Goal: Task Accomplishment & Management: Complete application form

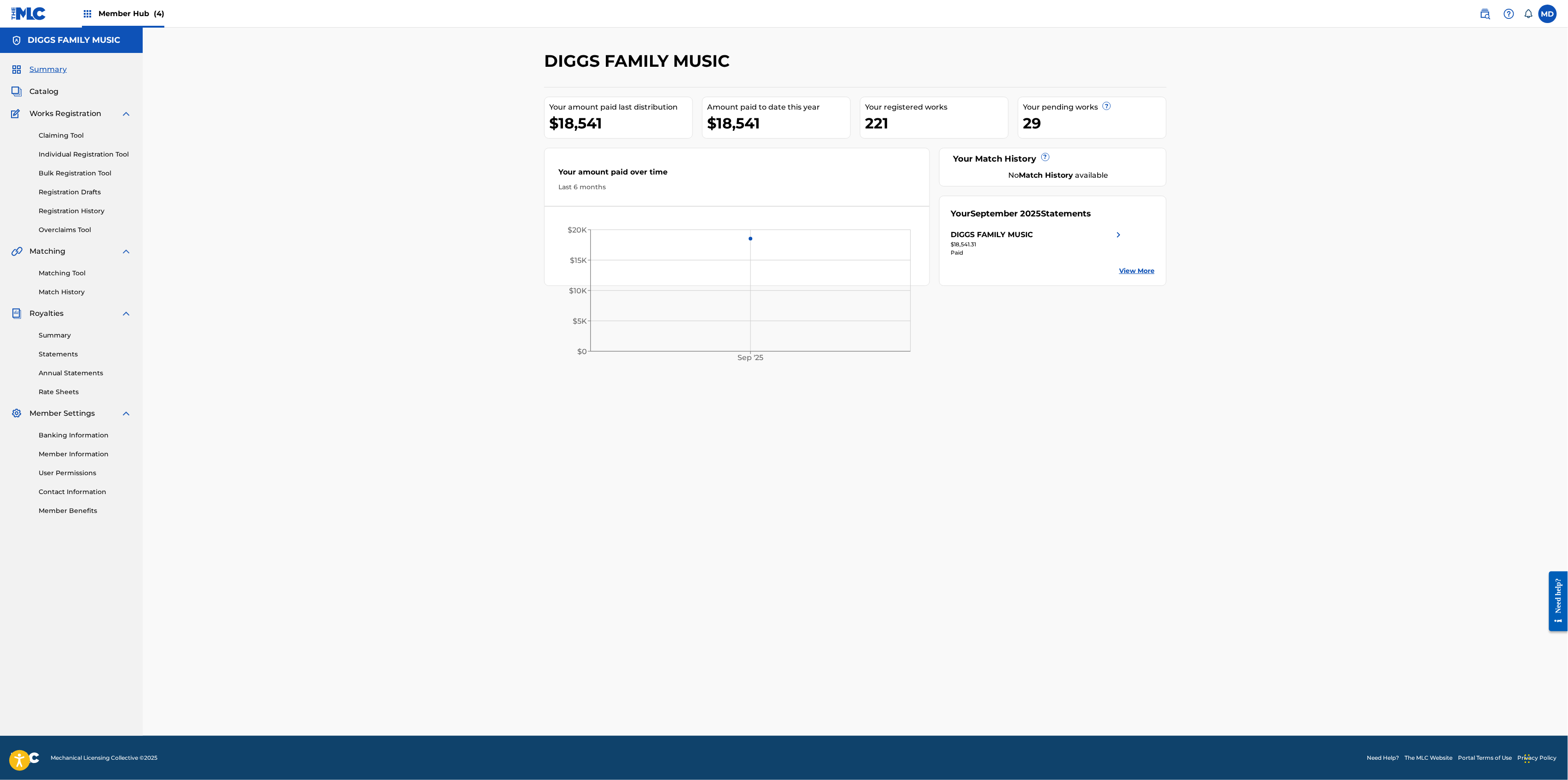
click at [113, 17] on span "Member Hub (4)" at bounding box center [132, 13] width 66 height 10
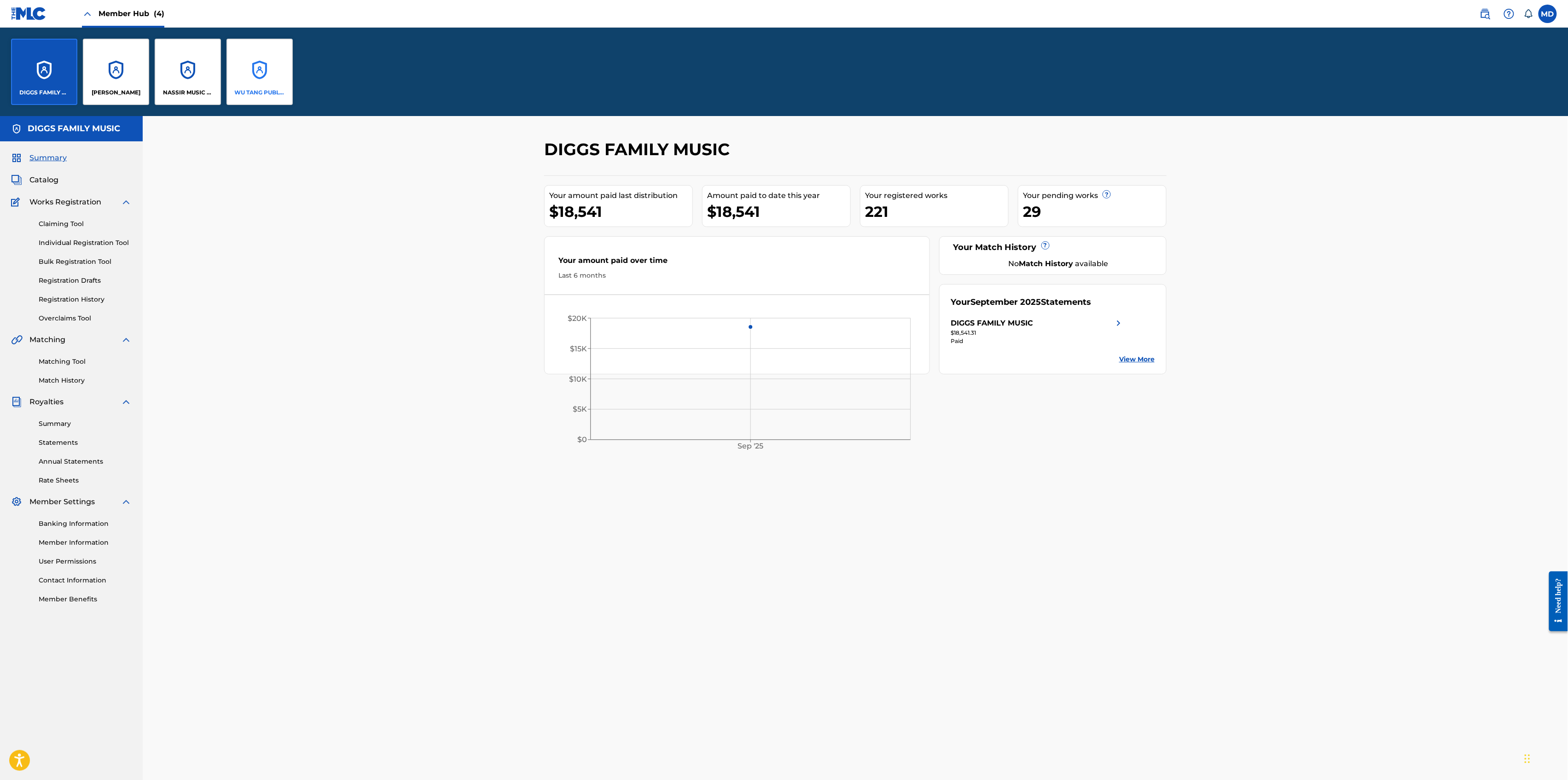
click at [258, 73] on div "WU TANG PUBLISHING INC" at bounding box center [260, 71] width 66 height 66
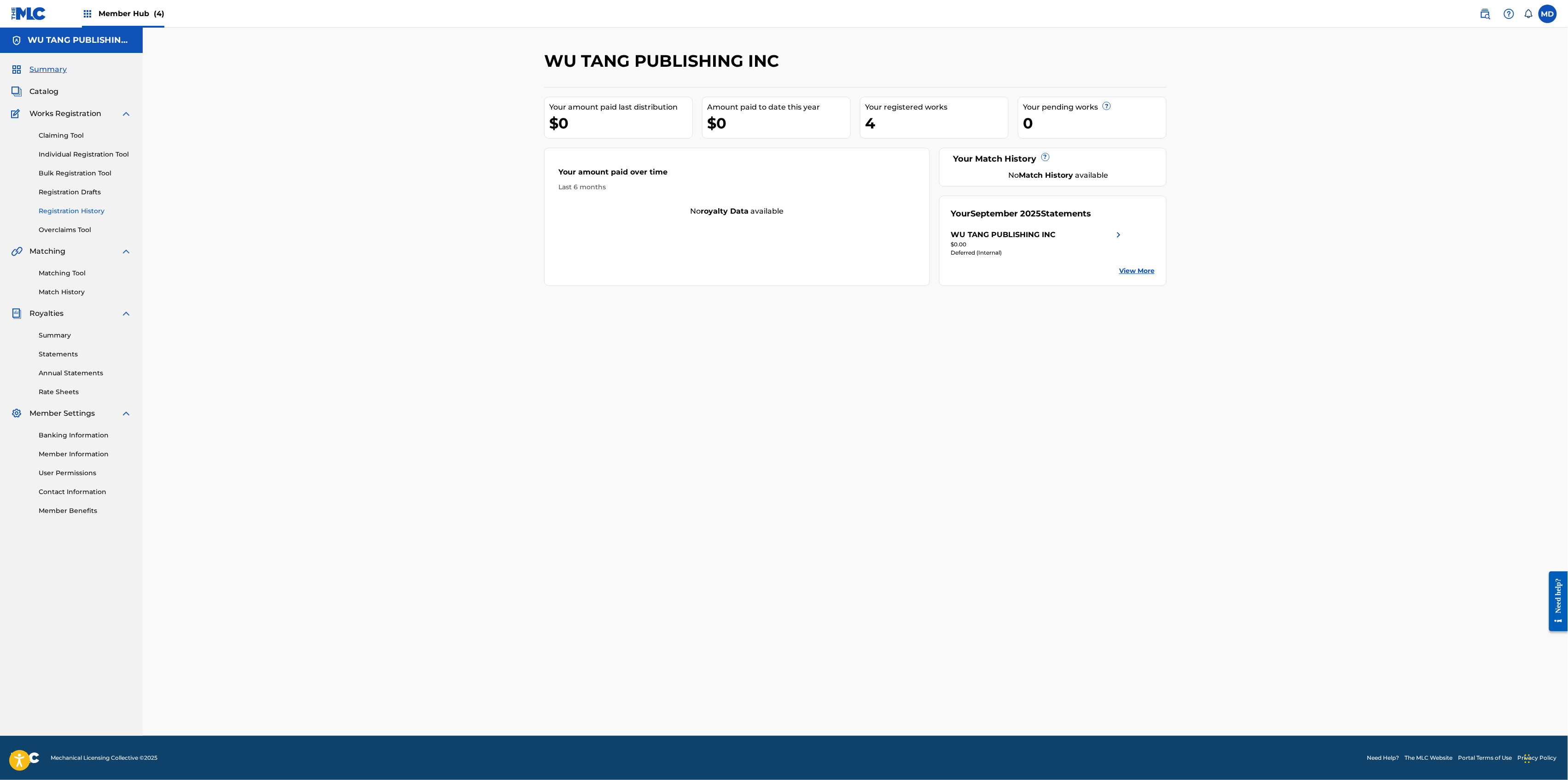
click at [76, 211] on link "Registration History" at bounding box center [85, 211] width 93 height 10
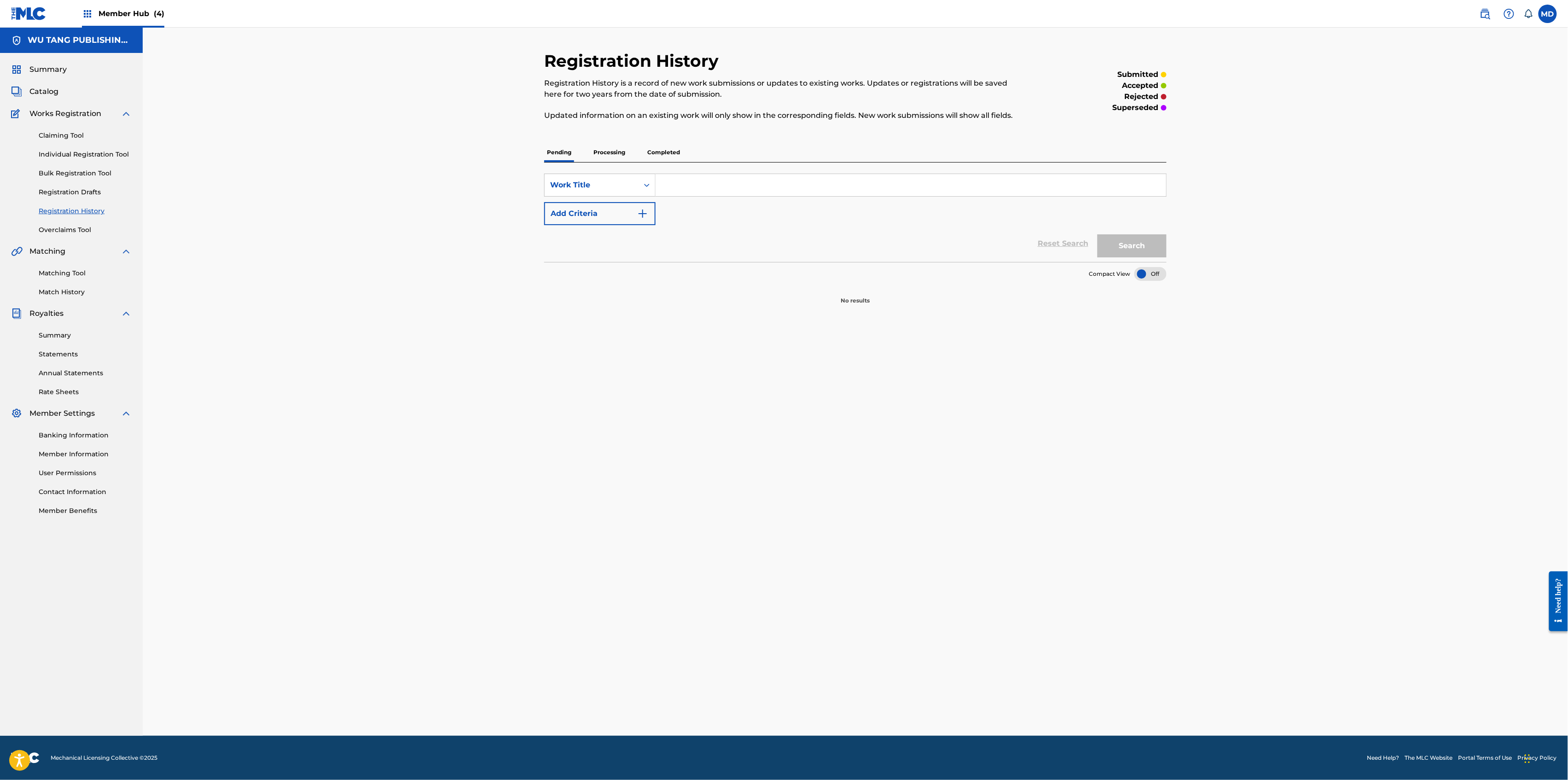
click at [601, 151] on p "Processing" at bounding box center [609, 153] width 37 height 20
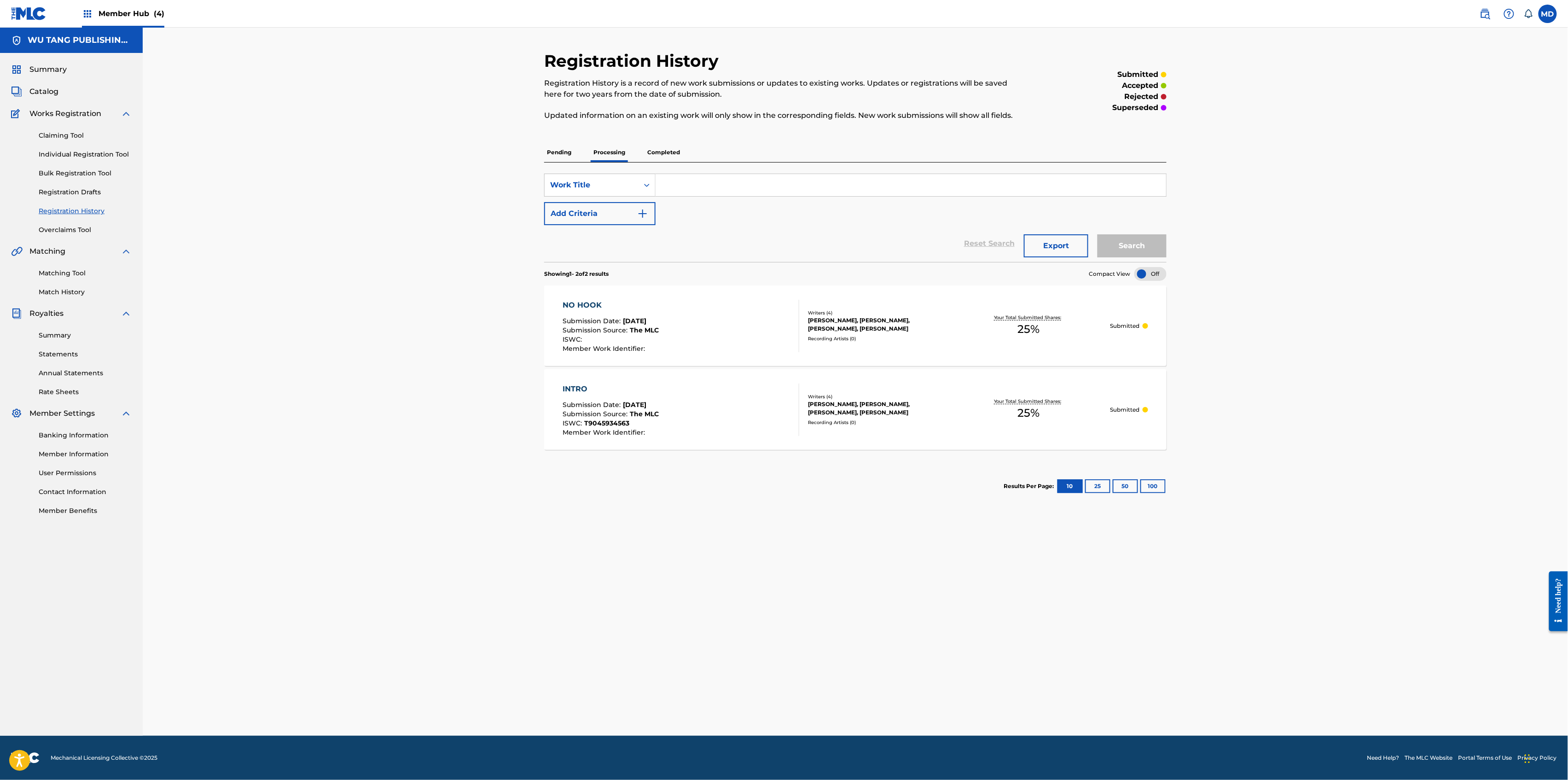
click at [662, 151] on p "Completed" at bounding box center [663, 153] width 38 height 20
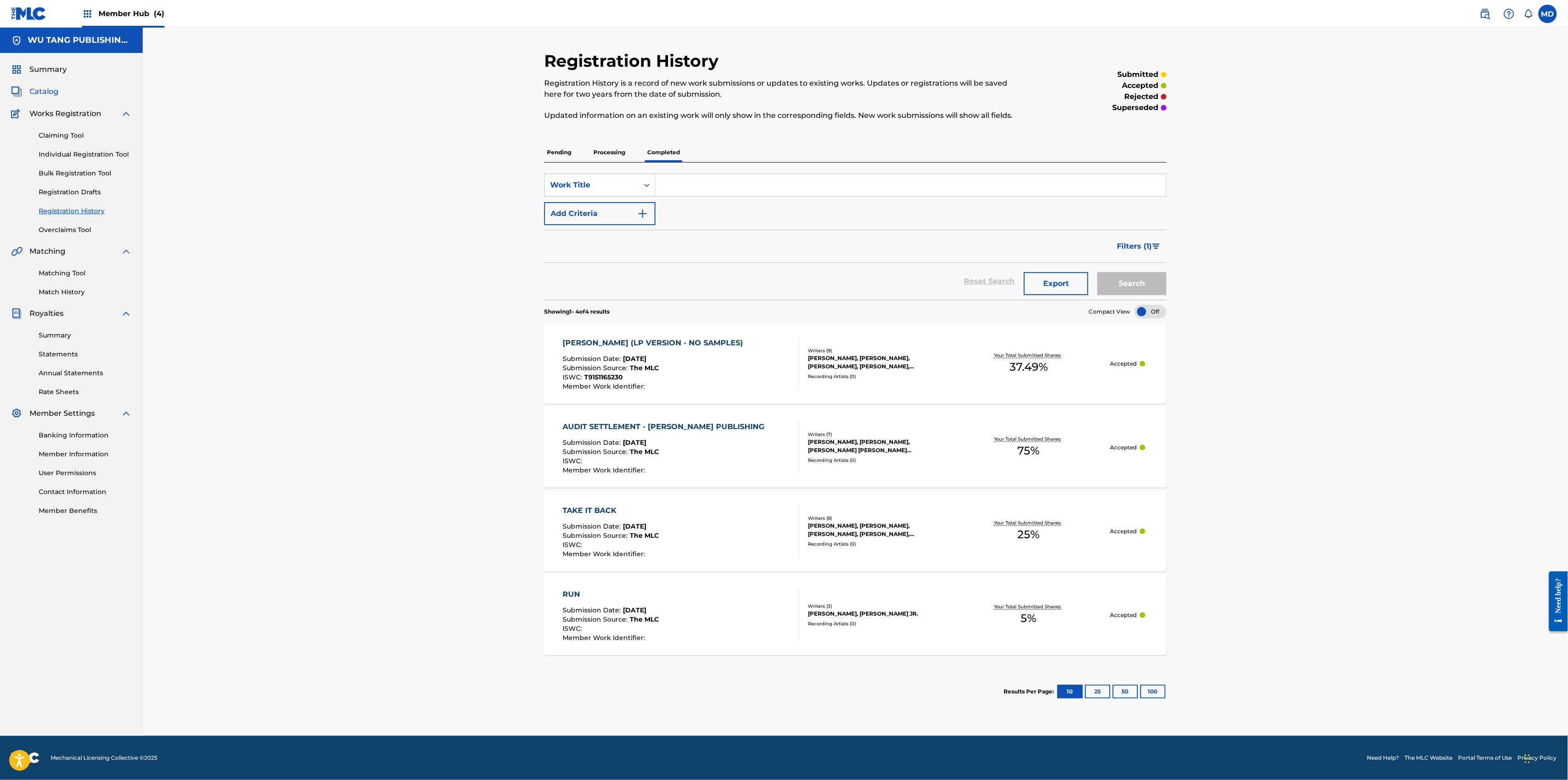
click at [45, 94] on span "Catalog" at bounding box center [43, 92] width 29 height 11
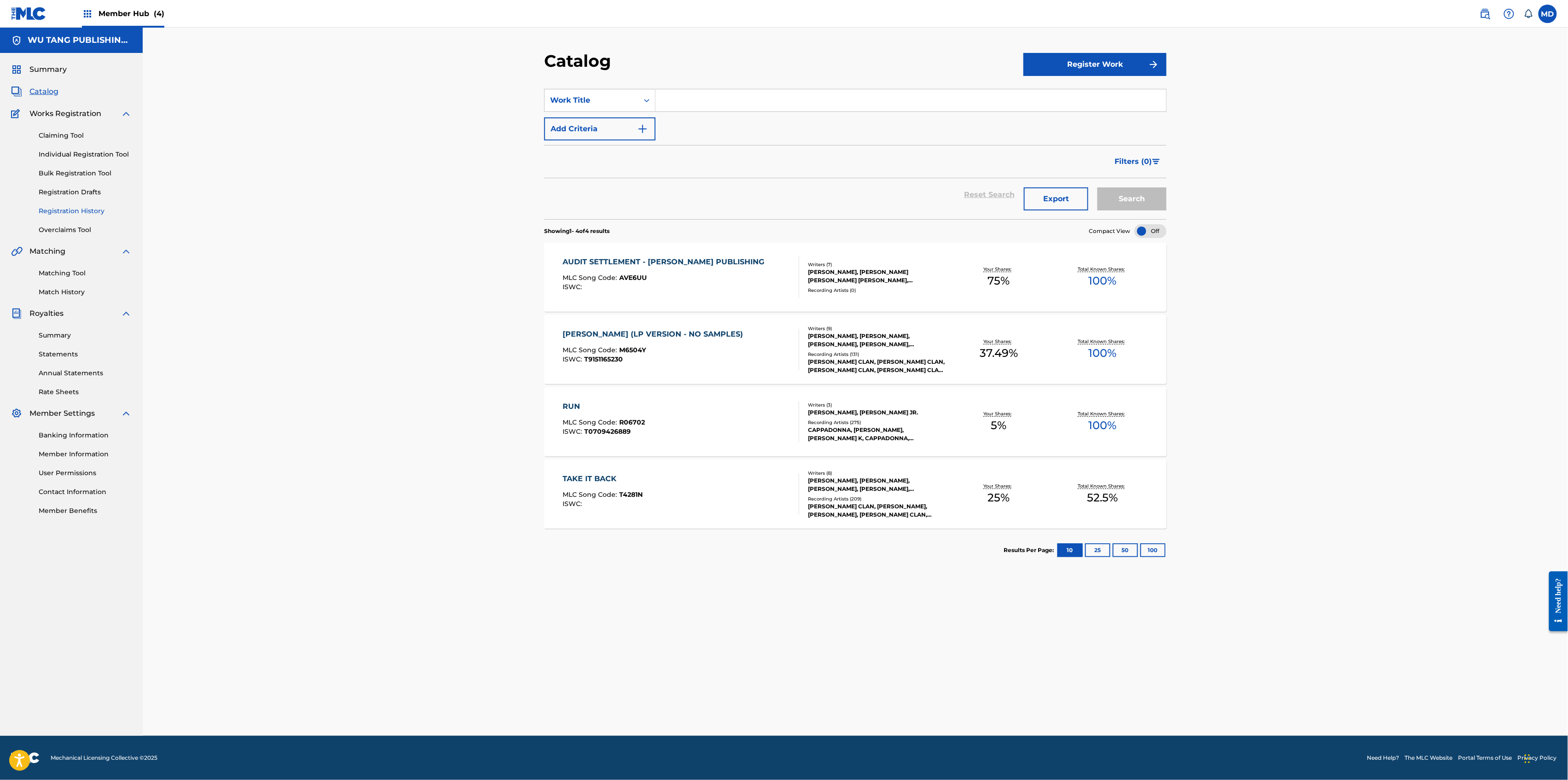
click at [63, 212] on link "Registration History" at bounding box center [85, 211] width 93 height 10
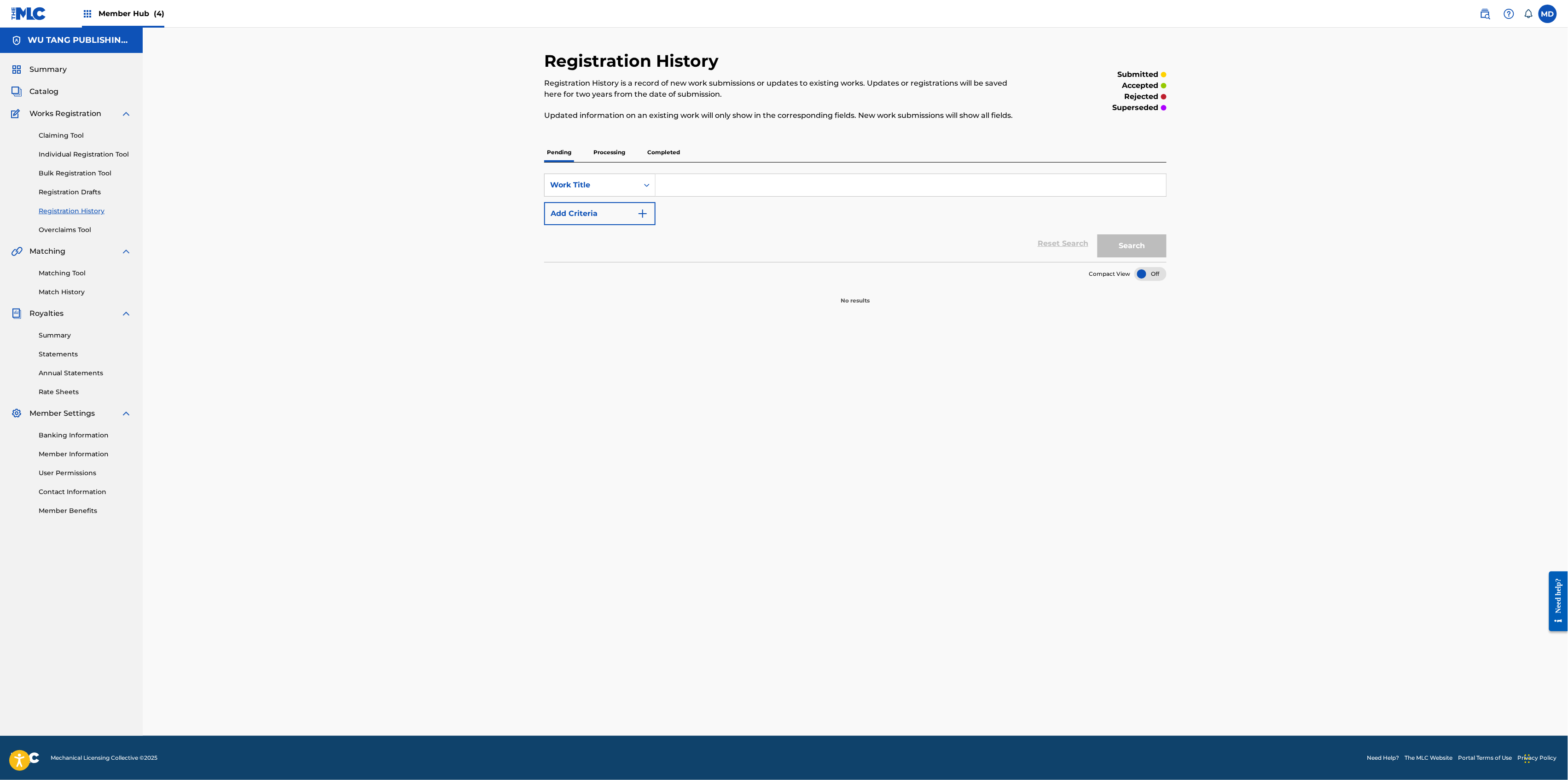
click at [724, 187] on input "Search Form" at bounding box center [911, 185] width 511 height 22
type input "1212"
click at [1124, 248] on button "Search" at bounding box center [1132, 246] width 69 height 23
click at [609, 153] on p "Processing" at bounding box center [609, 153] width 37 height 20
click at [672, 151] on p "Completed" at bounding box center [663, 153] width 38 height 20
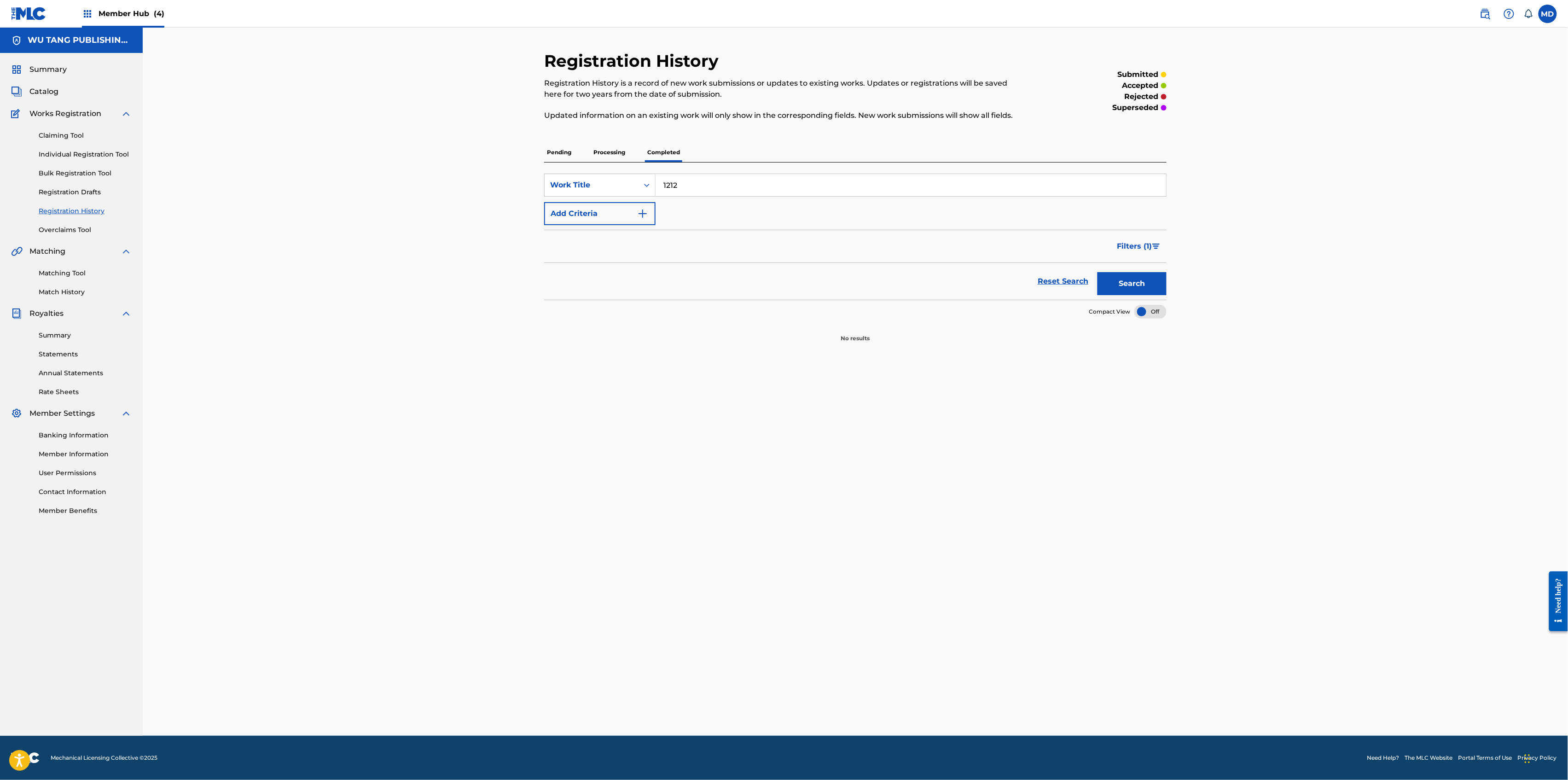
click at [691, 187] on input "1212" at bounding box center [911, 185] width 511 height 22
click at [60, 155] on link "Individual Registration Tool" at bounding box center [85, 155] width 93 height 10
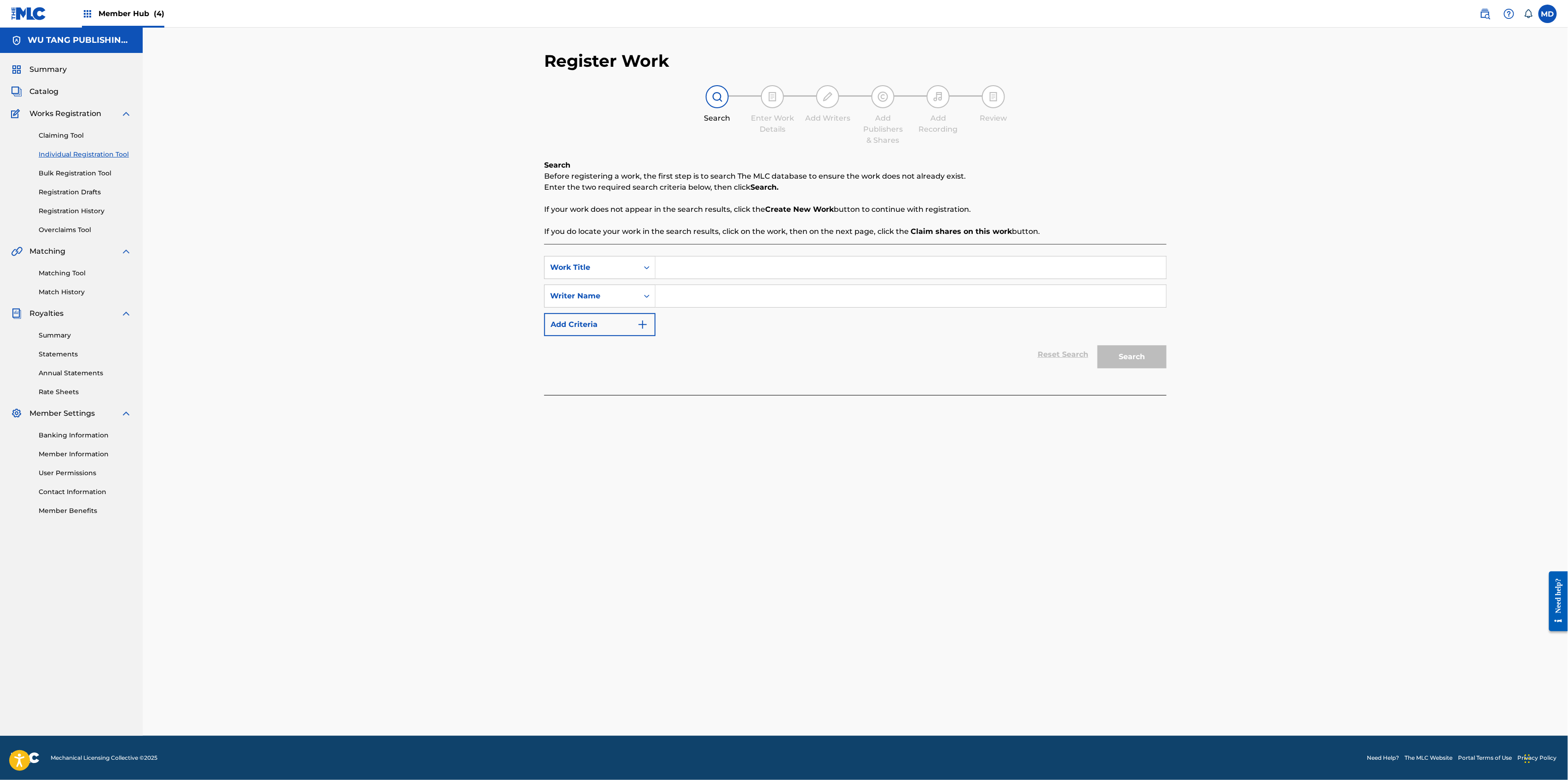
click at [677, 263] on input "Search Form" at bounding box center [911, 267] width 511 height 22
paste input "1212"
type input "1212"
click at [725, 298] on input "Search Form" at bounding box center [911, 296] width 511 height 22
paste input "[PERSON_NAME]"
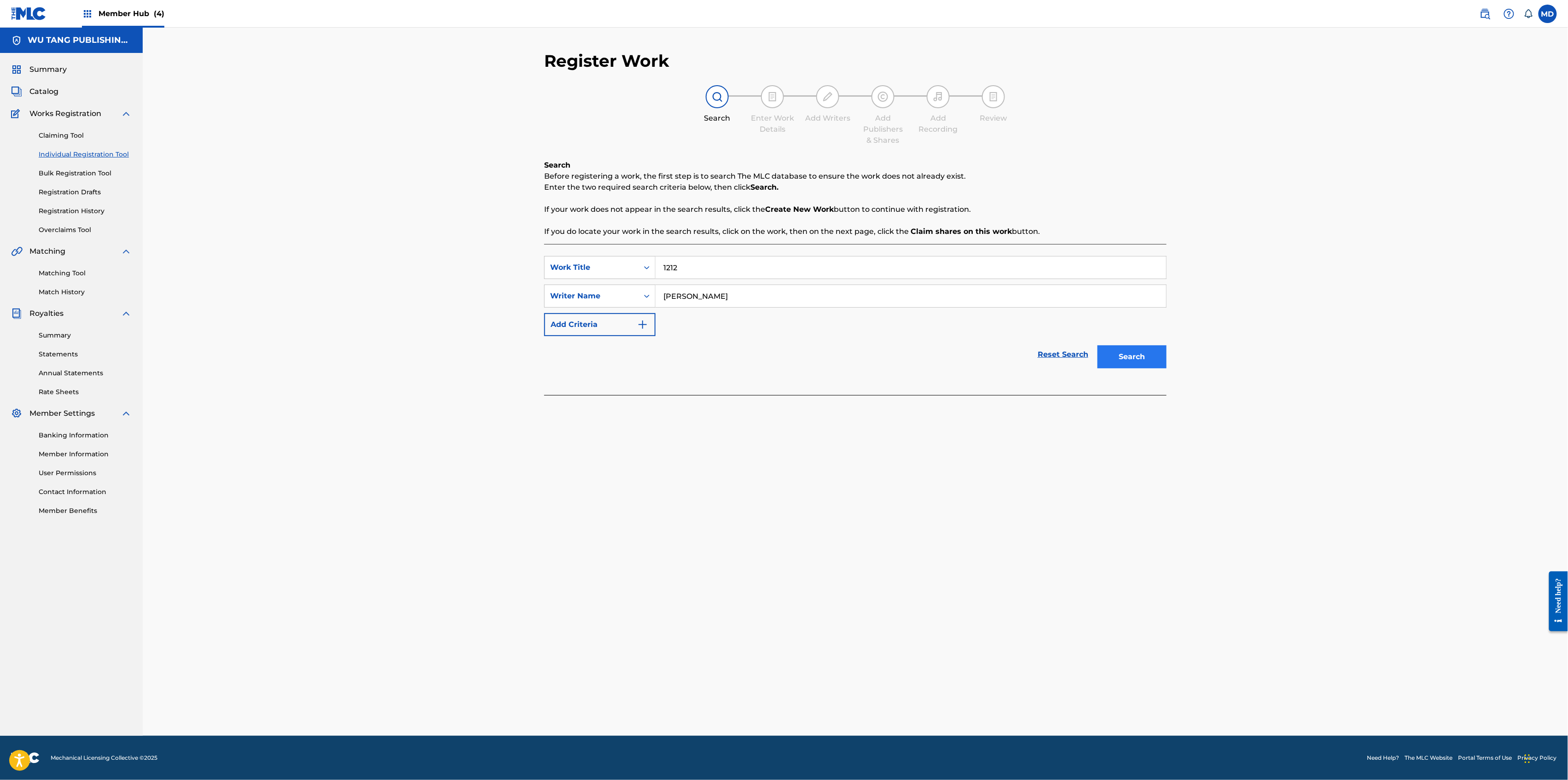
type input "[PERSON_NAME]"
click at [1134, 364] on button "Search" at bounding box center [1132, 356] width 69 height 23
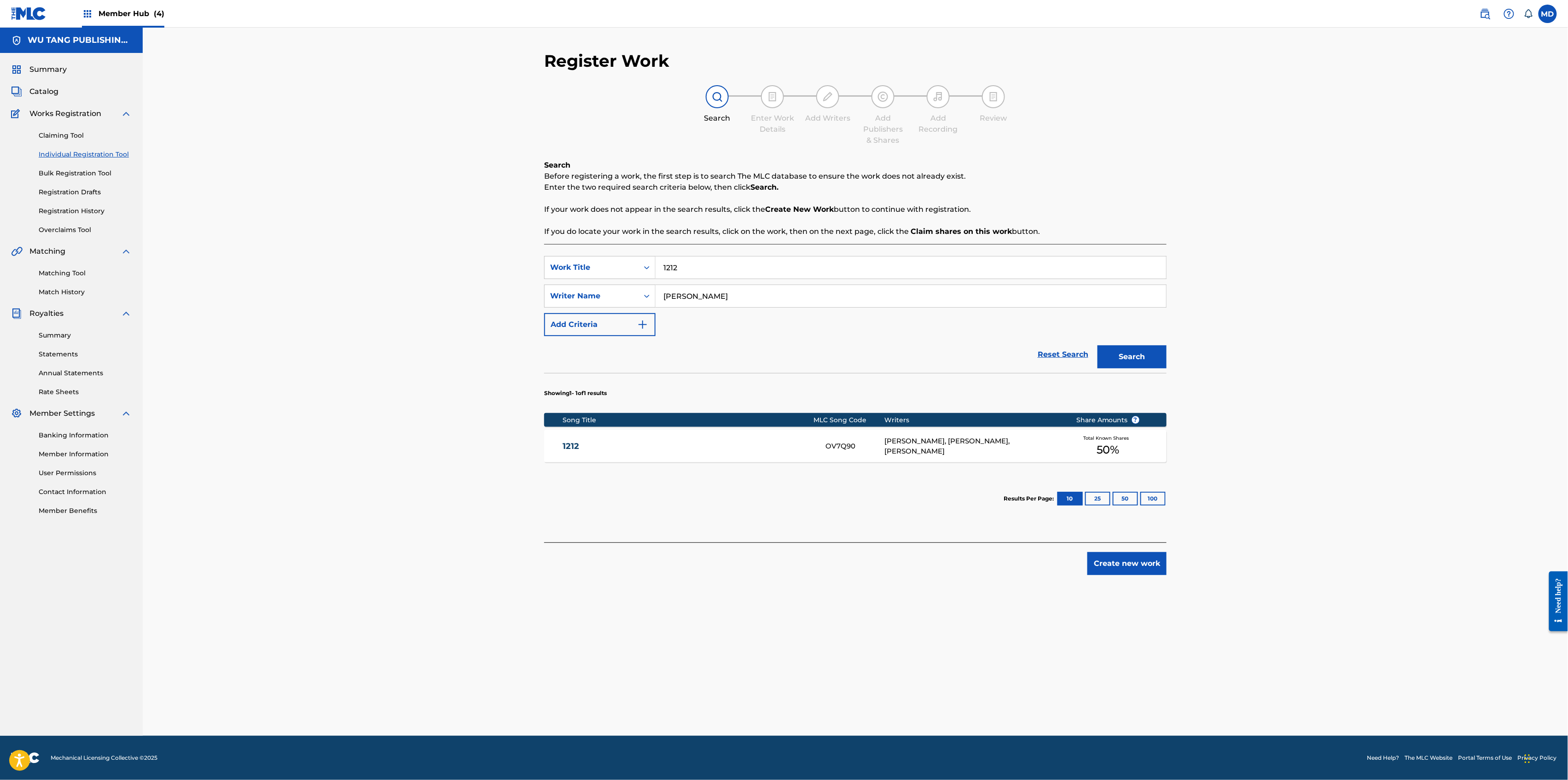
click at [688, 452] on div "1212 OV7Q90 [PERSON_NAME], [PERSON_NAME], [PERSON_NAME] Total Known Shares 50 %" at bounding box center [856, 446] width 623 height 32
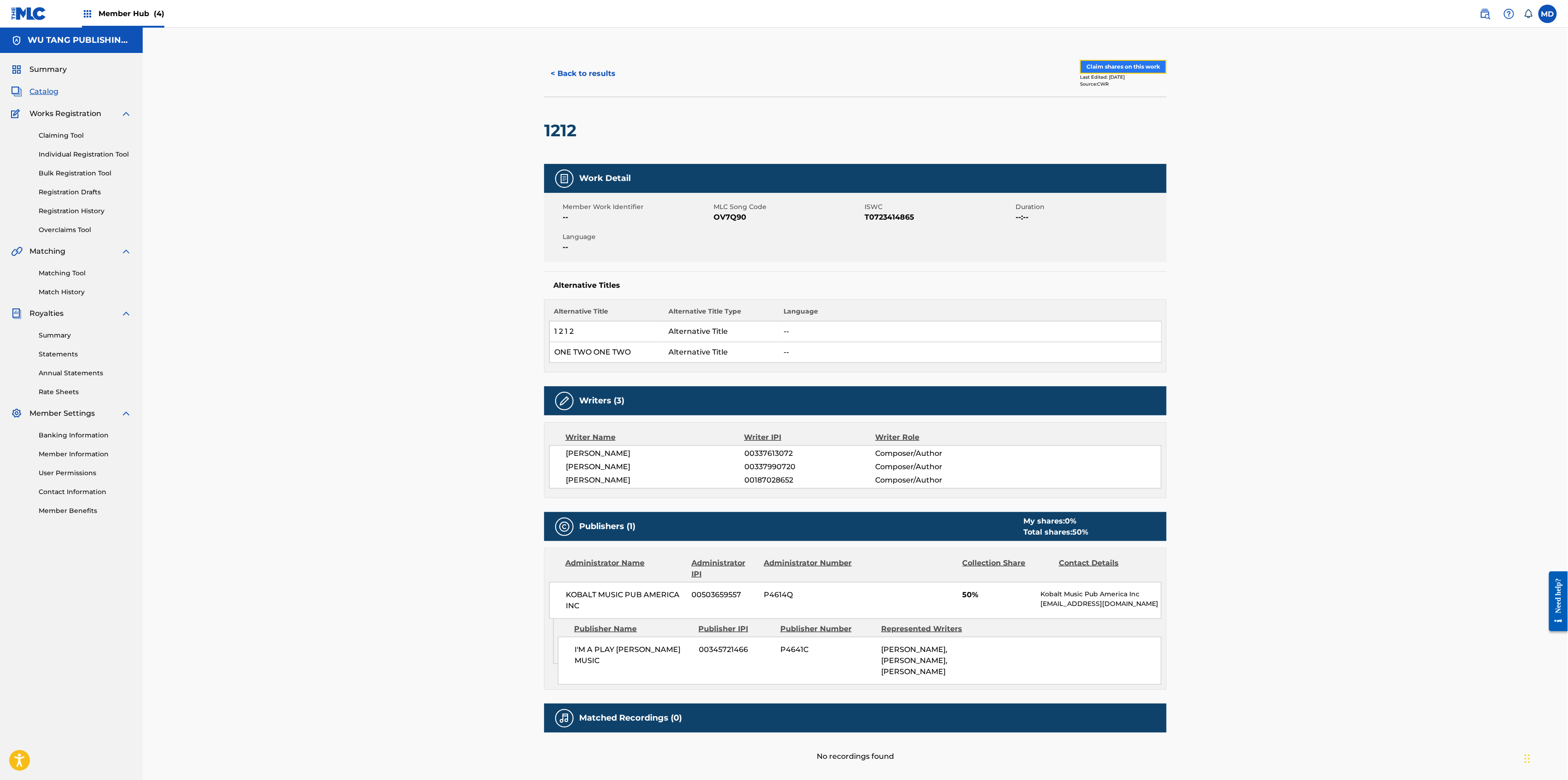
click at [1110, 68] on button "Claim shares on this work" at bounding box center [1124, 67] width 87 height 14
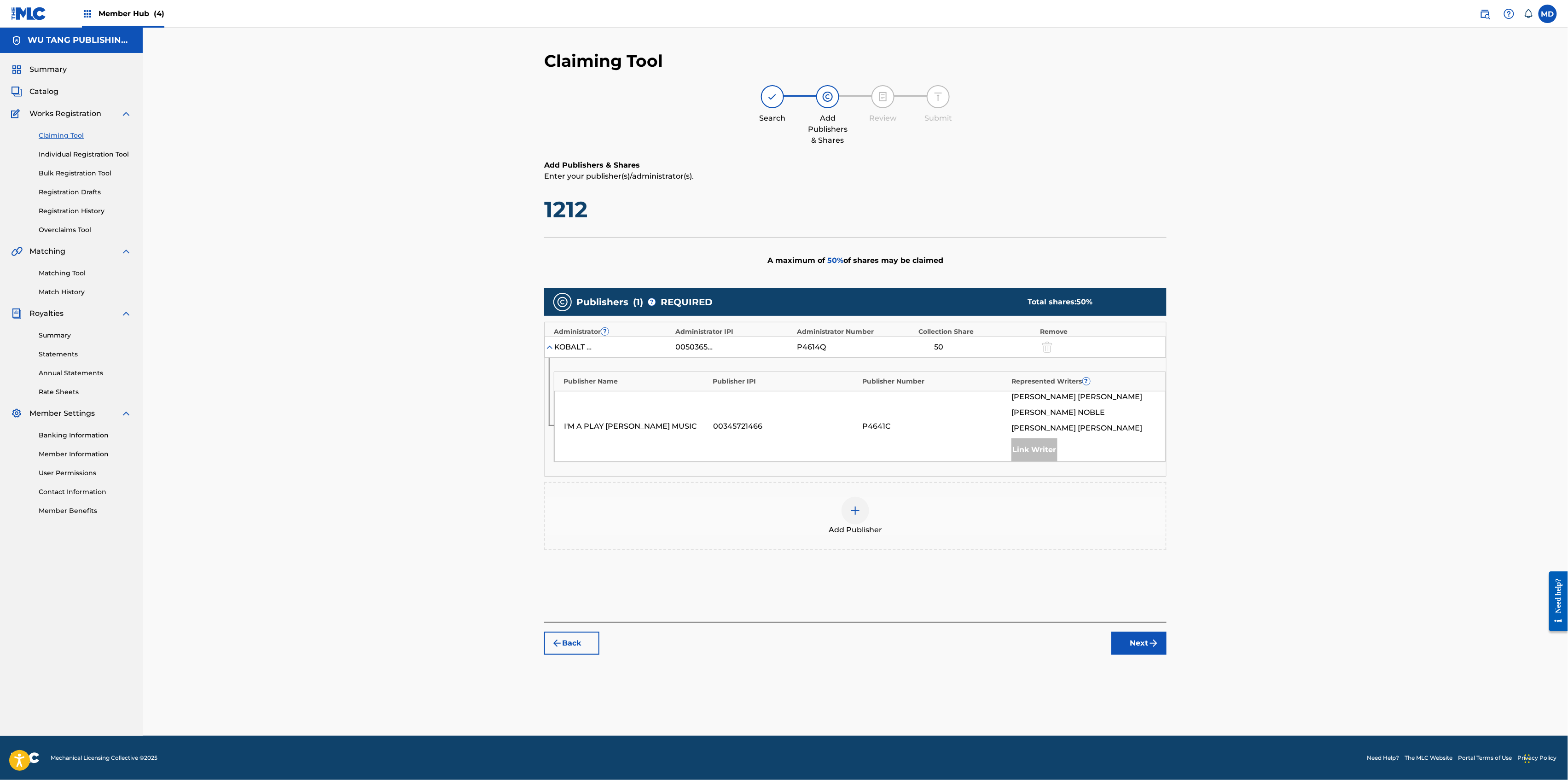
click at [857, 515] on img at bounding box center [856, 511] width 11 height 11
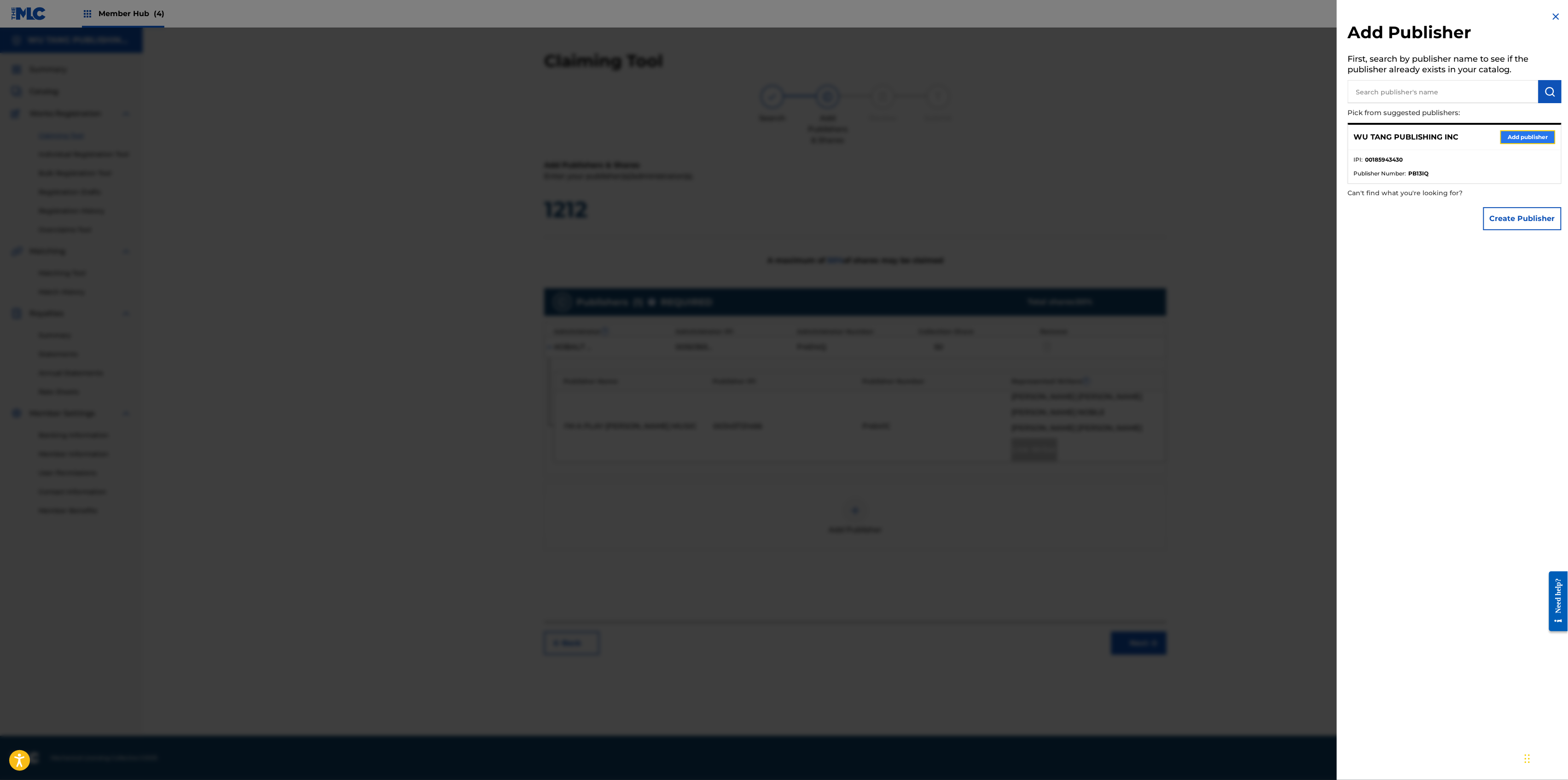
click at [1518, 135] on button "Add publisher" at bounding box center [1527, 137] width 55 height 14
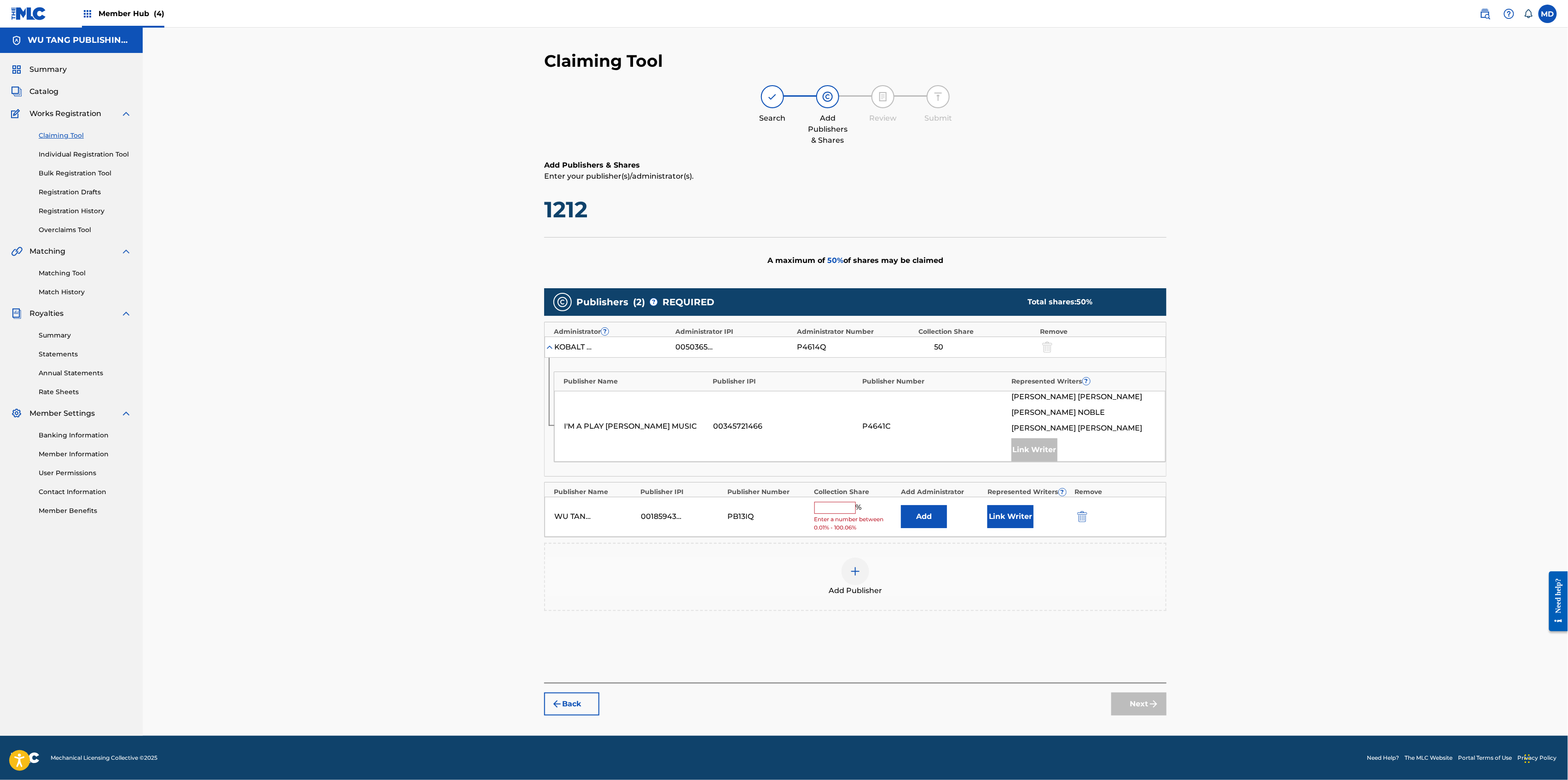
click at [831, 512] on input "text" at bounding box center [835, 507] width 41 height 12
click at [1006, 515] on button "Link Writer" at bounding box center [1010, 513] width 46 height 23
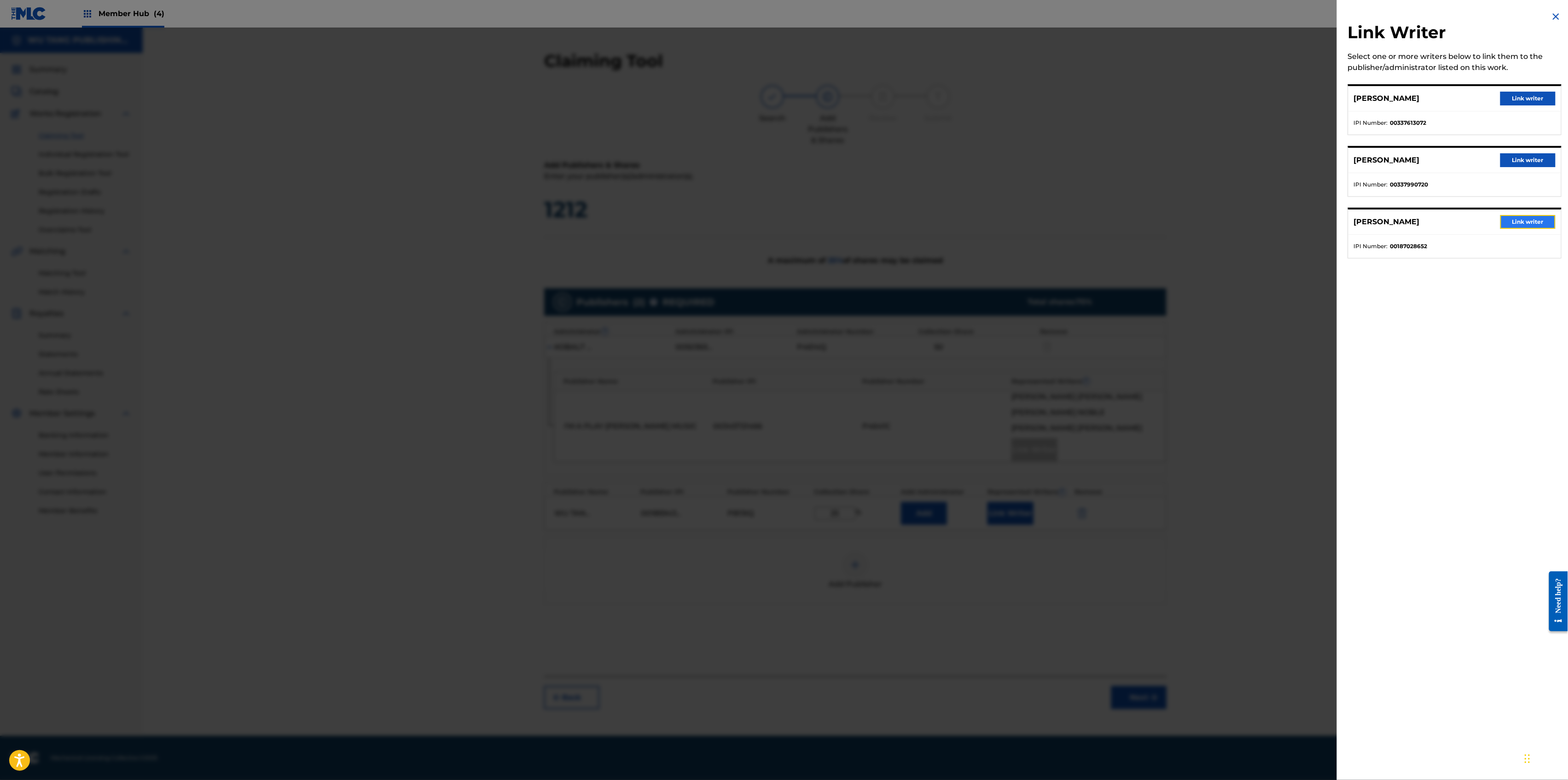
click at [1521, 225] on button "Link writer" at bounding box center [1527, 222] width 55 height 14
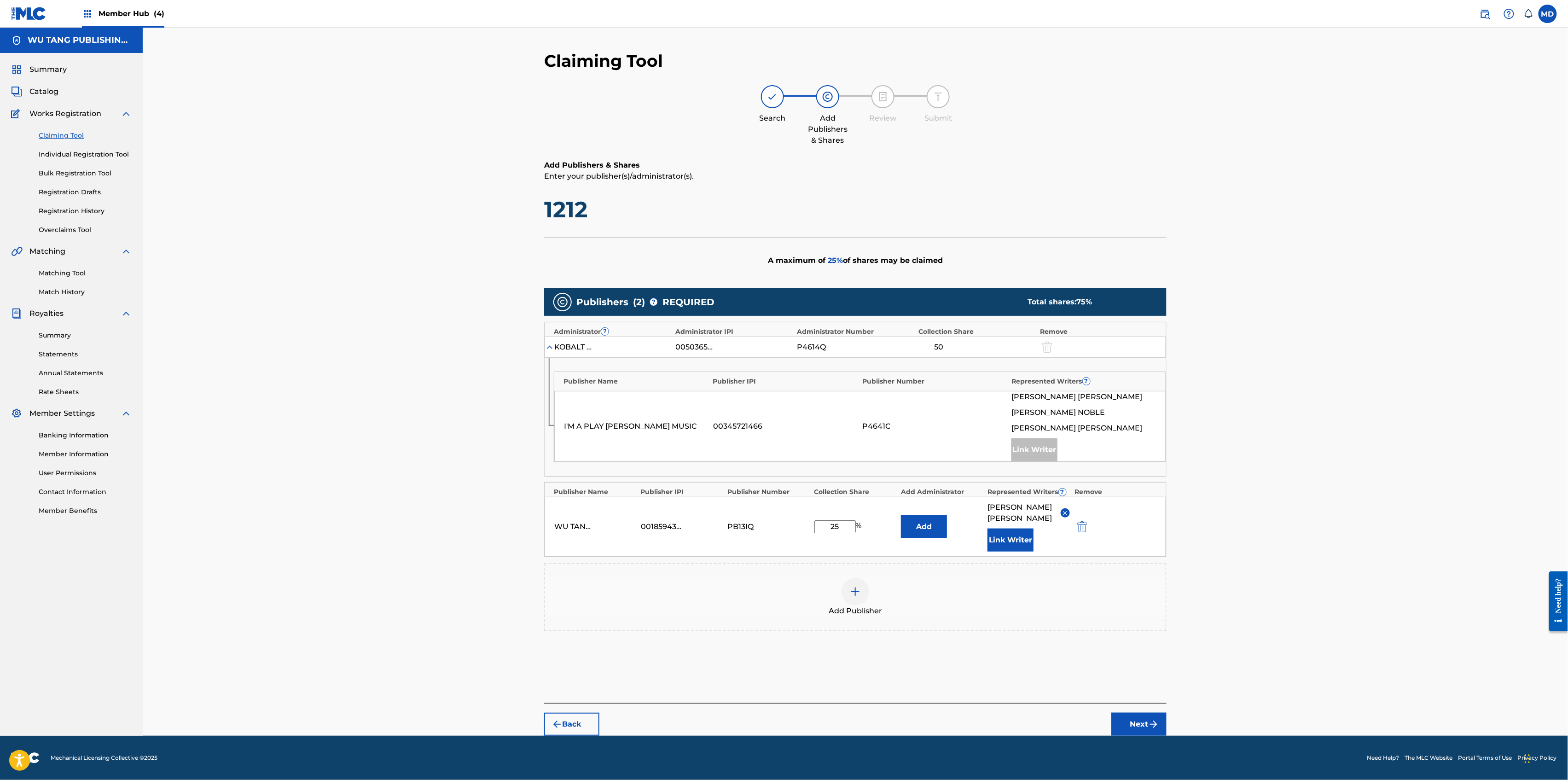
click at [838, 525] on input "25" at bounding box center [835, 527] width 41 height 13
type input "12.5"
click at [1136, 713] on button "Next" at bounding box center [1138, 724] width 55 height 23
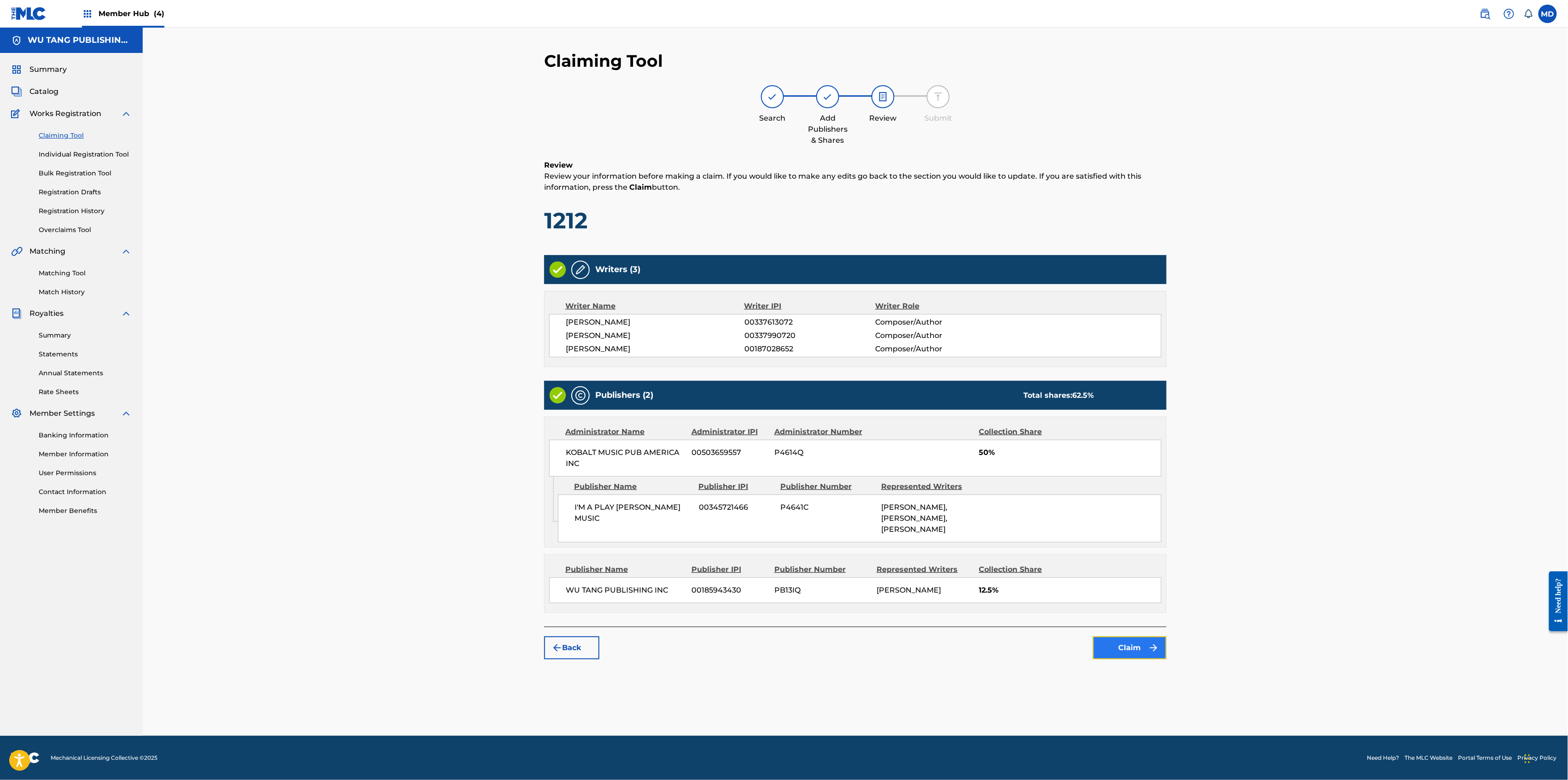
click at [1133, 656] on button "Claim" at bounding box center [1129, 647] width 73 height 23
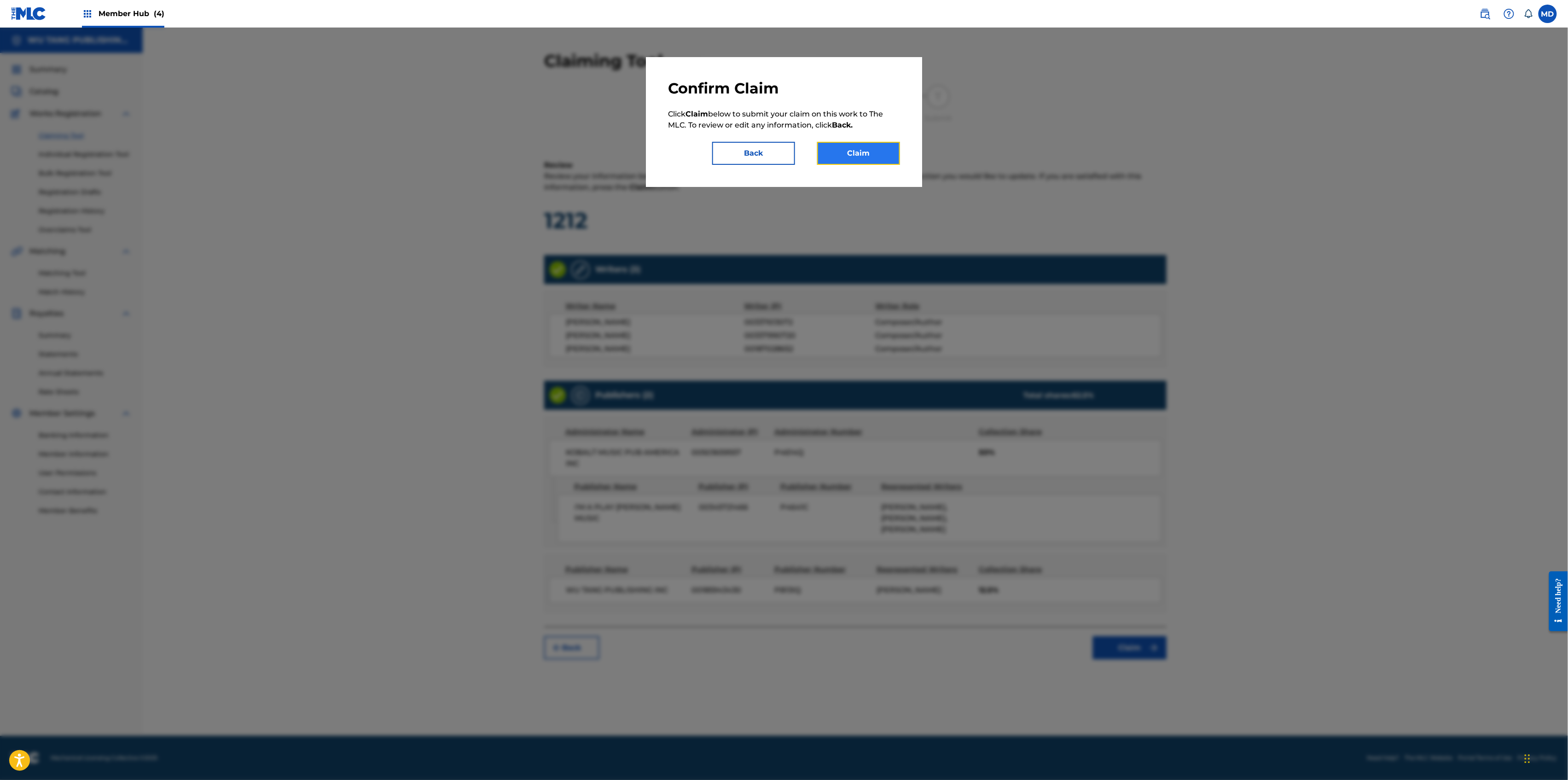
click at [882, 157] on button "Claim" at bounding box center [859, 153] width 83 height 23
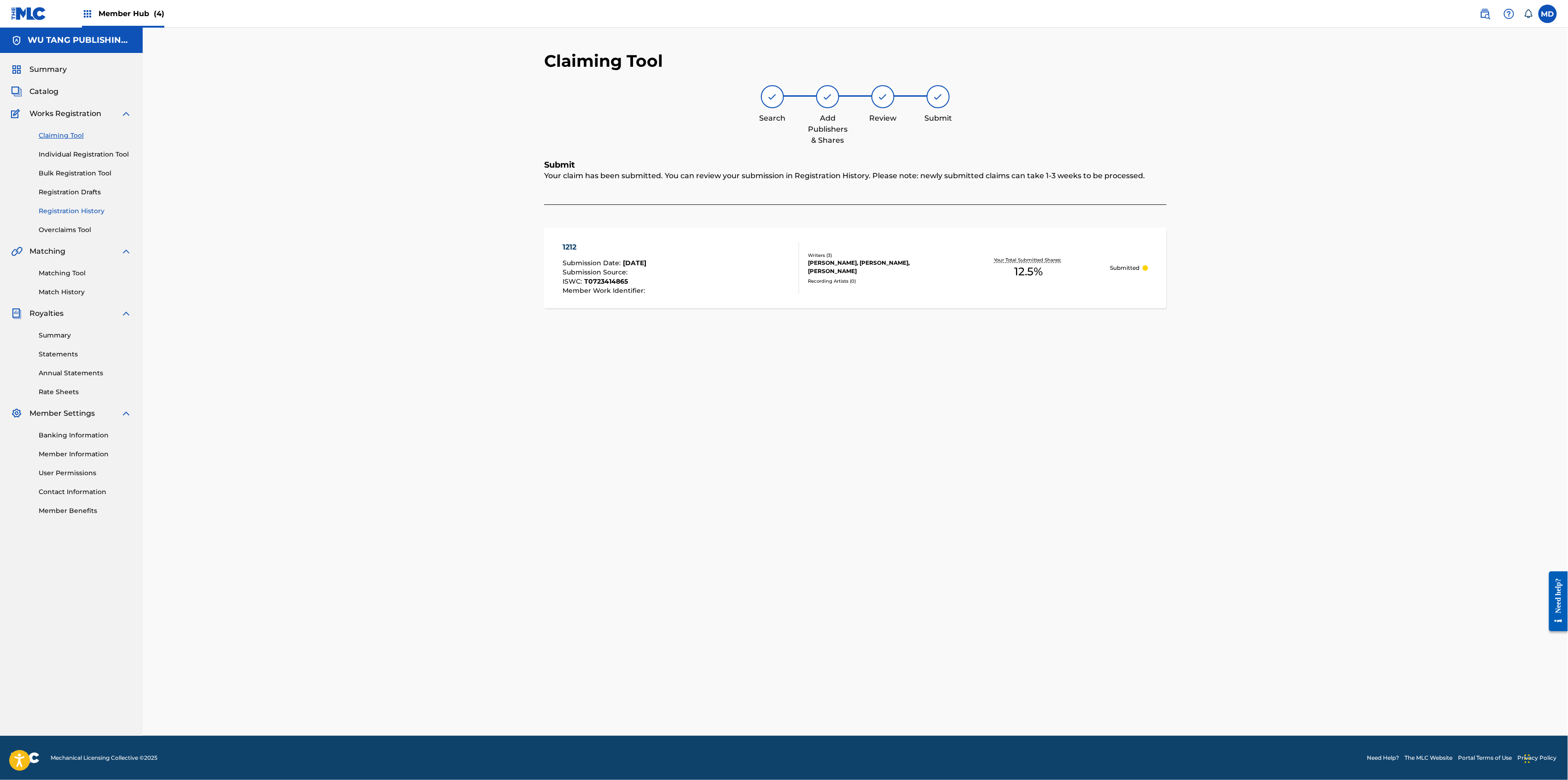
click at [80, 210] on link "Registration History" at bounding box center [85, 211] width 93 height 10
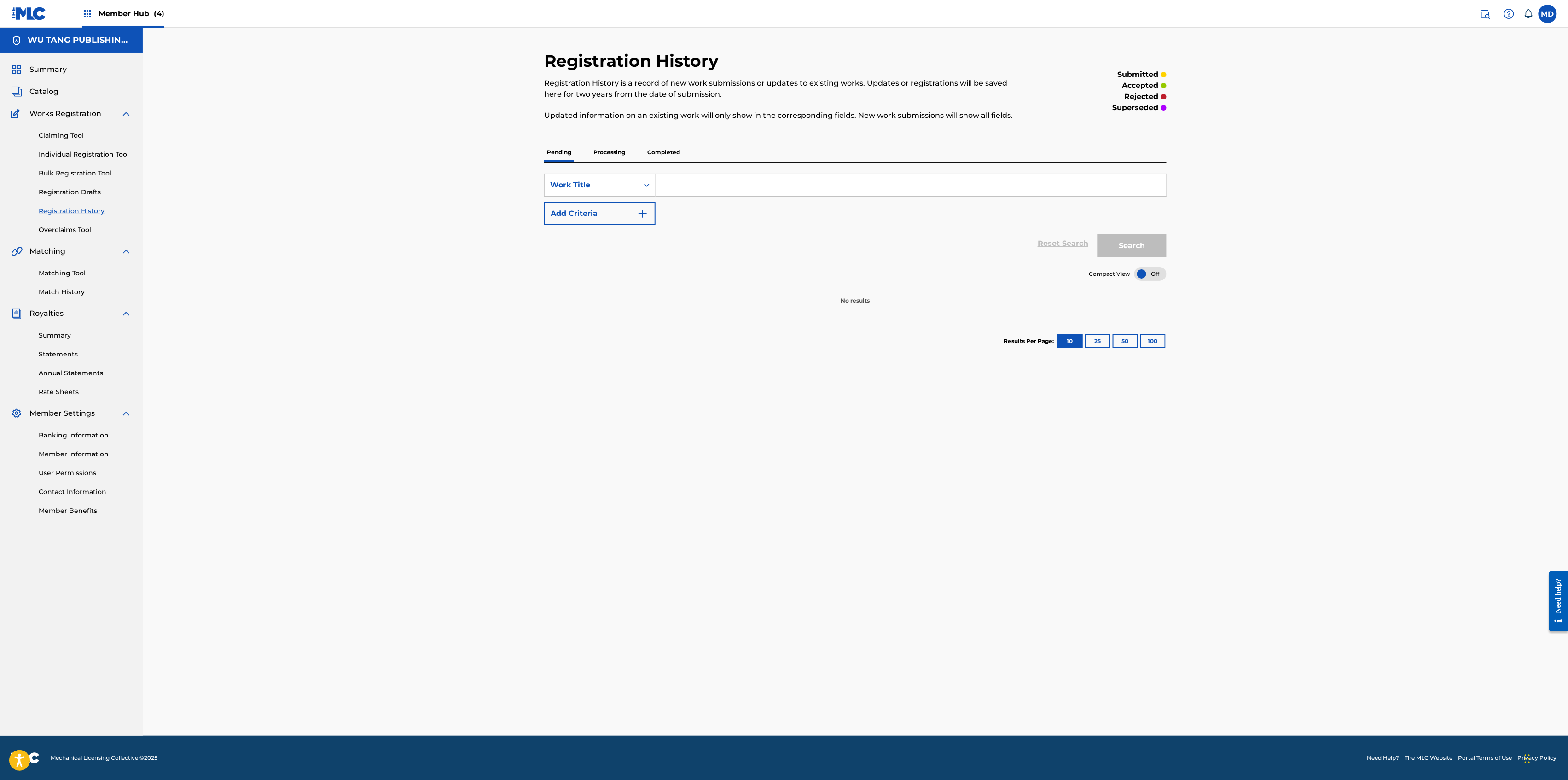
click at [721, 184] on input "Search Form" at bounding box center [911, 185] width 511 height 22
paste input "2 TEARS IN A BUCKET"
type input "2 TEARS IN A BUCKET"
click at [1146, 246] on button "Search" at bounding box center [1132, 246] width 69 height 23
click at [608, 151] on p "Processing" at bounding box center [609, 153] width 37 height 20
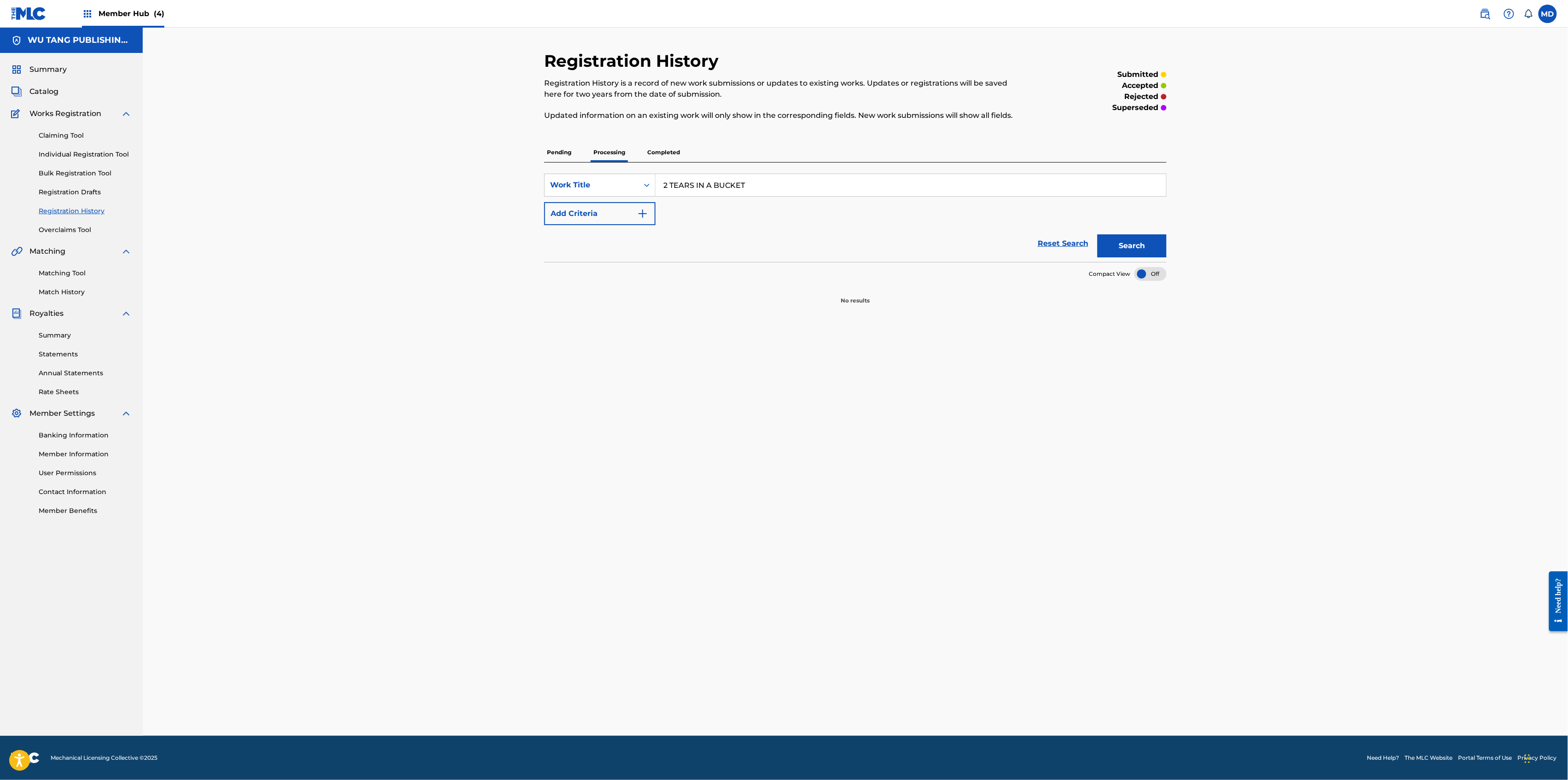
click at [681, 150] on p "Completed" at bounding box center [663, 153] width 38 height 20
click at [73, 155] on link "Individual Registration Tool" at bounding box center [85, 155] width 93 height 10
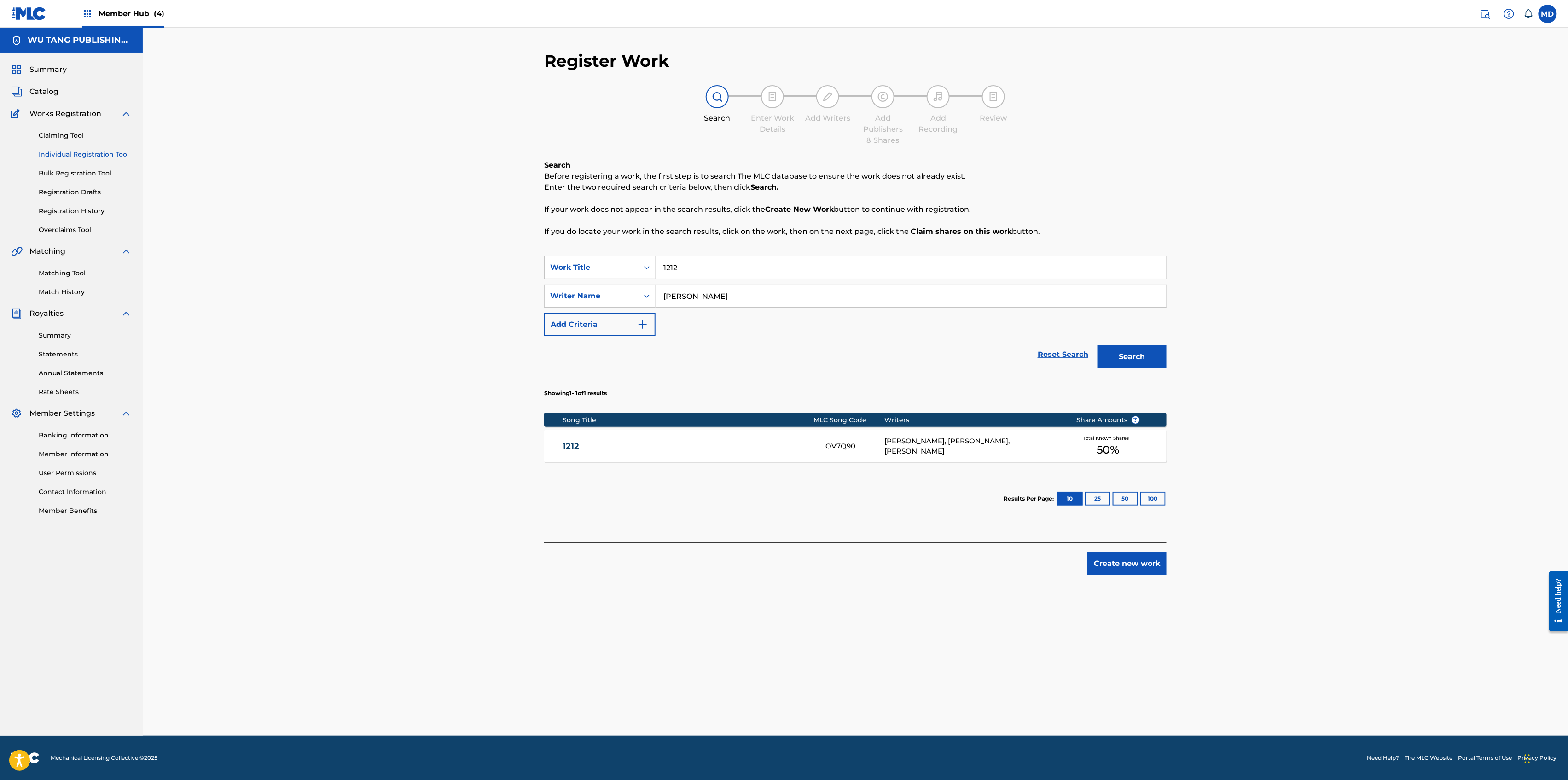
drag, startPoint x: 691, startPoint y: 265, endPoint x: 649, endPoint y: 269, distance: 42.2
click at [649, 269] on div "SearchWithCriteriad744859f-a80f-4565-9555-b6ed29c83858 Work Title 1212" at bounding box center [856, 267] width 623 height 23
paste input "2 TEARS IN A BUCKET"
type input "2 TEARS IN A BUCKET"
click at [1122, 355] on button "Search" at bounding box center [1132, 356] width 69 height 23
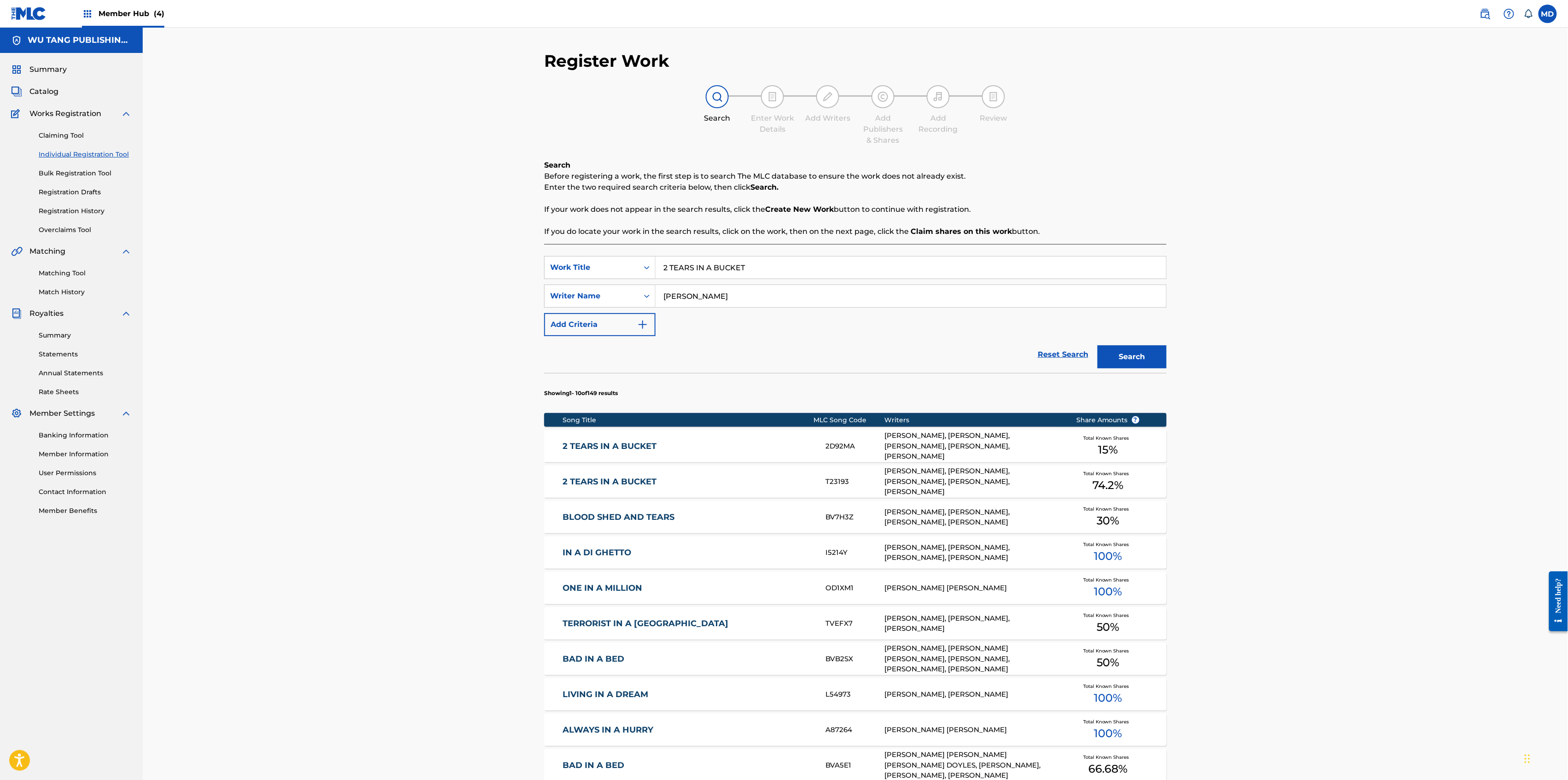
click at [684, 483] on link "2 TEARS IN A BUCKET" at bounding box center [688, 481] width 250 height 10
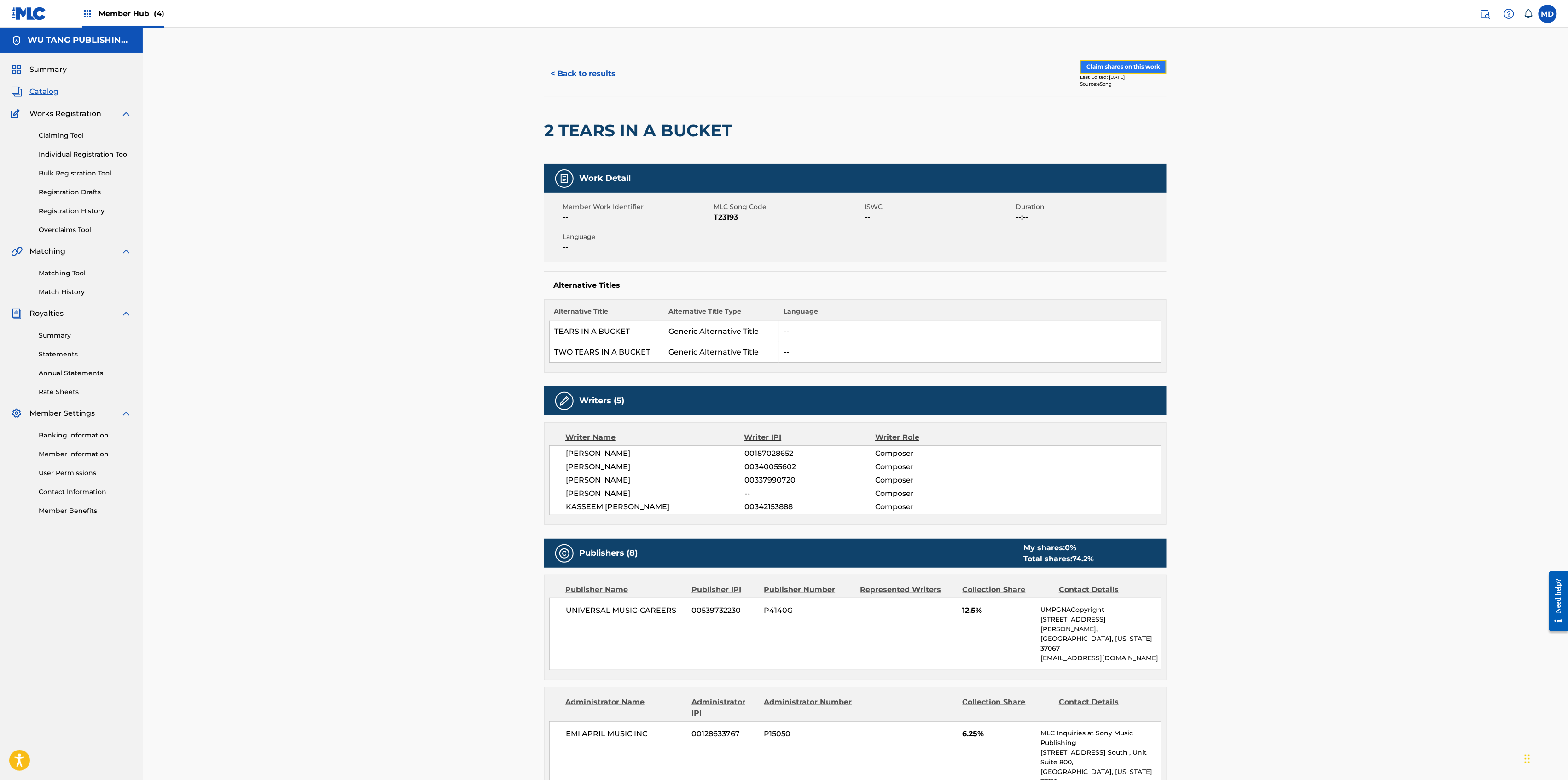
click at [1109, 65] on button "Claim shares on this work" at bounding box center [1124, 67] width 87 height 14
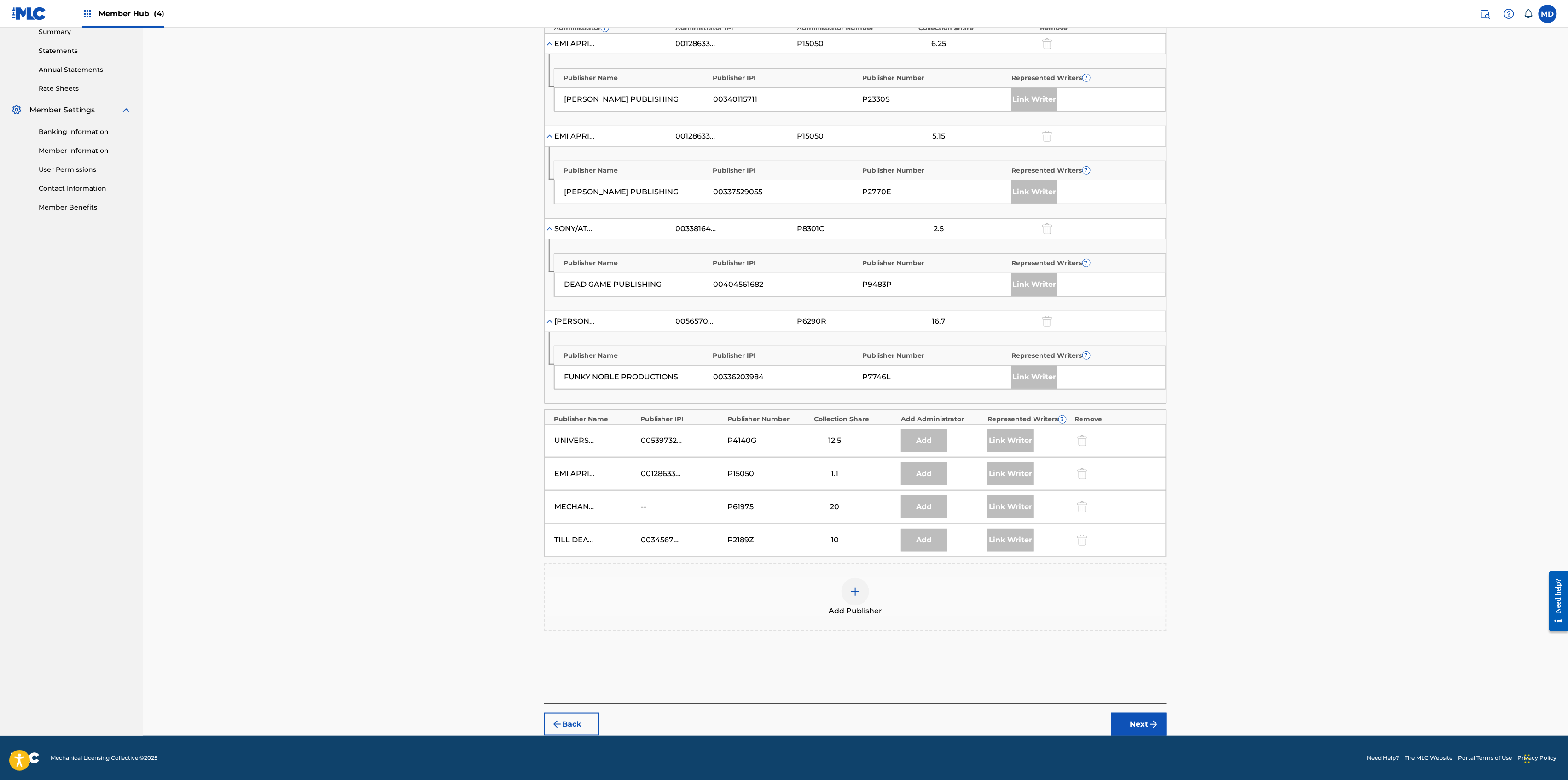
scroll to position [308, 0]
click at [858, 592] on img at bounding box center [856, 592] width 11 height 11
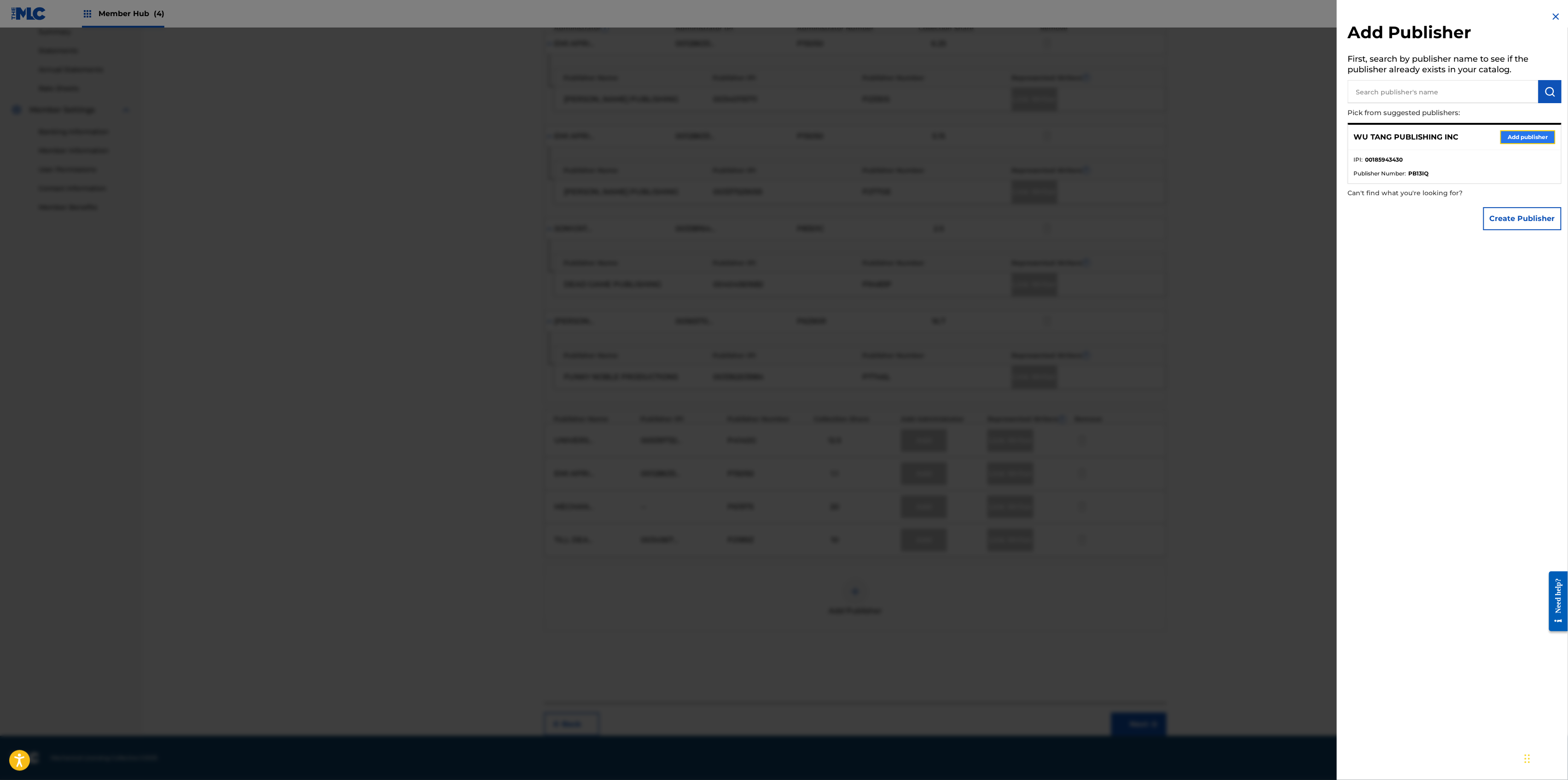
click at [1512, 139] on button "Add publisher" at bounding box center [1527, 137] width 55 height 14
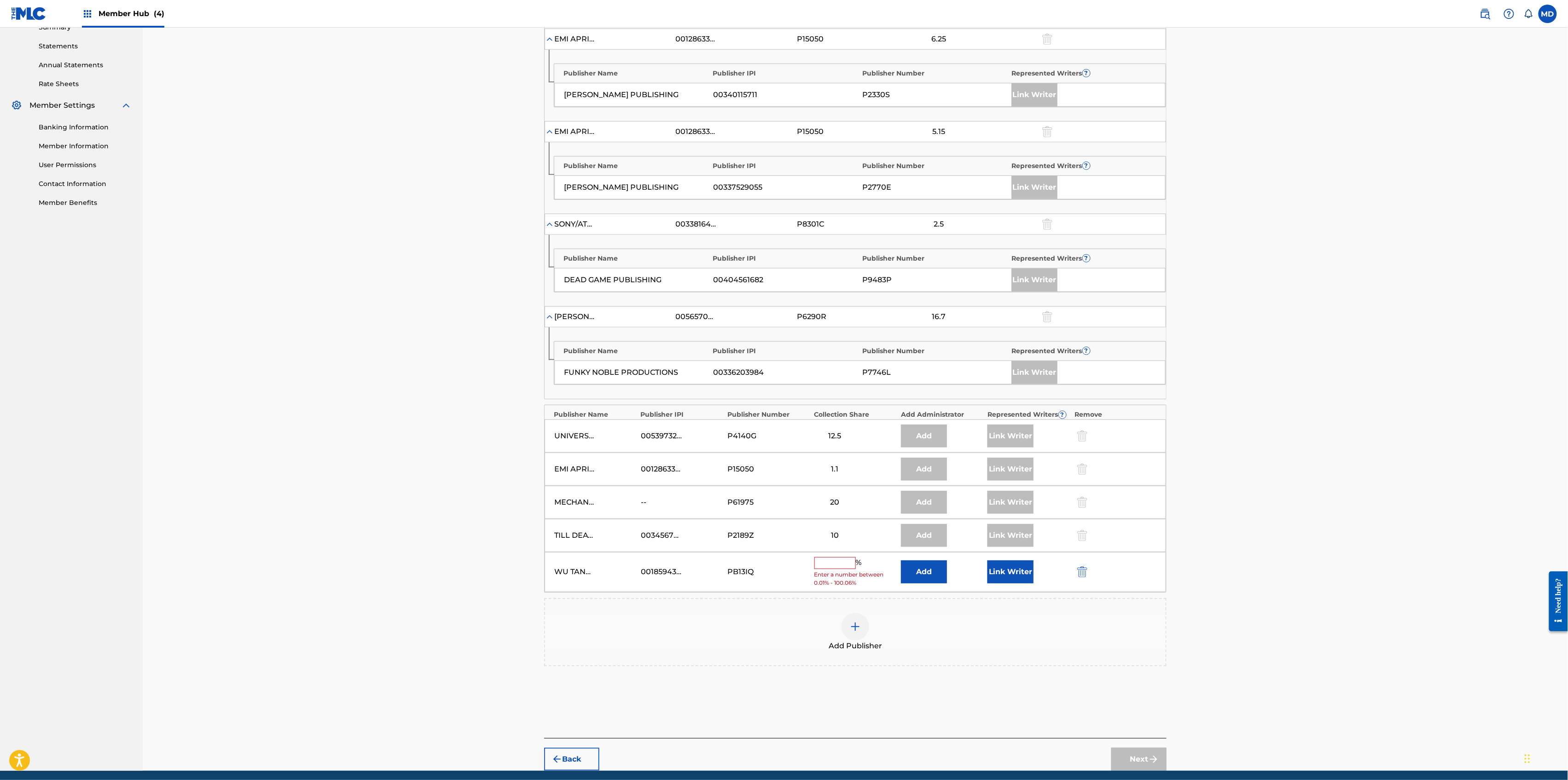
click at [850, 568] on input "text" at bounding box center [835, 562] width 41 height 12
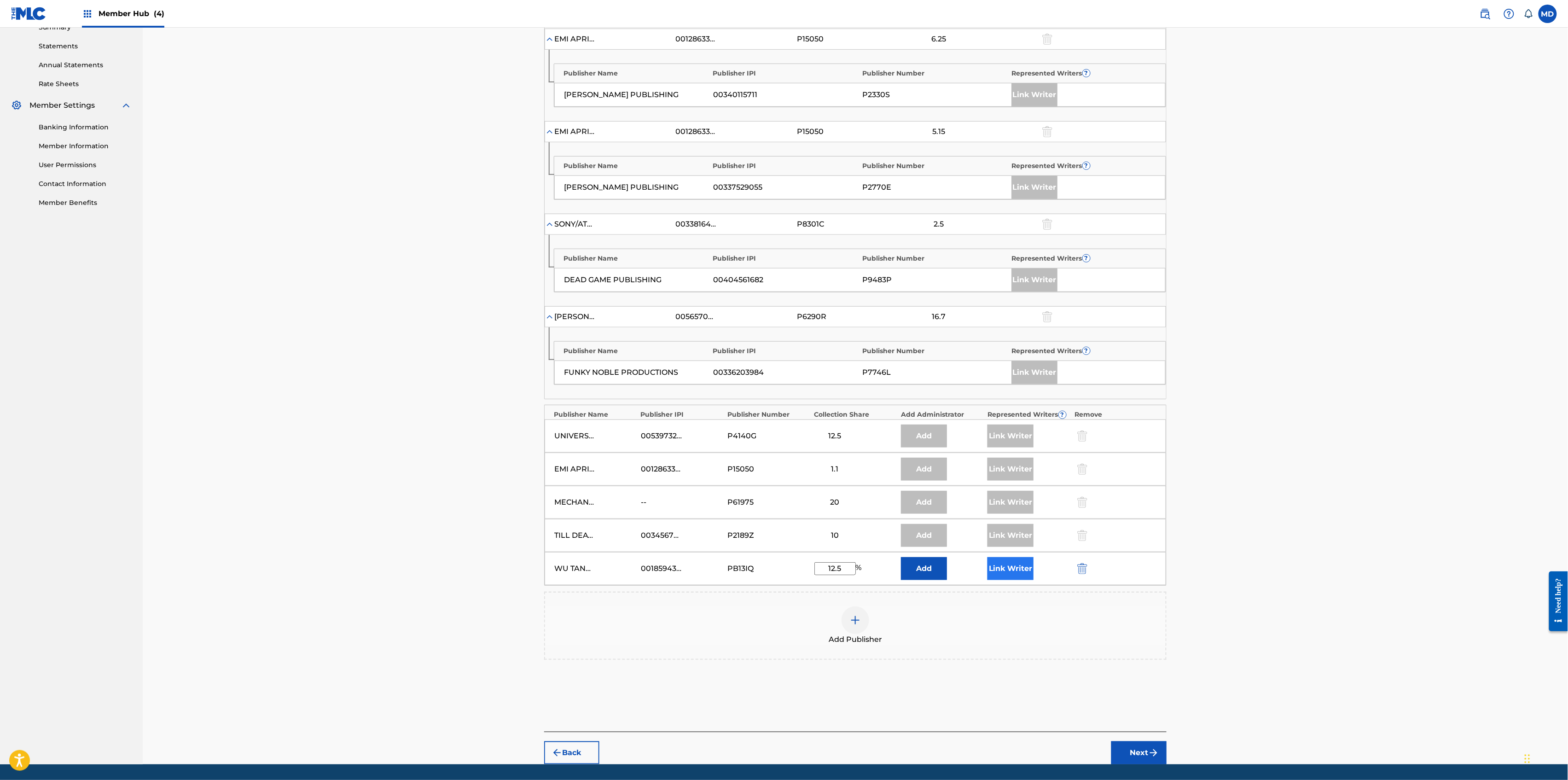
type input "12.5"
click at [1010, 578] on button "Link Writer" at bounding box center [1010, 568] width 46 height 23
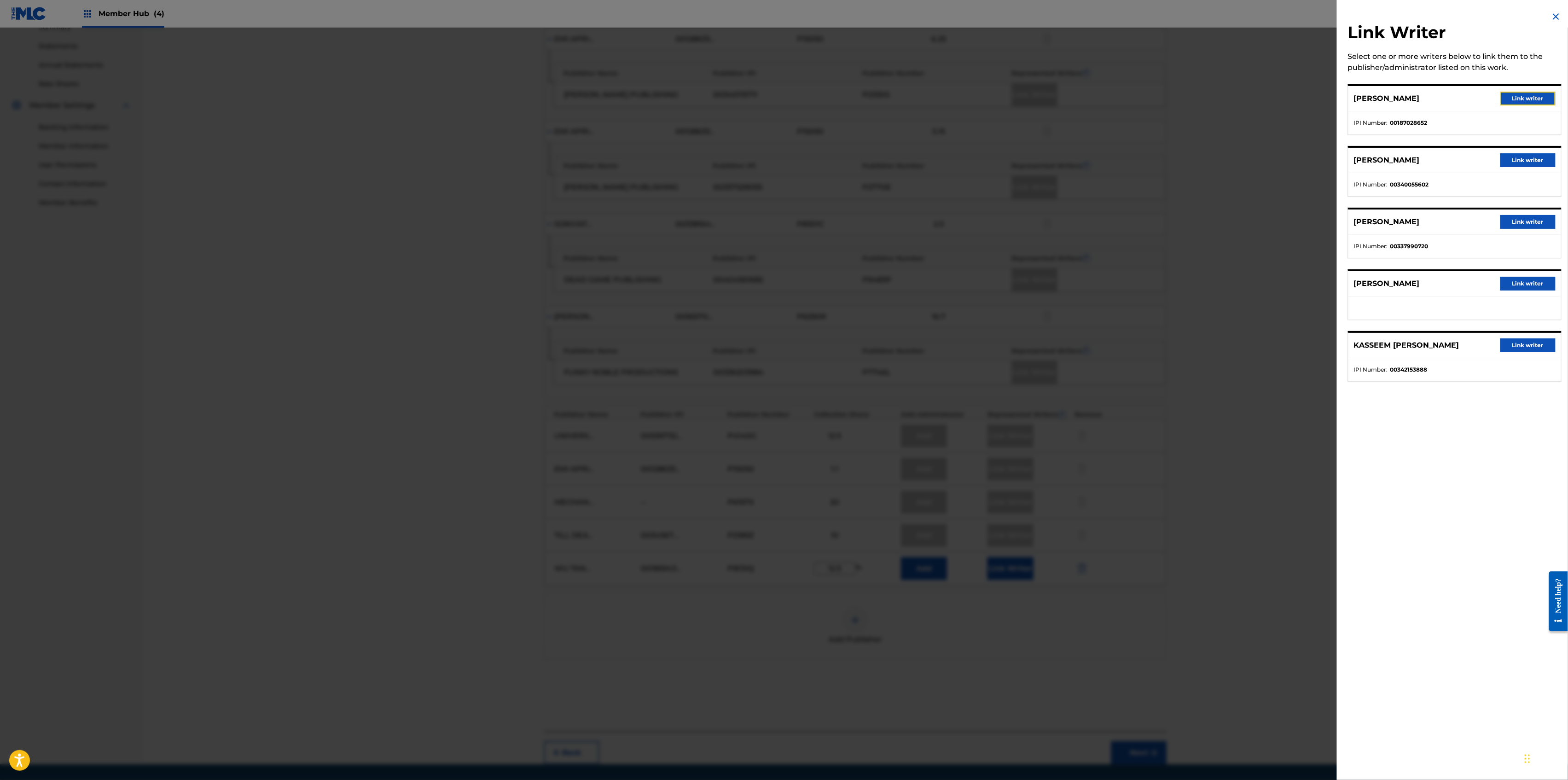
click at [1527, 97] on button "Link writer" at bounding box center [1527, 99] width 55 height 14
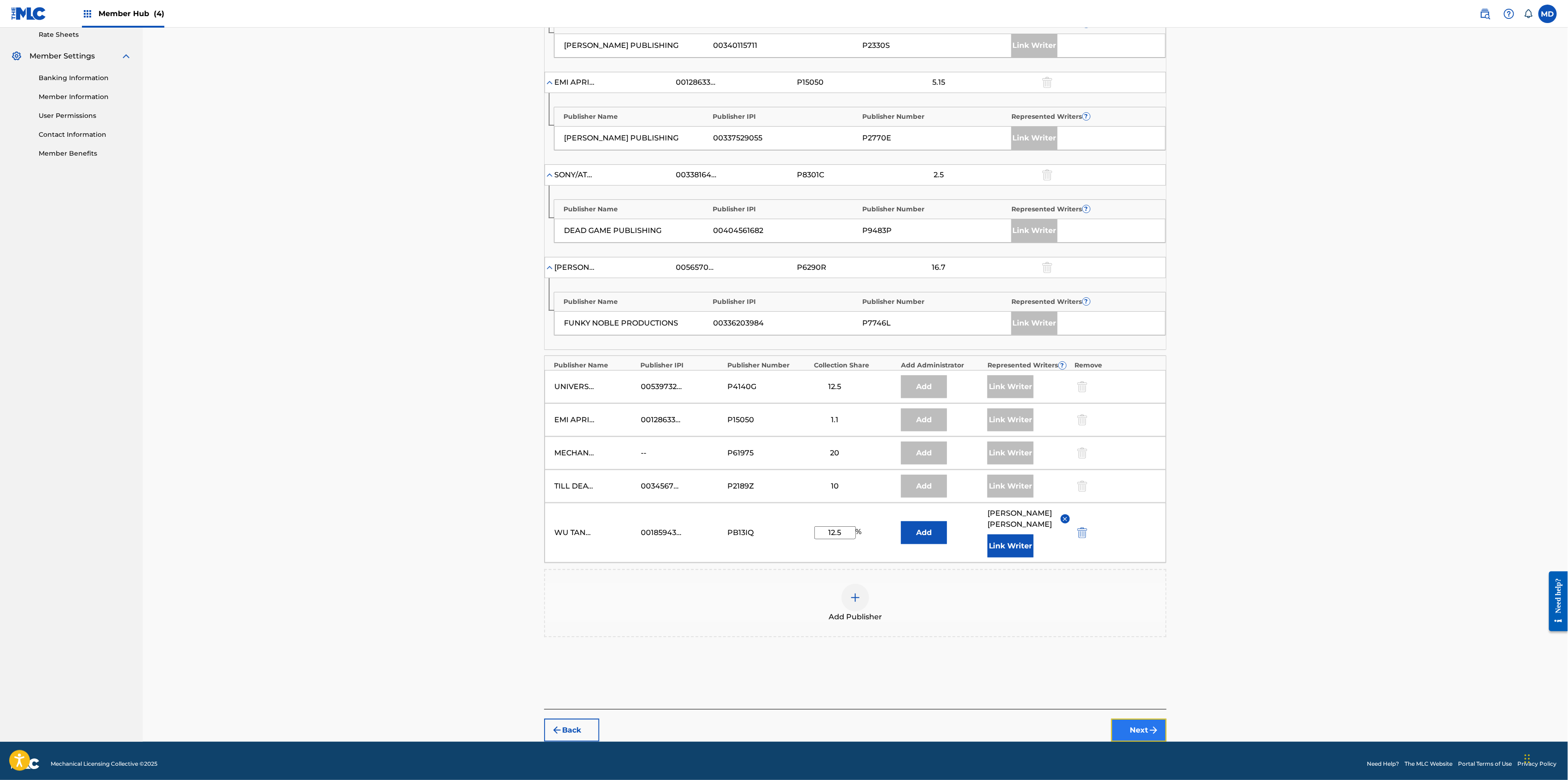
click at [1140, 721] on button "Next" at bounding box center [1138, 730] width 55 height 23
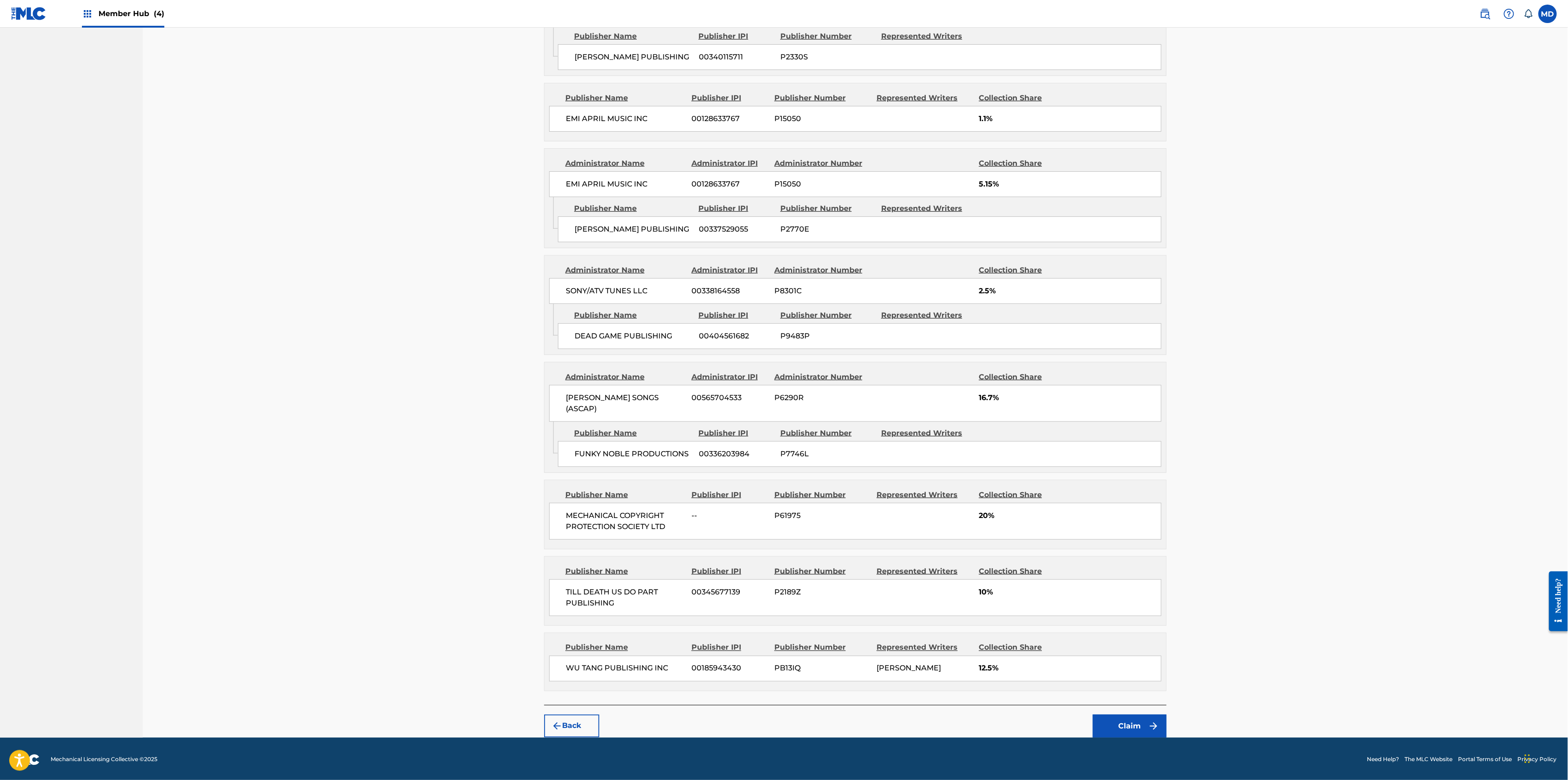
scroll to position [538, 0]
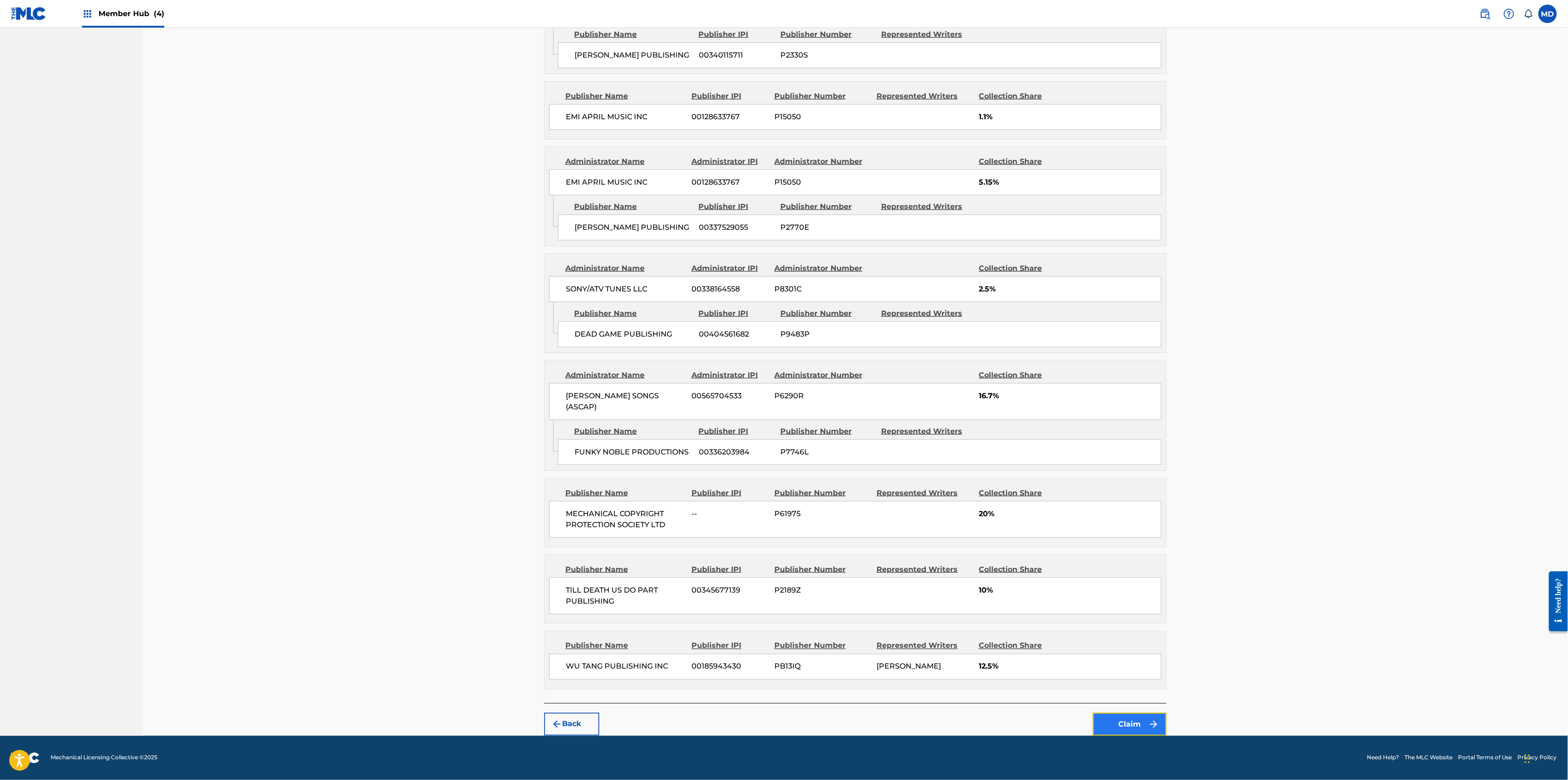
click at [1146, 726] on button "Claim" at bounding box center [1129, 724] width 73 height 23
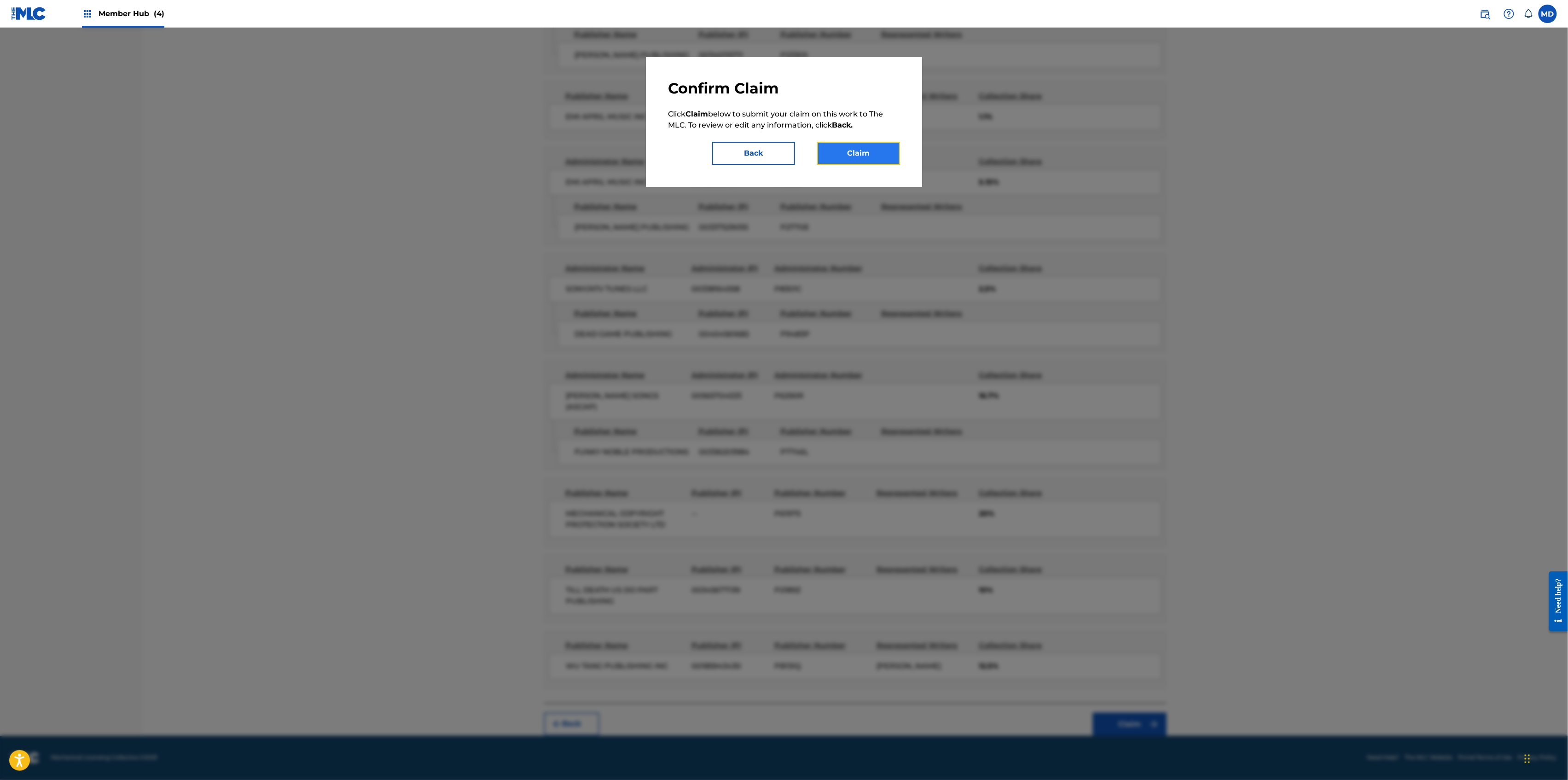
click at [860, 159] on button "Claim" at bounding box center [859, 153] width 83 height 23
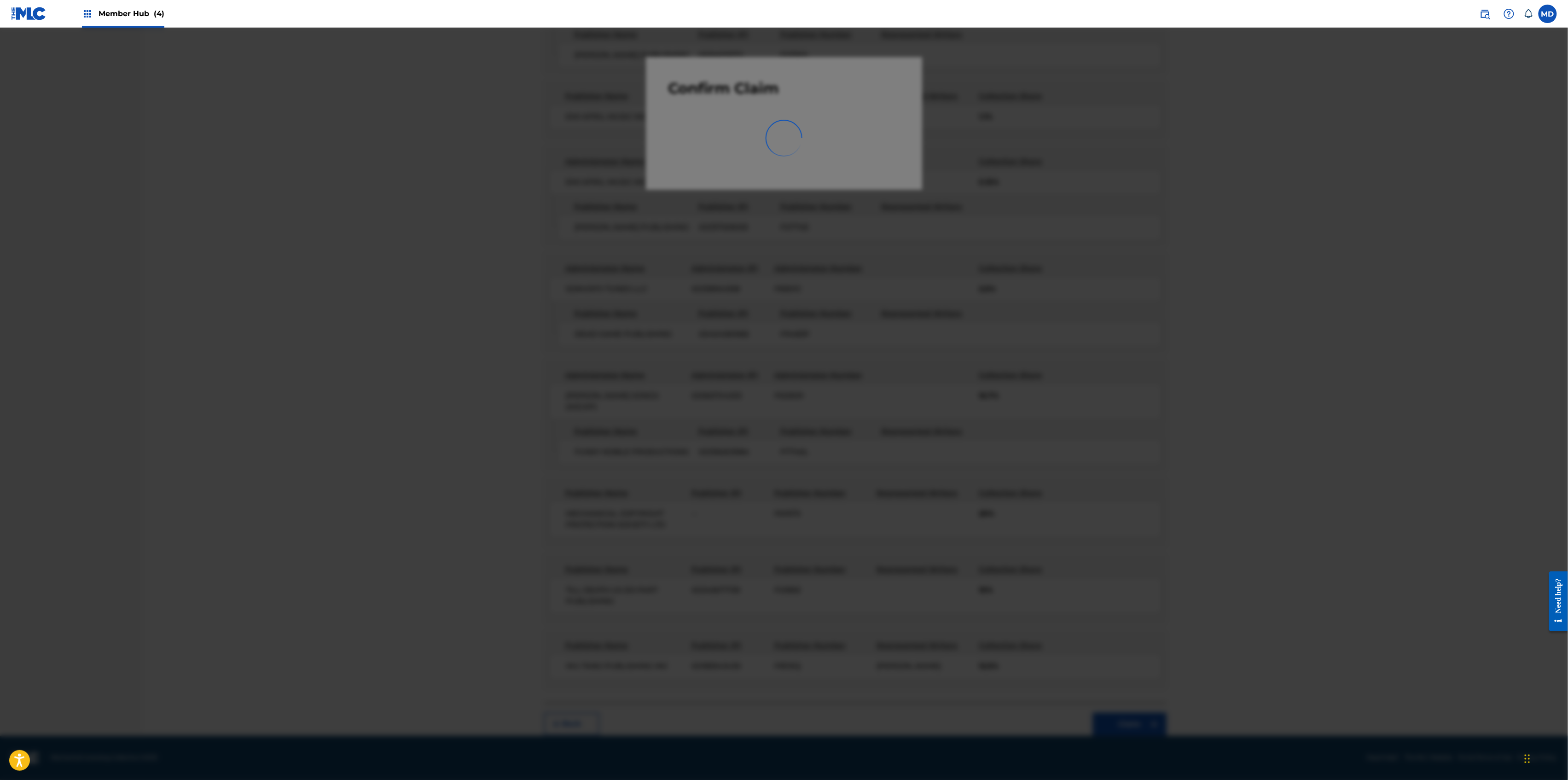
scroll to position [0, 0]
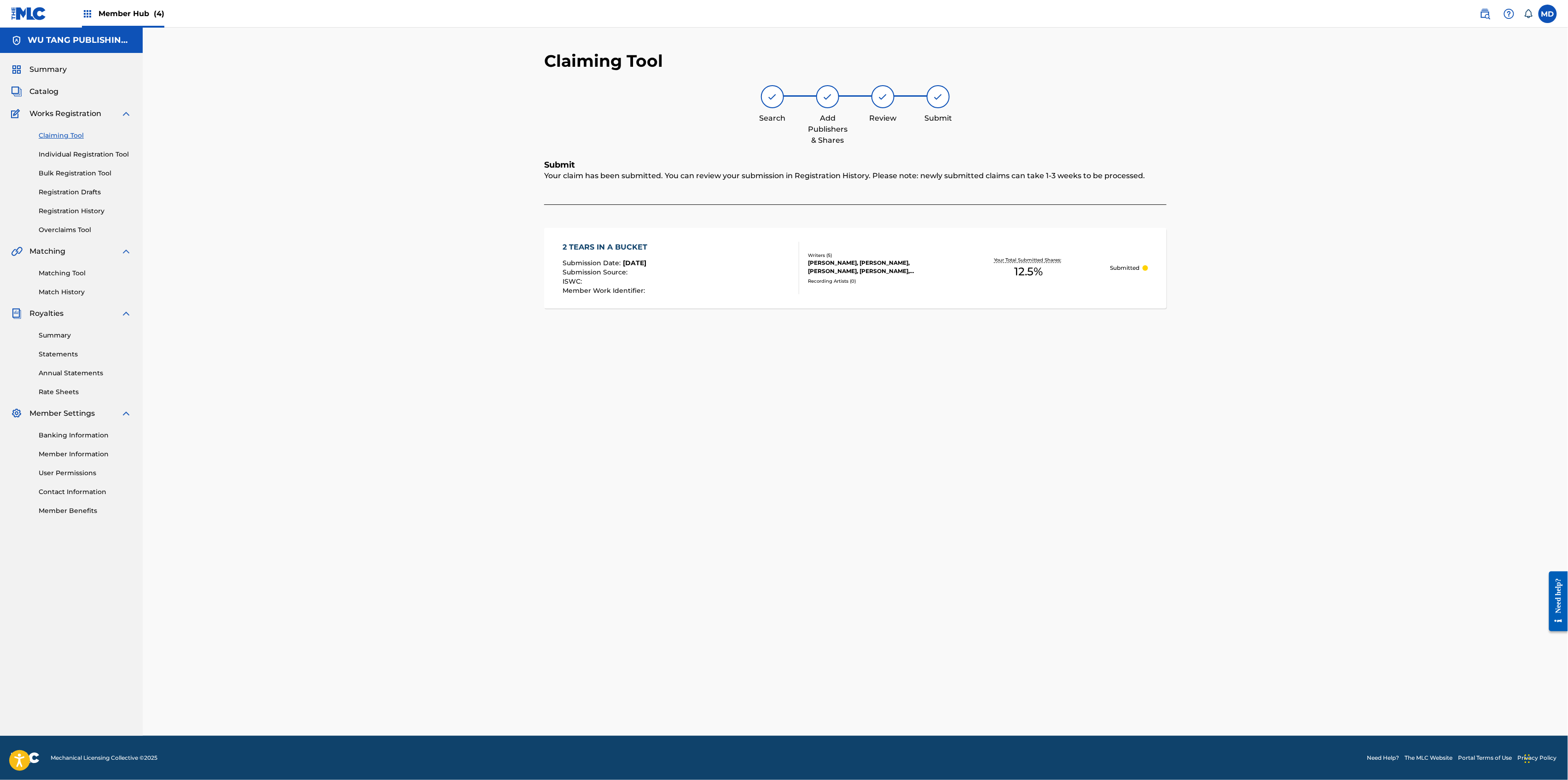
click at [62, 134] on link "Claiming Tool" at bounding box center [85, 136] width 93 height 10
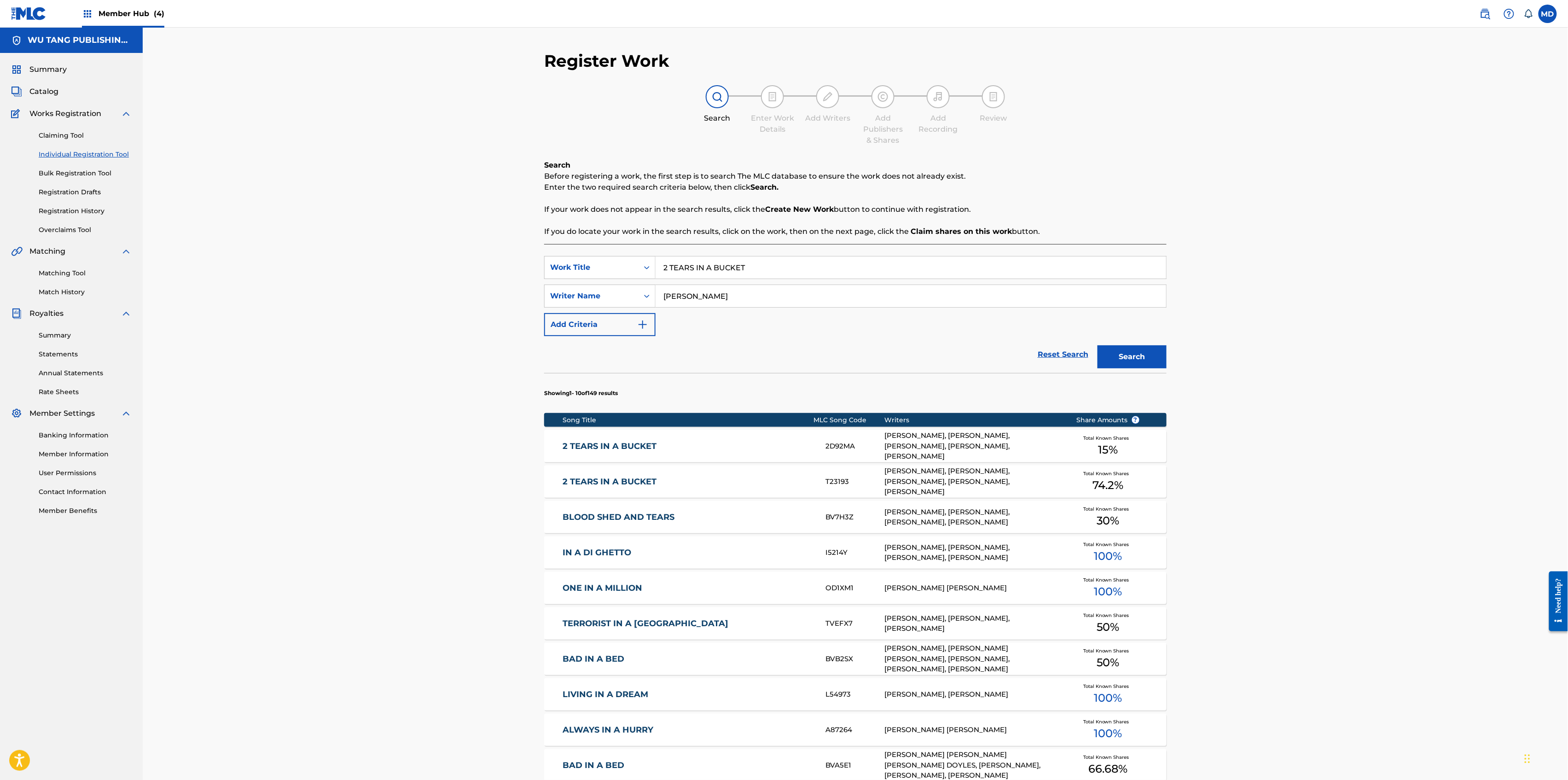
click at [708, 446] on link "2 TEARS IN A BUCKET" at bounding box center [688, 446] width 250 height 10
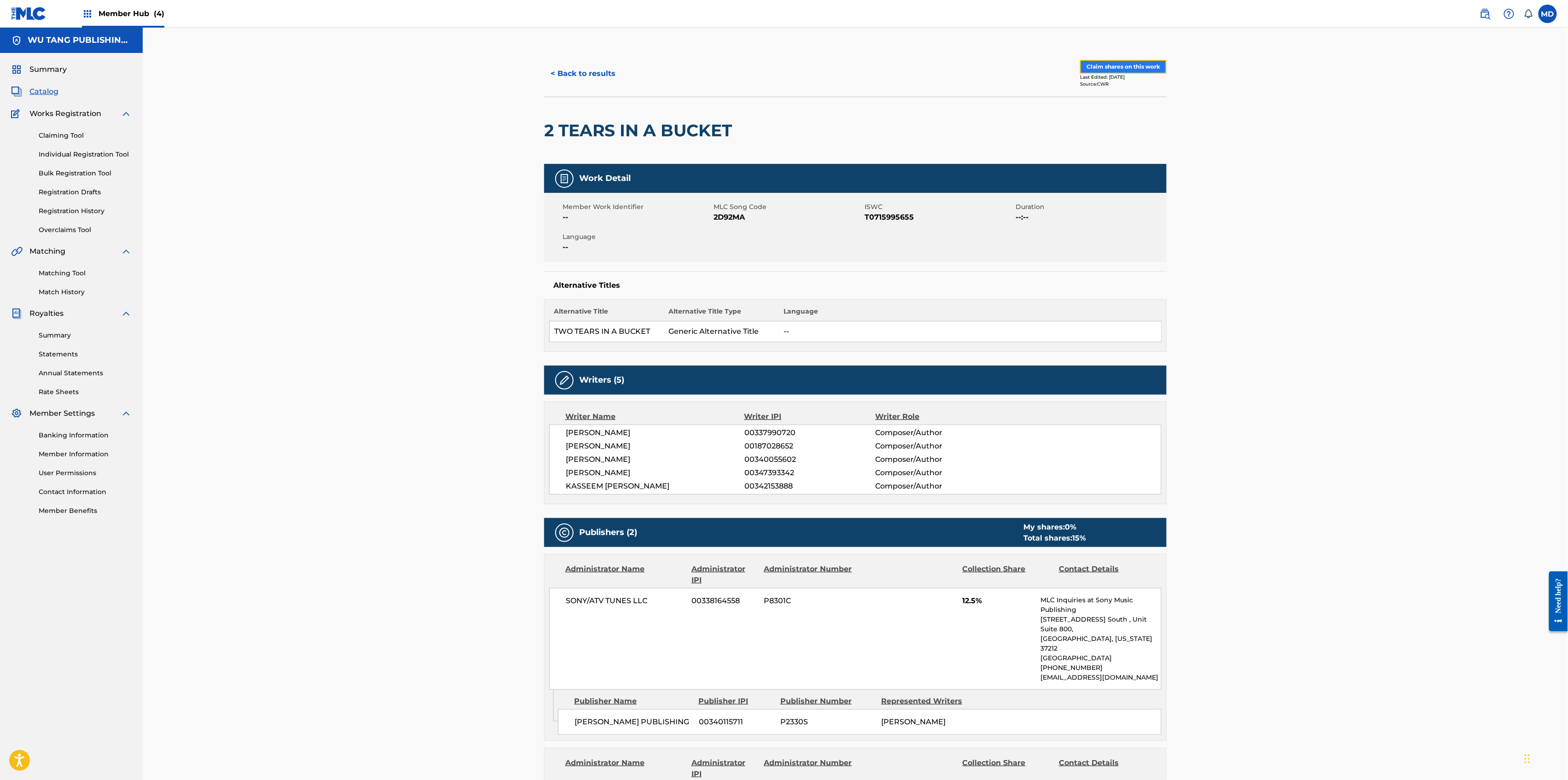
click at [1114, 68] on button "Claim shares on this work" at bounding box center [1124, 67] width 87 height 14
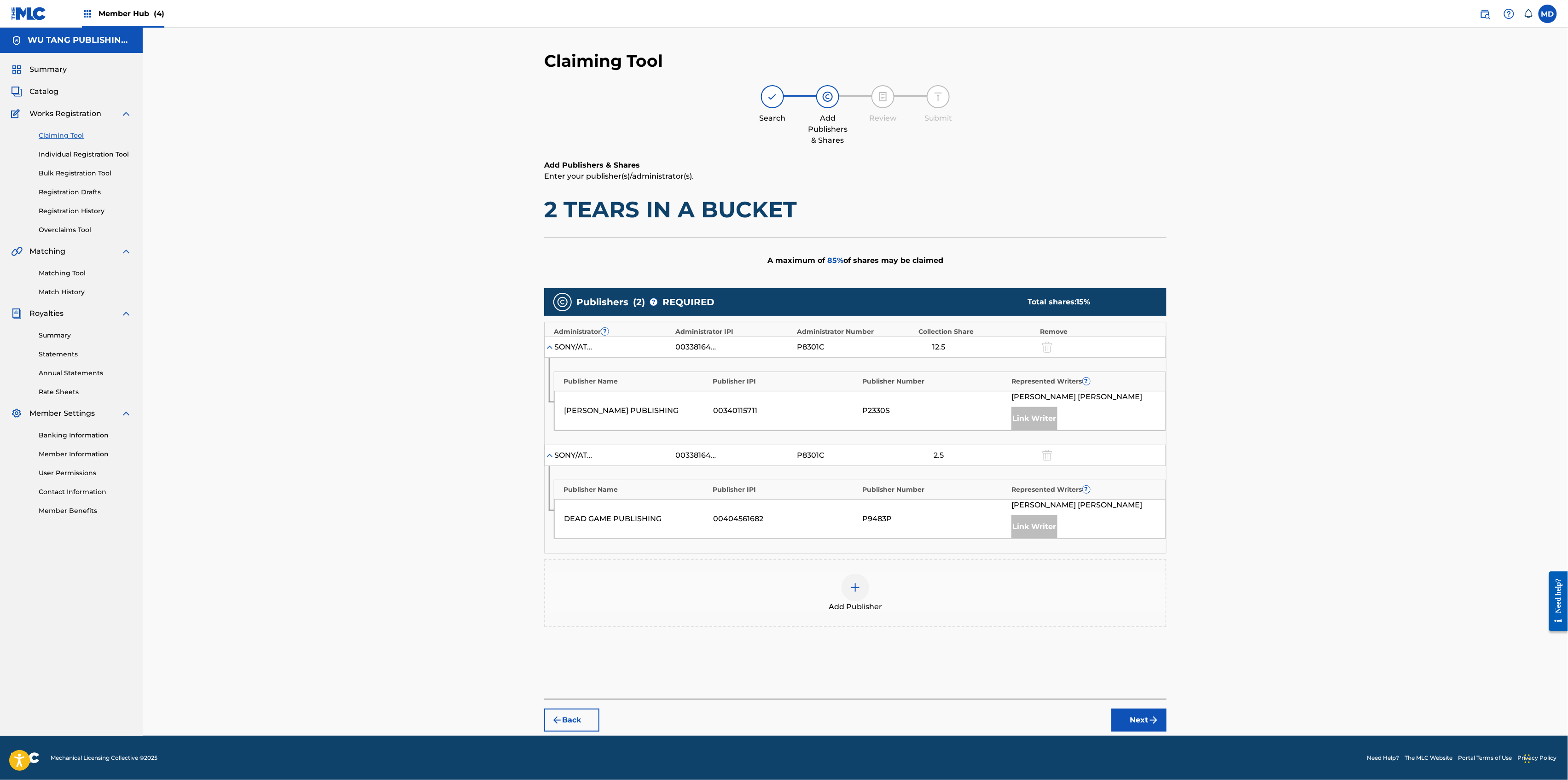
click at [862, 589] on div at bounding box center [855, 587] width 27 height 27
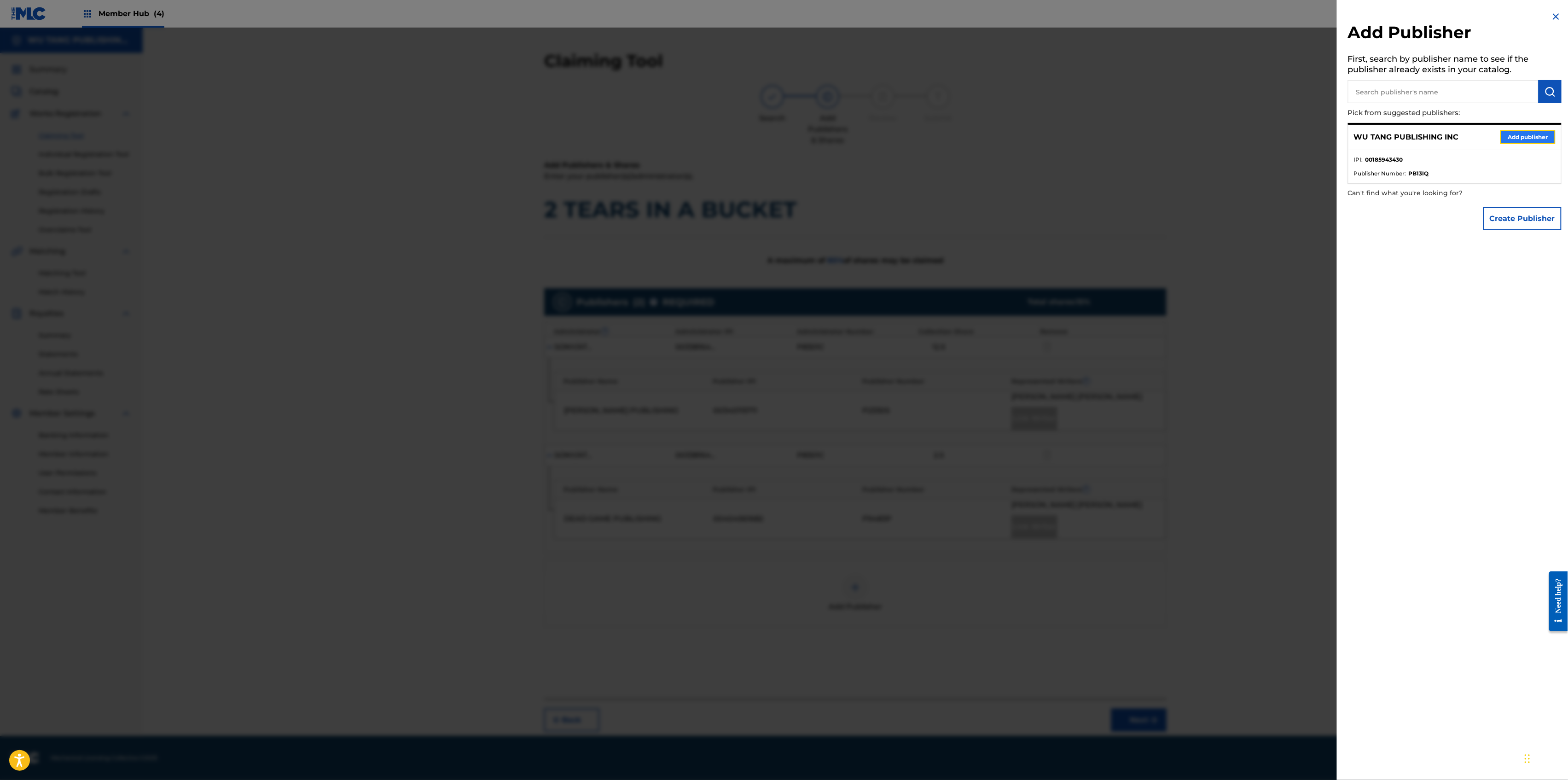
click at [1511, 139] on button "Add publisher" at bounding box center [1527, 137] width 55 height 14
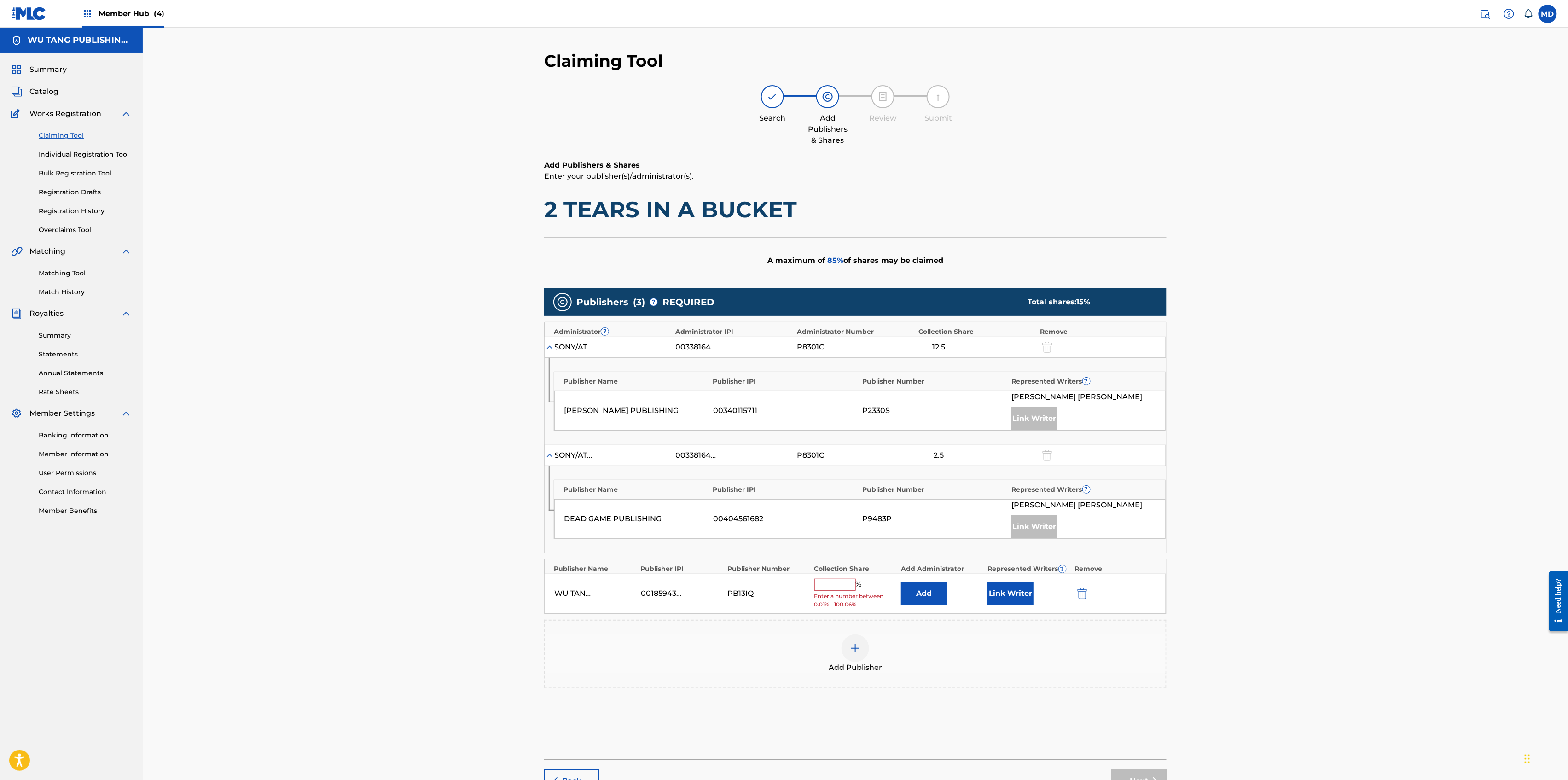
click at [837, 581] on input "text" at bounding box center [835, 584] width 41 height 12
type input "12.5"
click at [1024, 602] on button "Link Writer" at bounding box center [1010, 590] width 46 height 23
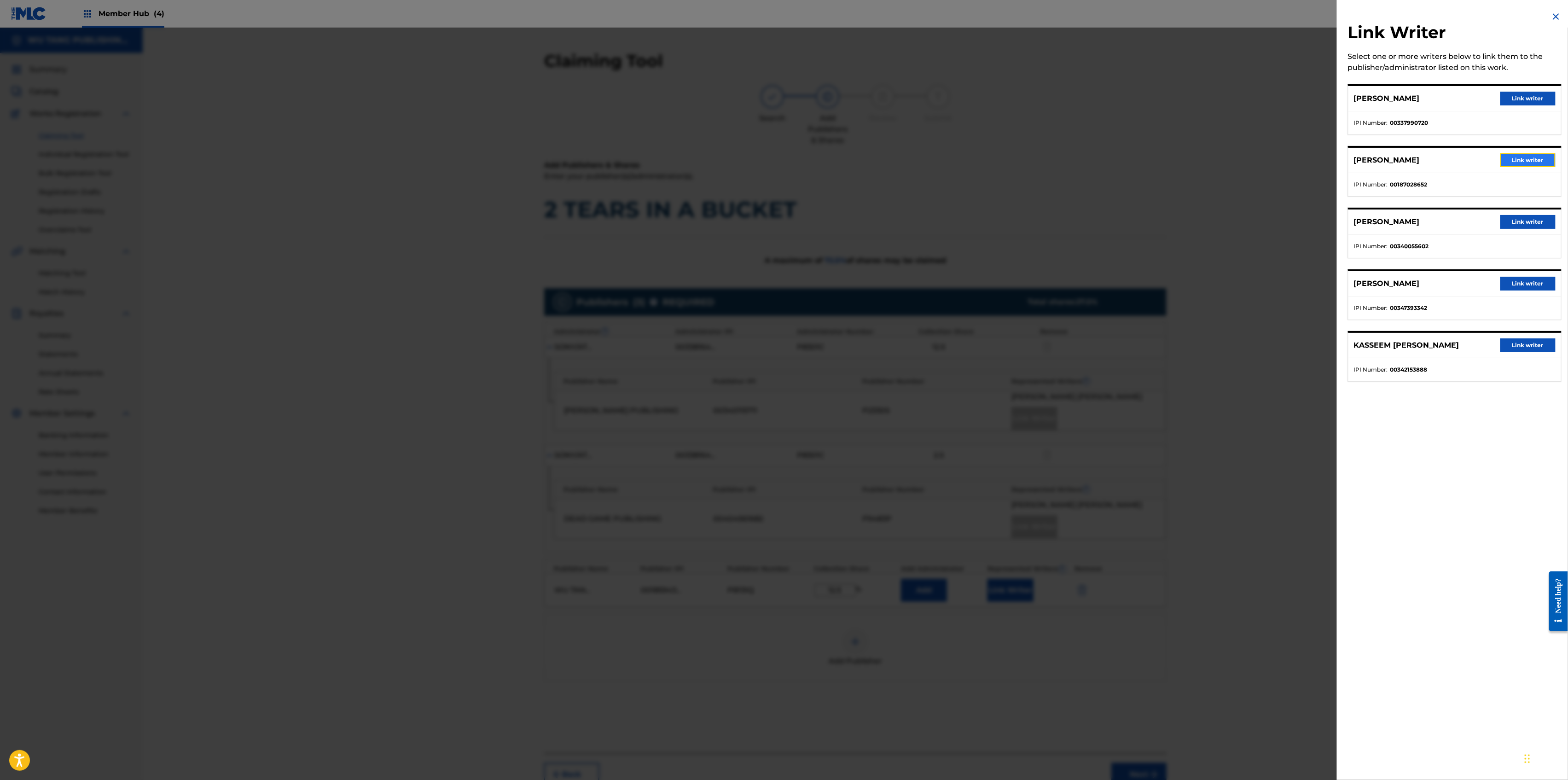
click at [1518, 159] on button "Link writer" at bounding box center [1527, 160] width 55 height 14
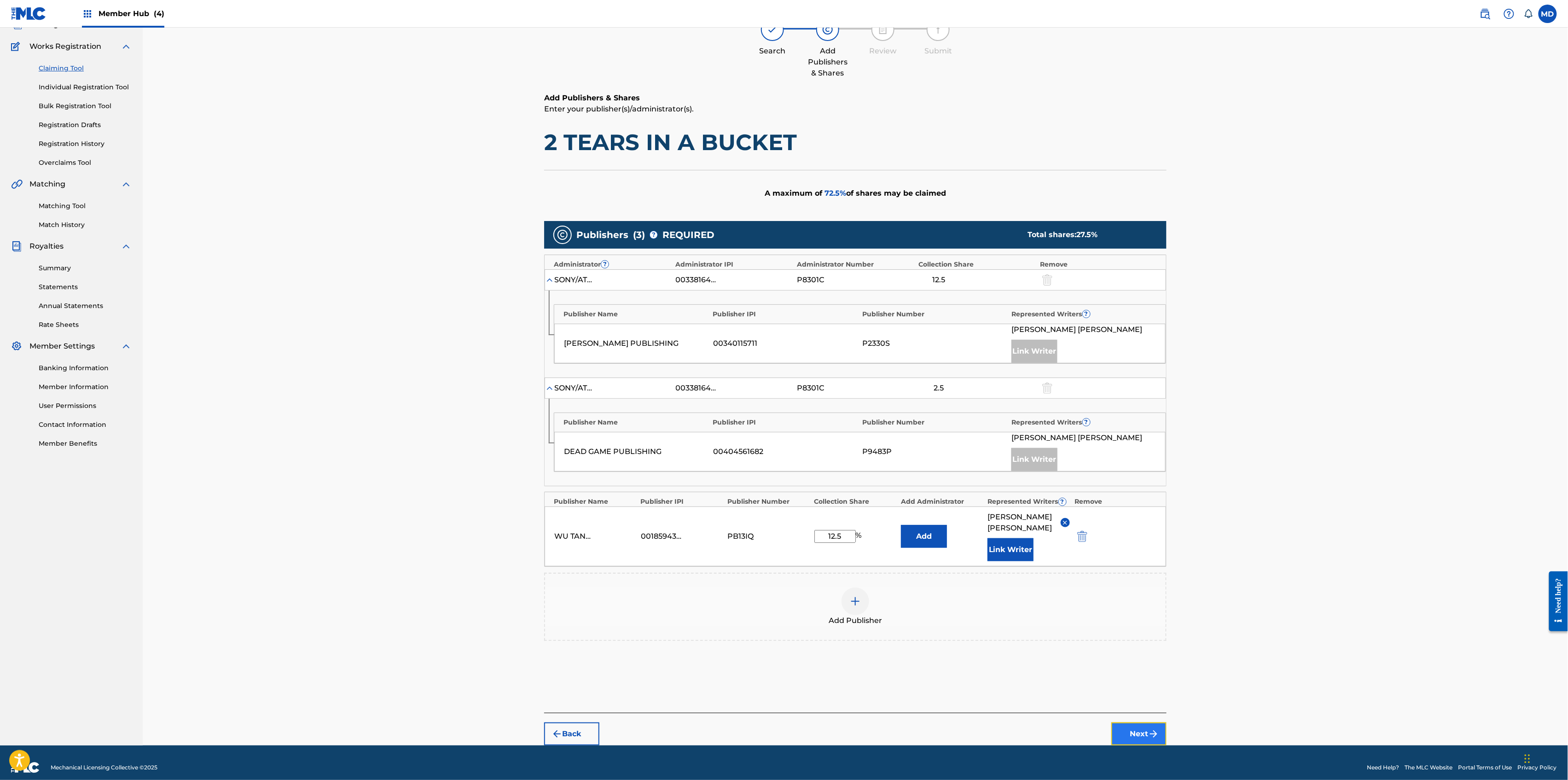
click at [1133, 725] on button "Next" at bounding box center [1138, 733] width 55 height 23
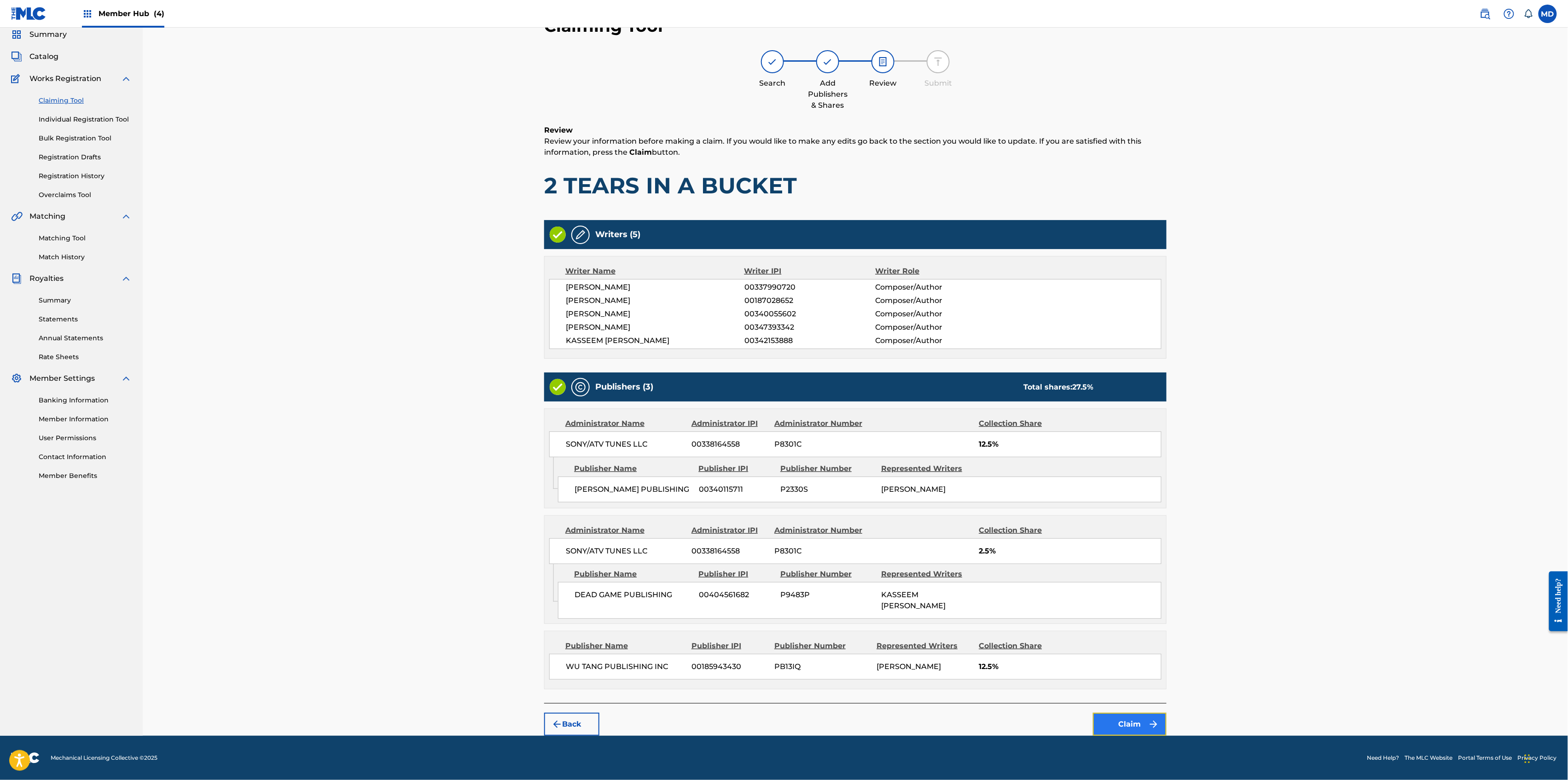
click at [1126, 724] on button "Claim" at bounding box center [1129, 724] width 73 height 23
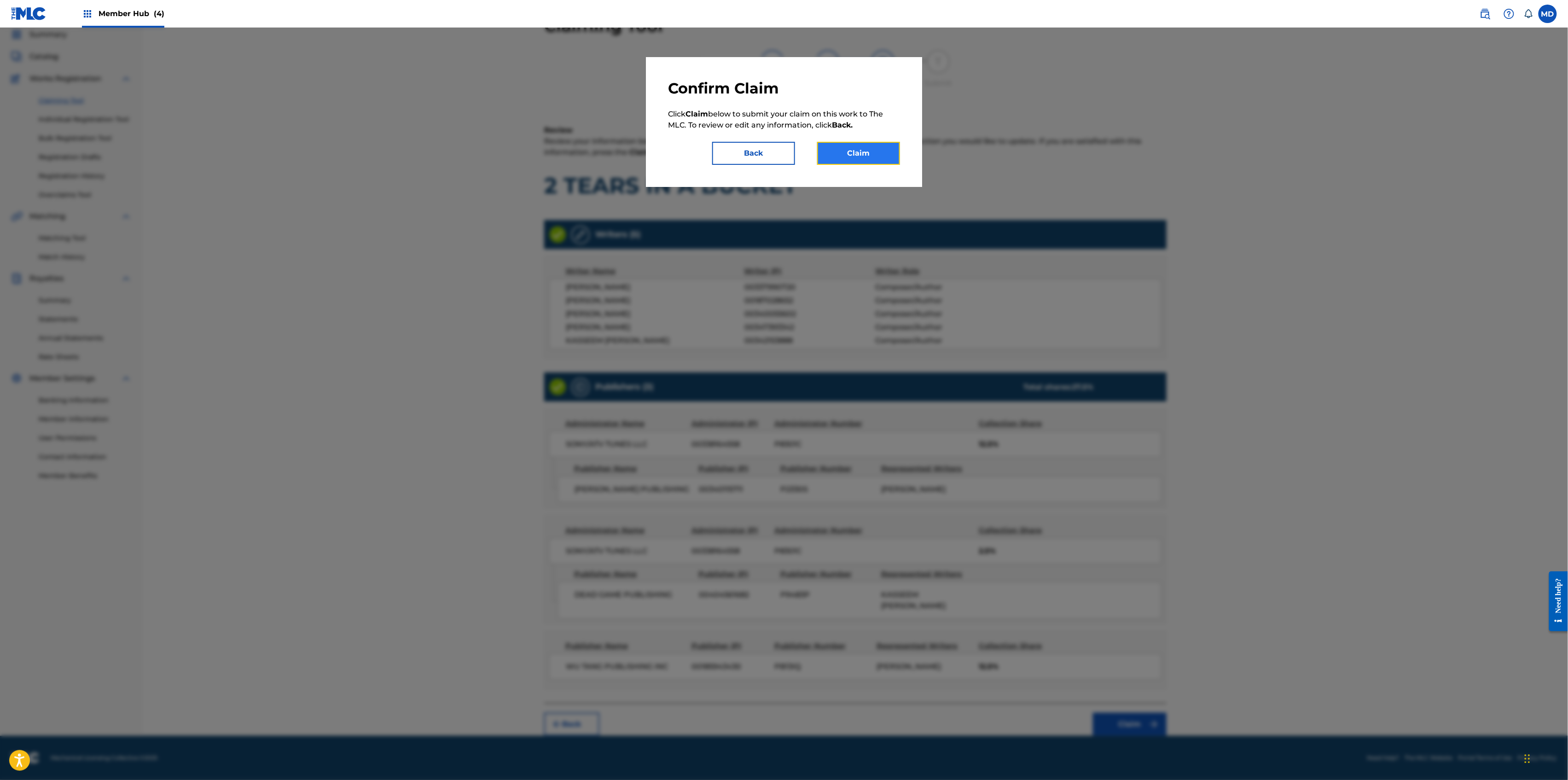
click at [877, 158] on button "Claim" at bounding box center [859, 153] width 83 height 23
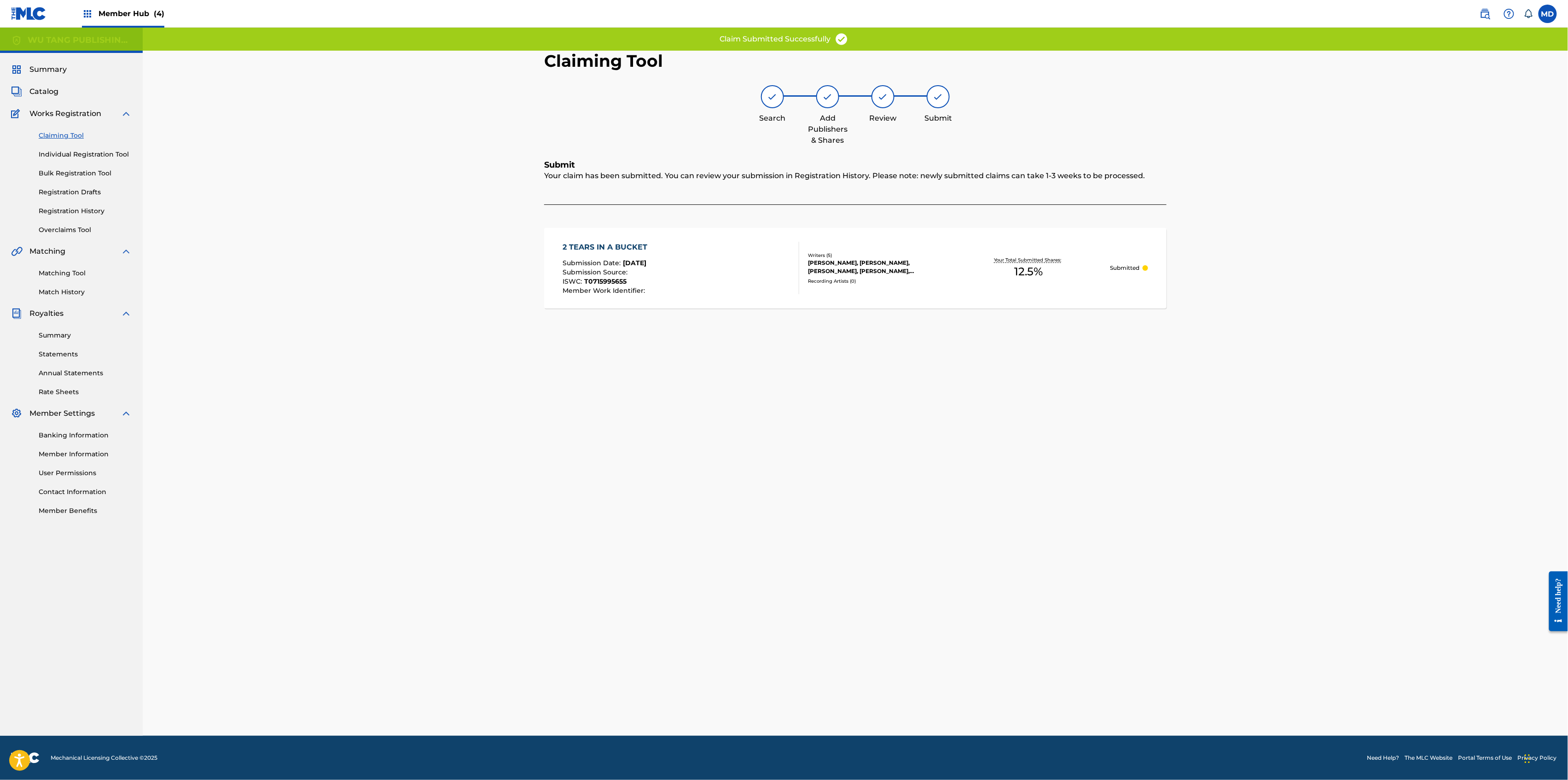
scroll to position [0, 0]
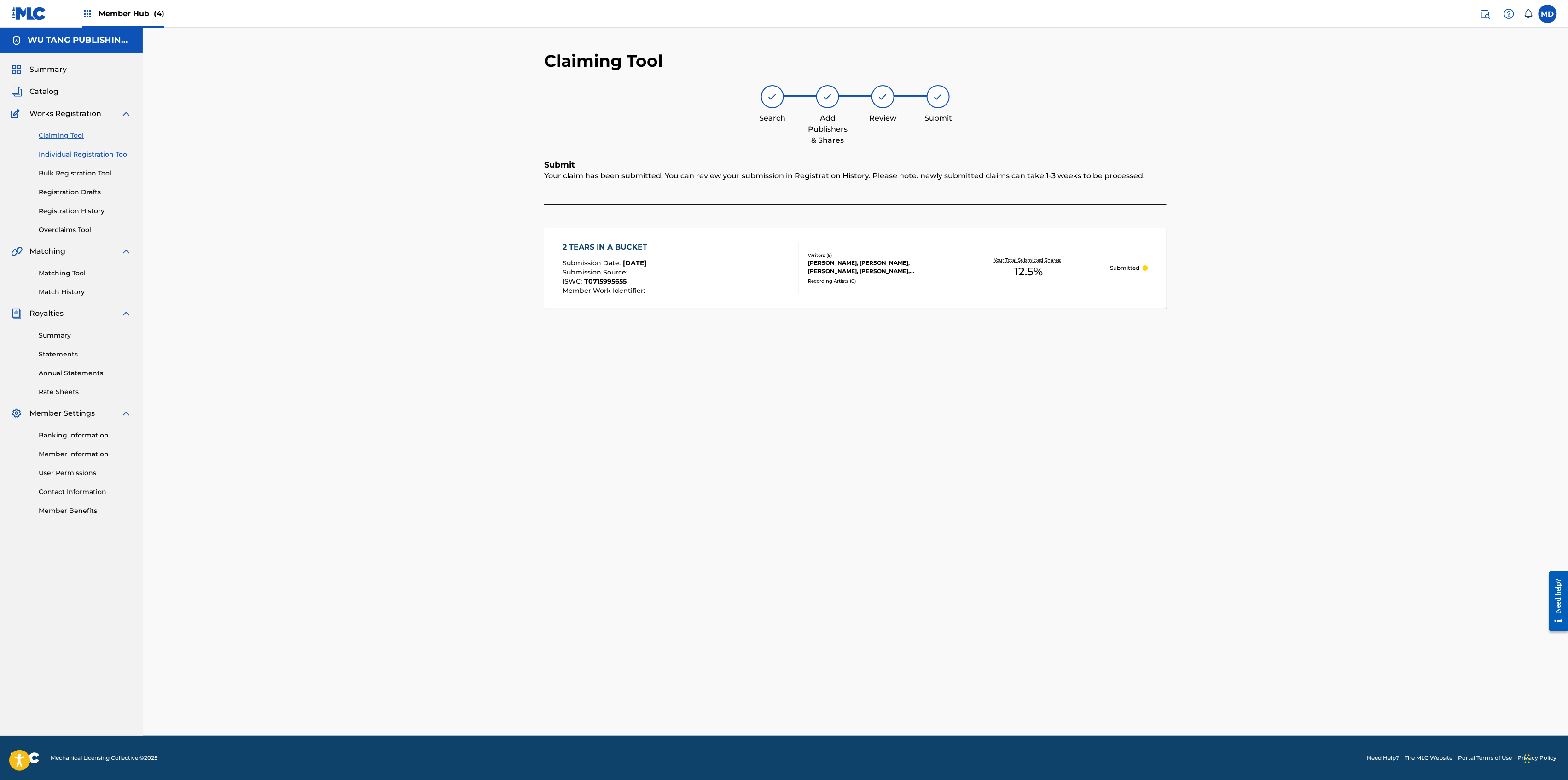
click at [66, 155] on link "Individual Registration Tool" at bounding box center [85, 155] width 93 height 10
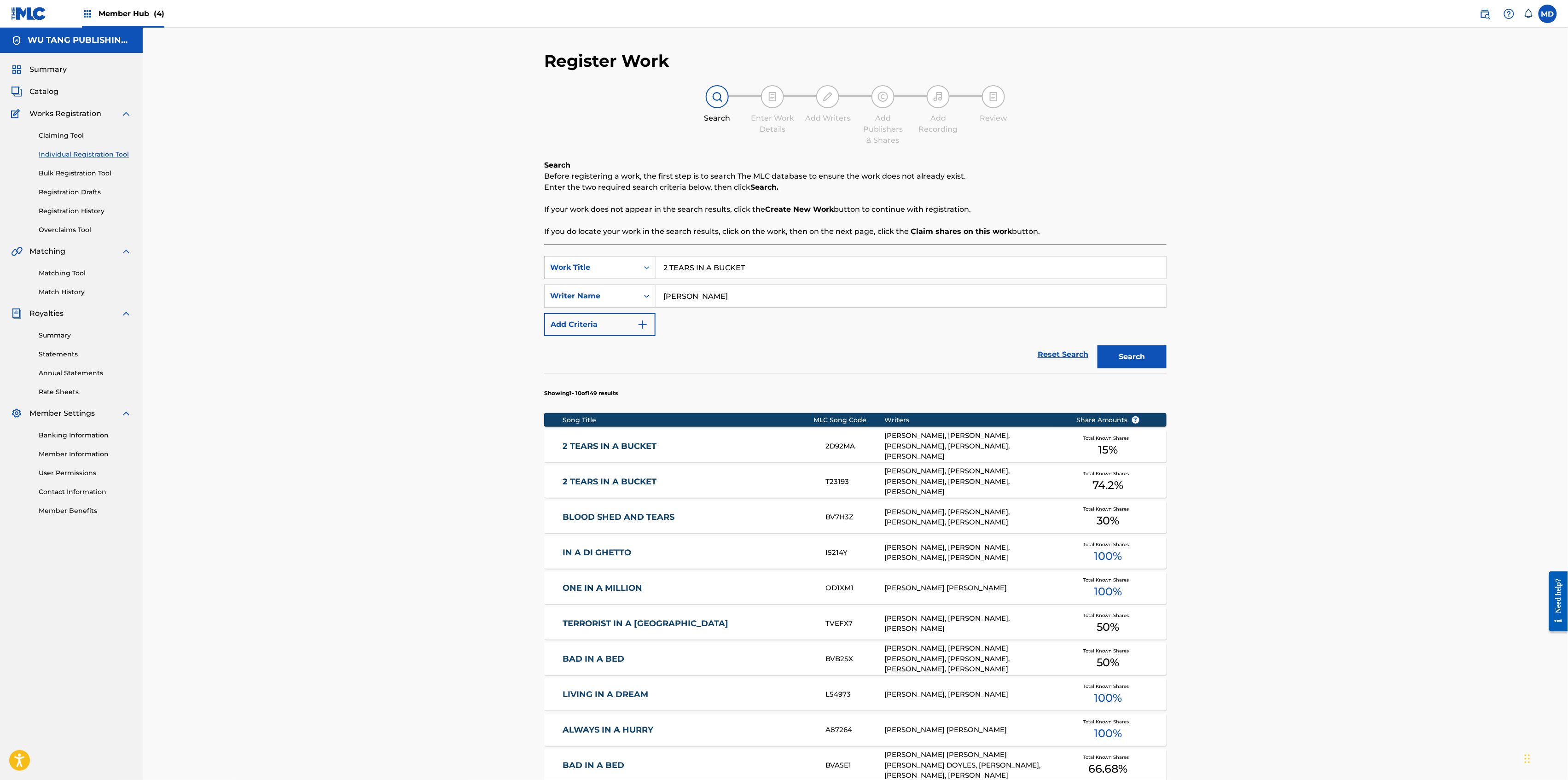
drag, startPoint x: 748, startPoint y: 264, endPoint x: 644, endPoint y: 266, distance: 104.0
click at [644, 266] on div "SearchWithCriteriad744859f-a80f-4565-9555-b6ed29c83858 Work Title 2 TEARS IN A …" at bounding box center [856, 267] width 623 height 23
paste input "360 QUESTIONS"
type input "360 QUESTIONS"
click at [1108, 356] on button "Search" at bounding box center [1132, 356] width 69 height 23
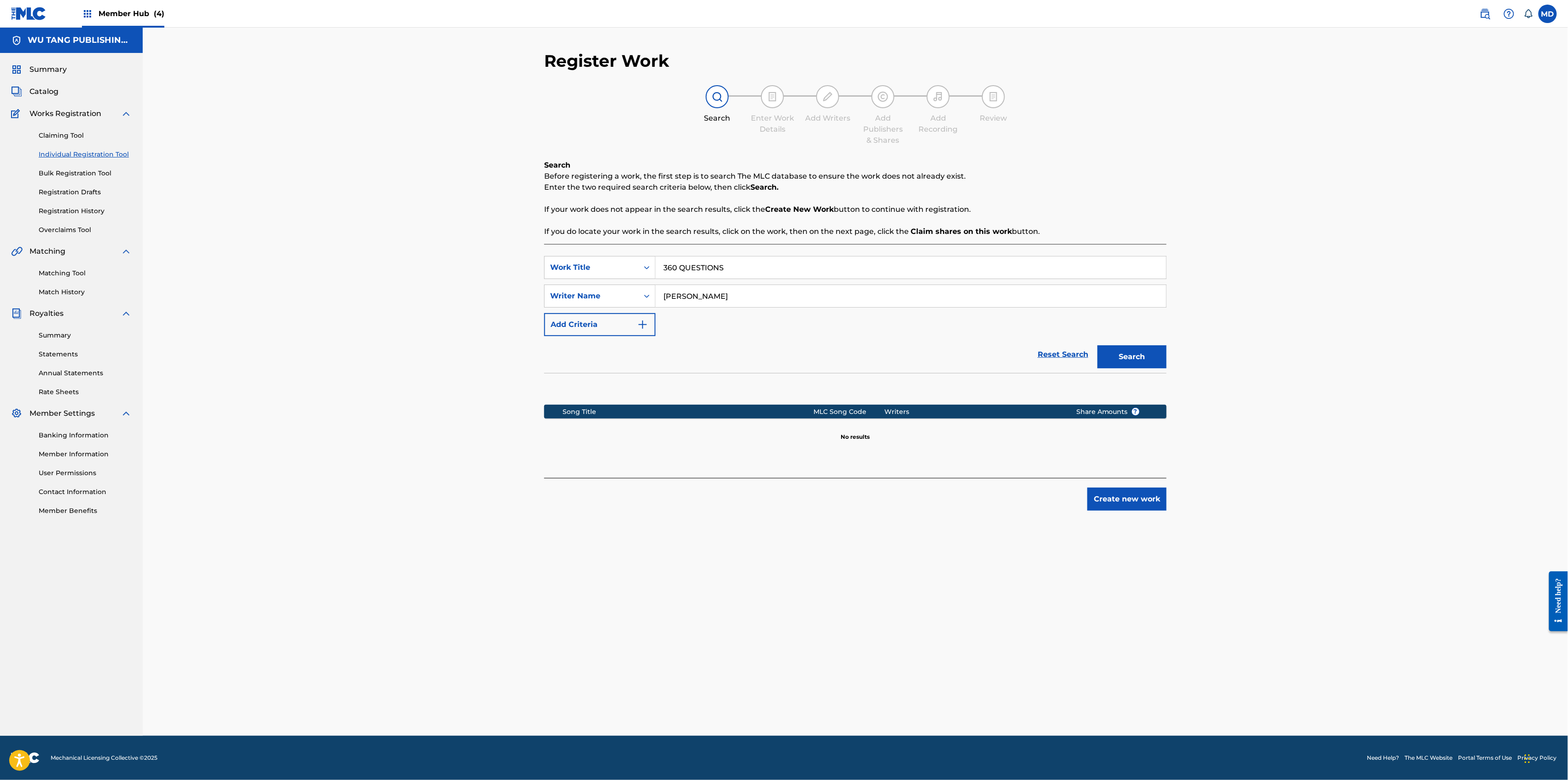
drag, startPoint x: 779, startPoint y: 299, endPoint x: 651, endPoint y: 311, distance: 128.6
click at [651, 311] on div "SearchWithCriteriad744859f-a80f-4565-9555-b6ed29c83858 Work Title 360 QUESTIONS…" at bounding box center [856, 296] width 623 height 80
paste input "[PERSON_NAME]"
type input "[PERSON_NAME]"
click at [1124, 350] on button "Search" at bounding box center [1132, 356] width 69 height 23
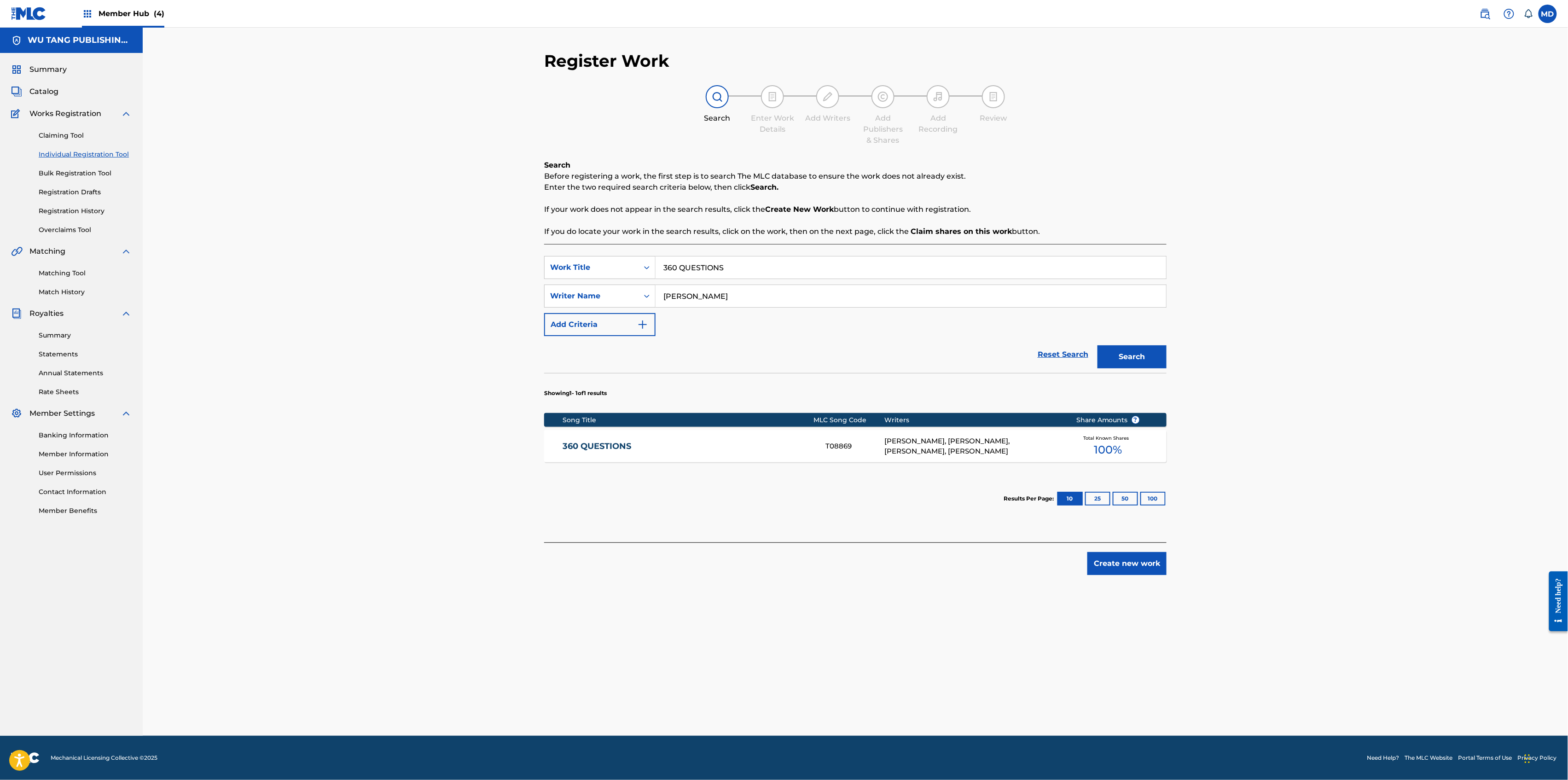
click at [734, 446] on link "360 QUESTIONS" at bounding box center [688, 446] width 250 height 10
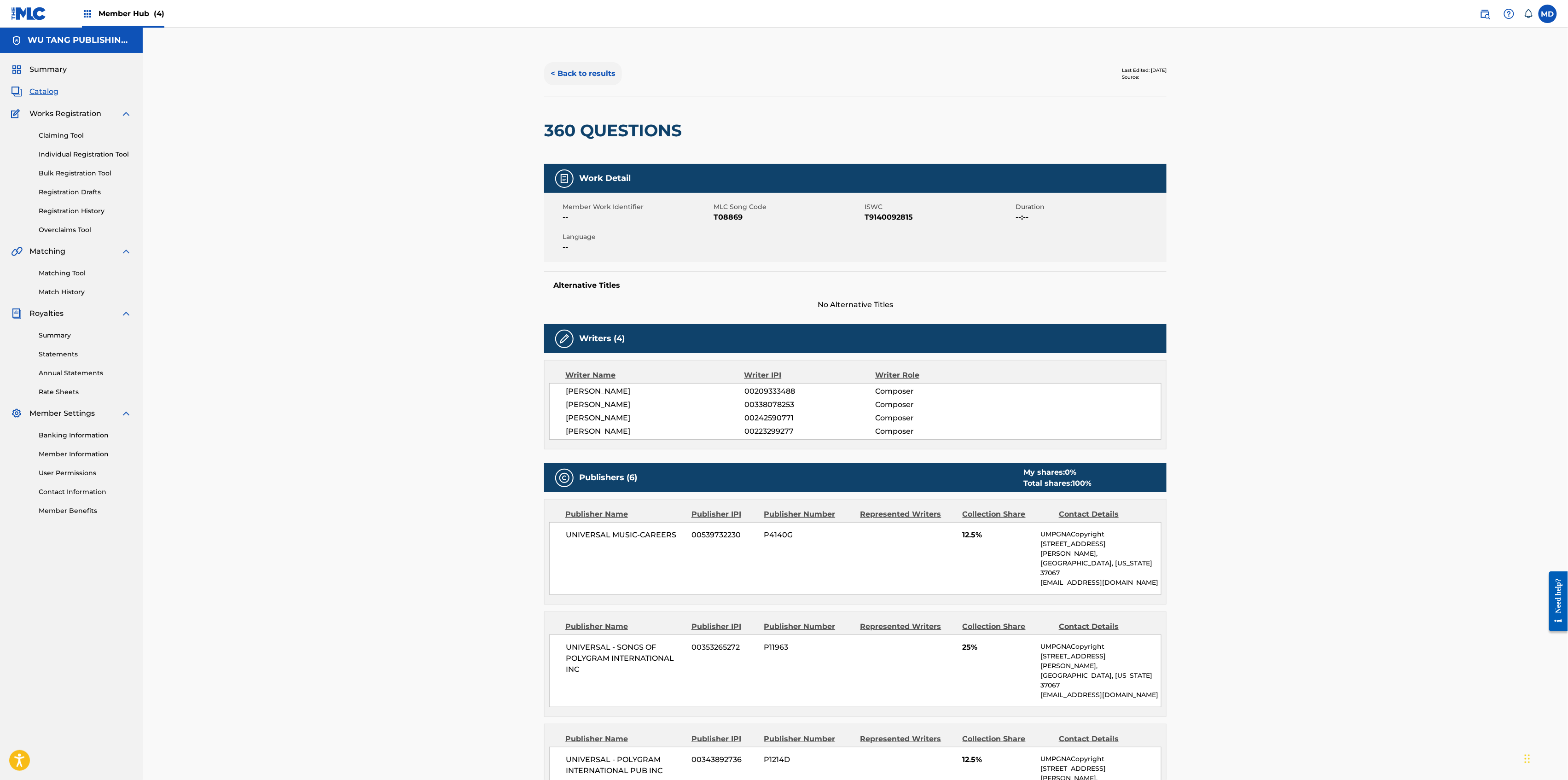
click at [574, 73] on button "< Back to results" at bounding box center [583, 73] width 78 height 23
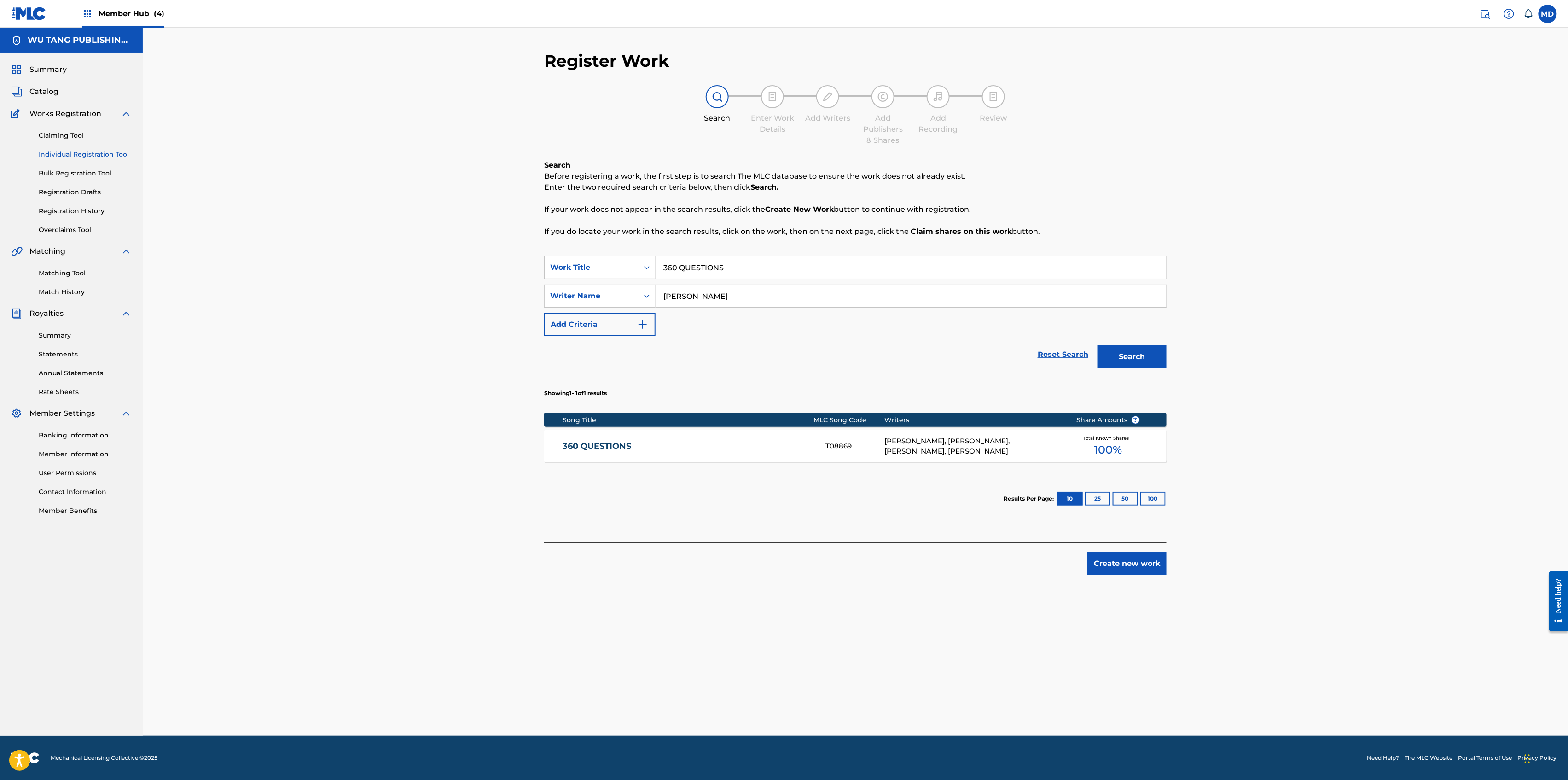
drag, startPoint x: 741, startPoint y: 262, endPoint x: 639, endPoint y: 276, distance: 103.0
click at [645, 276] on div "SearchWithCriteriad744859f-a80f-4565-9555-b6ed29c83858 Work Title 360 QUESTIONS" at bounding box center [856, 267] width 623 height 23
type input "4321"
click at [761, 295] on input "[PERSON_NAME]" at bounding box center [911, 296] width 511 height 22
click at [1130, 350] on button "Search" at bounding box center [1132, 356] width 69 height 23
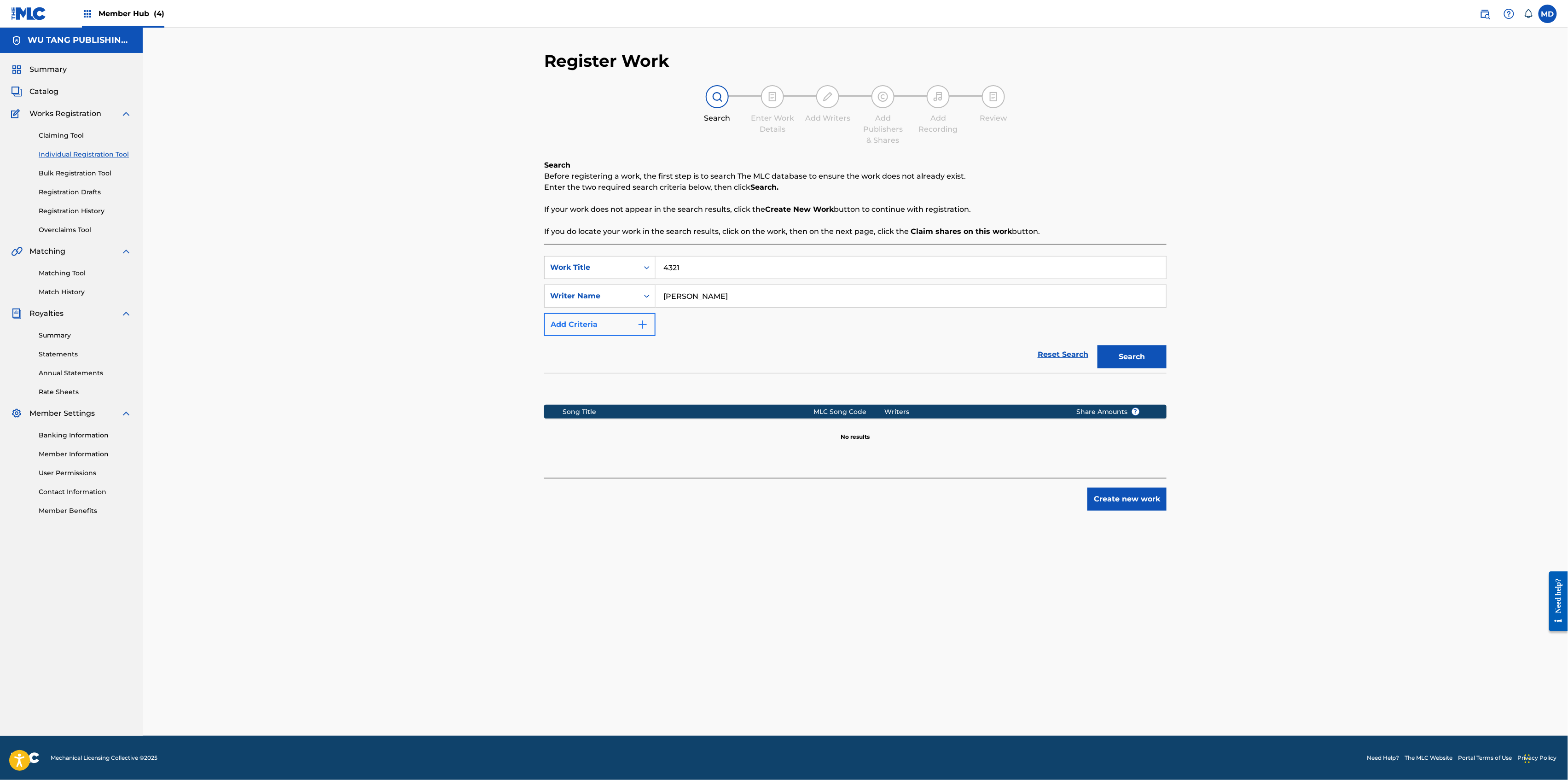
drag, startPoint x: 752, startPoint y: 294, endPoint x: 630, endPoint y: 315, distance: 123.8
click at [630, 315] on div "SearchWithCriteriad744859f-a80f-4565-9555-b6ed29c83858 Work Title 4321 SearchWi…" at bounding box center [856, 296] width 623 height 80
paste input "[PERSON_NAME]"
type input "[PERSON_NAME]"
click at [1138, 360] on button "Search" at bounding box center [1132, 356] width 69 height 23
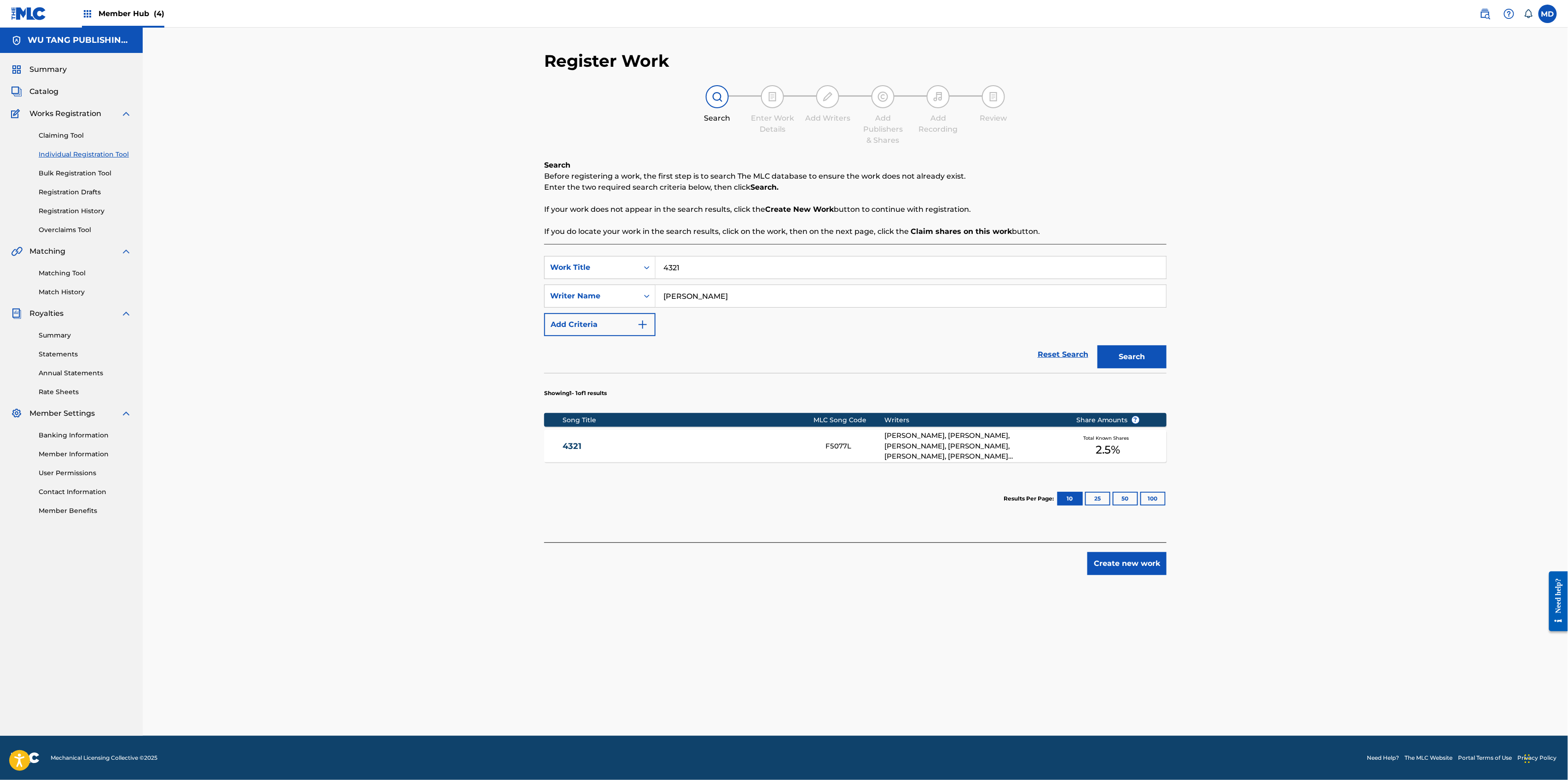
click at [763, 455] on div "4321 F5077L [PERSON_NAME], [PERSON_NAME], [PERSON_NAME], [PERSON_NAME], [PERSON…" at bounding box center [856, 446] width 623 height 32
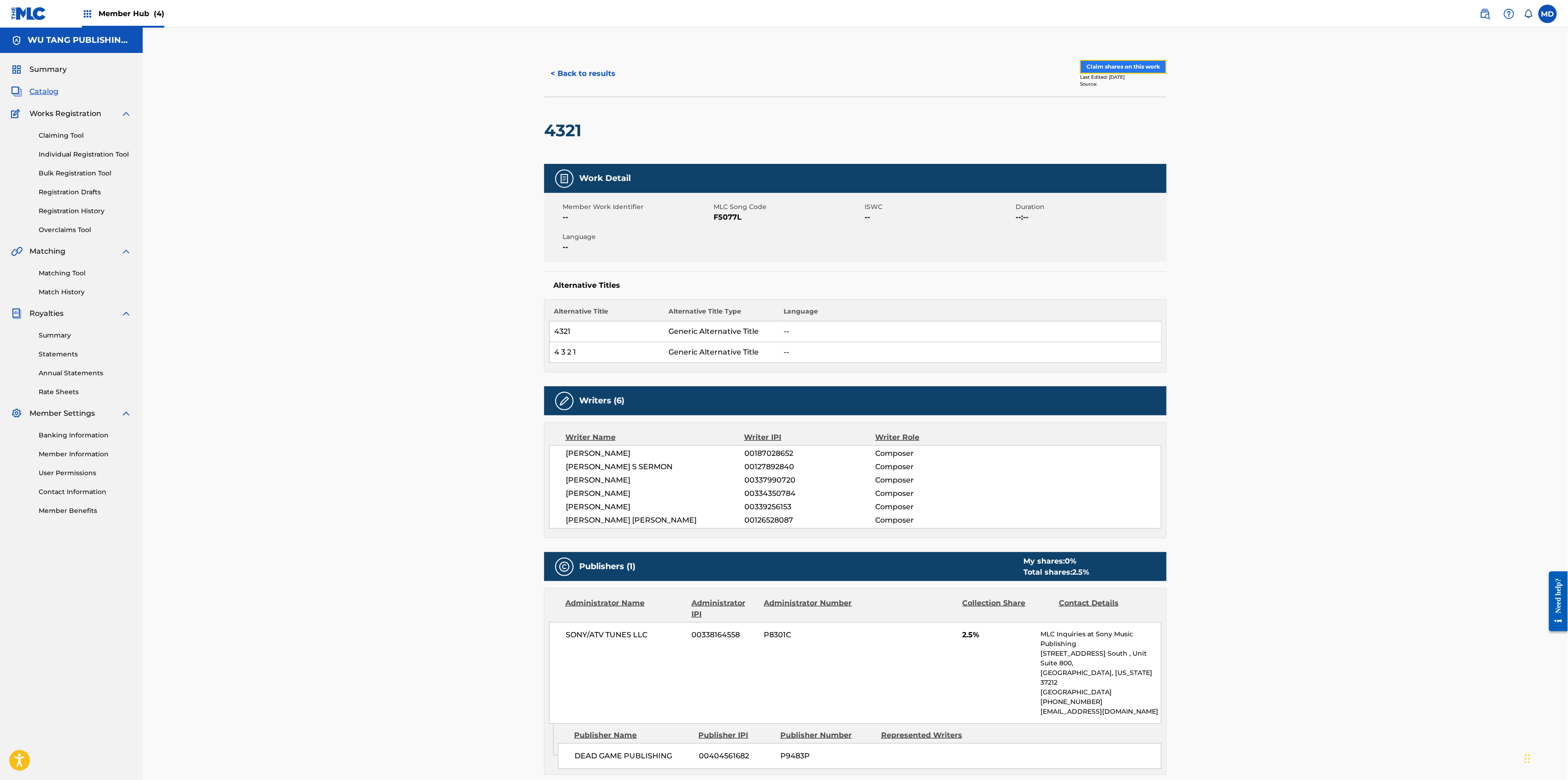
click at [1114, 70] on button "Claim shares on this work" at bounding box center [1124, 67] width 87 height 14
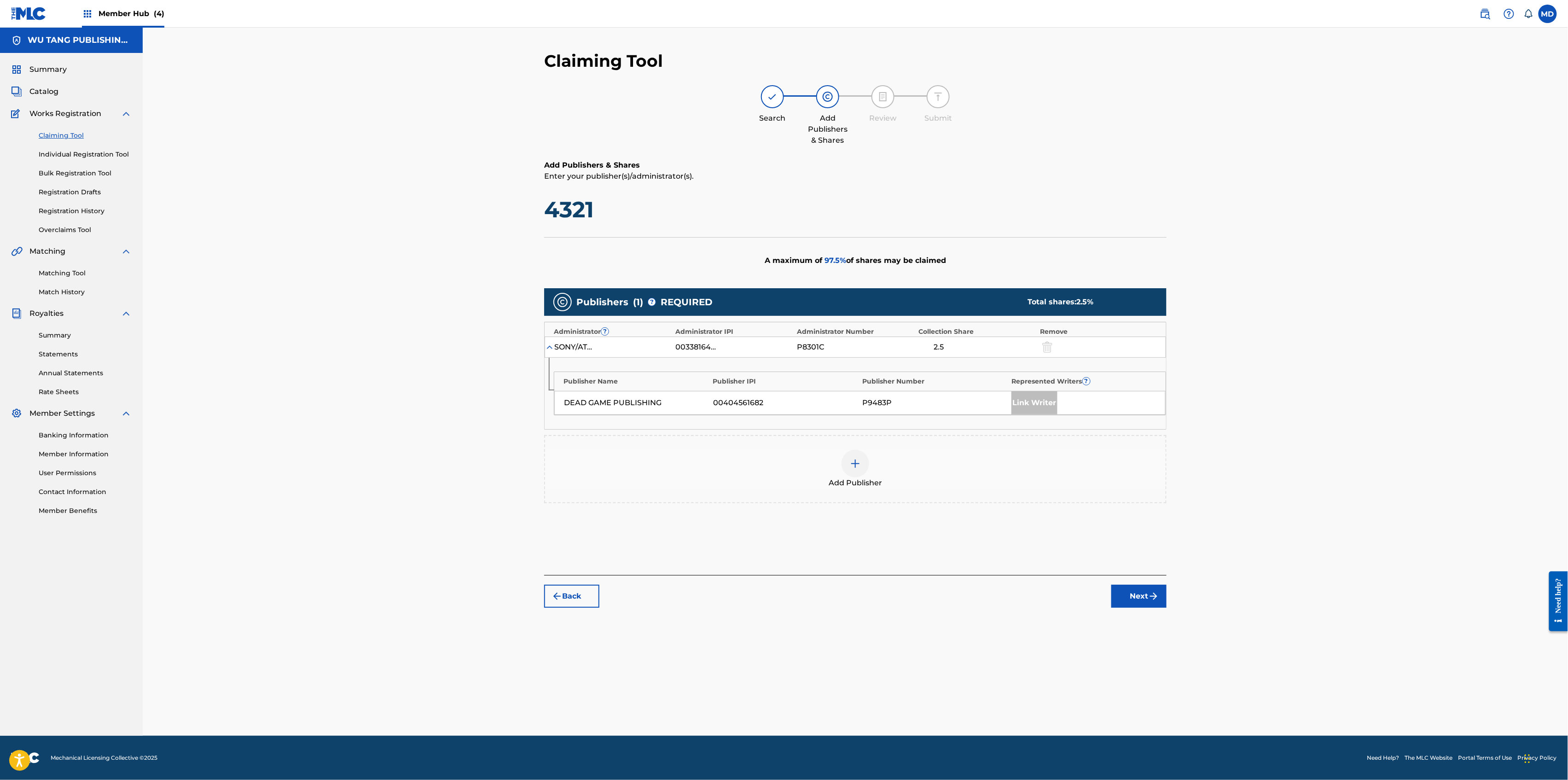
click at [854, 465] on img at bounding box center [856, 464] width 11 height 11
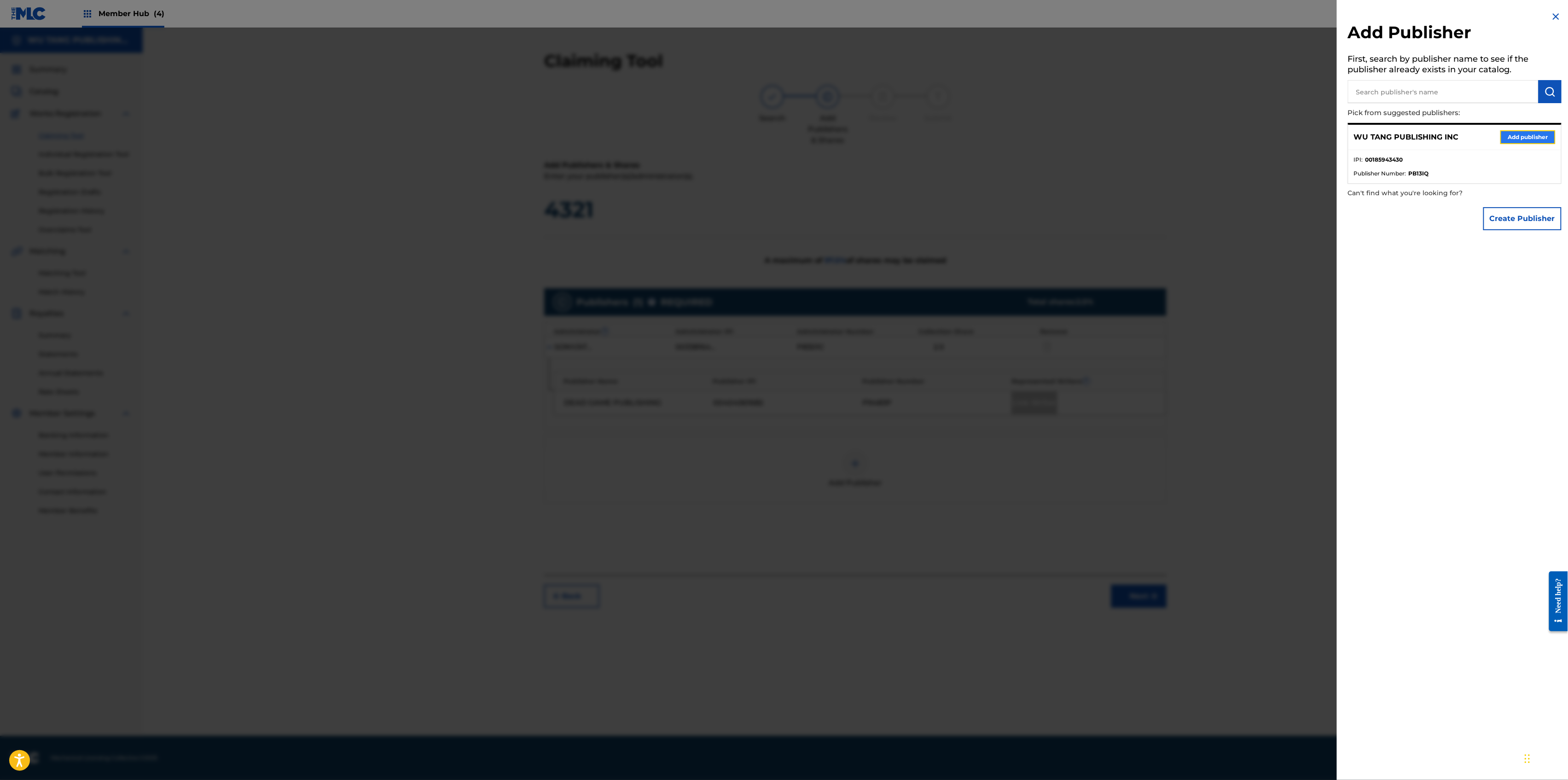
click at [1512, 137] on button "Add publisher" at bounding box center [1527, 137] width 55 height 14
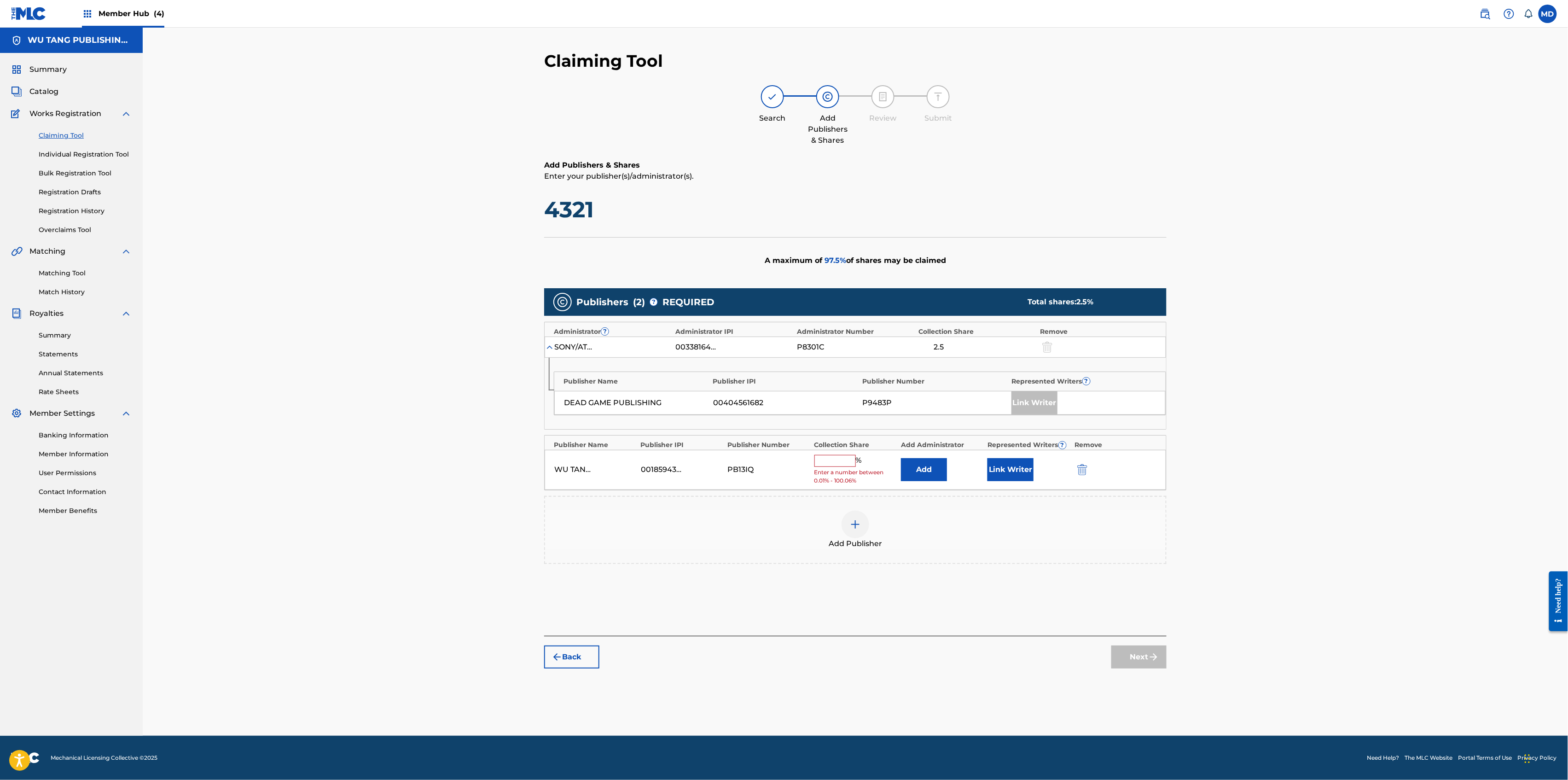
click at [837, 462] on input "text" at bounding box center [835, 460] width 41 height 12
type input "12.5"
click at [1011, 473] on button "Link Writer" at bounding box center [1010, 466] width 46 height 23
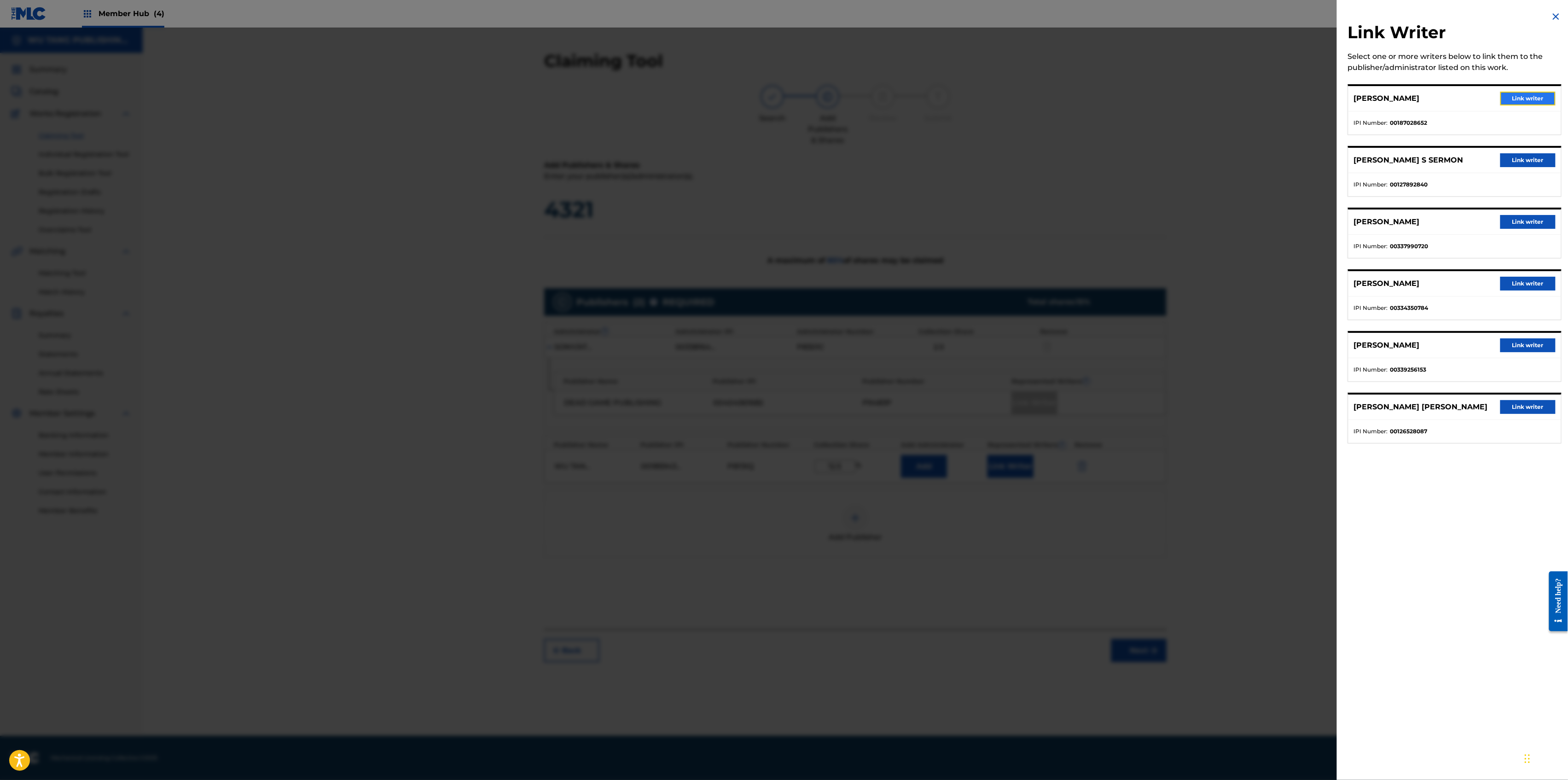
click at [1513, 102] on button "Link writer" at bounding box center [1527, 99] width 55 height 14
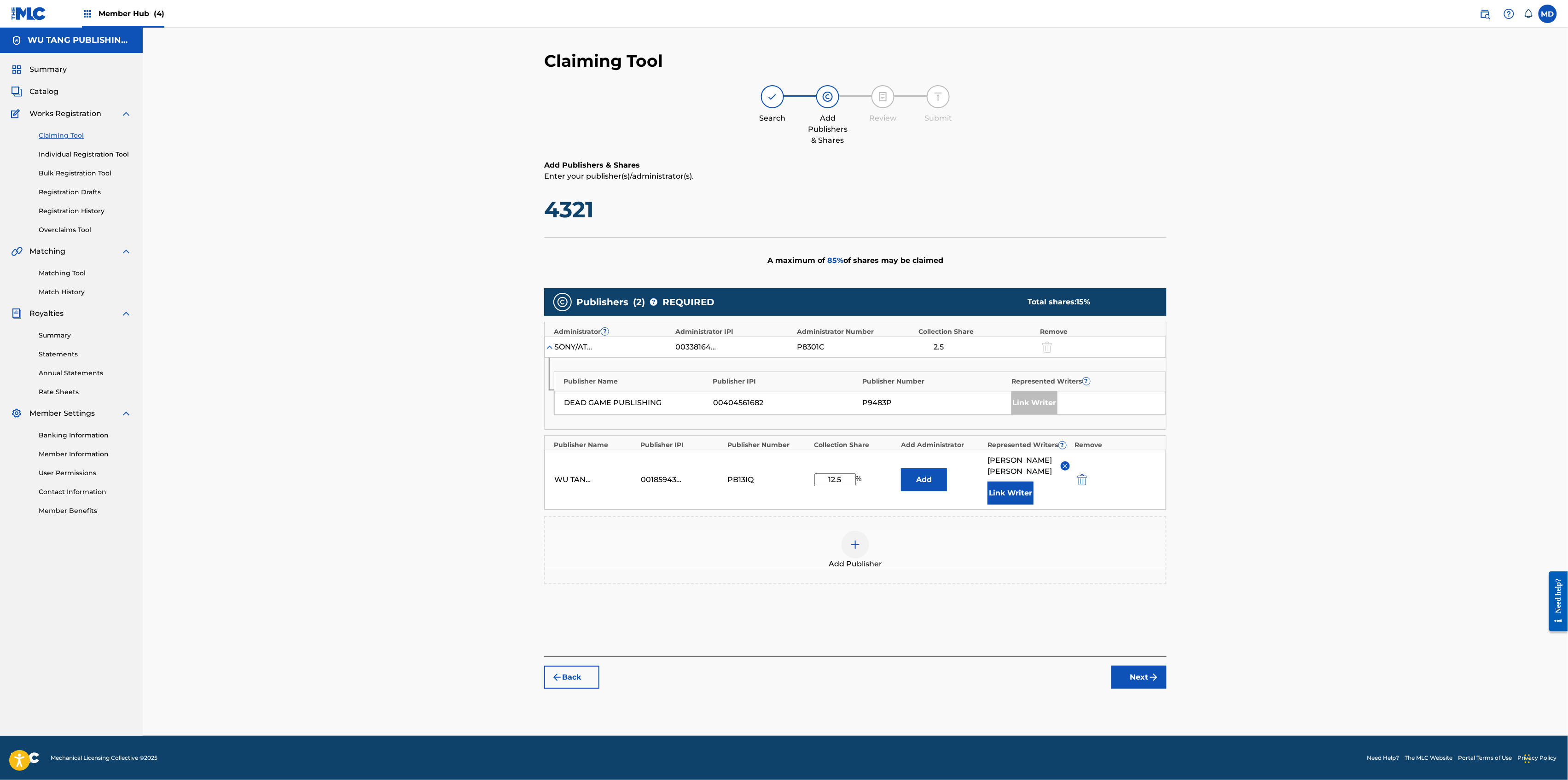
click at [1274, 609] on div "Claiming Tool Search Add Publishers & Shares Review Submit Add Publishers & Sha…" at bounding box center [855, 381] width 1425 height 708
click at [1129, 665] on button "Next" at bounding box center [1138, 676] width 55 height 23
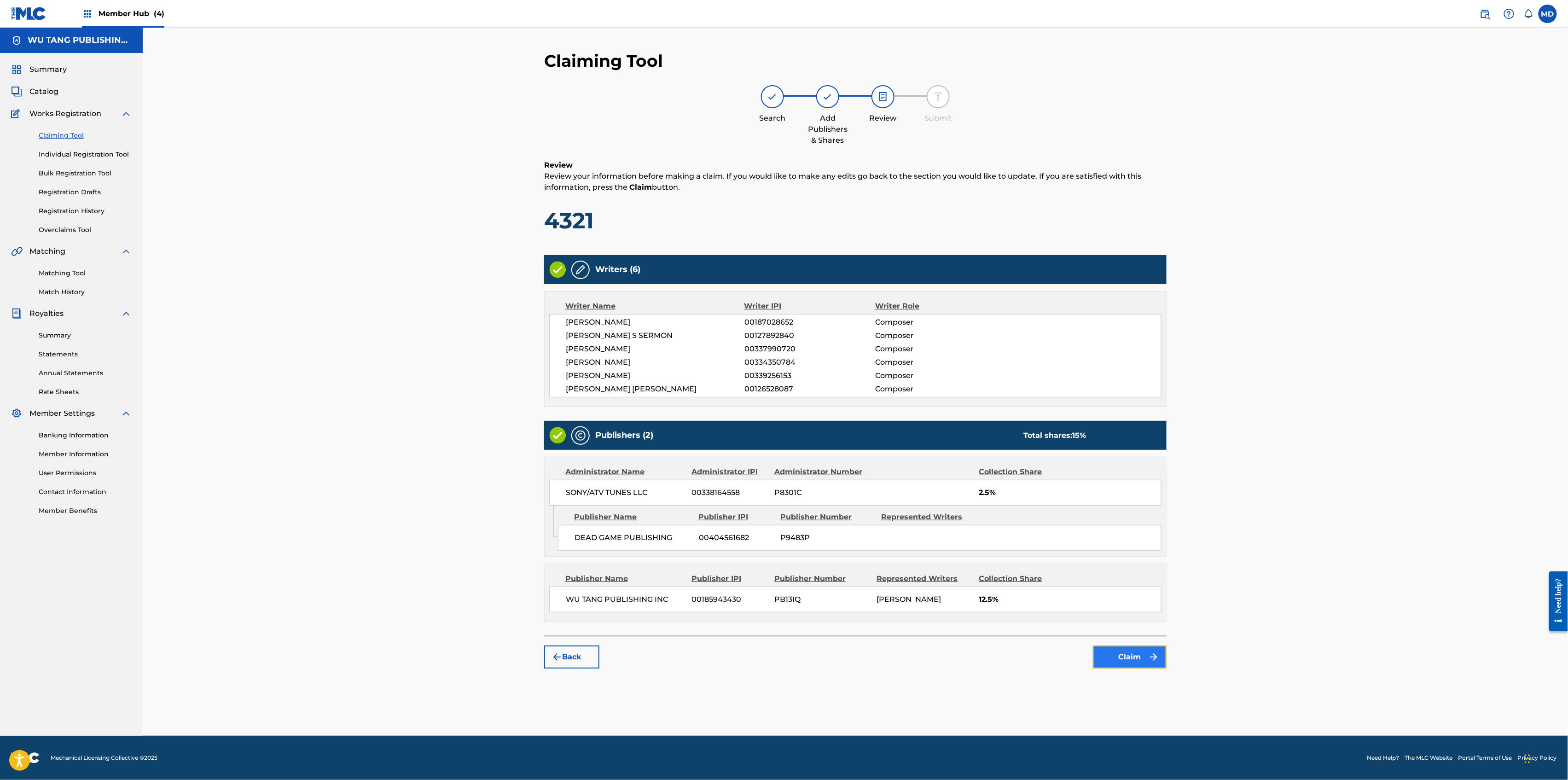
click at [1126, 661] on button "Claim" at bounding box center [1129, 656] width 73 height 23
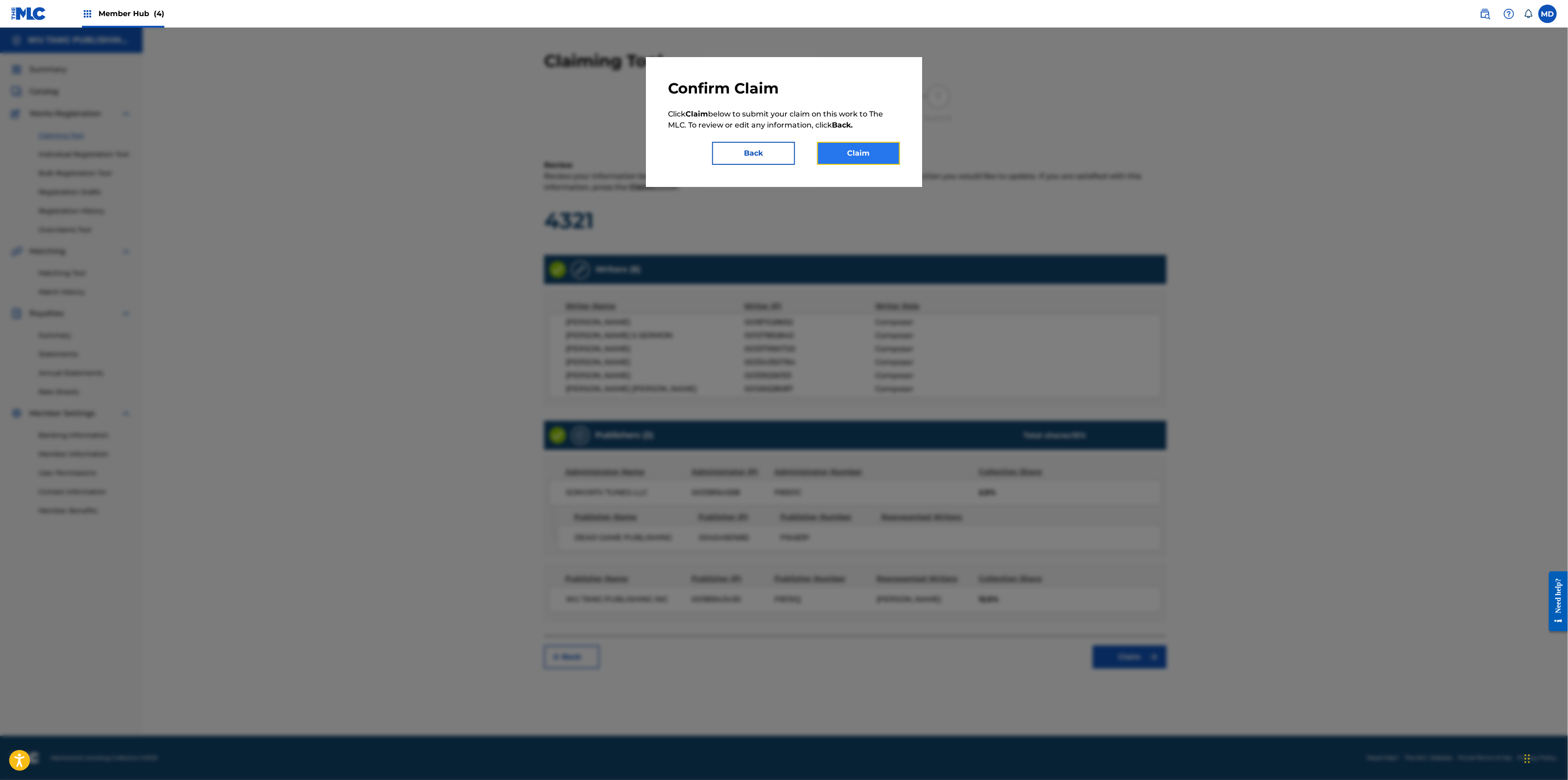
click at [848, 151] on button "Claim" at bounding box center [859, 153] width 83 height 23
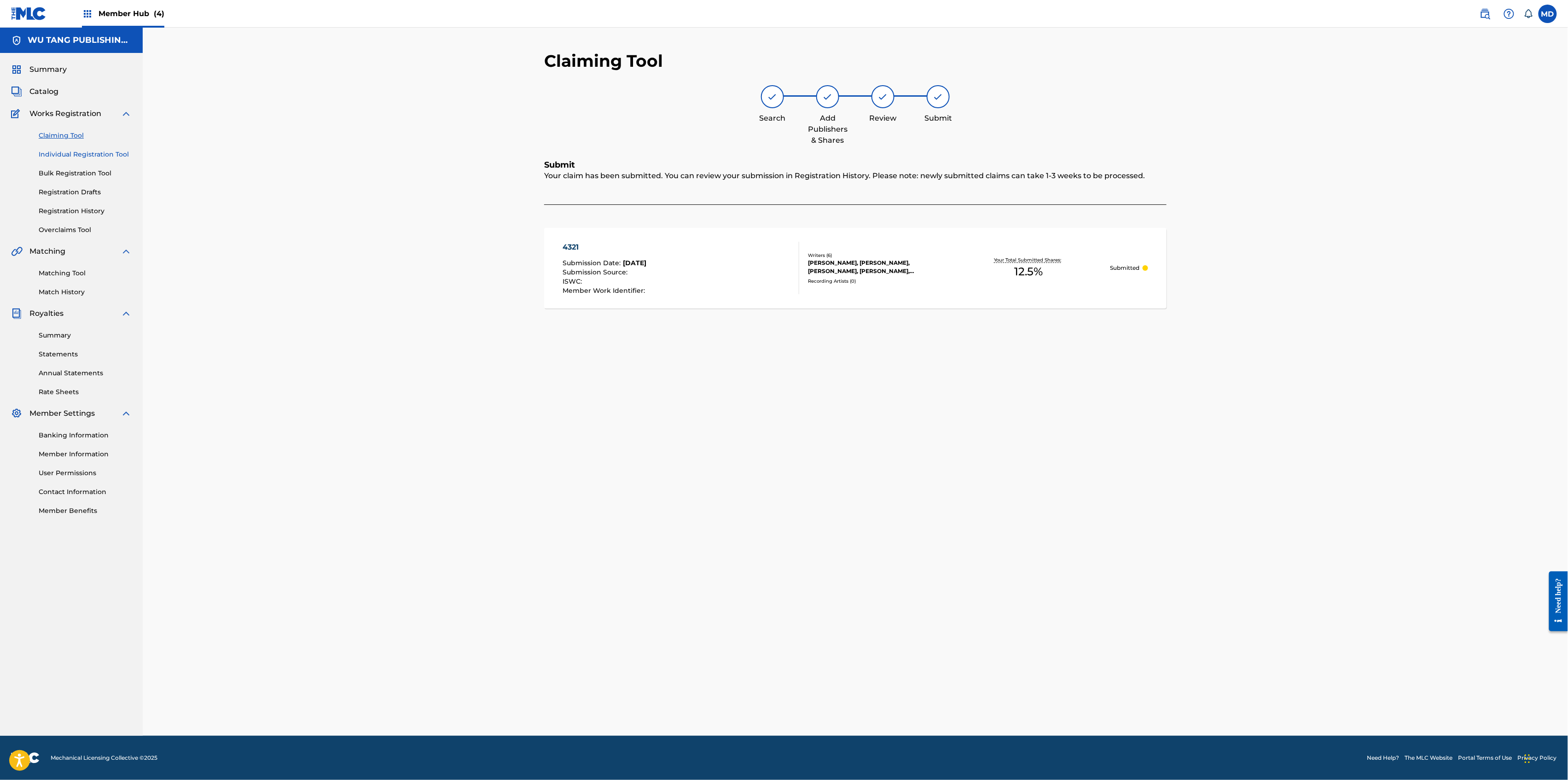
click at [48, 155] on link "Individual Registration Tool" at bounding box center [85, 155] width 93 height 10
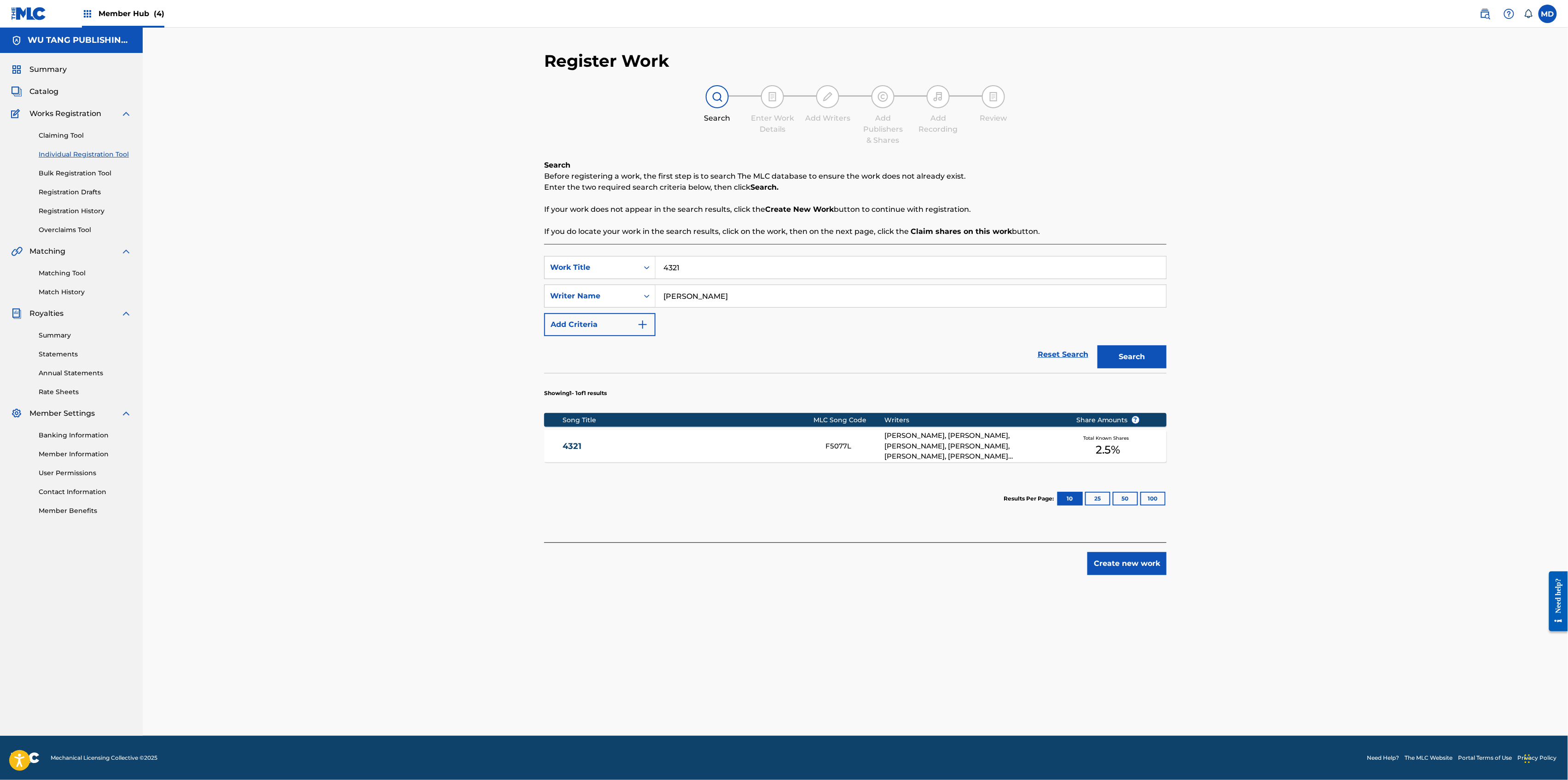
click at [656, 266] on input "4321" at bounding box center [911, 267] width 511 height 22
paste input "SEASONS"
type input "4 SEASONS"
click at [1131, 357] on button "Search" at bounding box center [1132, 356] width 69 height 23
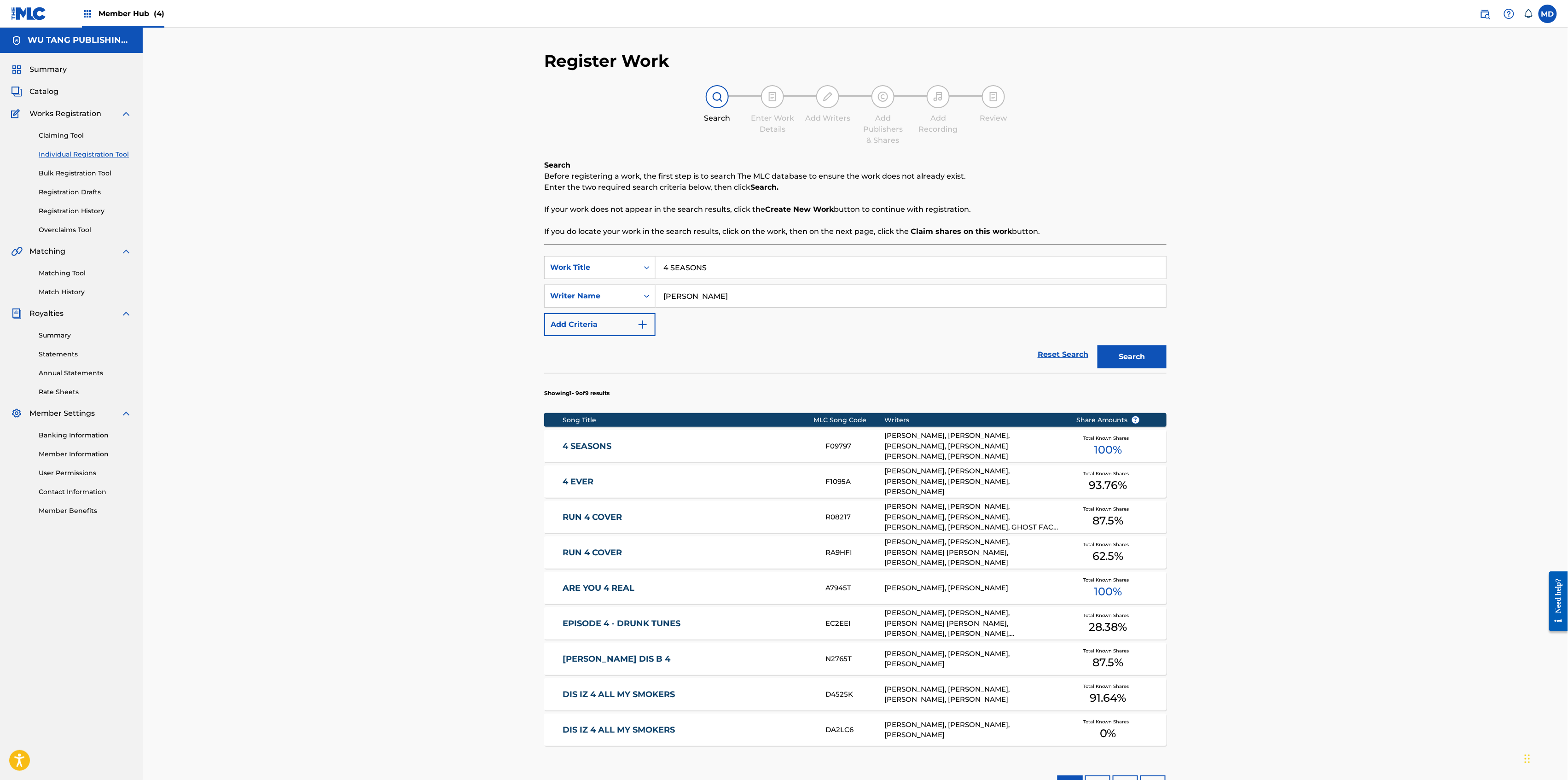
click at [726, 455] on div "4 SEASONS F09797 [PERSON_NAME], [PERSON_NAME], [PERSON_NAME], [PERSON_NAME] [PE…" at bounding box center [856, 446] width 623 height 32
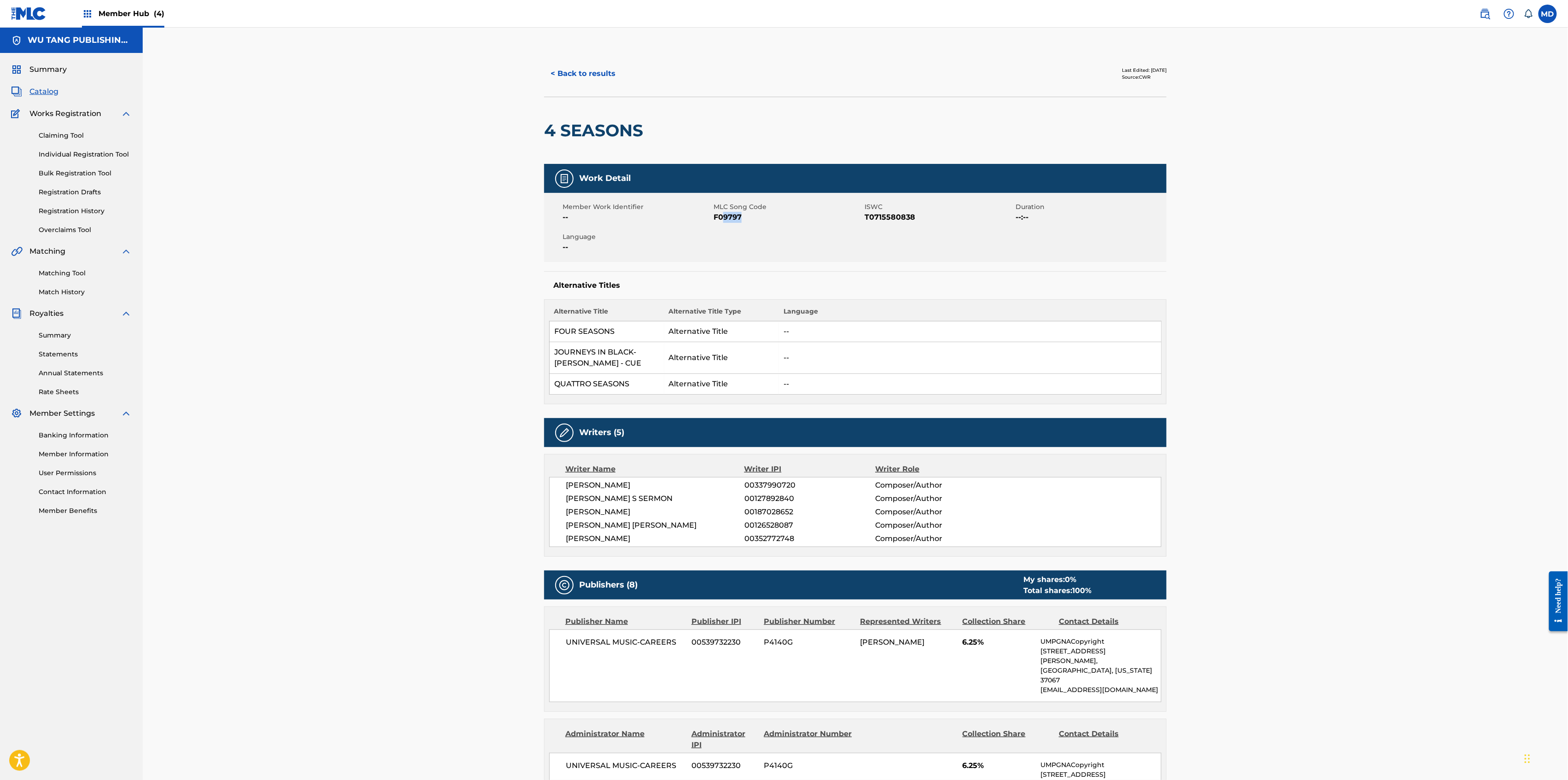
drag, startPoint x: 743, startPoint y: 218, endPoint x: 726, endPoint y: 225, distance: 18.4
click at [726, 225] on div "Member Work Identifier -- MLC Song Code F09797 ISWC T0715580838 Duration --:-- …" at bounding box center [856, 227] width 623 height 69
click at [720, 221] on span "F09797" at bounding box center [788, 218] width 149 height 11
copy span "F09797"
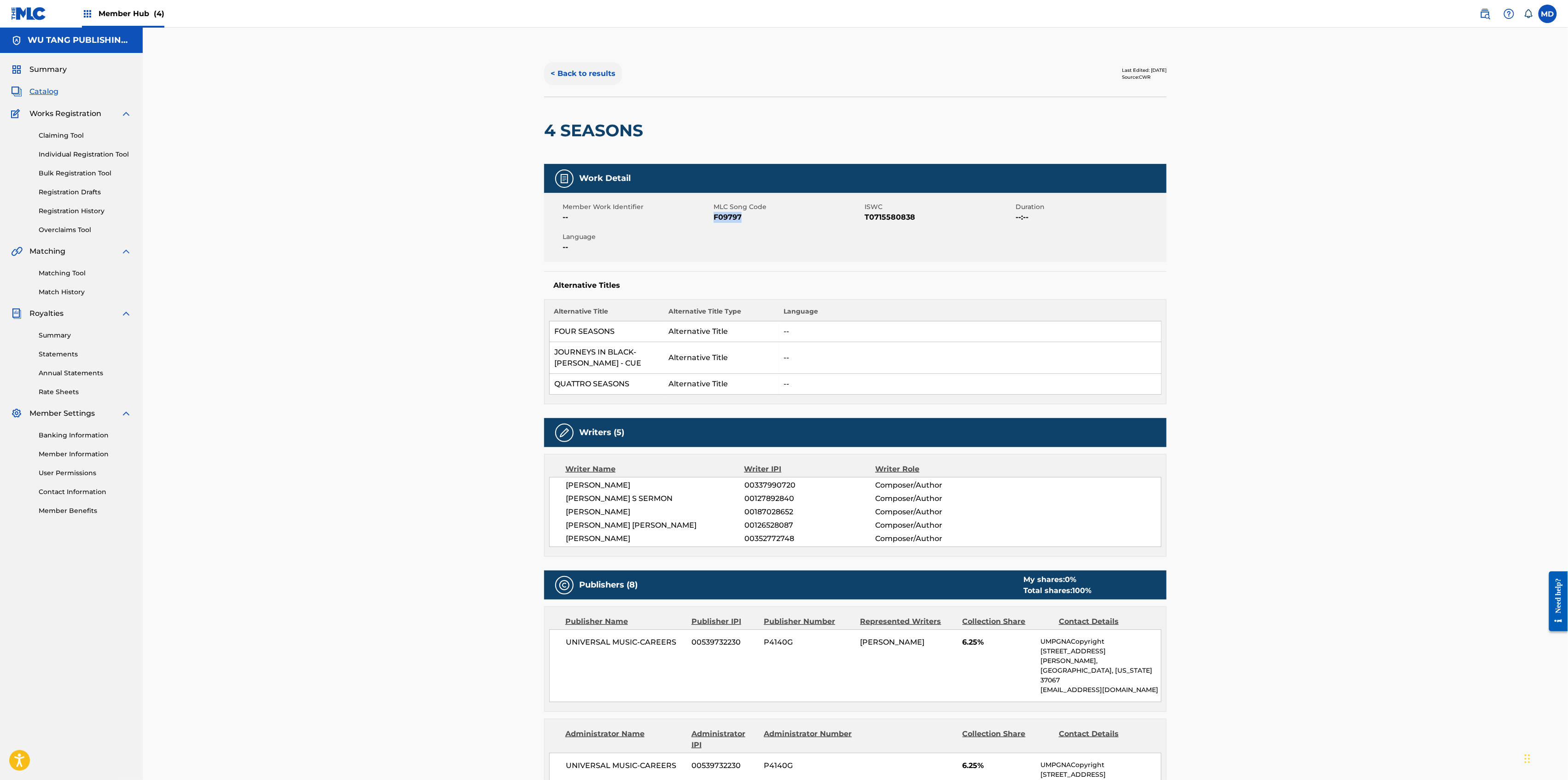
click at [588, 73] on button "< Back to results" at bounding box center [583, 73] width 78 height 23
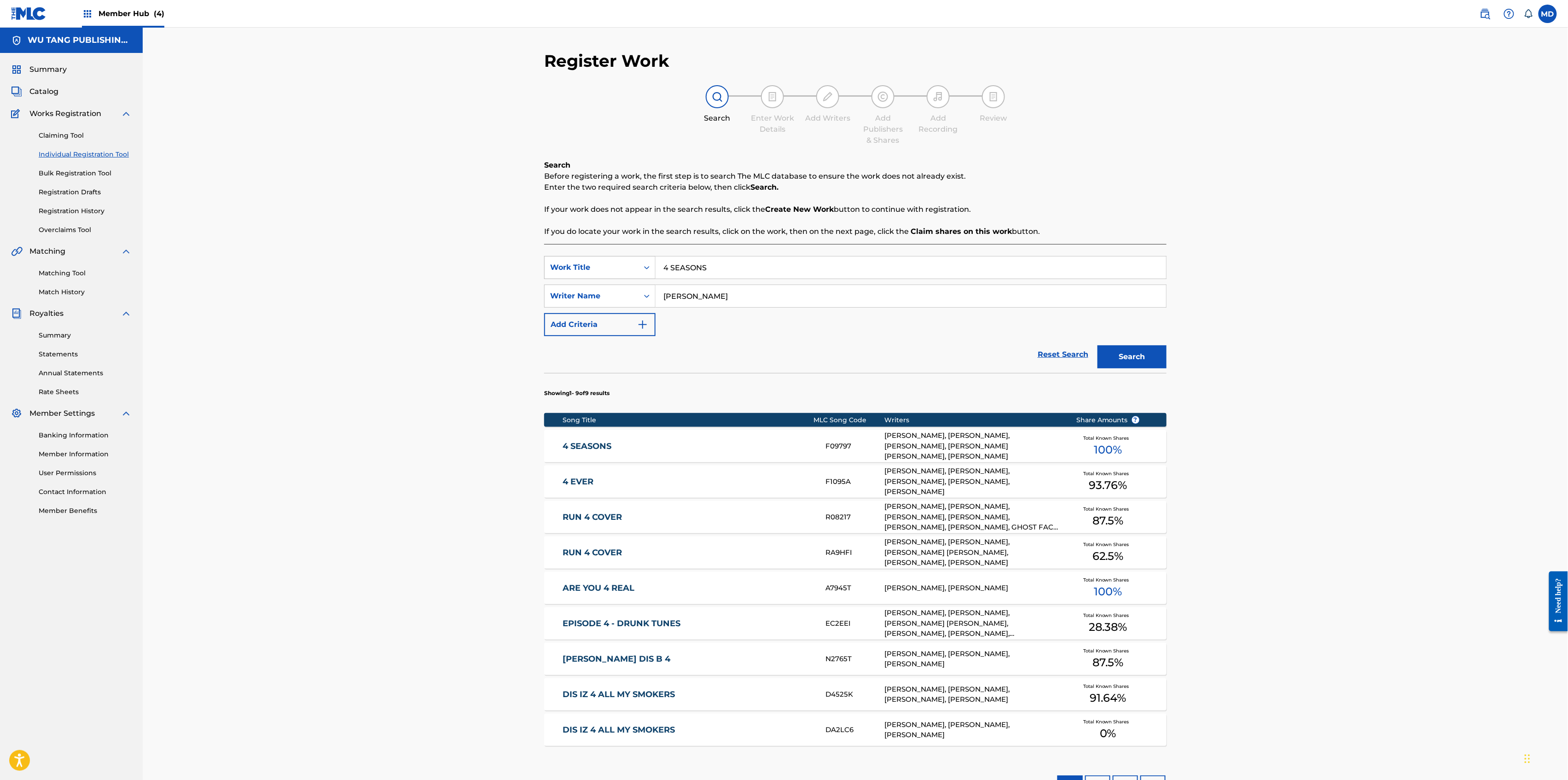
drag, startPoint x: 713, startPoint y: 271, endPoint x: 625, endPoint y: 259, distance: 88.8
click at [625, 259] on div "SearchWithCriteriad744859f-a80f-4565-9555-b6ed29c83858 Work Title 4 SEASONS" at bounding box center [856, 267] width 623 height 23
paste input "6 FEET DEEP"
type input "6 FEET DEEP"
drag, startPoint x: 737, startPoint y: 300, endPoint x: 644, endPoint y: 304, distance: 93.1
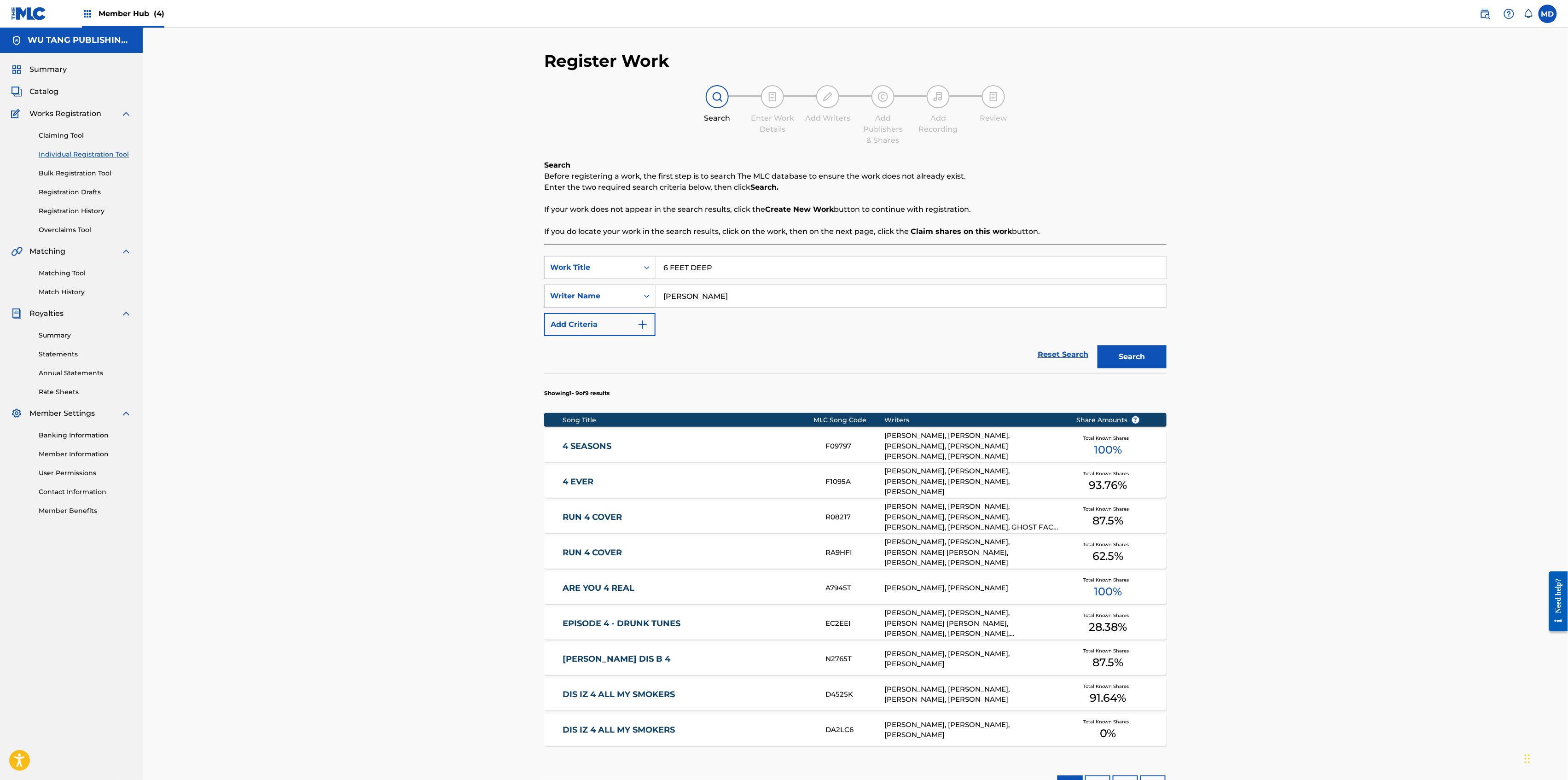
click at [644, 304] on div "SearchWithCriteria3d7d51cd-f1e8-444e-b9c2-9070ac16d821 Writer Name [PERSON_NAME]" at bounding box center [856, 296] width 623 height 23
paste input "[PERSON_NAME]"
type input "[PERSON_NAME]"
click at [1117, 361] on button "Search" at bounding box center [1132, 356] width 69 height 23
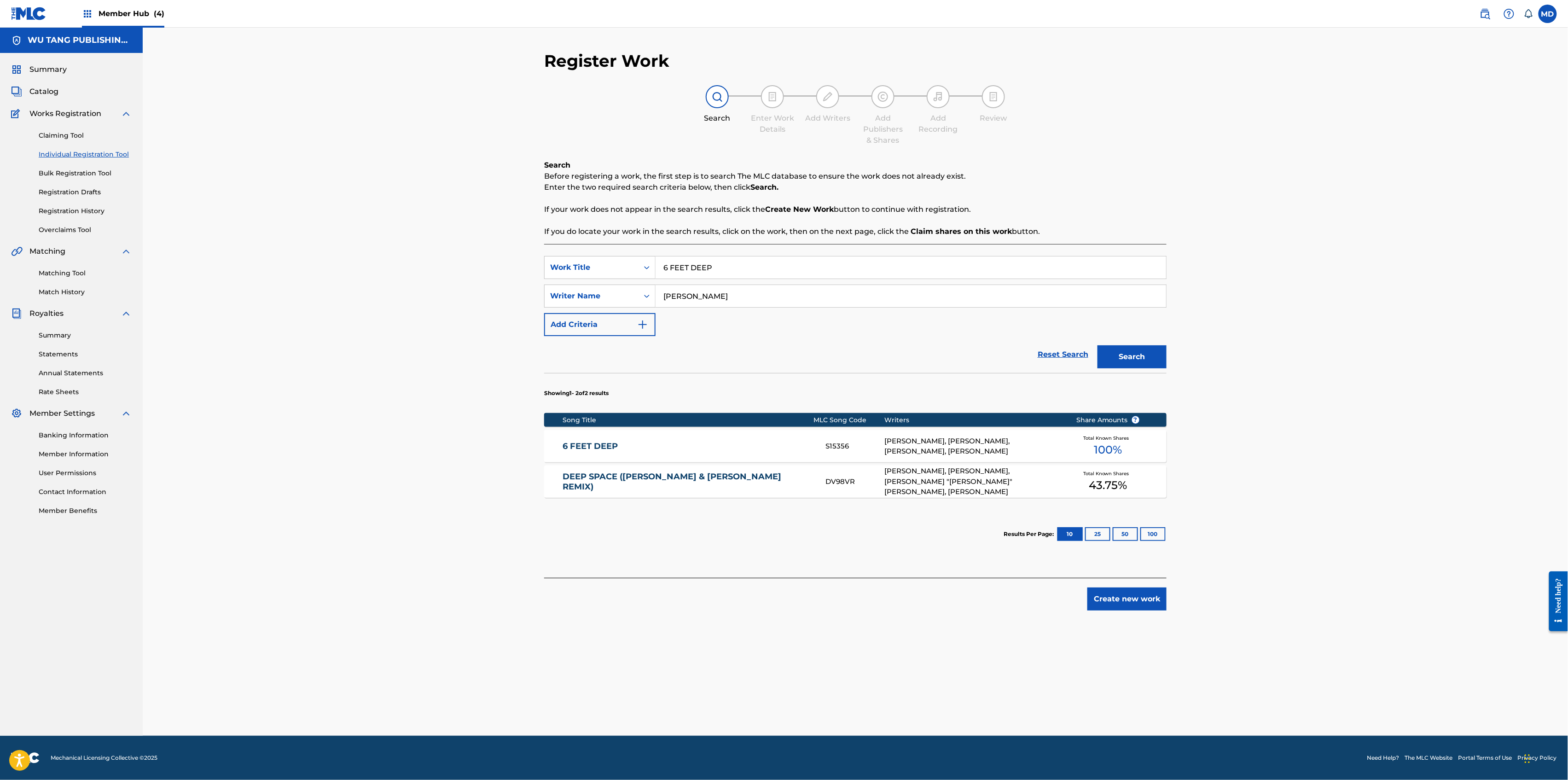
click at [668, 448] on link "6 FEET DEEP" at bounding box center [688, 446] width 250 height 10
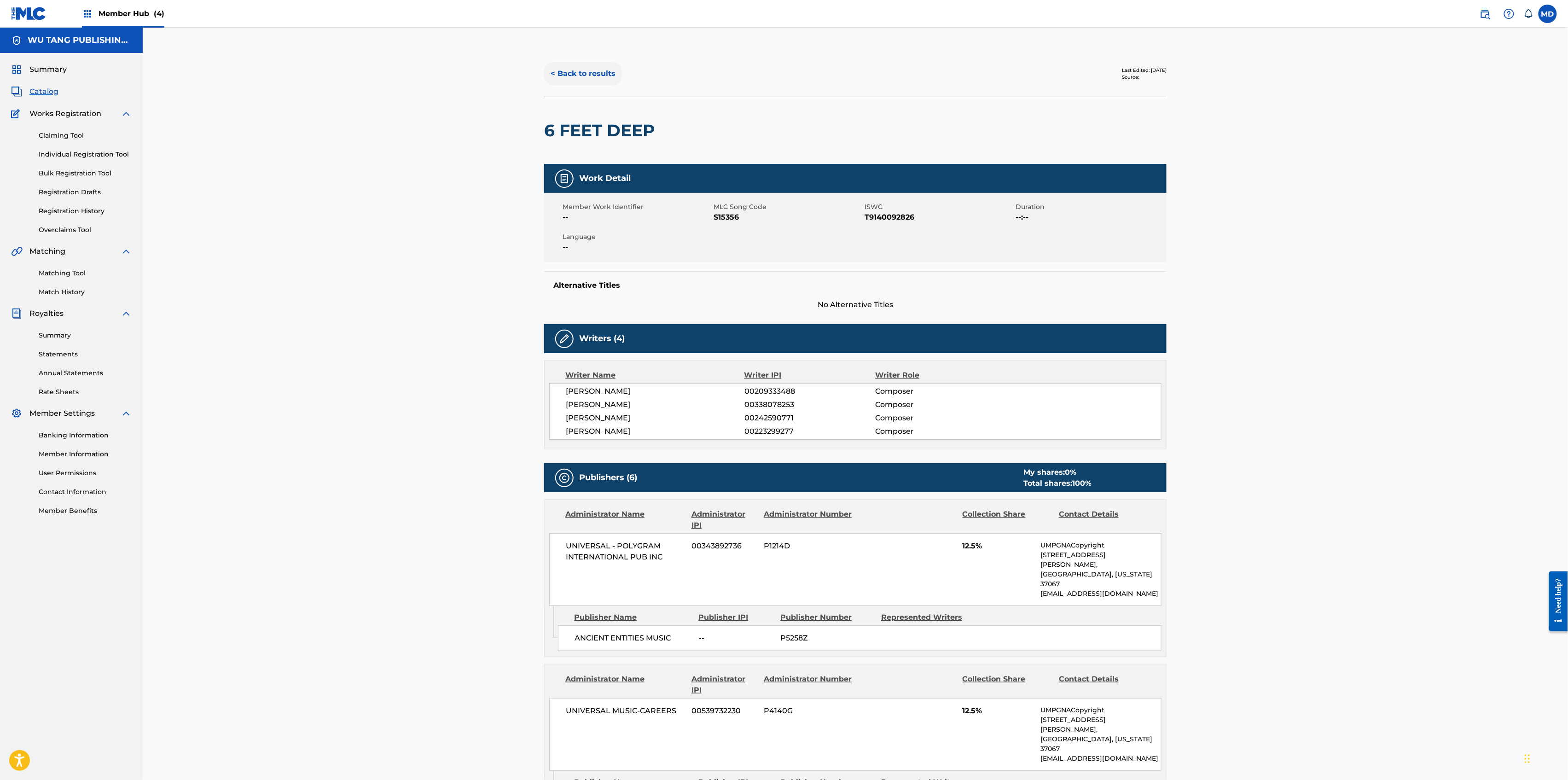
click at [592, 78] on button "< Back to results" at bounding box center [583, 73] width 78 height 23
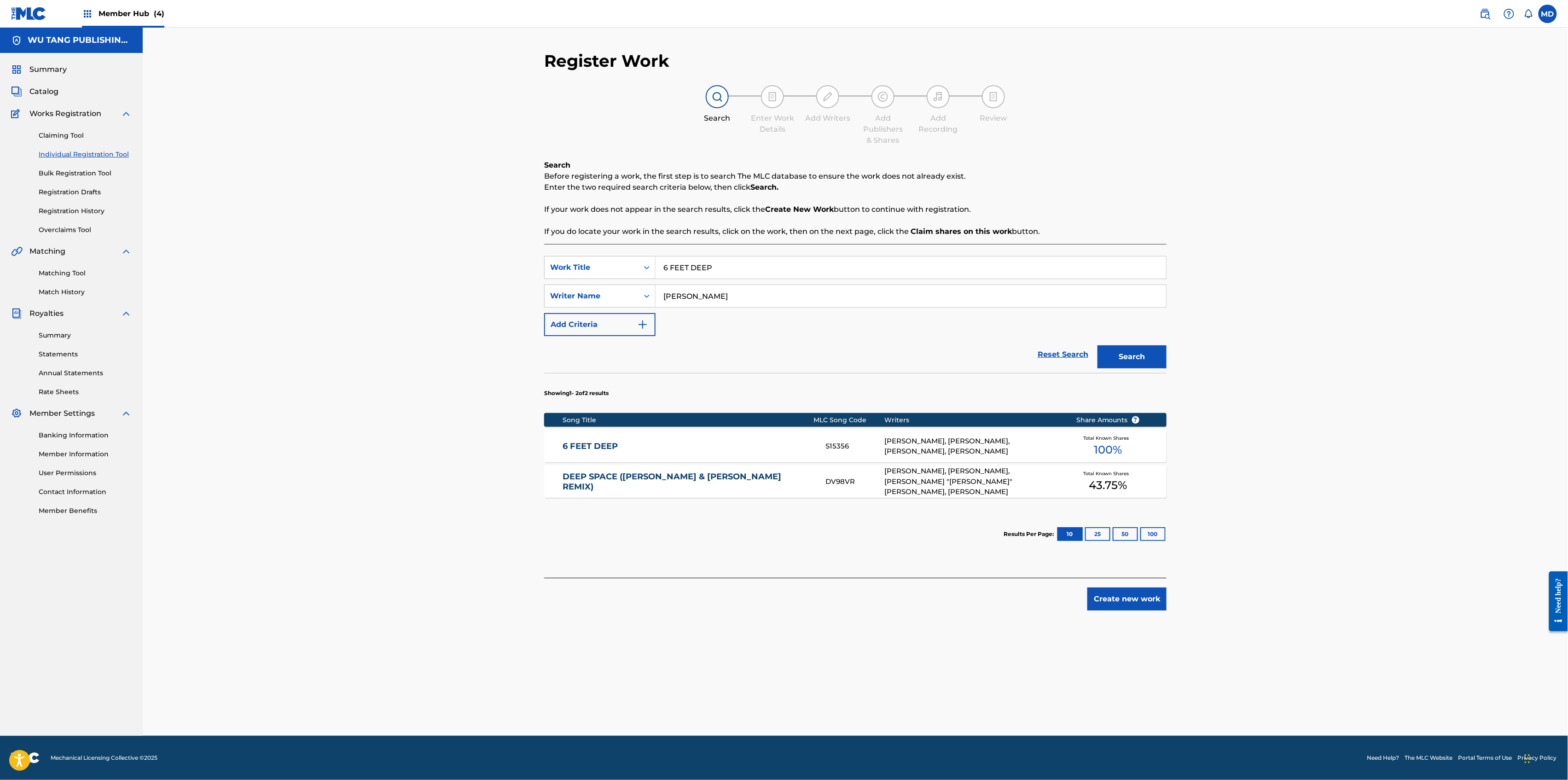
drag, startPoint x: 728, startPoint y: 274, endPoint x: 637, endPoint y: 281, distance: 91.3
click at [639, 281] on div "SearchWithCriteriad744859f-a80f-4565-9555-b6ed29c83858 Work Title 6 FEET DEEP S…" at bounding box center [856, 296] width 623 height 80
paste input "ACT RIGHT"
type input "ACT RIGHT"
drag, startPoint x: 730, startPoint y: 299, endPoint x: 654, endPoint y: 303, distance: 76.1
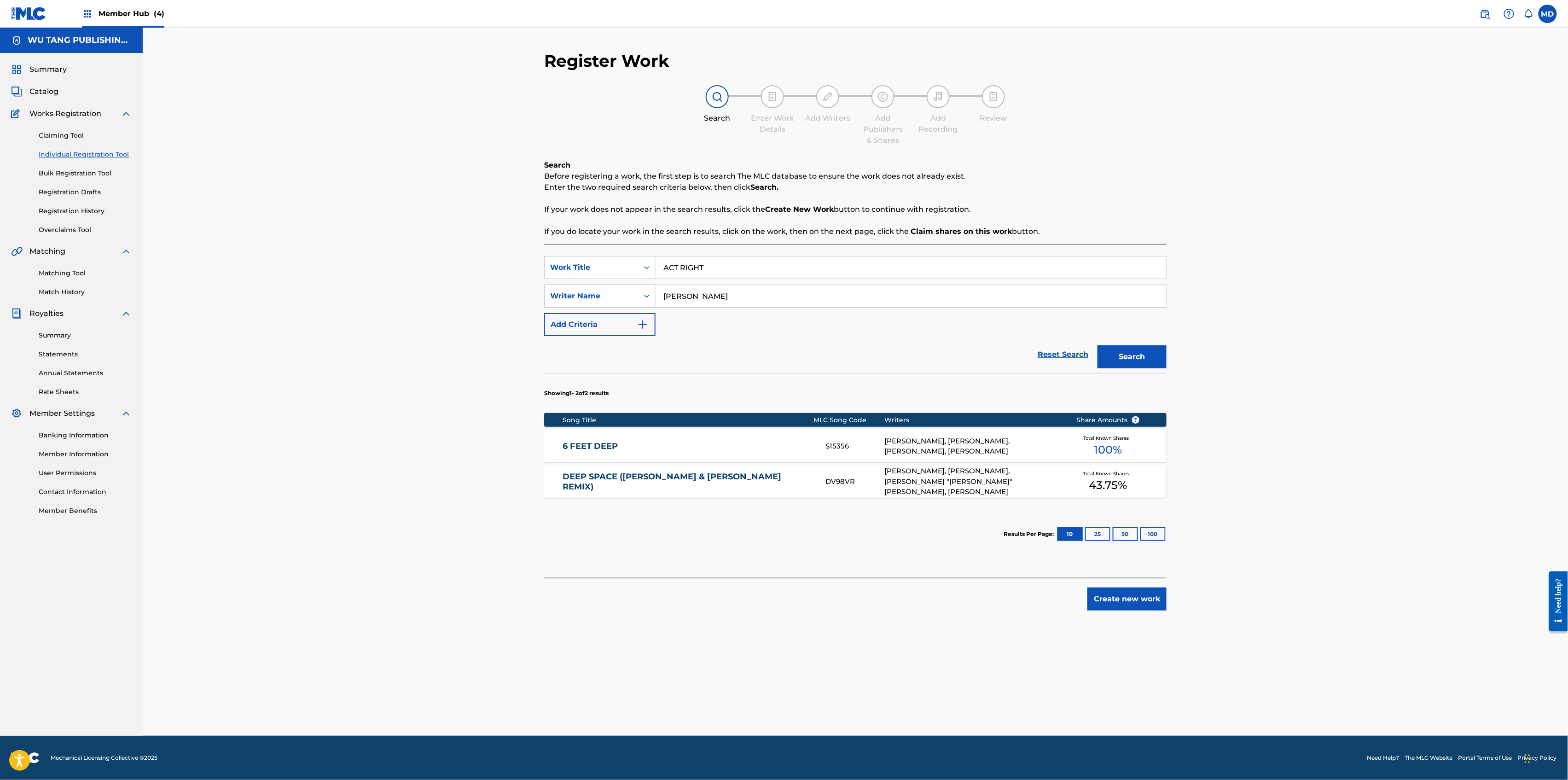
click at [654, 303] on div "SearchWithCriteria3d7d51cd-f1e8-444e-b9c2-9070ac16d821 Writer Name [PERSON_NAME]" at bounding box center [856, 296] width 623 height 23
paste input "[PERSON_NAME]"
type input "[PERSON_NAME]"
click at [1108, 355] on button "Search" at bounding box center [1132, 356] width 69 height 23
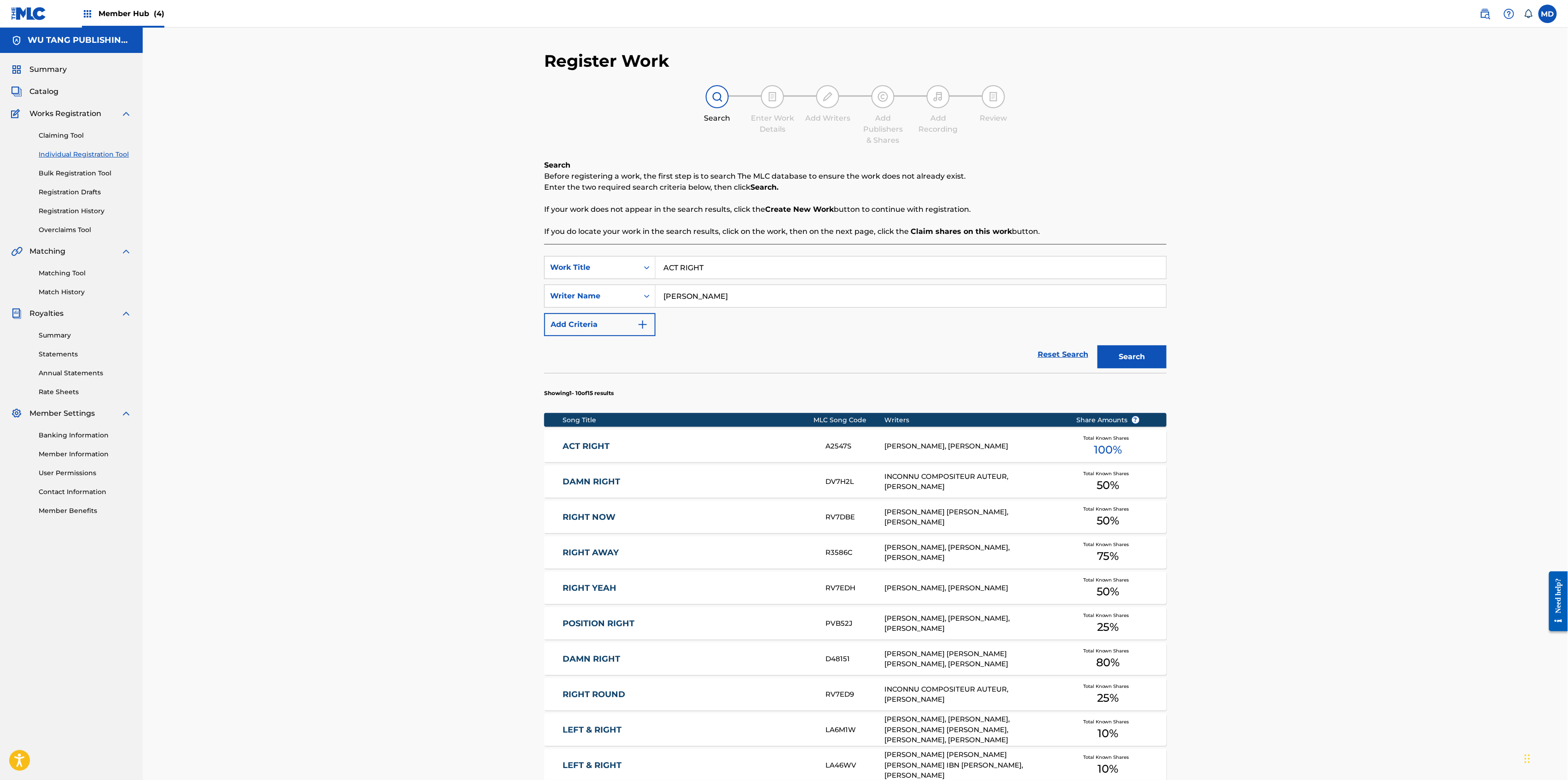
click at [751, 451] on link "ACT RIGHT" at bounding box center [688, 446] width 250 height 10
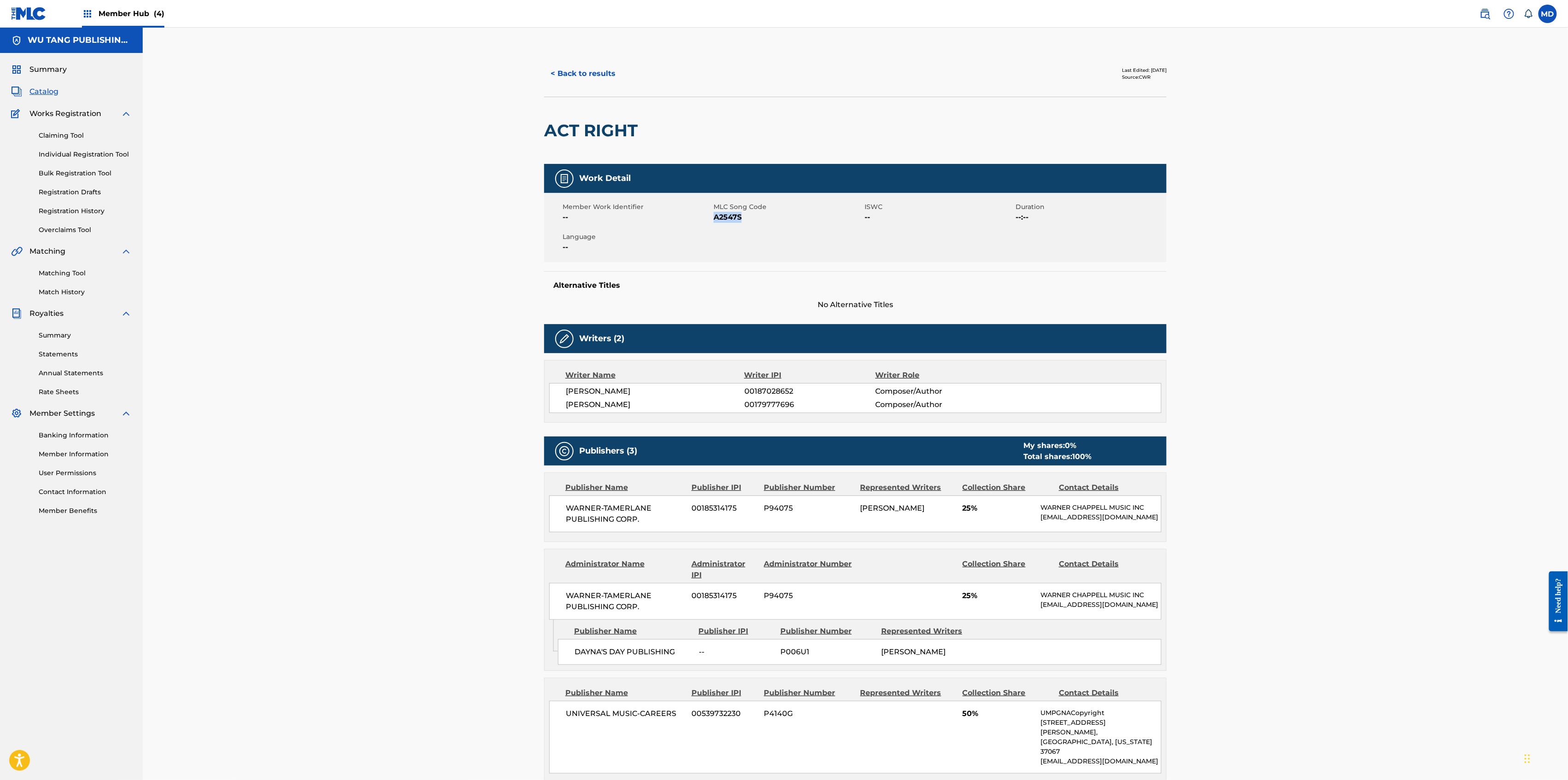
drag, startPoint x: 744, startPoint y: 214, endPoint x: 716, endPoint y: 218, distance: 28.3
click at [716, 218] on span "A2547S" at bounding box center [788, 218] width 149 height 11
copy span "A2547S"
click at [577, 78] on button "< Back to results" at bounding box center [583, 73] width 78 height 23
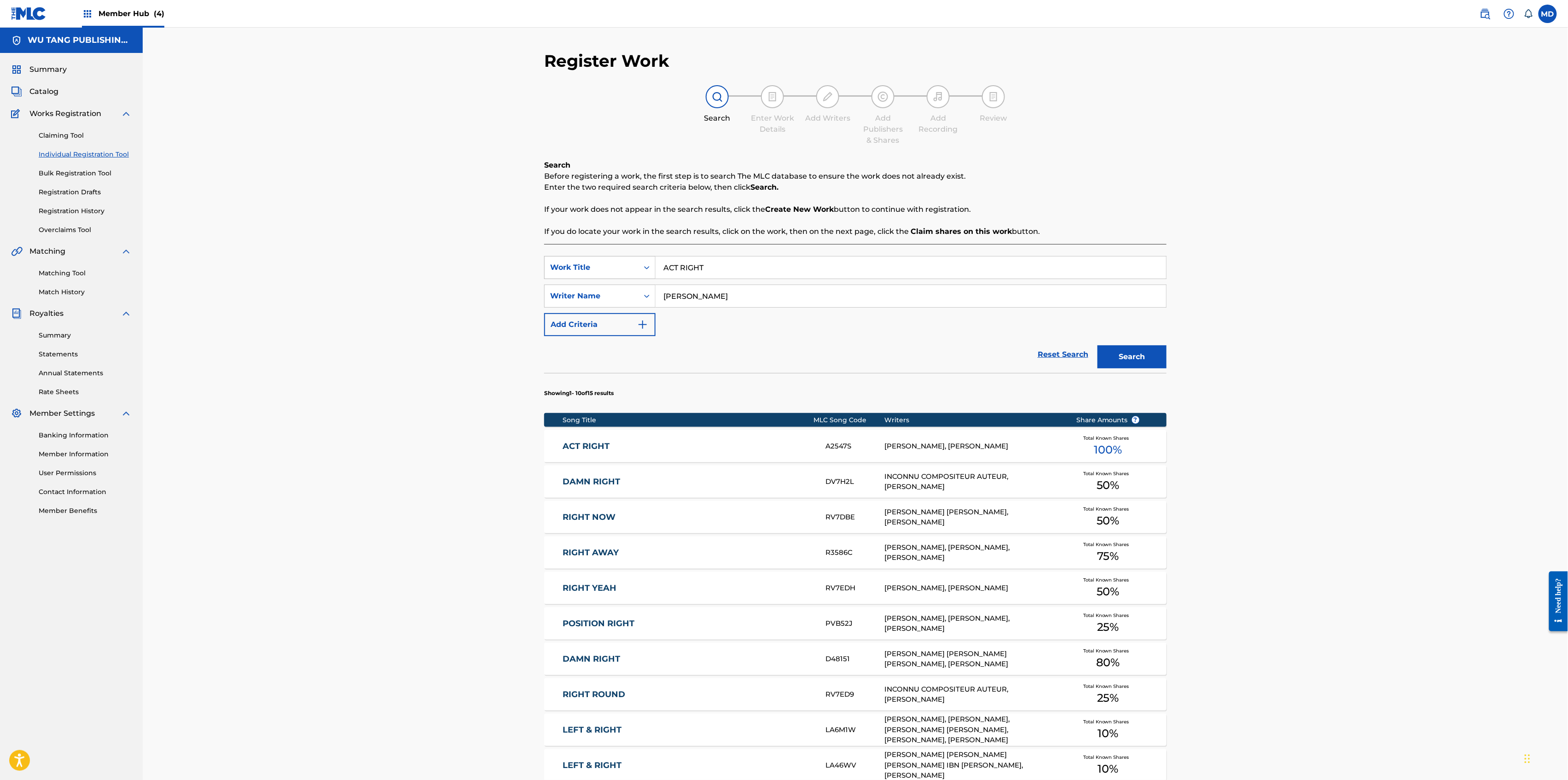
drag, startPoint x: 749, startPoint y: 268, endPoint x: 619, endPoint y: 274, distance: 130.1
click at [621, 274] on div "SearchWithCriteriad744859f-a80f-4565-9555-b6ed29c83858 Work Title ACT RIGHT" at bounding box center [856, 267] width 623 height 23
paste input "FTER THE SMOKE IS CLEAR"
type input "AFTER THE SMOKE IS CLEAR"
click at [1111, 360] on button "Search" at bounding box center [1132, 356] width 69 height 23
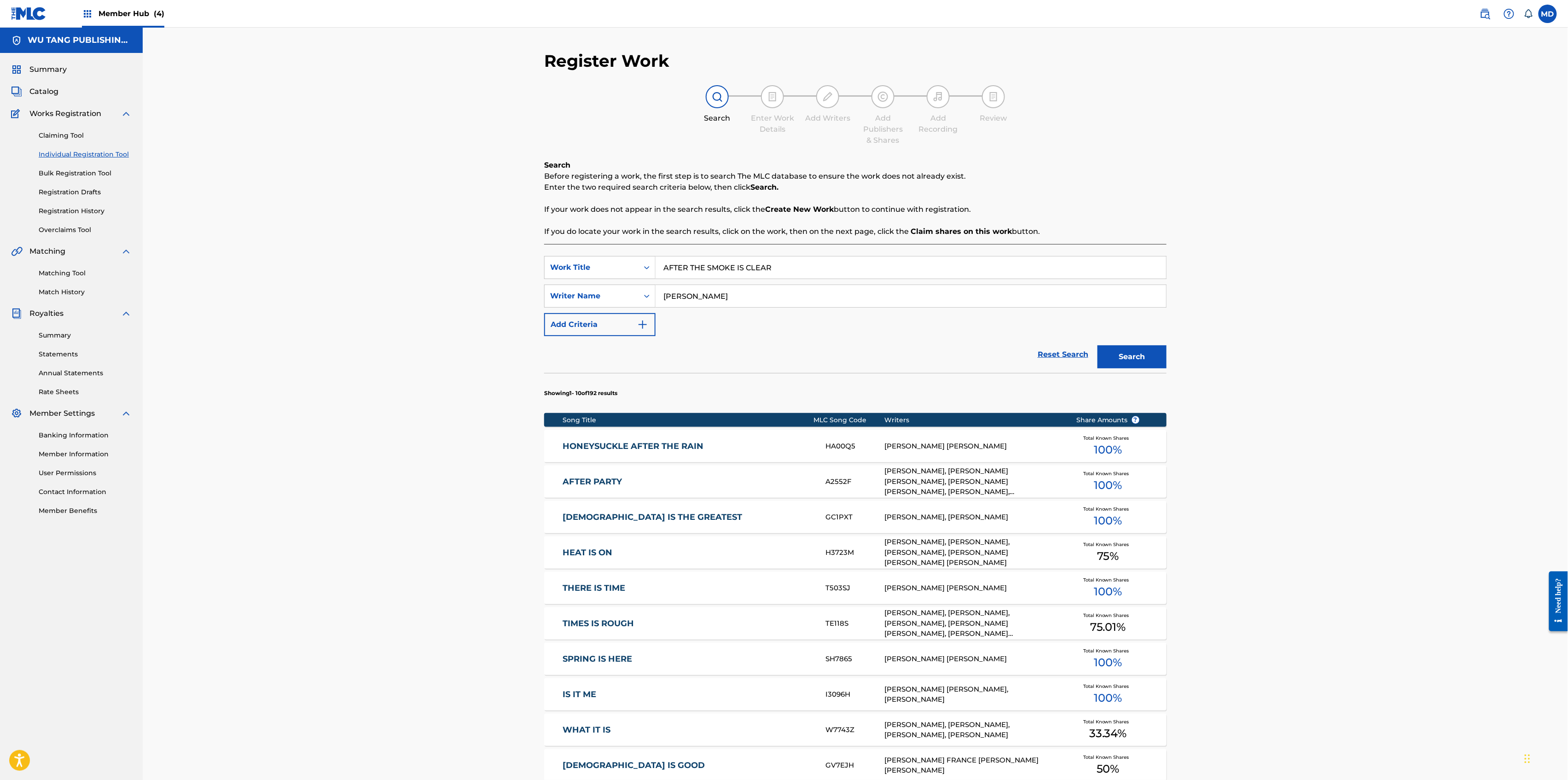
click at [672, 483] on link "AFTER PARTY" at bounding box center [688, 481] width 250 height 10
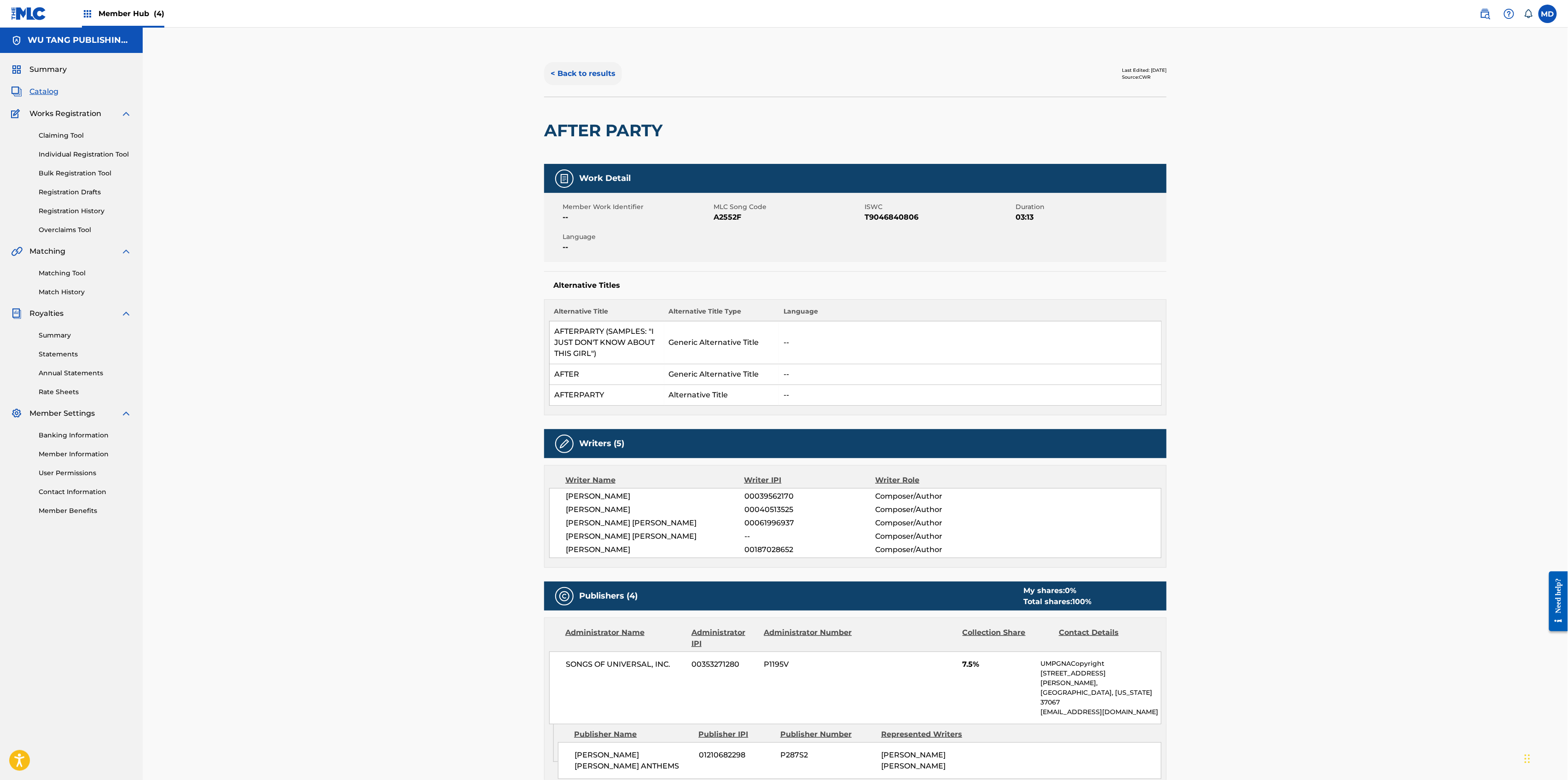
click at [572, 76] on button "< Back to results" at bounding box center [583, 73] width 78 height 23
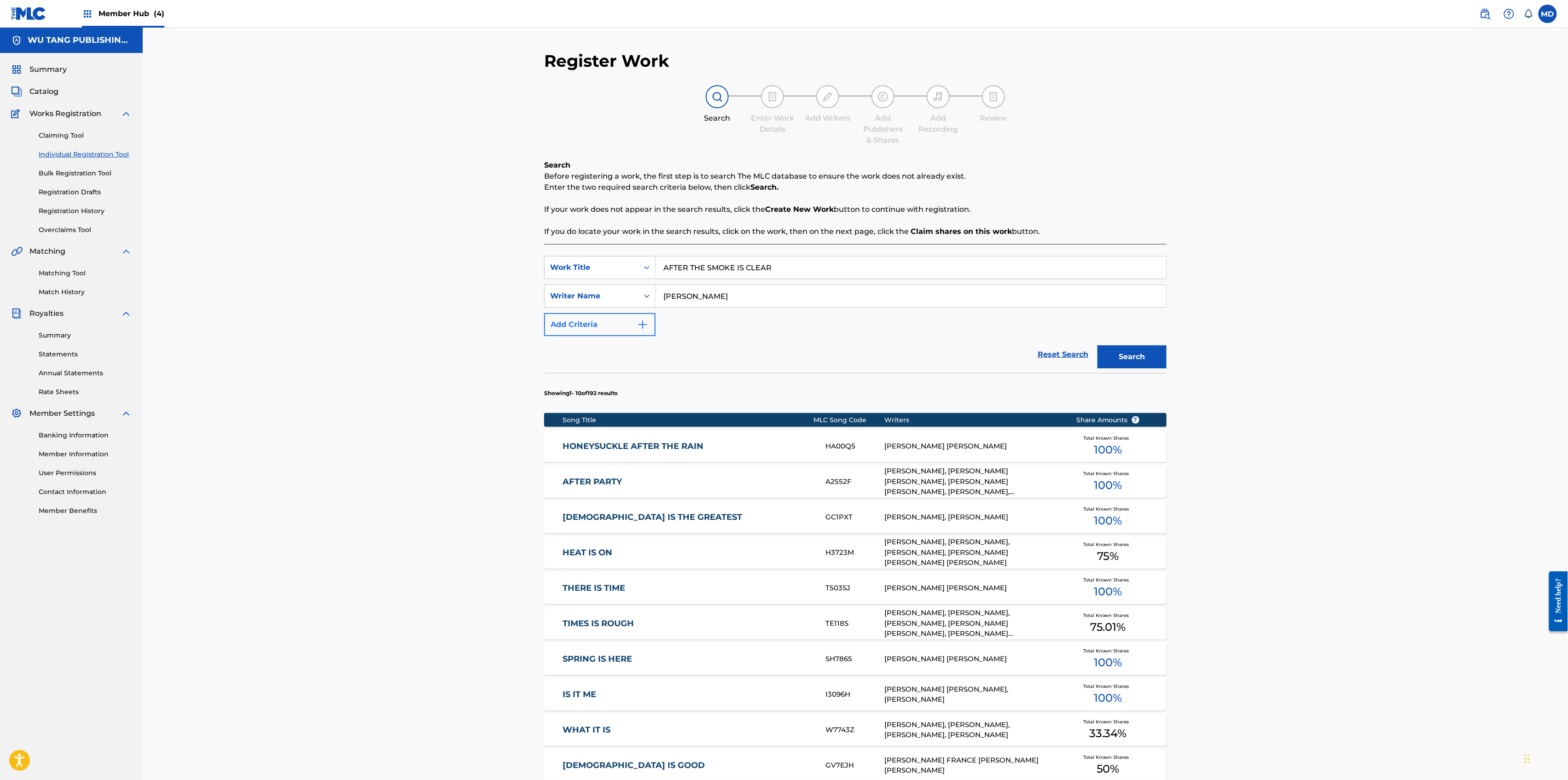
drag, startPoint x: 760, startPoint y: 297, endPoint x: 651, endPoint y: 313, distance: 110.2
click at [651, 313] on div "SearchWithCriteriad744859f-a80f-4565-9555-b6ed29c83858 Work Title AFTER THE SMO…" at bounding box center [856, 296] width 623 height 80
click at [733, 299] on input "Search Form" at bounding box center [911, 296] width 511 height 22
paste input "[PERSON_NAME]"
type input "[PERSON_NAME]"
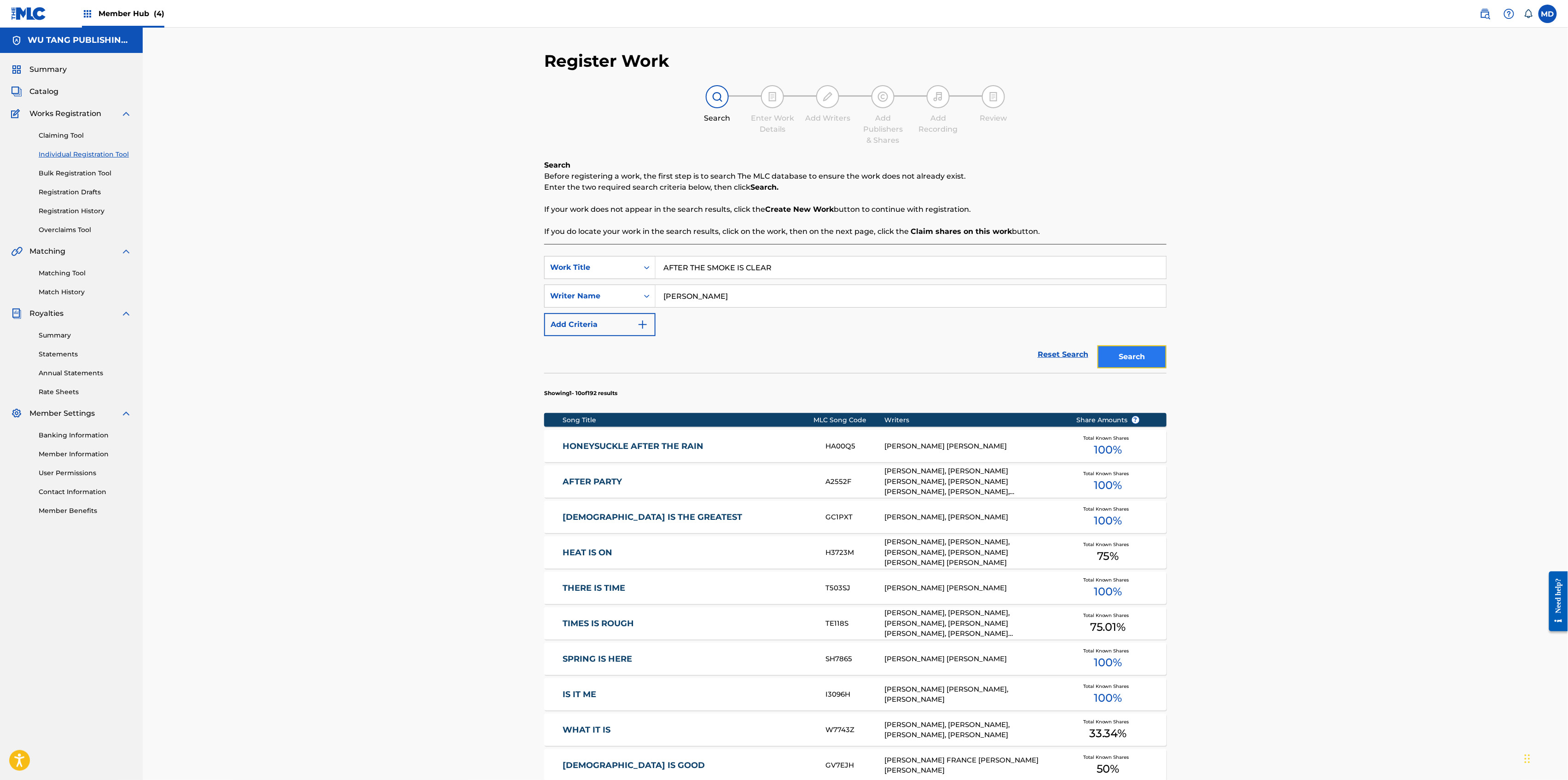
click at [1127, 349] on button "Search" at bounding box center [1132, 356] width 69 height 23
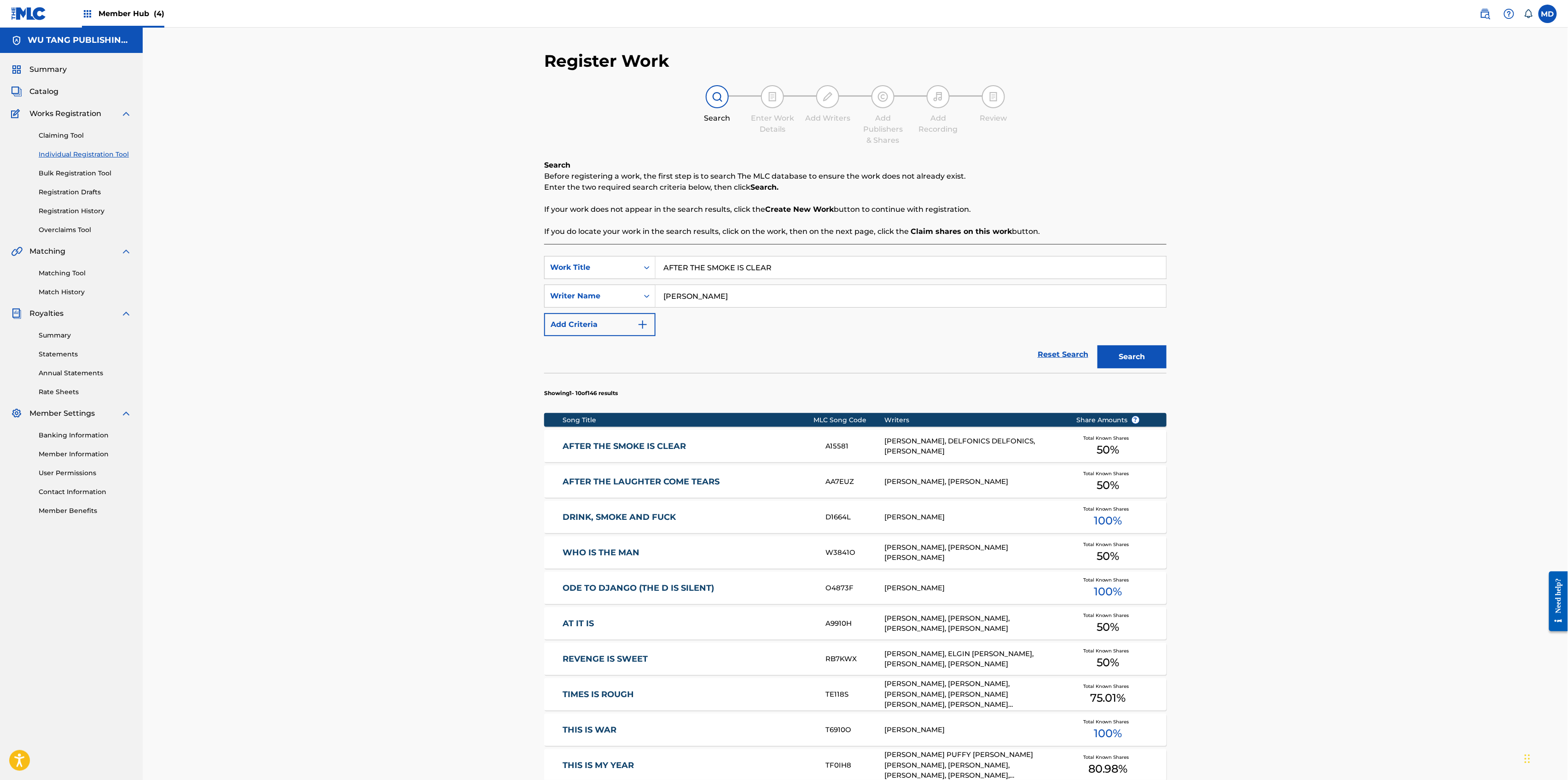
click at [662, 446] on link "AFTER THE SMOKE IS CLEAR" at bounding box center [688, 446] width 250 height 10
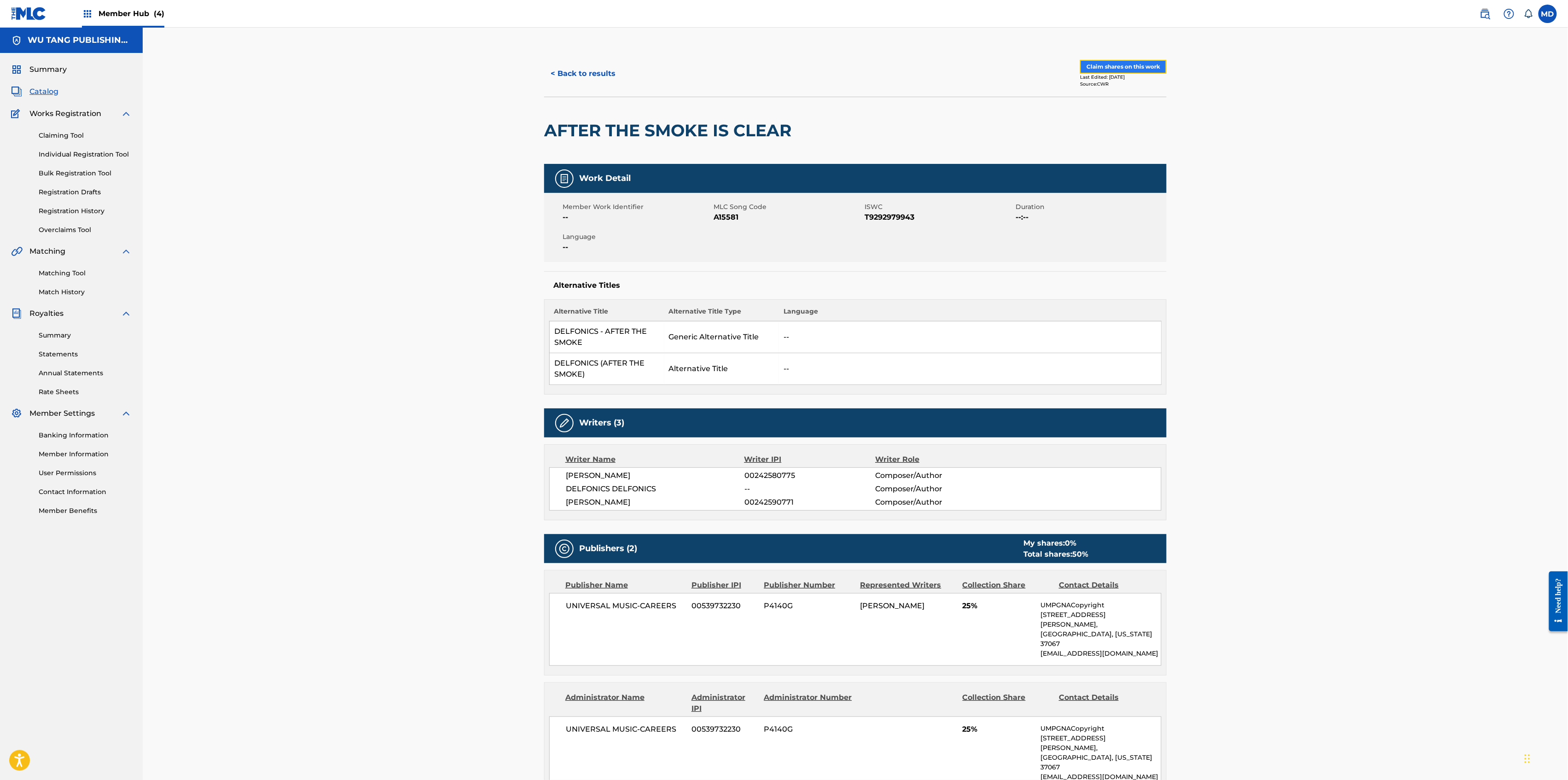
click at [1111, 65] on button "Claim shares on this work" at bounding box center [1124, 67] width 87 height 14
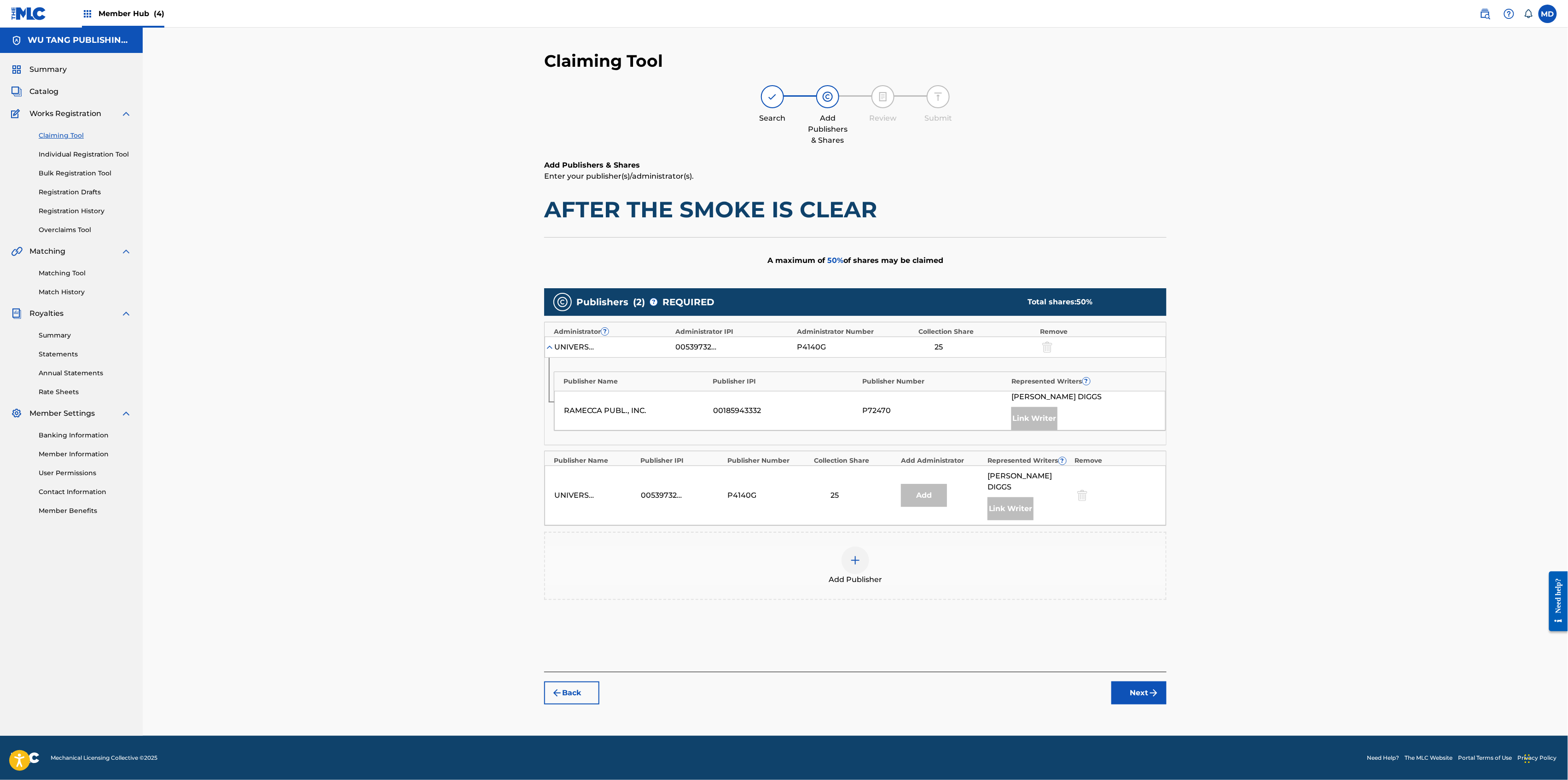
click at [860, 555] on img at bounding box center [856, 560] width 11 height 11
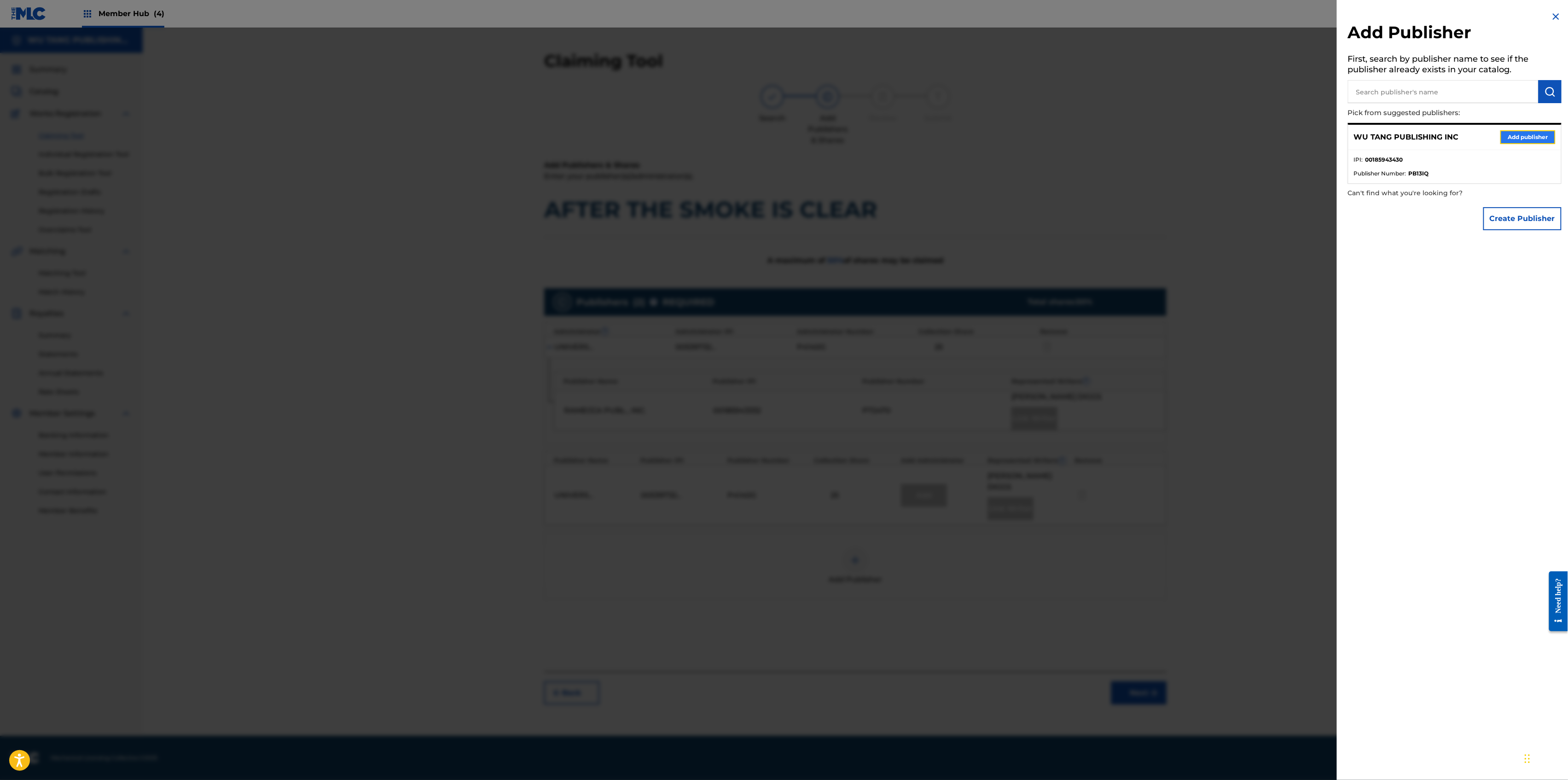
click at [1514, 140] on button "Add publisher" at bounding box center [1527, 137] width 55 height 14
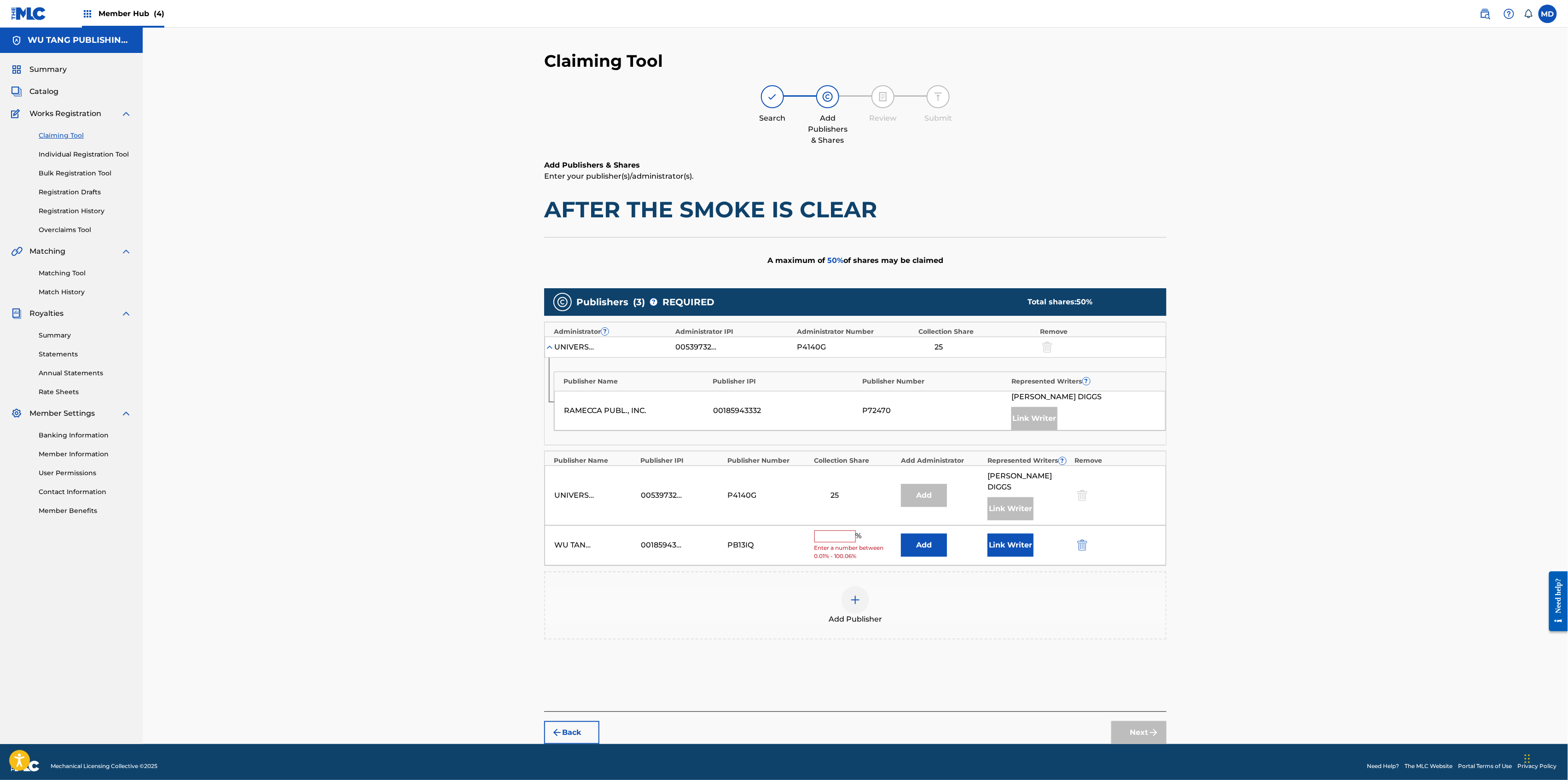
click at [821, 531] on input "text" at bounding box center [835, 536] width 41 height 12
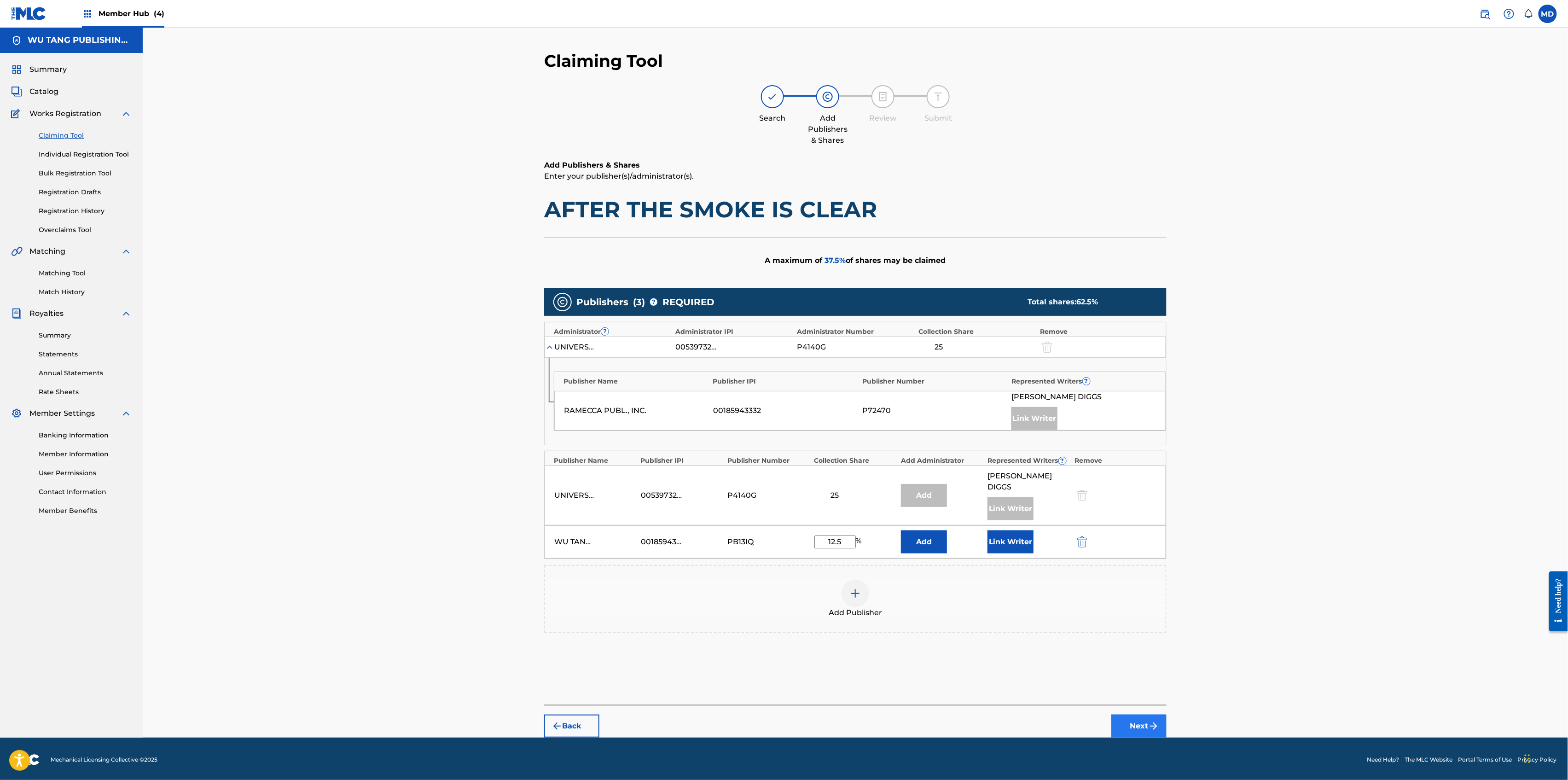
type input "12.5"
click at [1136, 718] on button "Next" at bounding box center [1138, 725] width 55 height 23
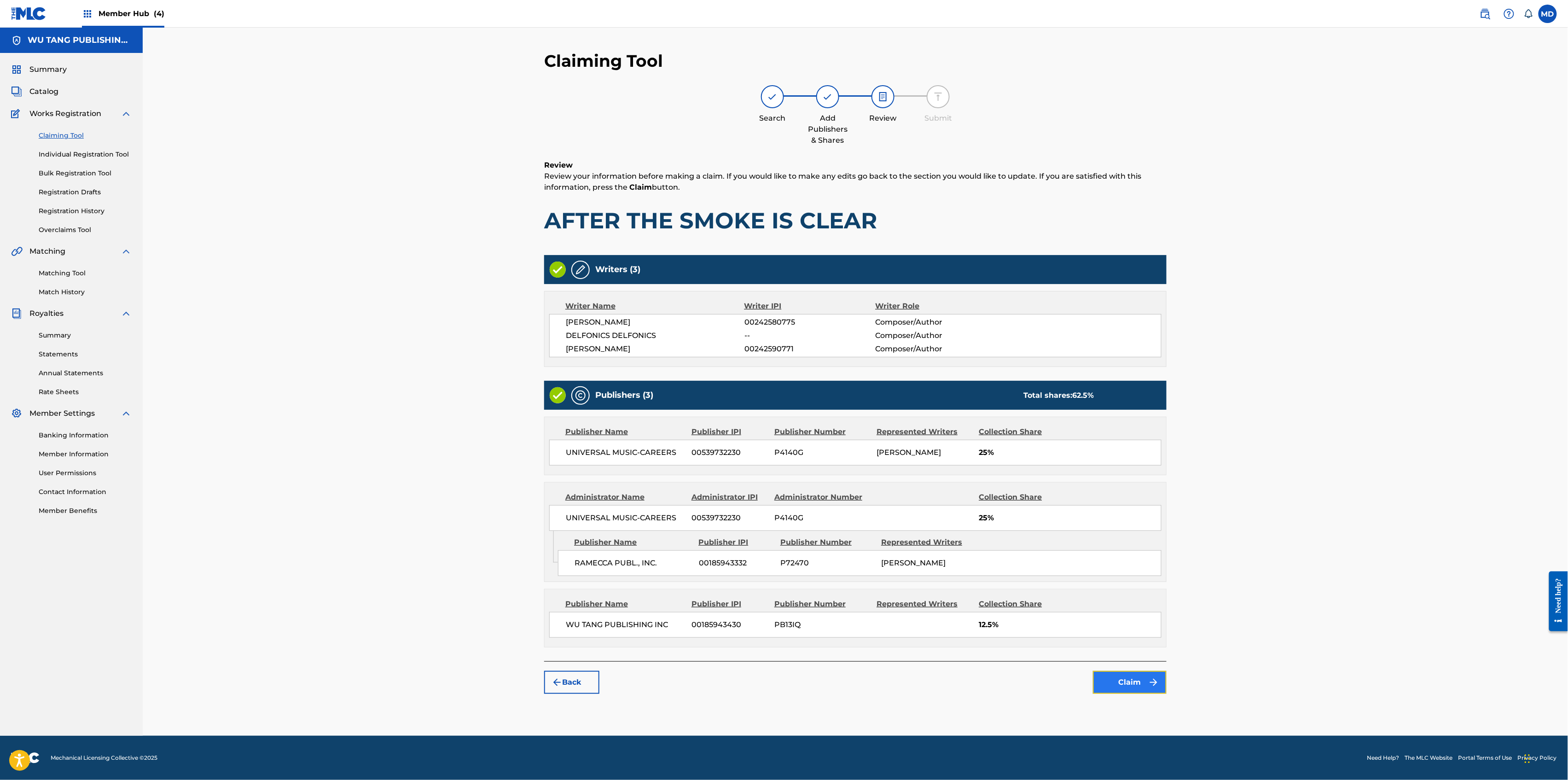
click at [1119, 686] on button "Claim" at bounding box center [1129, 682] width 73 height 23
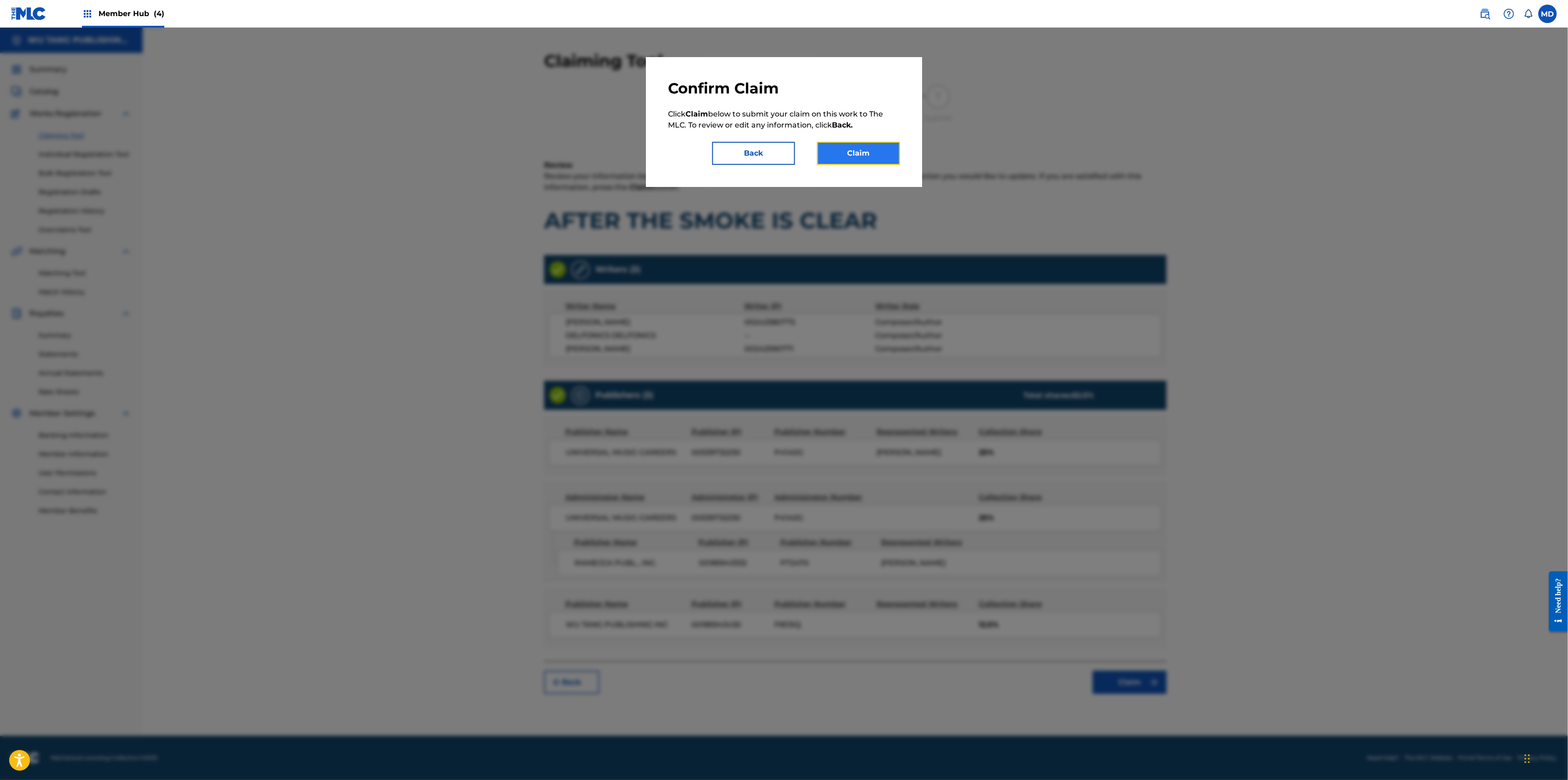
click at [852, 161] on button "Claim" at bounding box center [859, 153] width 83 height 23
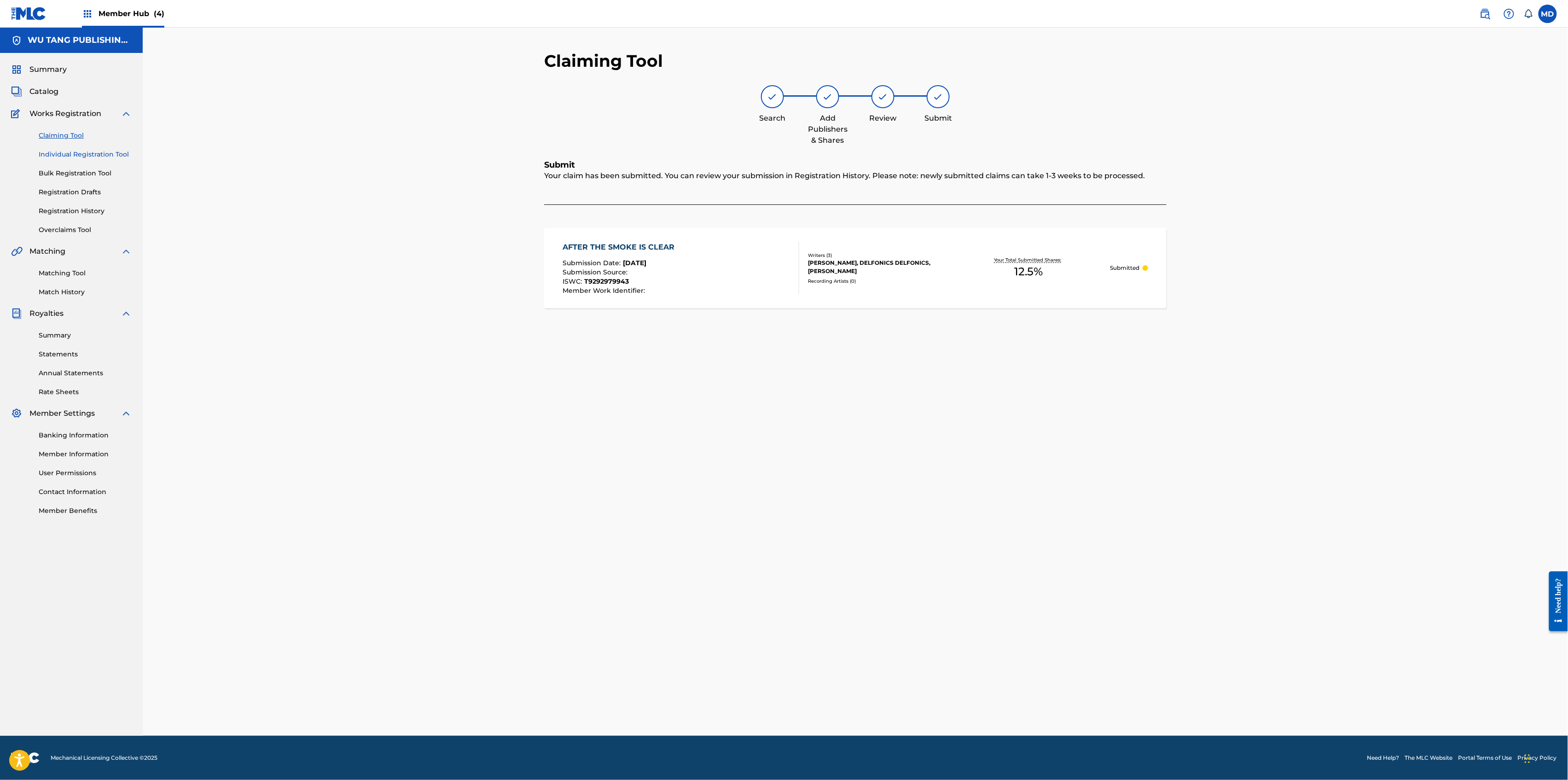
click at [87, 151] on link "Individual Registration Tool" at bounding box center [85, 155] width 93 height 10
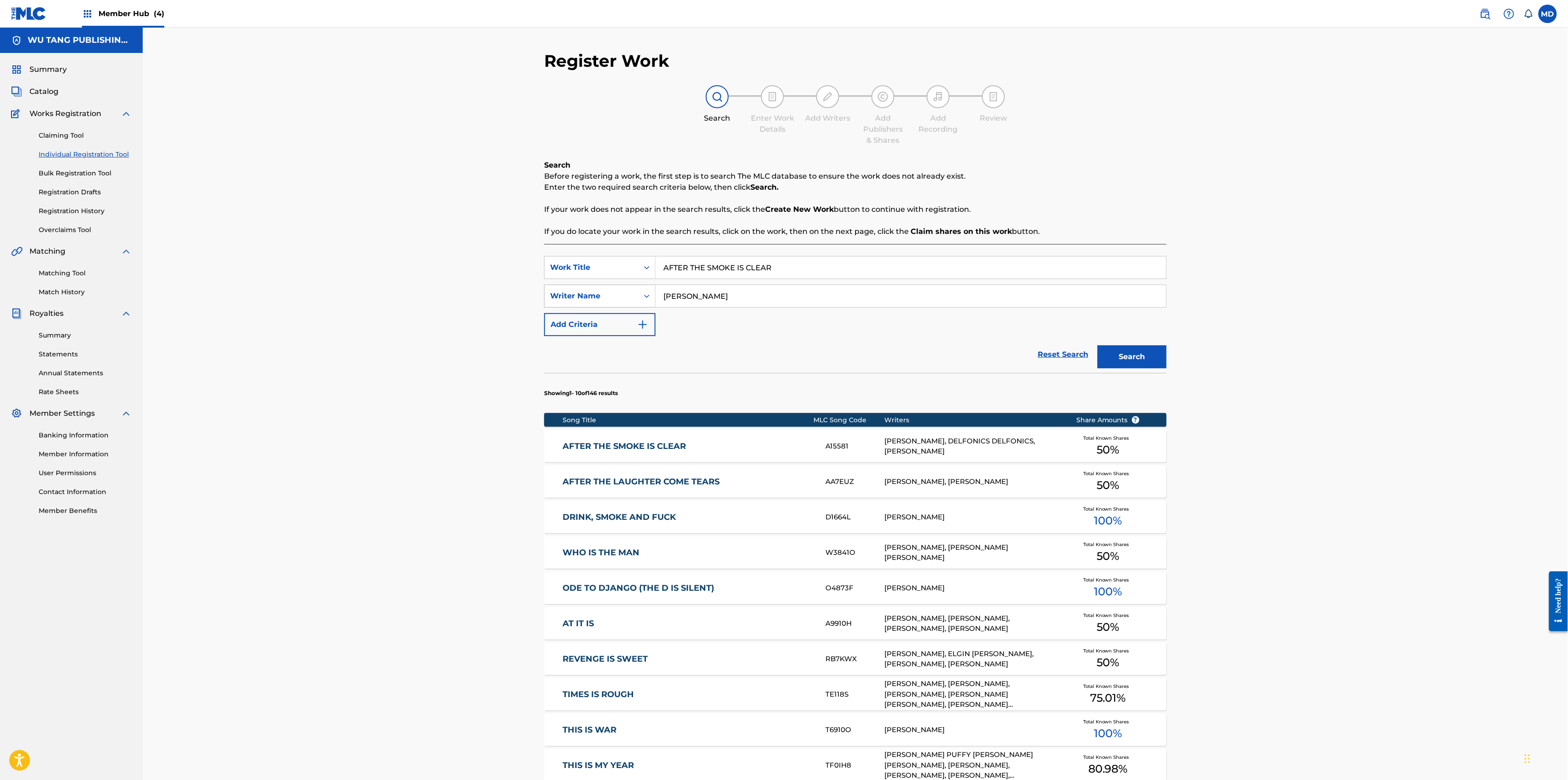
drag, startPoint x: 772, startPoint y: 266, endPoint x: 637, endPoint y: 284, distance: 136.2
click at [637, 284] on div "SearchWithCriteriad744859f-a80f-4565-9555-b6ed29c83858 Work Title AFTER THE SMO…" at bounding box center [856, 296] width 623 height 80
paste input "PARTY"
type input "AFTERPARTY"
click at [1108, 350] on button "Search" at bounding box center [1132, 356] width 69 height 23
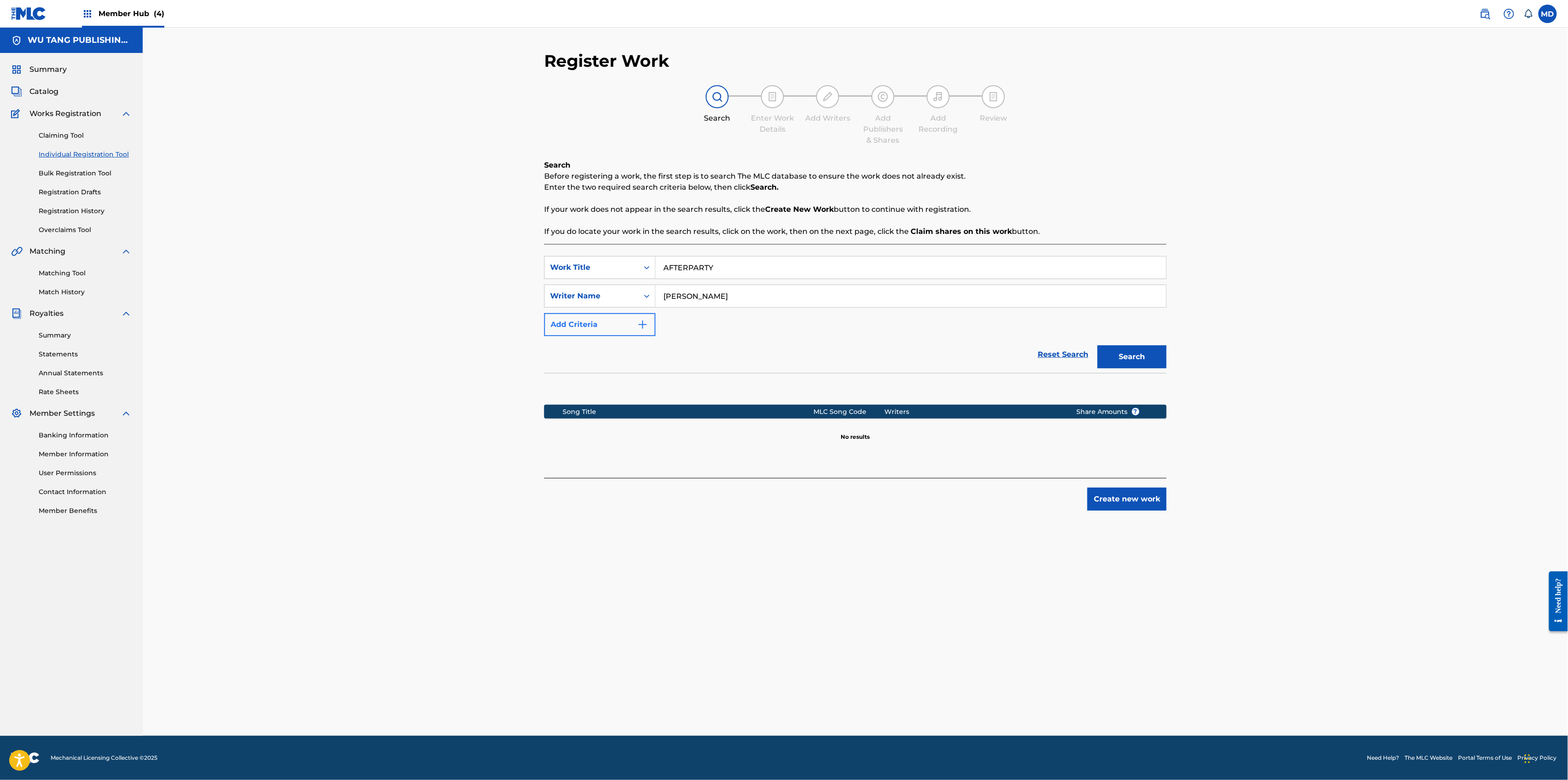
drag, startPoint x: 748, startPoint y: 301, endPoint x: 640, endPoint y: 315, distance: 108.9
click at [640, 315] on div "SearchWithCriteriad744859f-a80f-4565-9555-b6ed29c83858 Work Title AFTERPARTY Se…" at bounding box center [856, 296] width 623 height 80
paste input "[PERSON_NAME]"
click at [1118, 362] on button "Search" at bounding box center [1132, 356] width 69 height 23
drag, startPoint x: 757, startPoint y: 299, endPoint x: 656, endPoint y: 310, distance: 101.6
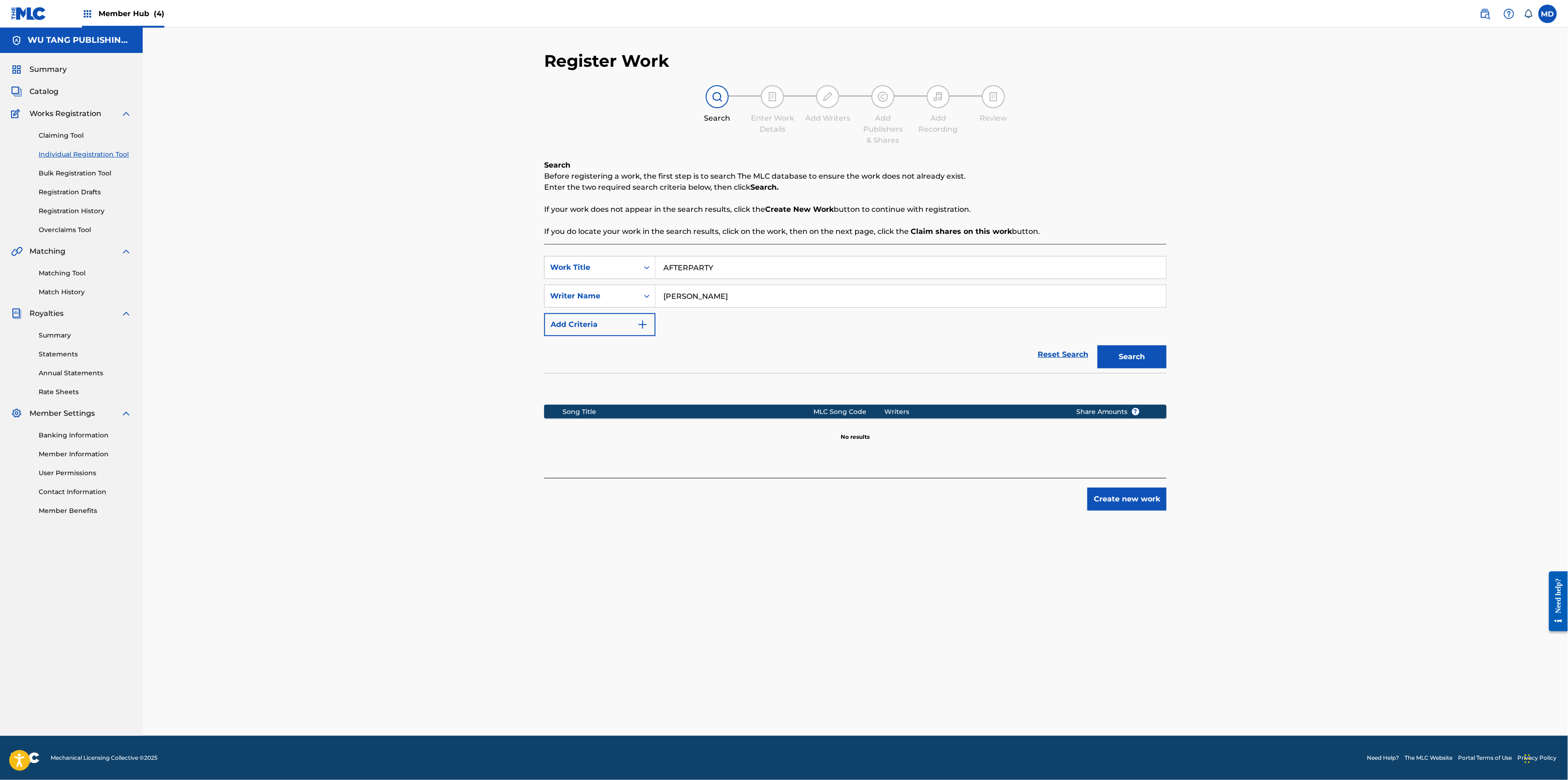
click at [656, 310] on div "SearchWithCriteriad744859f-a80f-4565-9555-b6ed29c83858 Work Title AFTERPARTY Se…" at bounding box center [856, 296] width 623 height 80
paste input "[PERSON_NAME] D"
type input "[PERSON_NAME] D"
click at [1136, 360] on button "Search" at bounding box center [1132, 356] width 69 height 23
drag, startPoint x: 721, startPoint y: 263, endPoint x: 661, endPoint y: 273, distance: 60.8
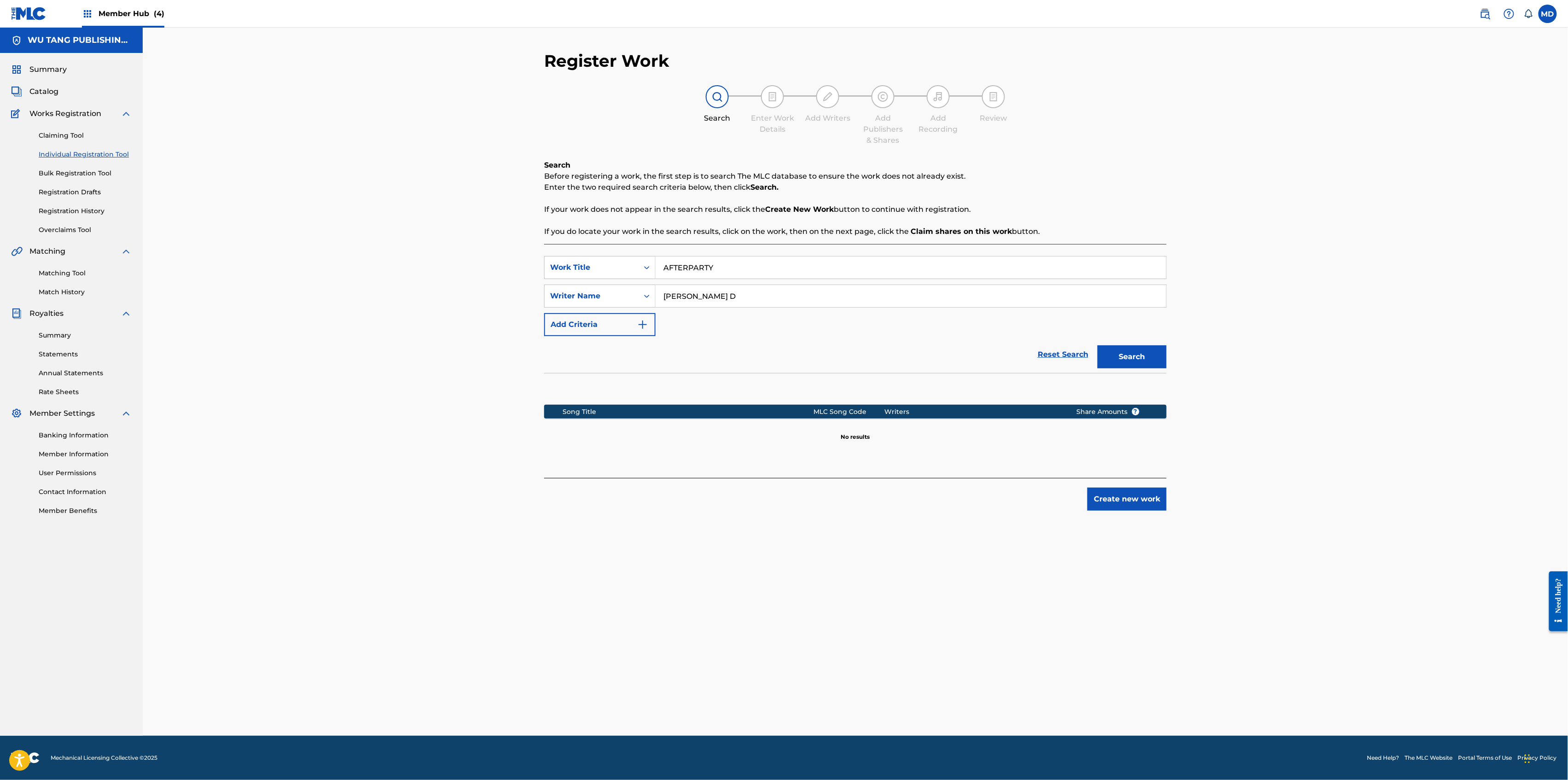
click at [661, 273] on input "AFTERPARTY" at bounding box center [911, 267] width 511 height 22
click at [1106, 497] on button "Create new work" at bounding box center [1126, 499] width 79 height 23
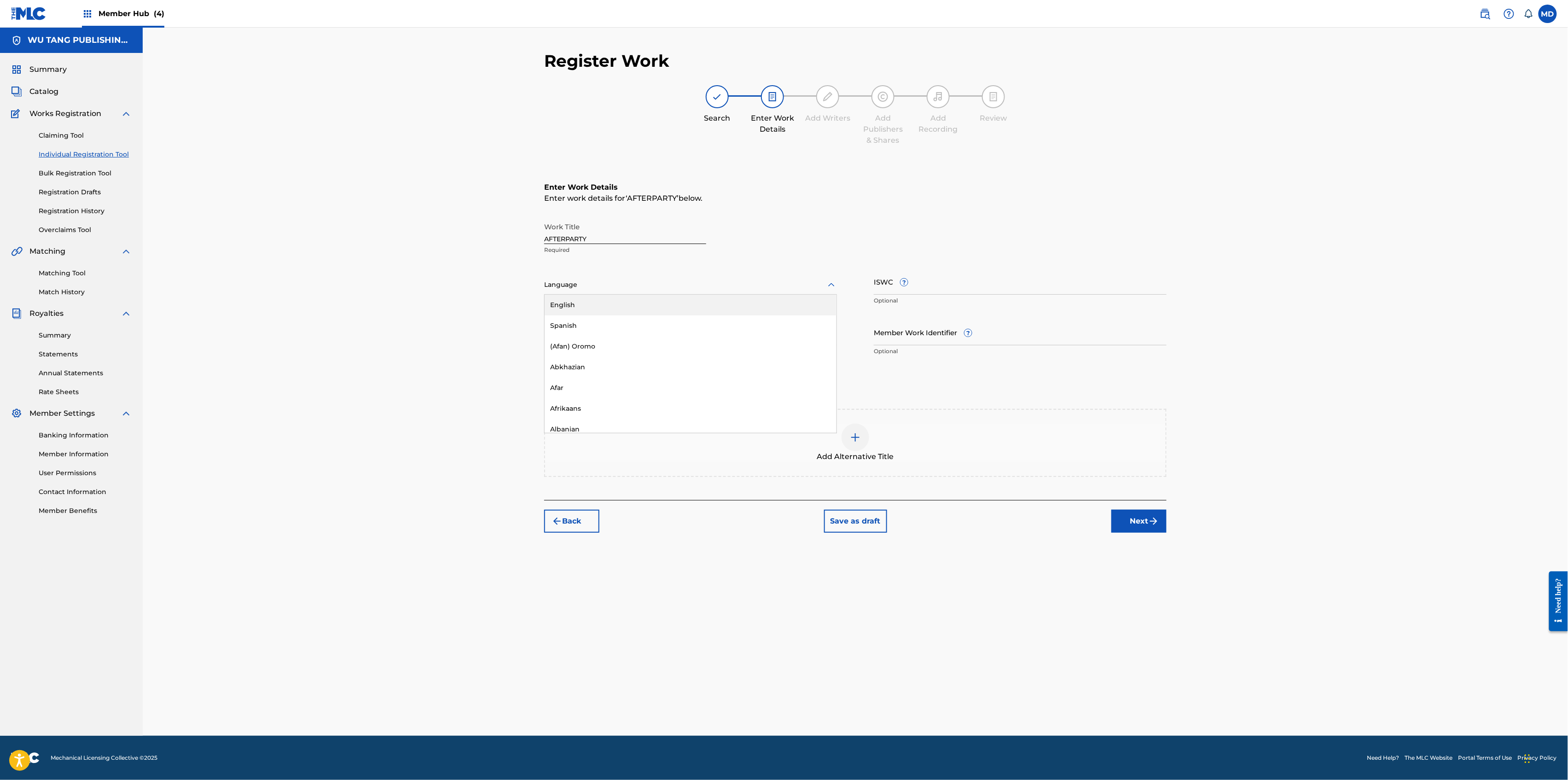
click at [694, 284] on div at bounding box center [691, 285] width 292 height 11
click at [695, 305] on div "English" at bounding box center [690, 305] width 292 height 21
click at [921, 285] on input "ISWC ?" at bounding box center [1020, 282] width 292 height 27
paste input "T9046840806"
type input "T9046840806"
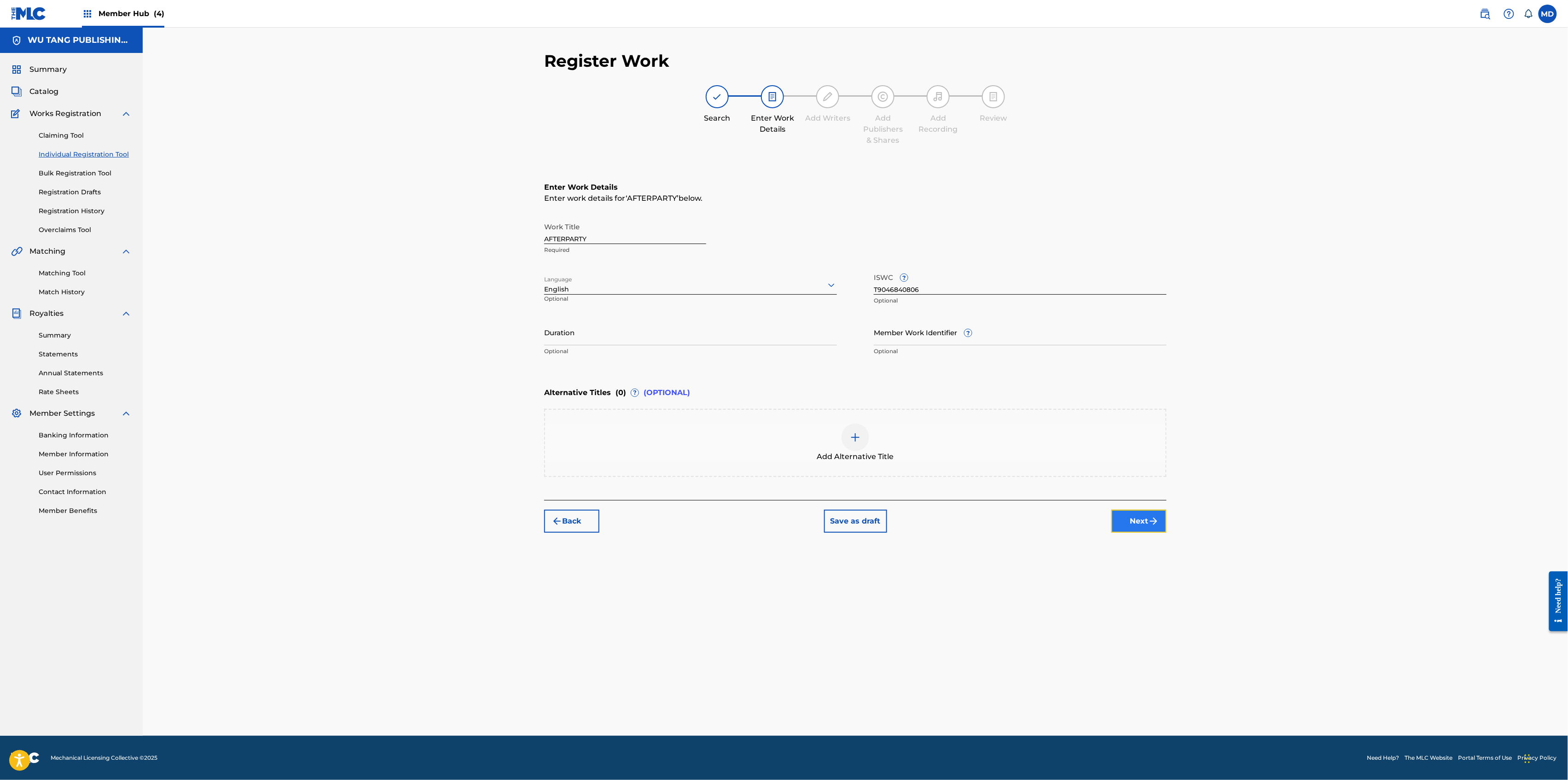
click at [1122, 527] on button "Next" at bounding box center [1138, 520] width 55 height 23
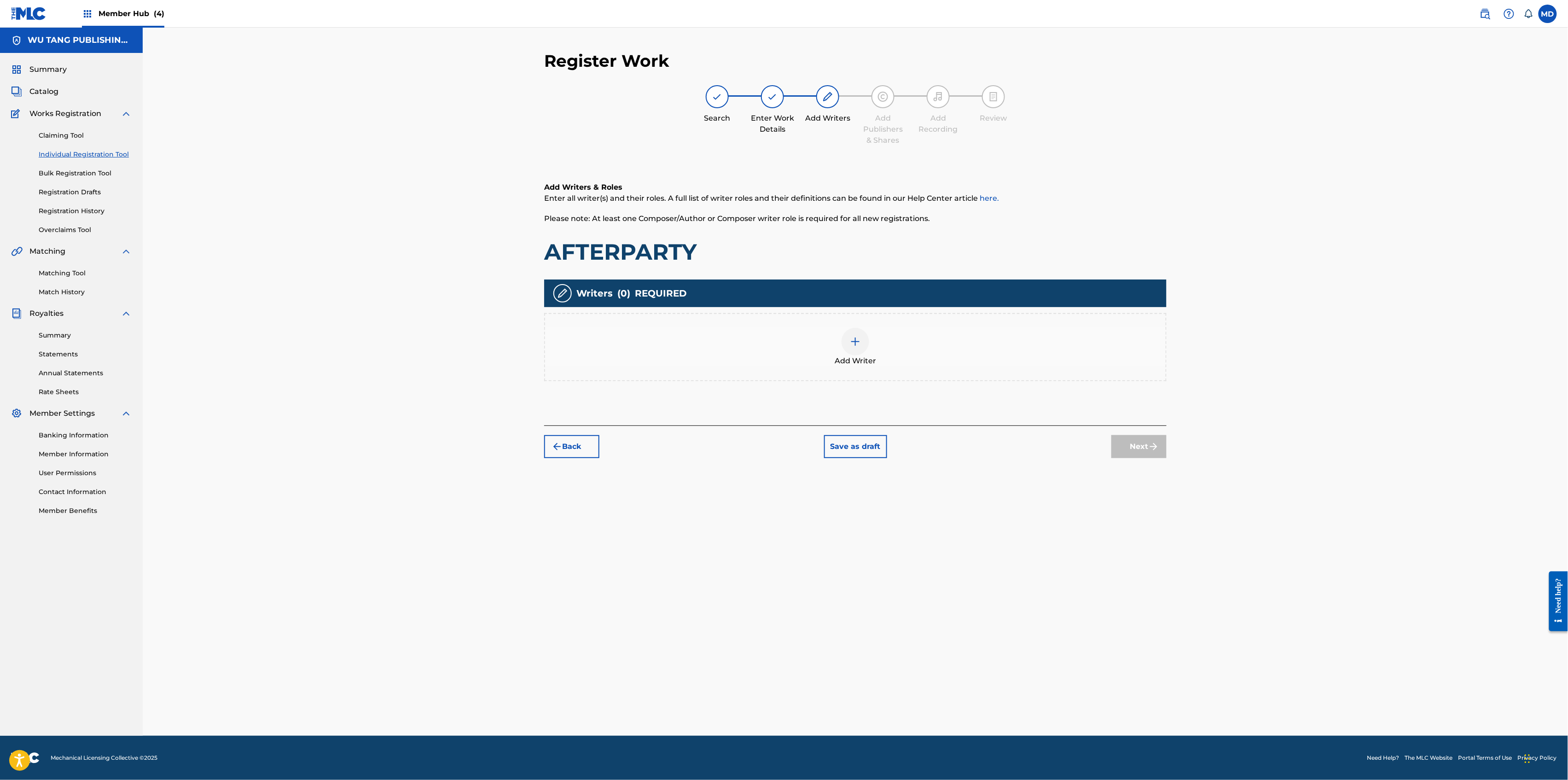
click at [855, 337] on img at bounding box center [856, 341] width 11 height 11
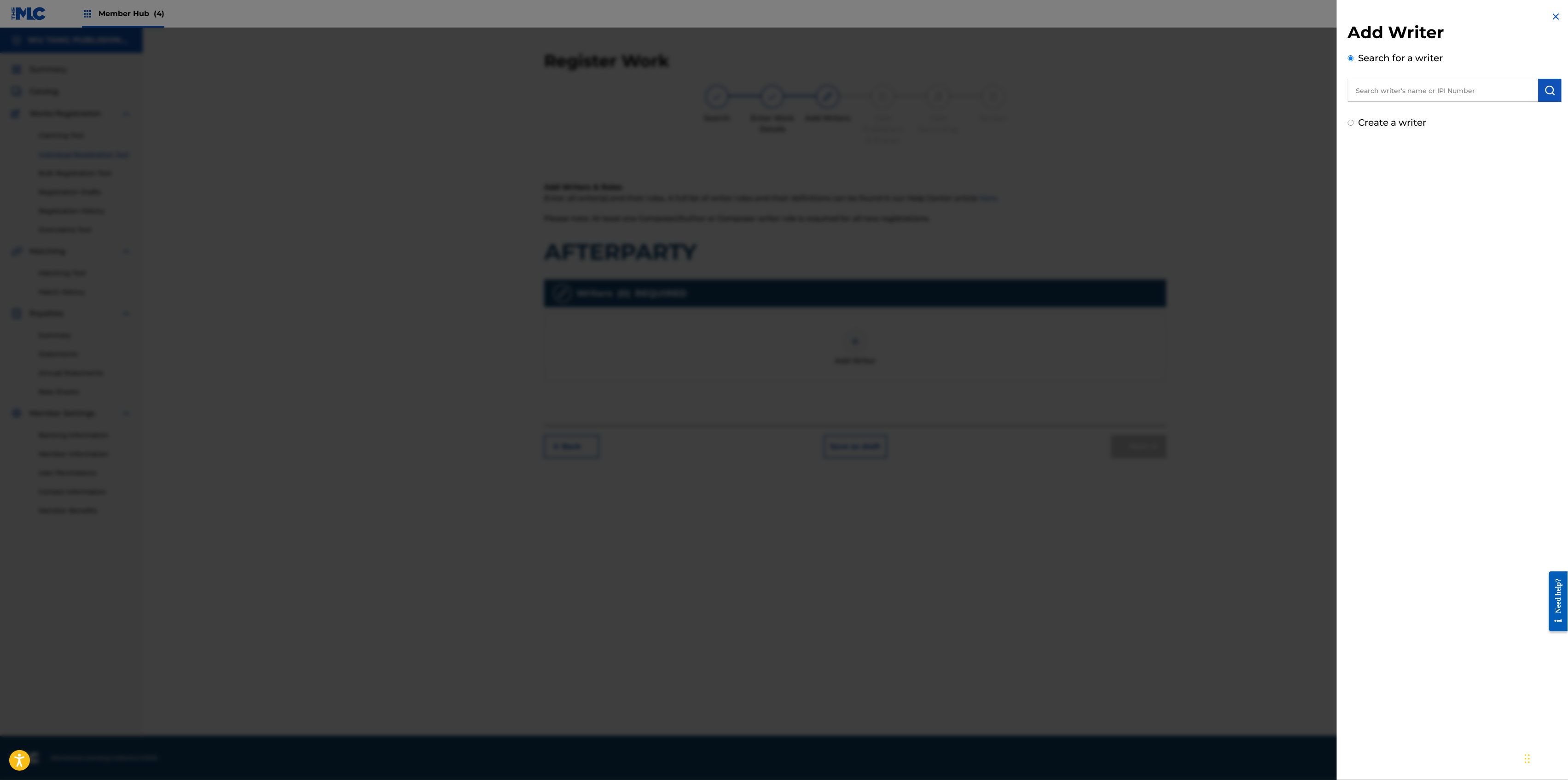
click at [1408, 92] on input "text" at bounding box center [1443, 90] width 190 height 23
paste input "00242580775"
type input "00242580775"
click at [1545, 93] on img "submit" at bounding box center [1551, 90] width 11 height 11
click at [1518, 137] on button "Add writer" at bounding box center [1527, 136] width 55 height 14
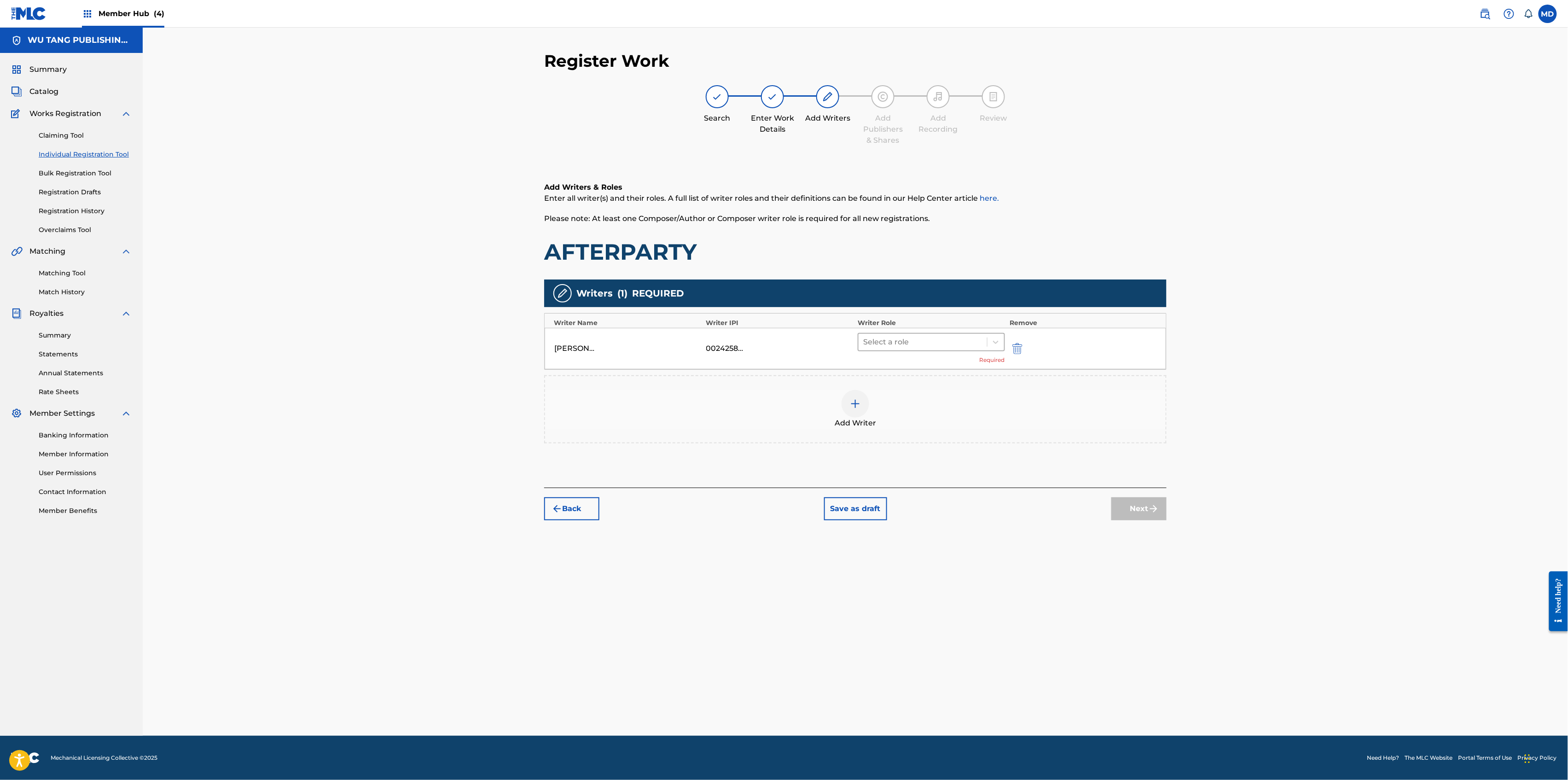
click at [916, 345] on div at bounding box center [923, 342] width 119 height 13
click at [917, 371] on div "Composer/Author" at bounding box center [931, 365] width 147 height 18
click at [862, 391] on div at bounding box center [855, 390] width 27 height 27
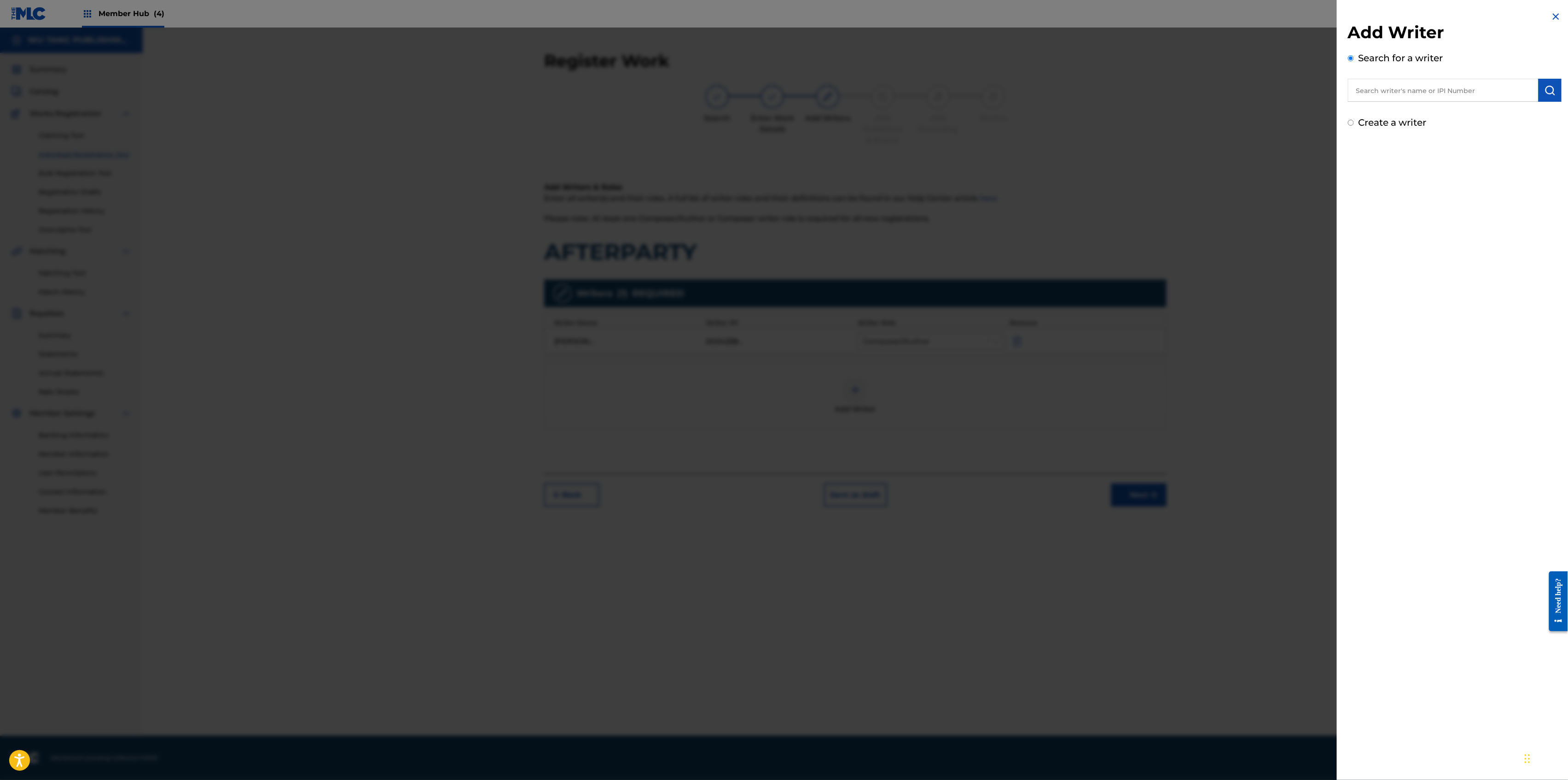
click at [1389, 91] on input "text" at bounding box center [1443, 90] width 190 height 23
paste input "00187028652"
type input "00187028652"
click at [1545, 90] on img "submit" at bounding box center [1551, 90] width 11 height 11
click at [1520, 136] on button "Add writer" at bounding box center [1527, 136] width 55 height 14
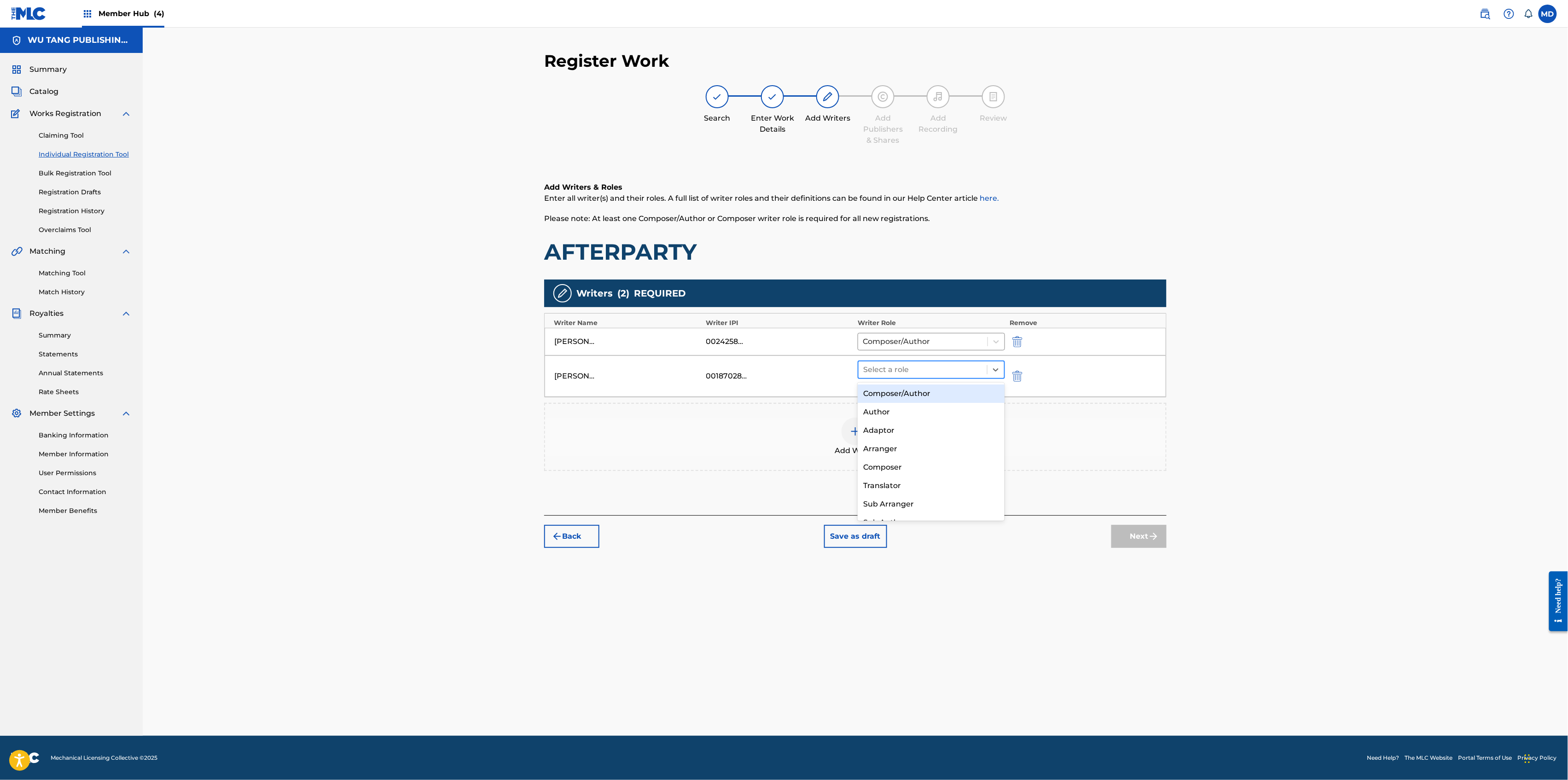
click at [916, 368] on div at bounding box center [923, 369] width 119 height 13
click at [919, 393] on div "Composer/Author" at bounding box center [931, 393] width 147 height 18
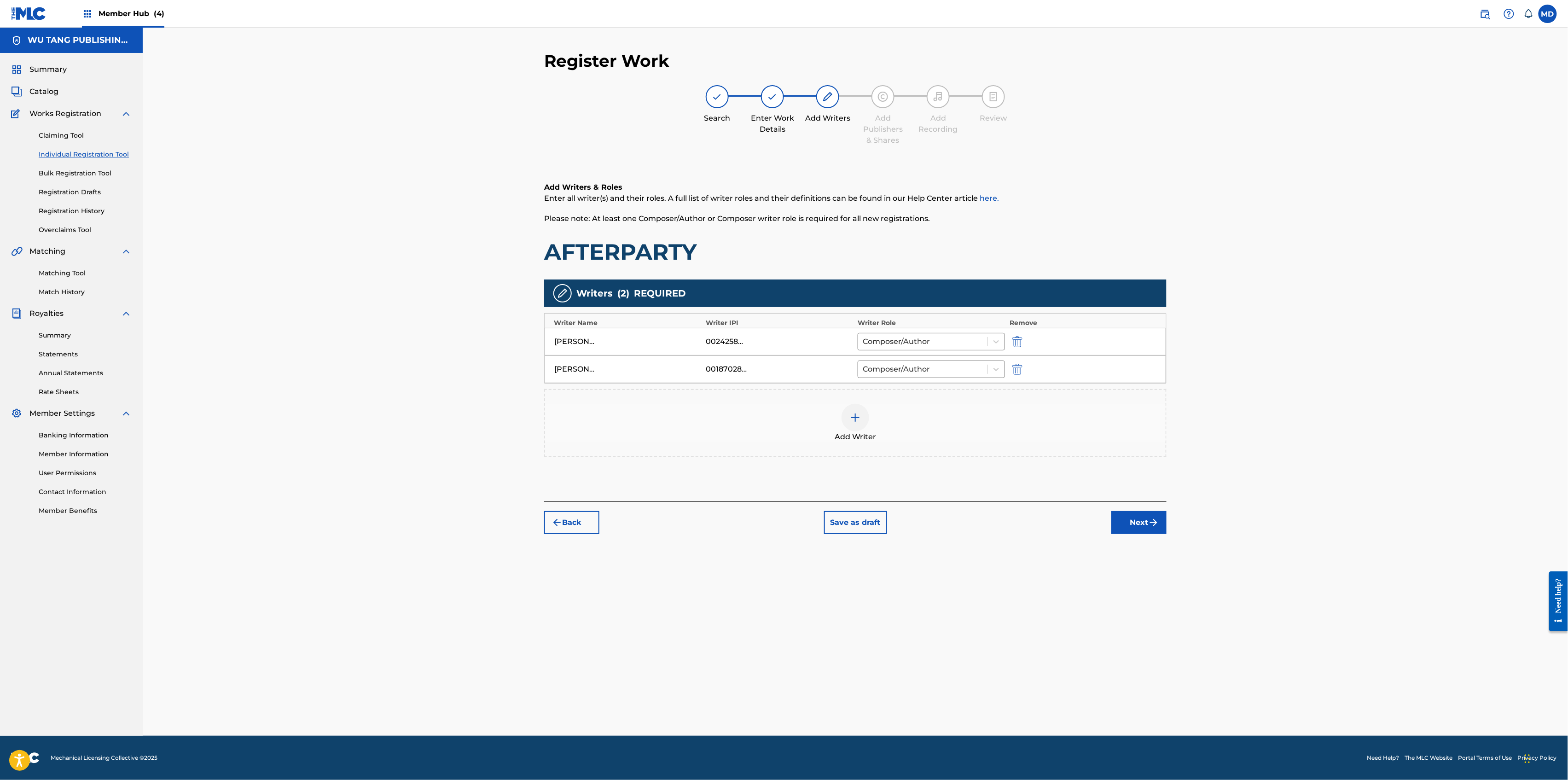
click at [856, 418] on img at bounding box center [856, 418] width 11 height 11
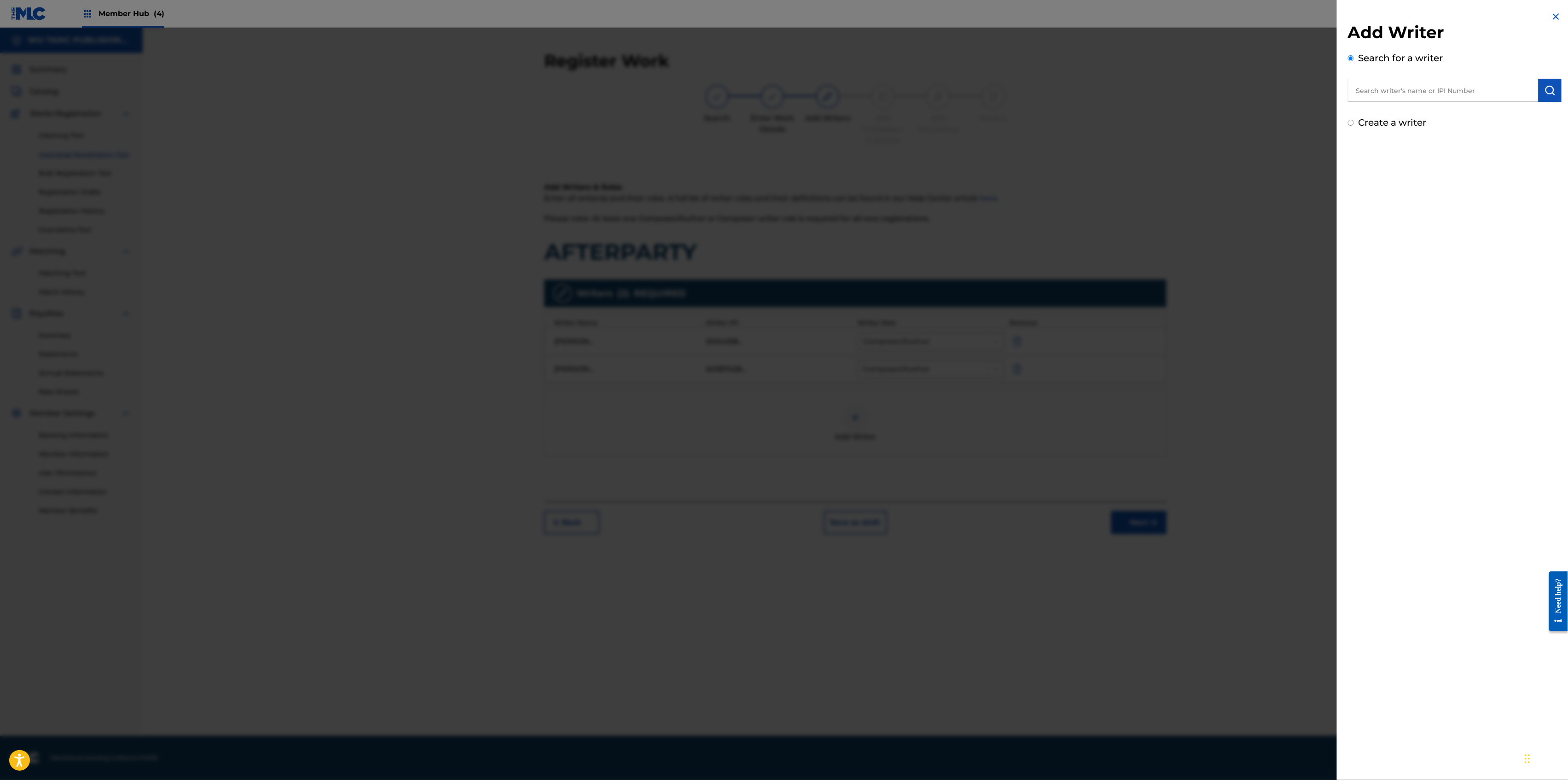
click at [1423, 94] on input "text" at bounding box center [1443, 90] width 190 height 23
paste input "00040513525"
type input "00040513525"
click at [1549, 87] on img "submit" at bounding box center [1551, 90] width 11 height 11
click at [1529, 142] on button "Add writer" at bounding box center [1527, 136] width 55 height 14
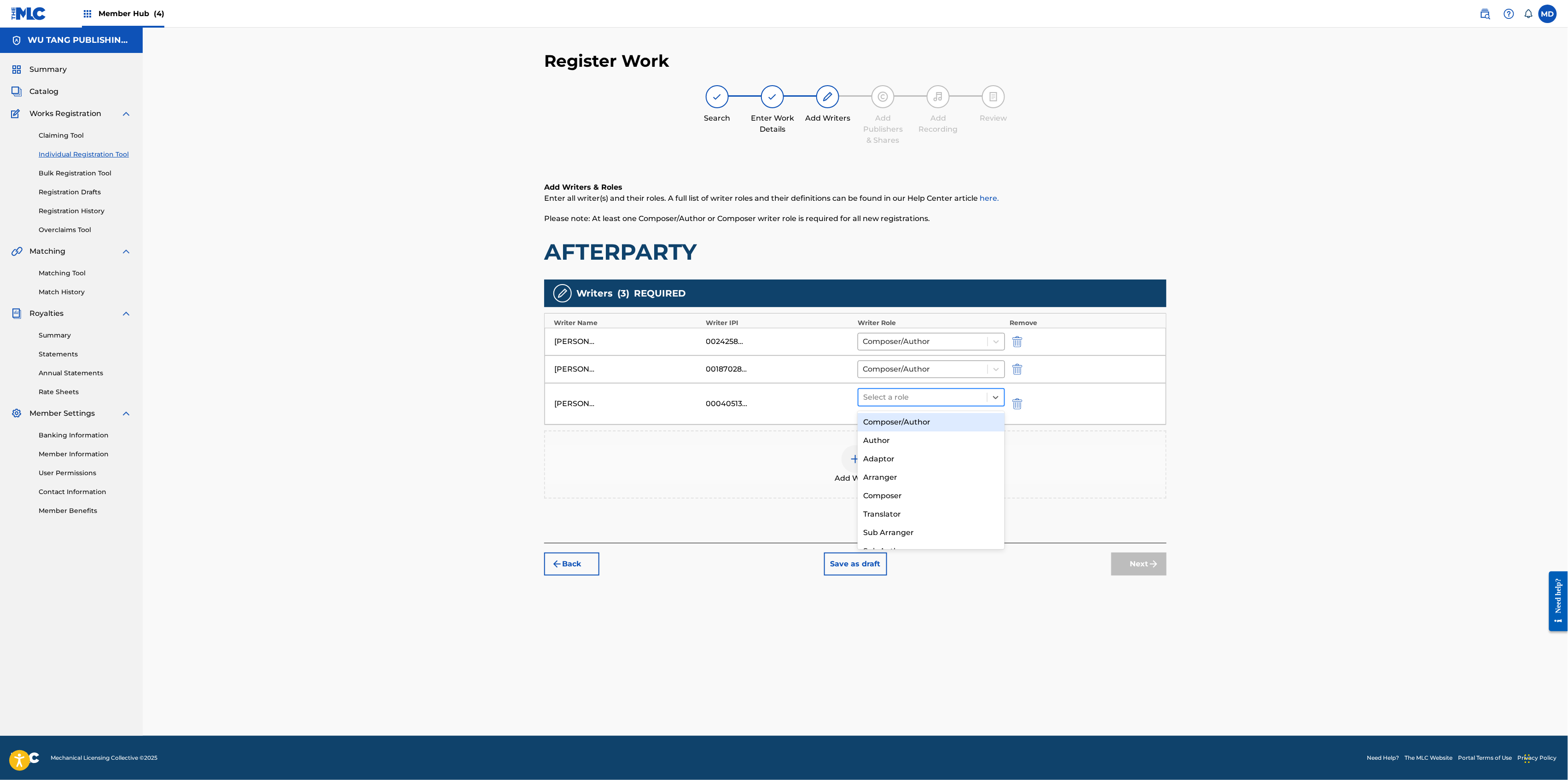
click at [927, 402] on div at bounding box center [923, 397] width 119 height 13
click at [887, 453] on div "Adaptor" at bounding box center [931, 446] width 147 height 18
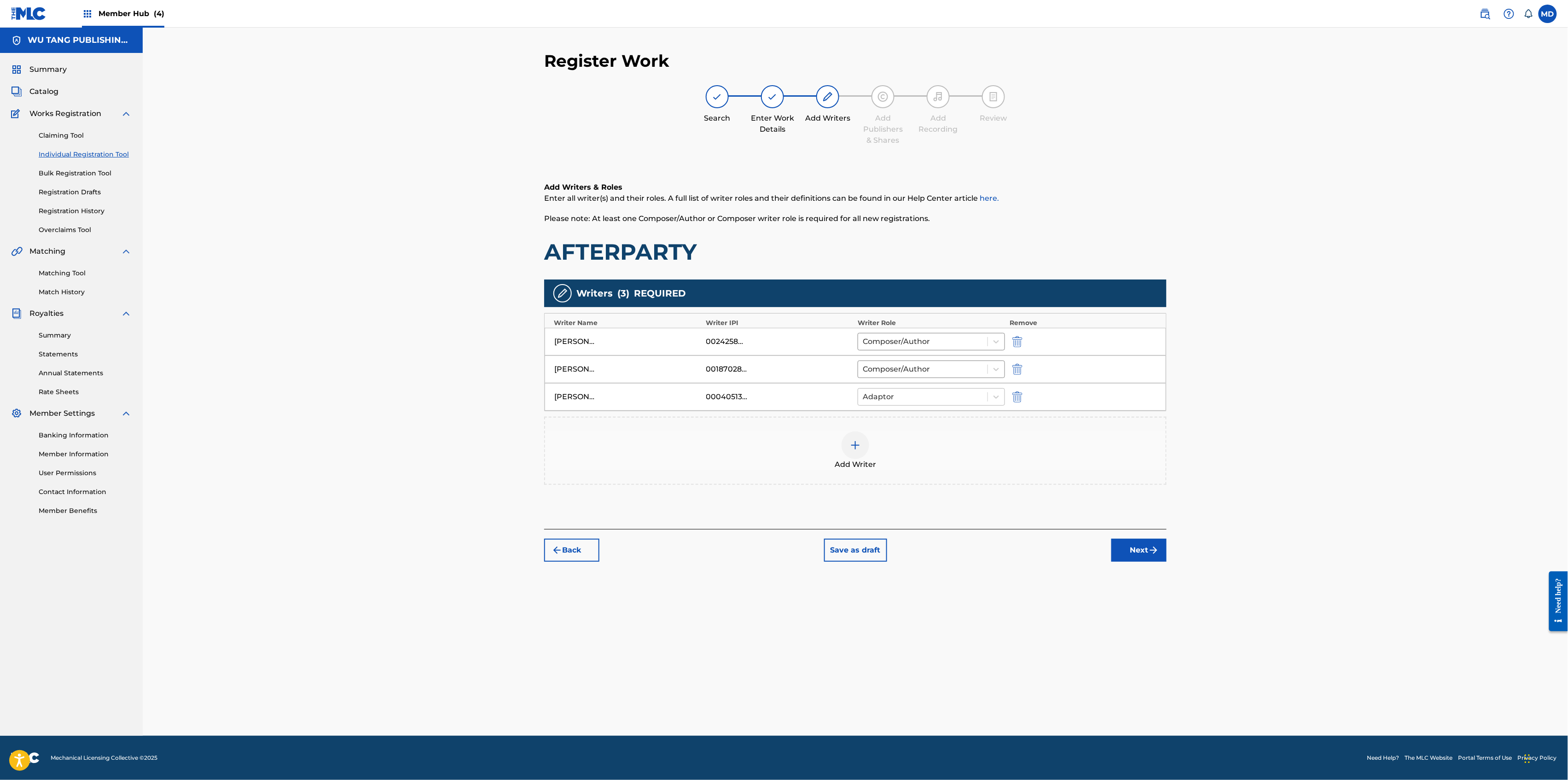
click at [921, 398] on div at bounding box center [923, 397] width 120 height 13
click at [919, 422] on div "Composer/Author" at bounding box center [931, 422] width 147 height 18
click at [850, 446] on img at bounding box center [856, 445] width 11 height 11
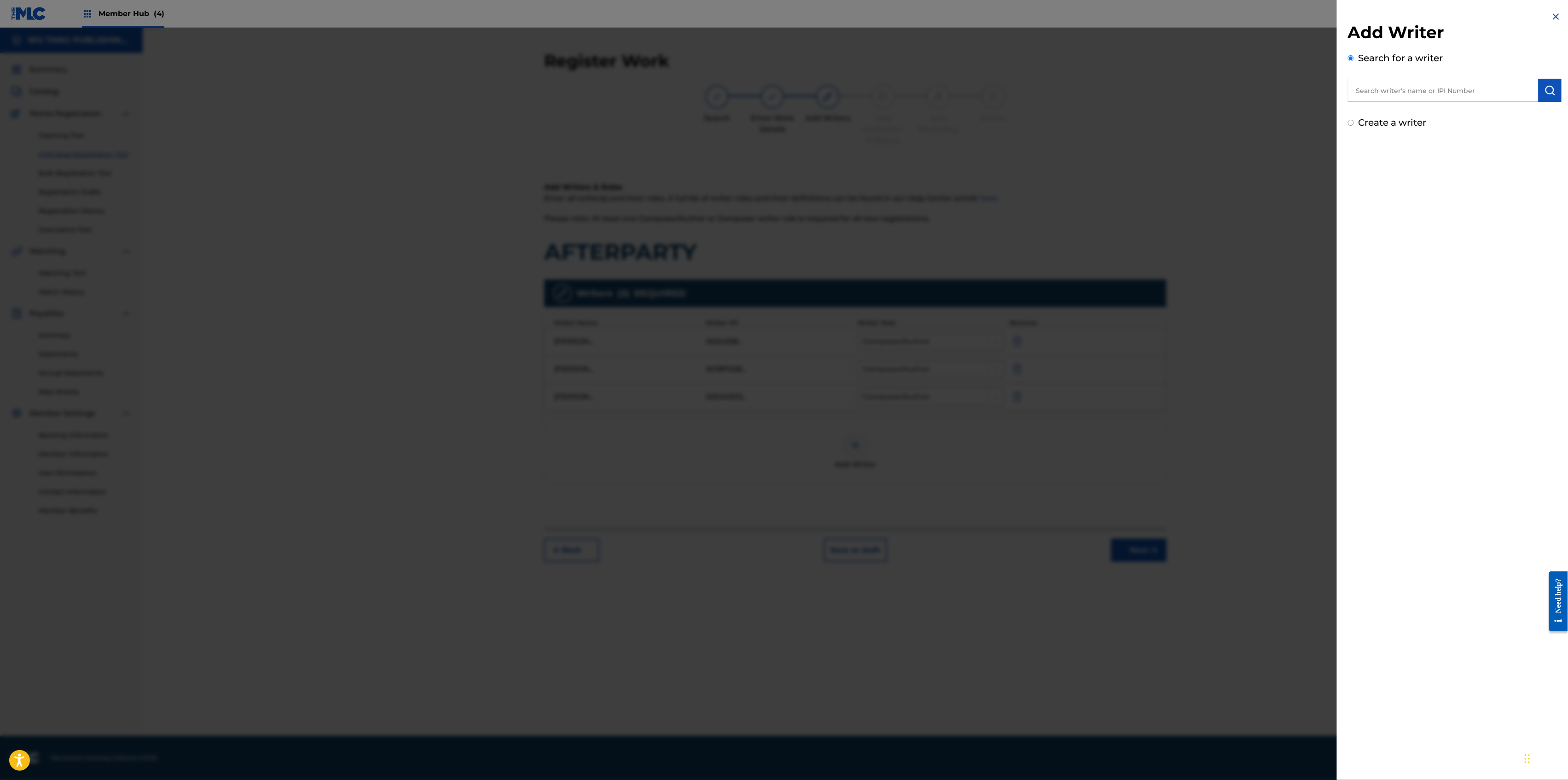
click at [1408, 85] on input "text" at bounding box center [1443, 90] width 190 height 23
paste input "00061996937"
type input "00061996937"
click at [1545, 94] on img "submit" at bounding box center [1551, 90] width 11 height 11
click at [1516, 132] on button "Add writer" at bounding box center [1527, 136] width 55 height 14
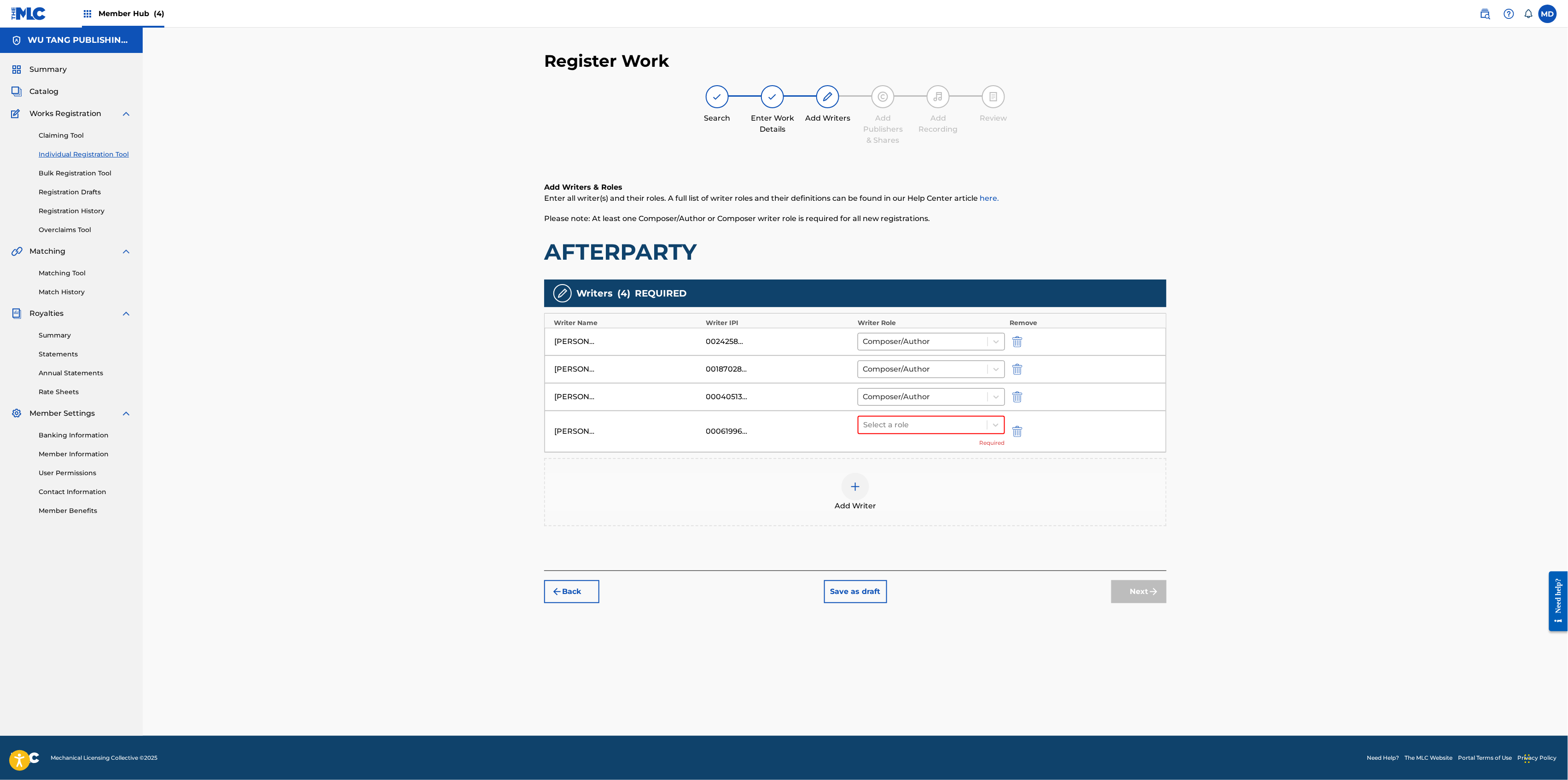
click at [853, 488] on img at bounding box center [856, 487] width 11 height 11
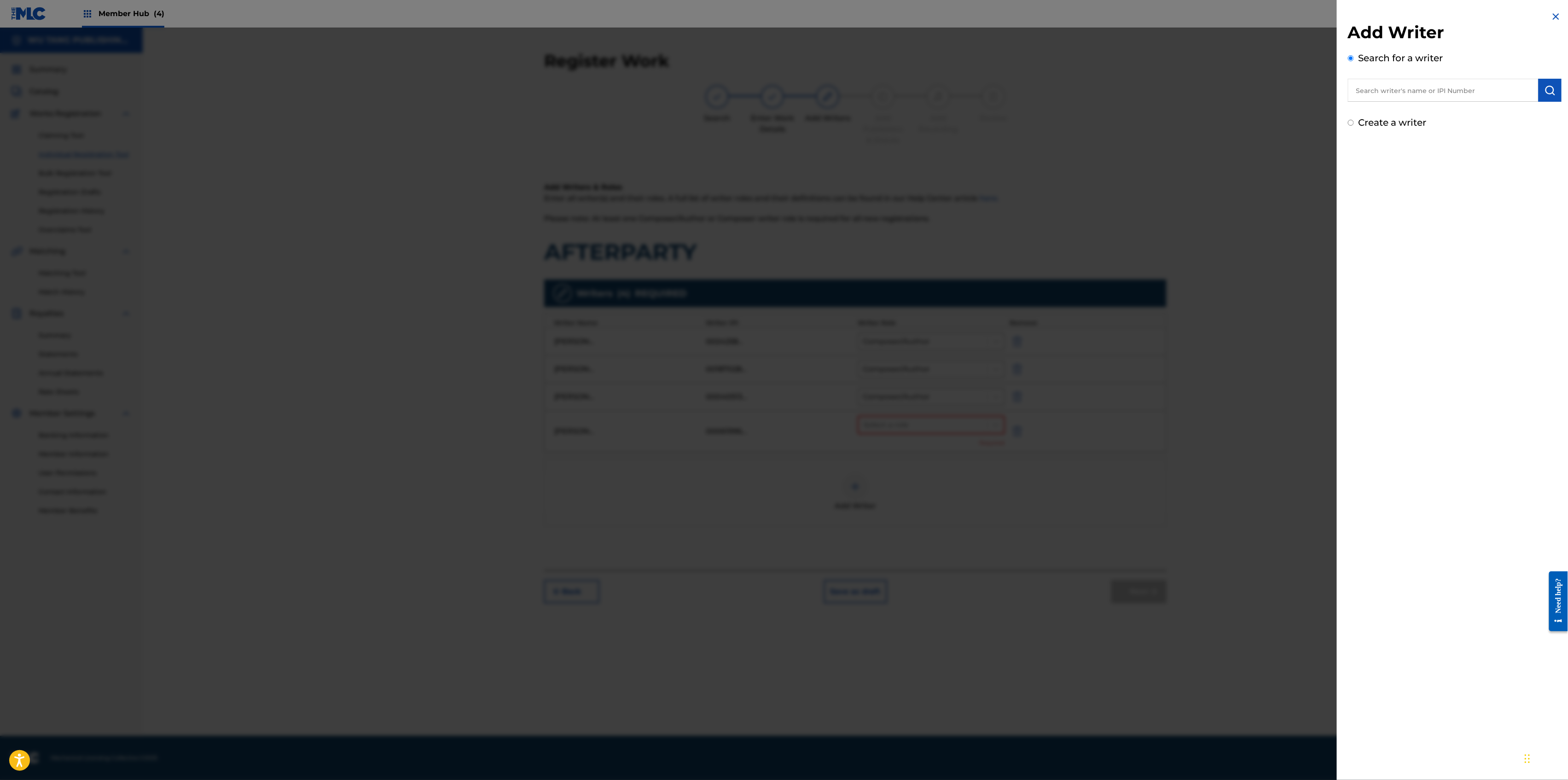
click at [1387, 95] on input "text" at bounding box center [1443, 90] width 190 height 23
paste input "00039562170"
type input "00039562170"
click at [1545, 90] on img "submit" at bounding box center [1551, 90] width 11 height 11
click at [1516, 137] on button "Add writer" at bounding box center [1527, 136] width 55 height 14
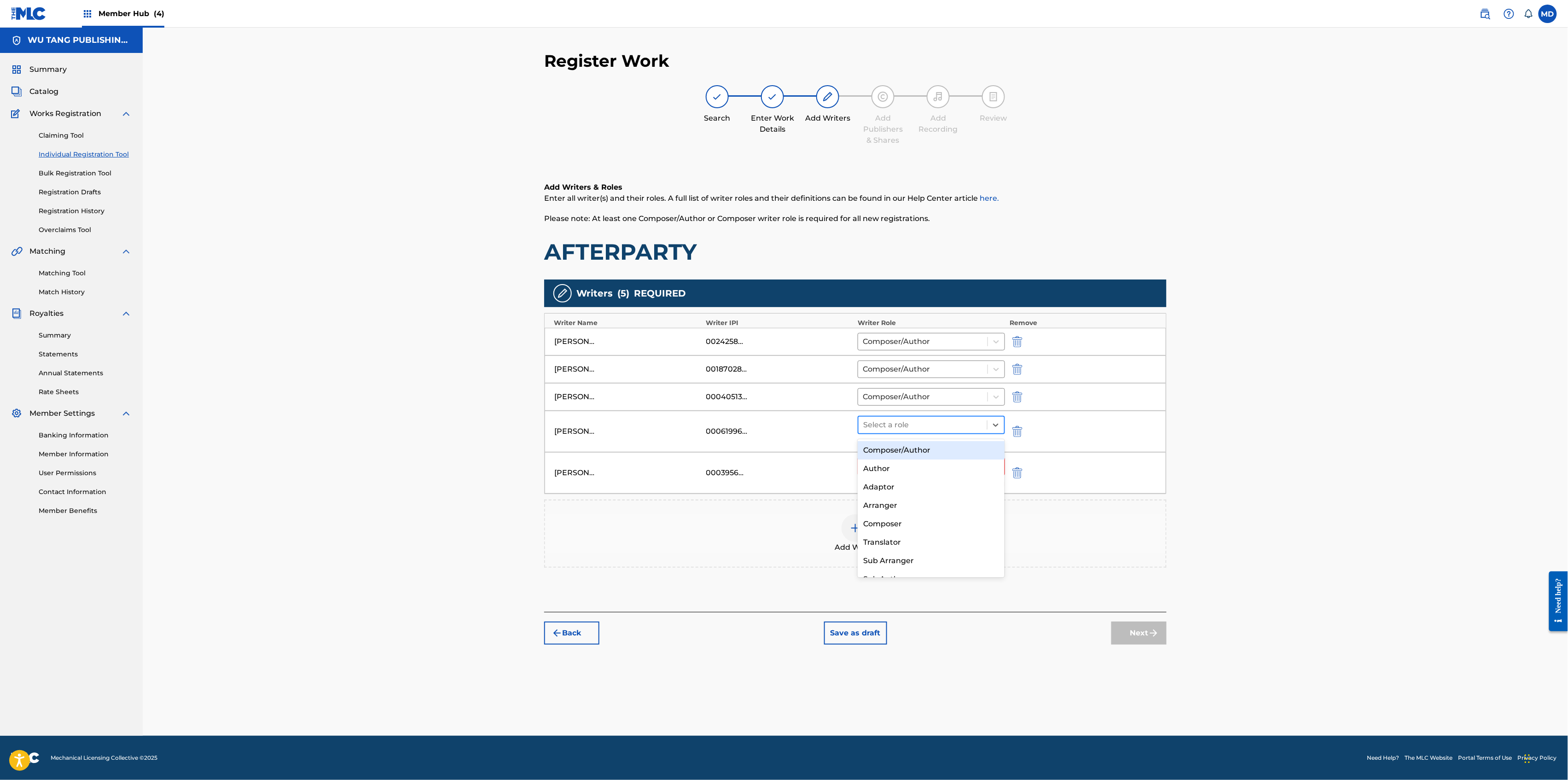
click at [940, 427] on div at bounding box center [923, 425] width 119 height 13
click at [932, 448] on div "Composer/Author" at bounding box center [931, 450] width 147 height 18
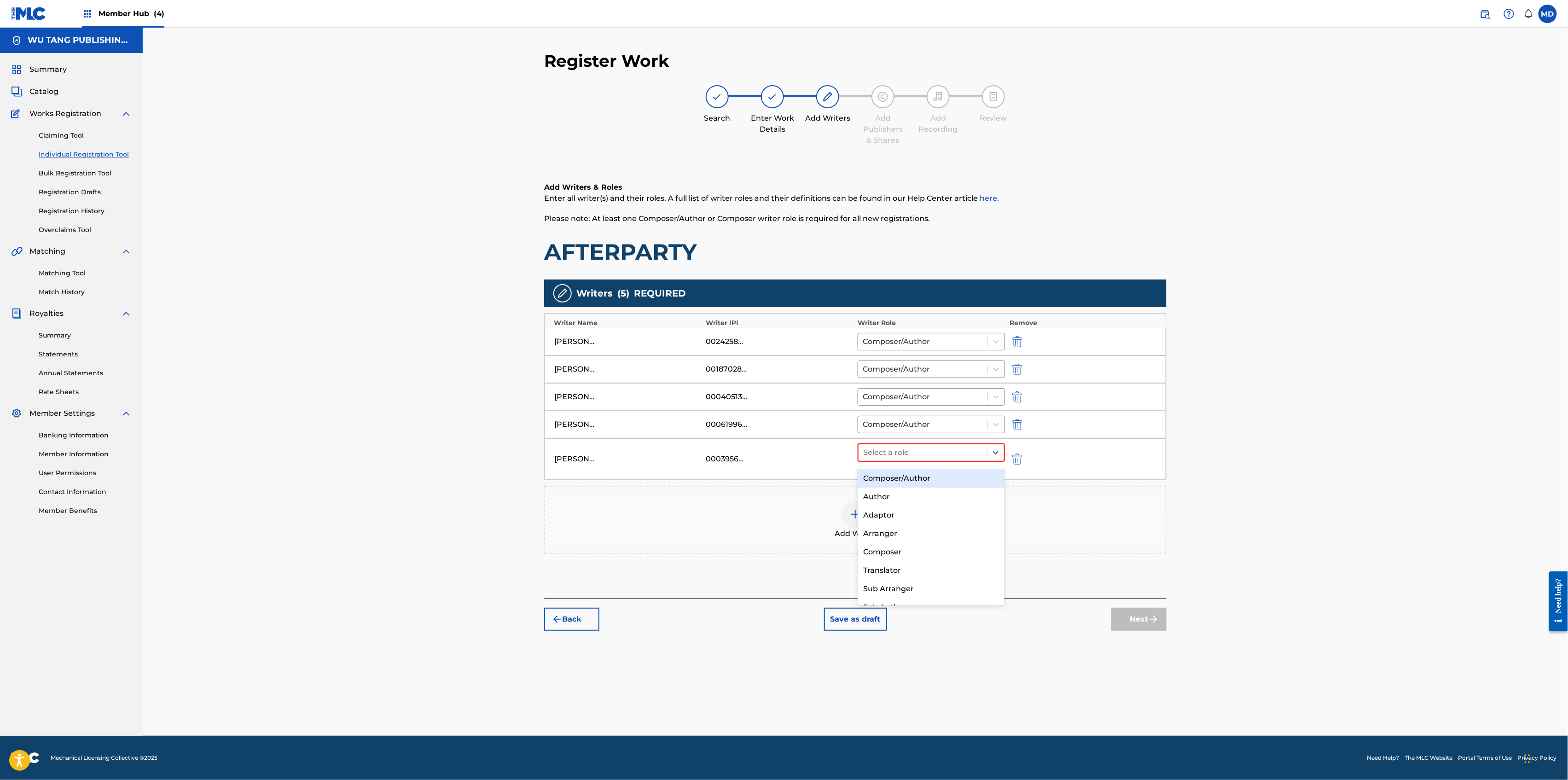
click at [932, 448] on div at bounding box center [923, 453] width 119 height 13
click at [927, 476] on div "Composer/Author" at bounding box center [931, 478] width 147 height 18
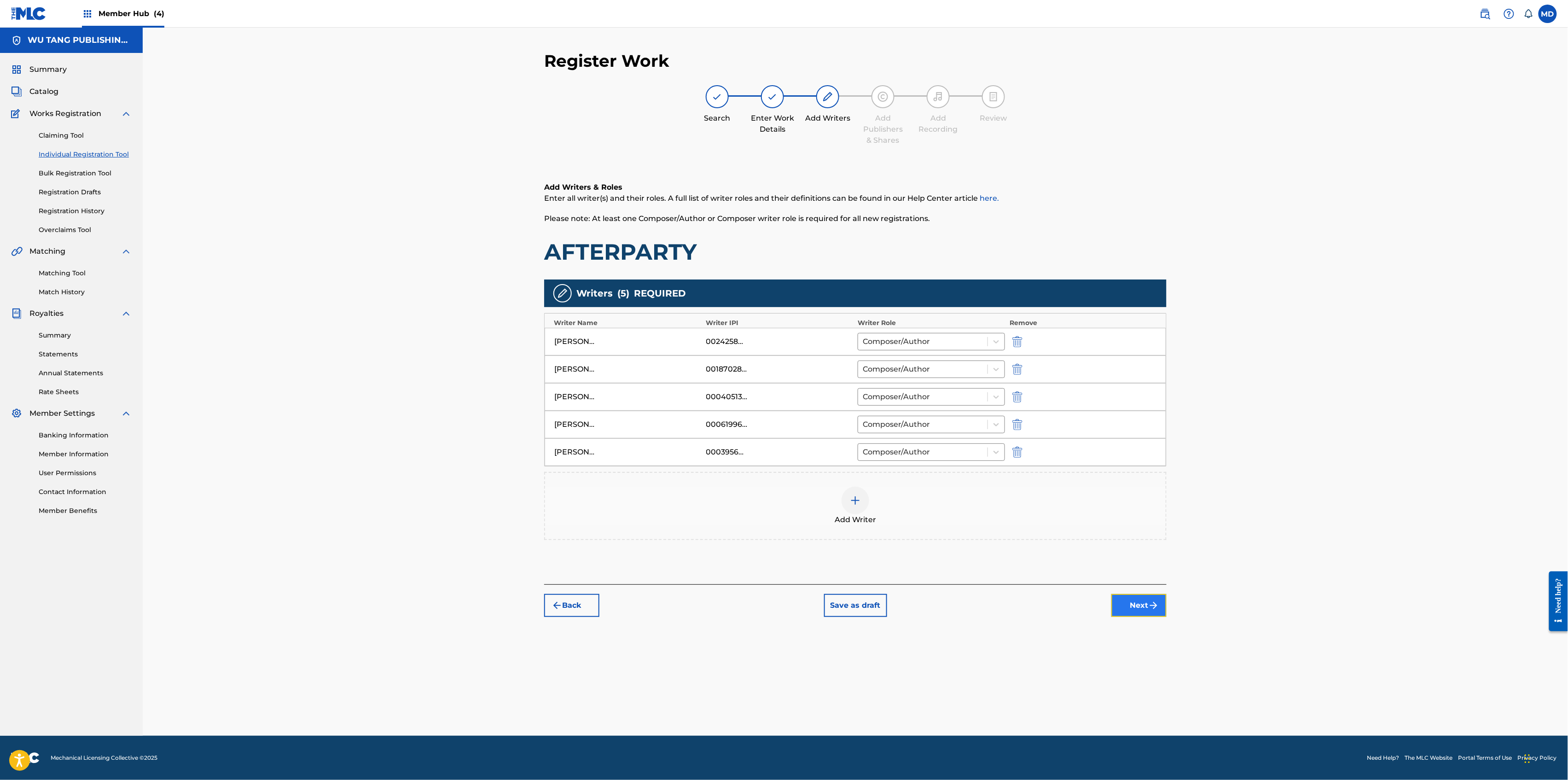
click at [1126, 607] on button "Next" at bounding box center [1138, 605] width 55 height 23
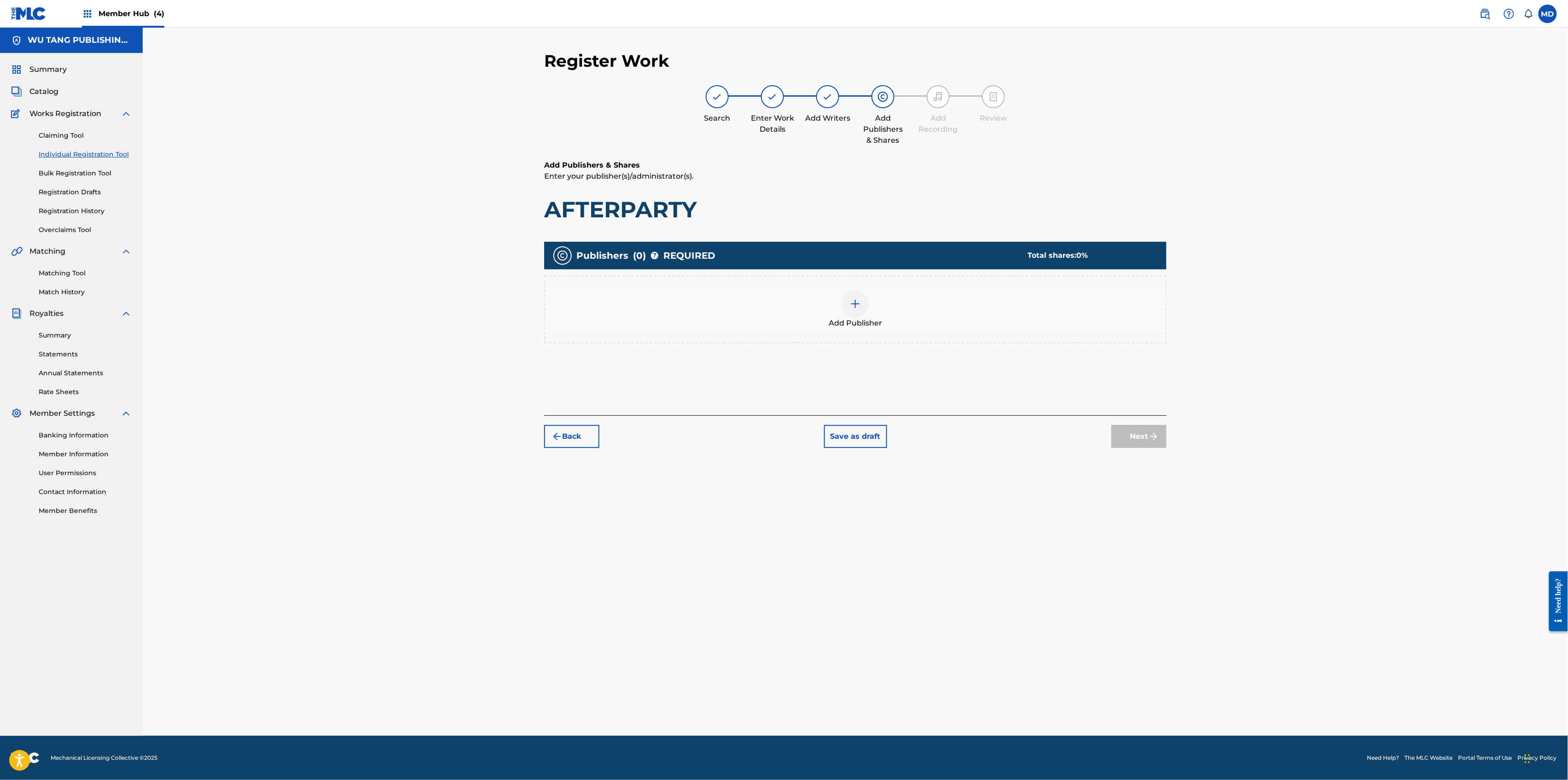
click at [857, 306] on img at bounding box center [856, 304] width 11 height 11
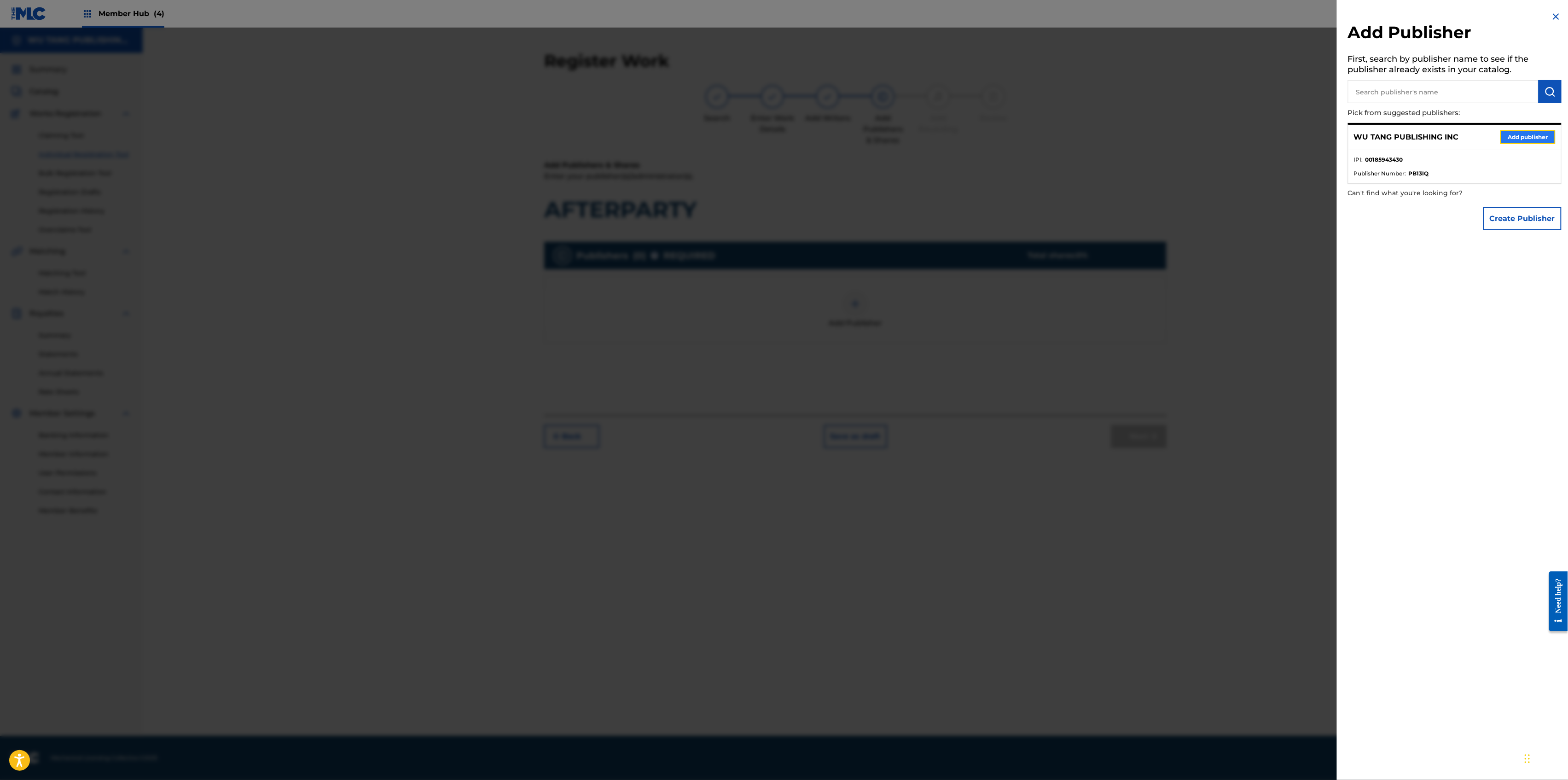
click at [1516, 136] on button "Add publisher" at bounding box center [1527, 137] width 55 height 14
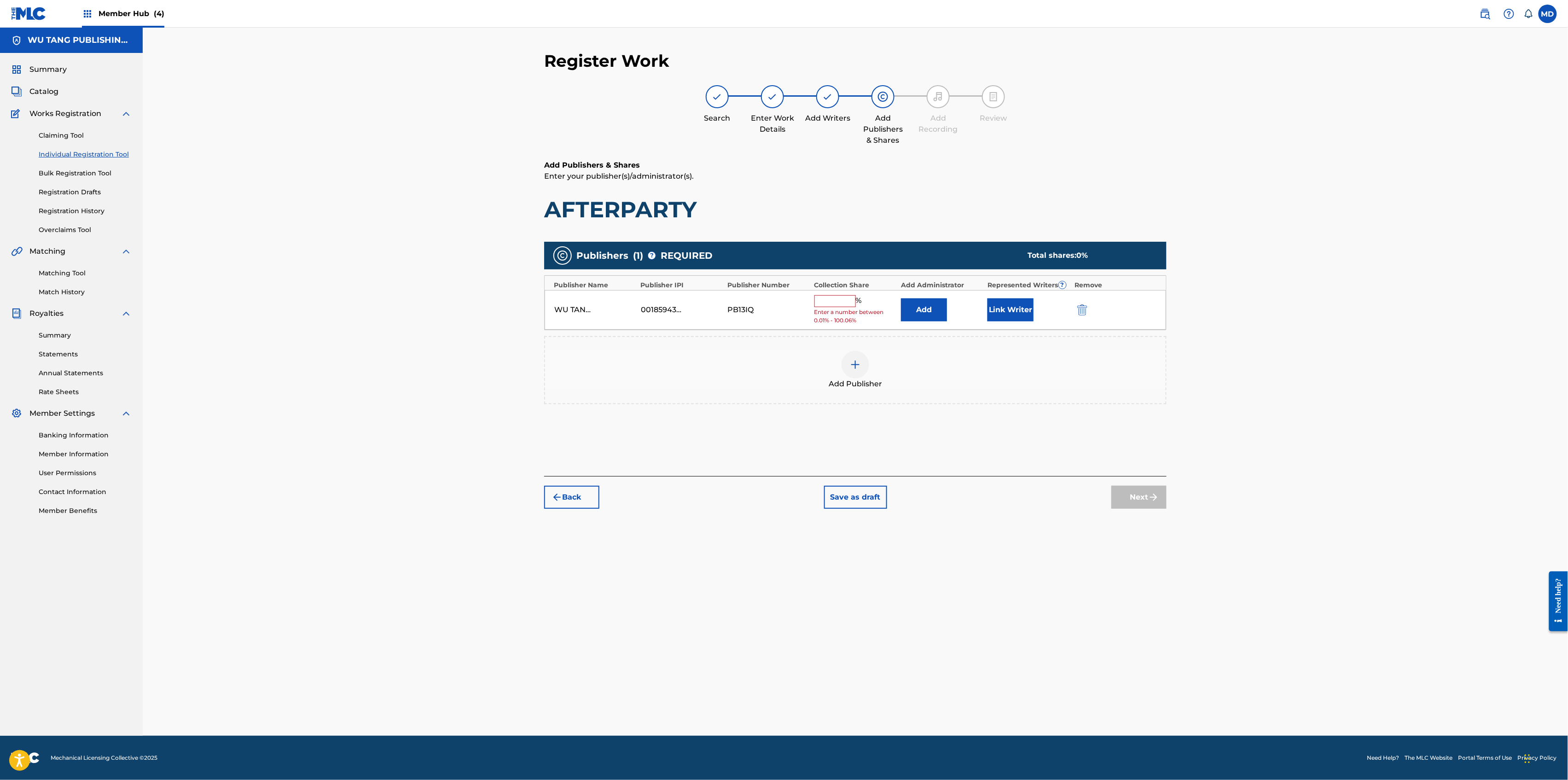
click at [845, 304] on input "text" at bounding box center [835, 301] width 41 height 12
type input "25"
click at [1021, 306] on button "Link Writer" at bounding box center [1010, 306] width 46 height 23
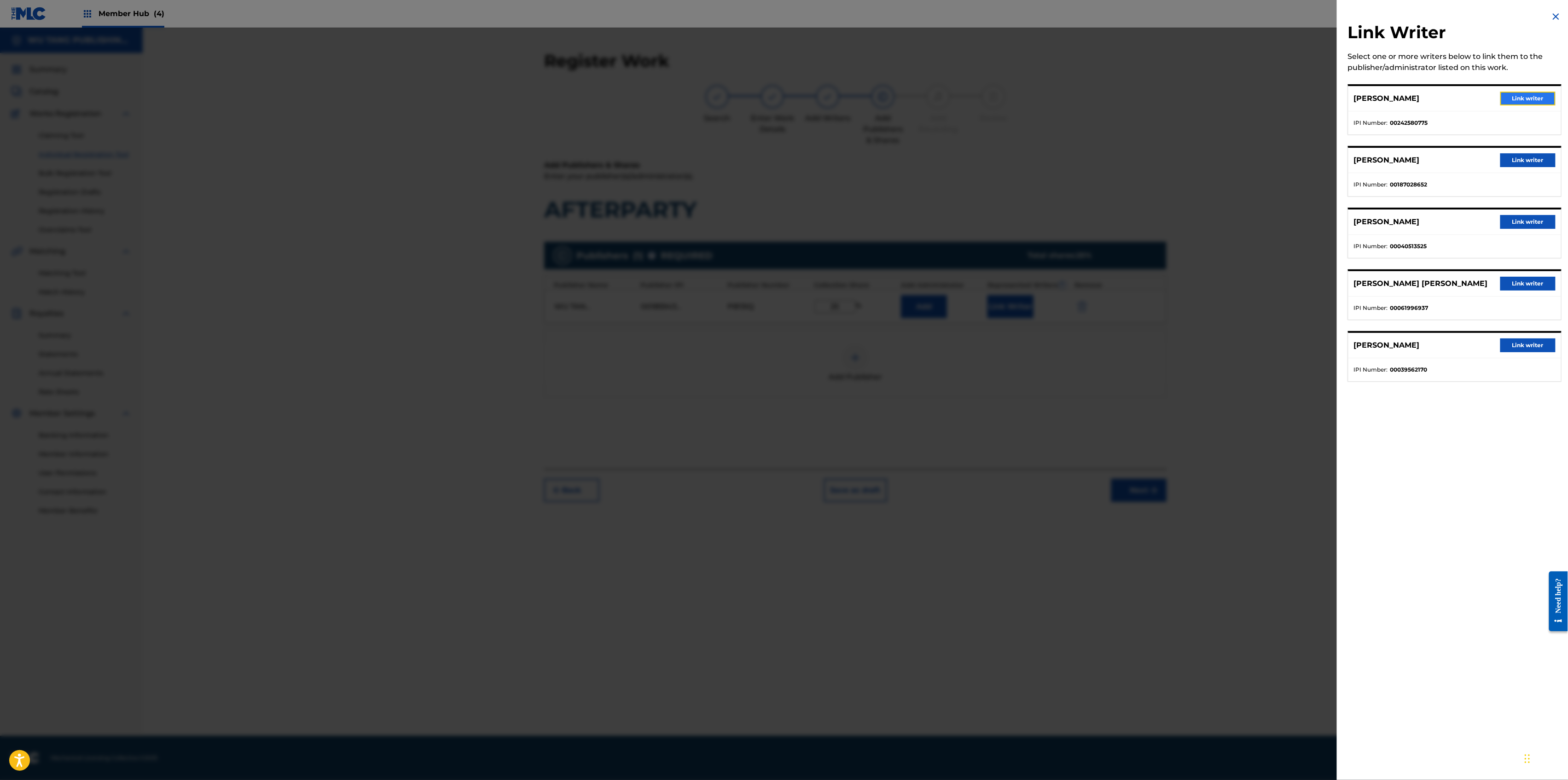
click at [1519, 95] on button "Link writer" at bounding box center [1527, 99] width 55 height 14
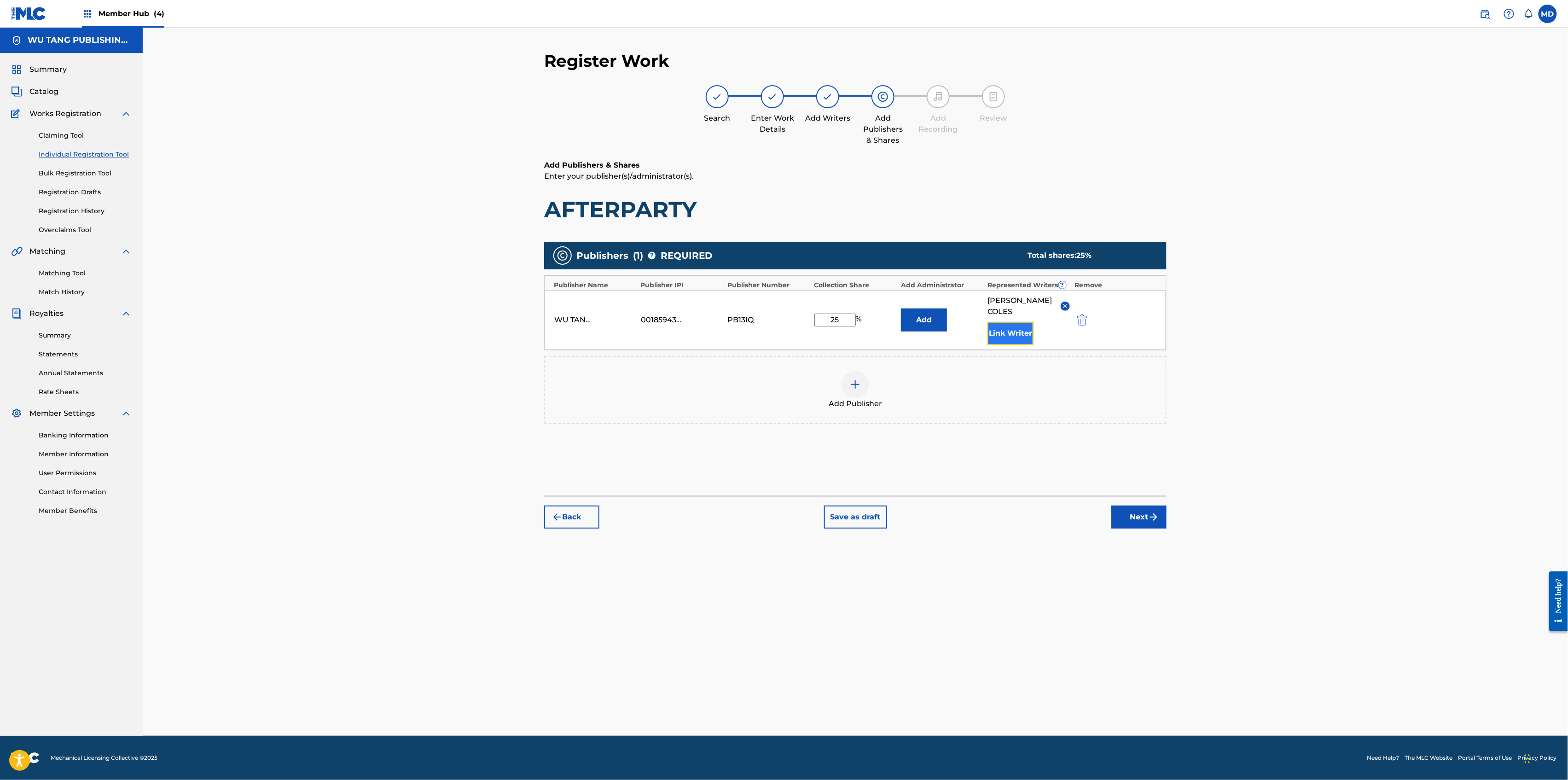
click at [1003, 322] on button "Link Writer" at bounding box center [1010, 333] width 46 height 23
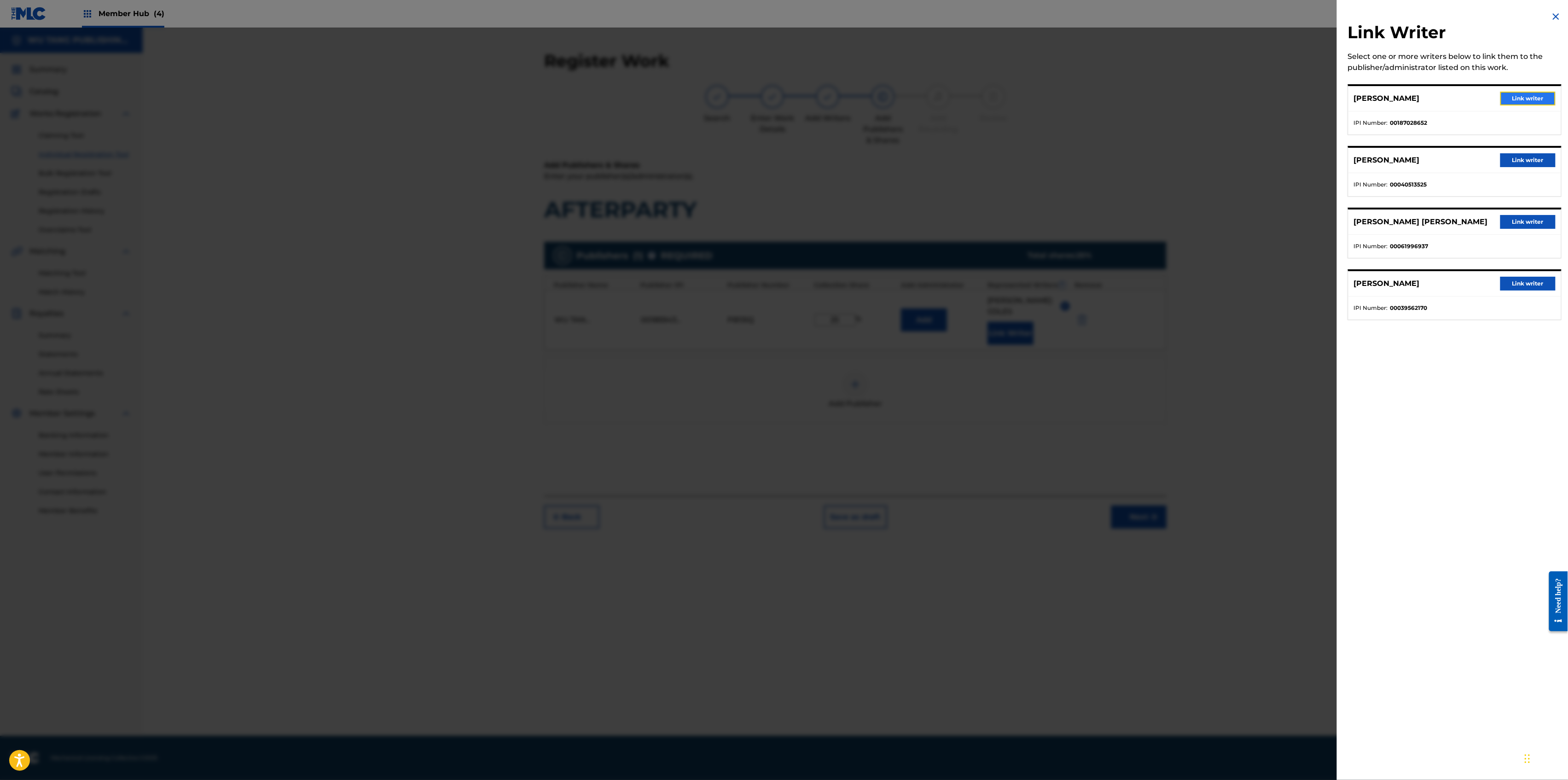
click at [1522, 93] on button "Link writer" at bounding box center [1527, 99] width 55 height 14
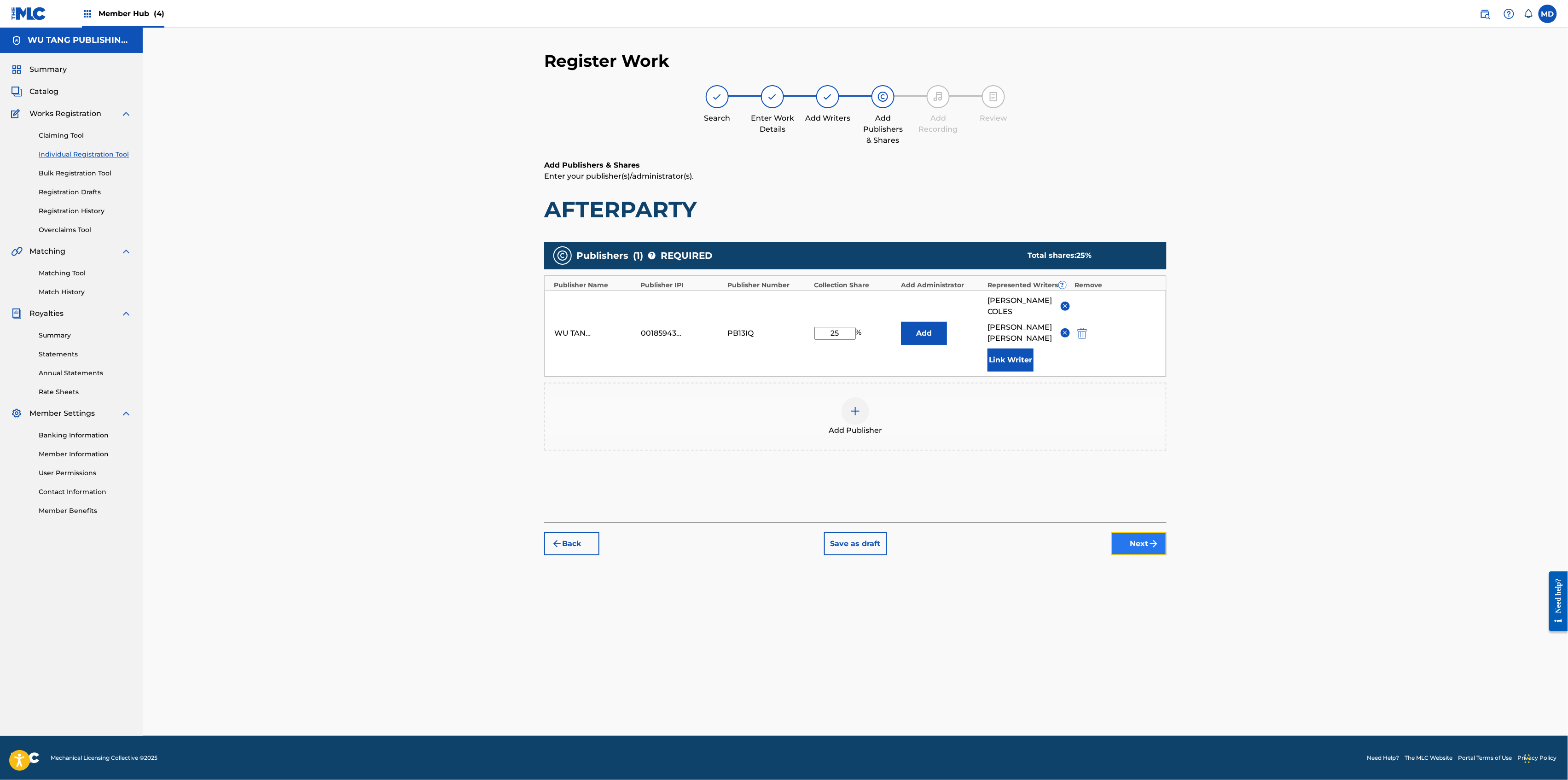
click at [1121, 532] on button "Next" at bounding box center [1138, 544] width 55 height 23
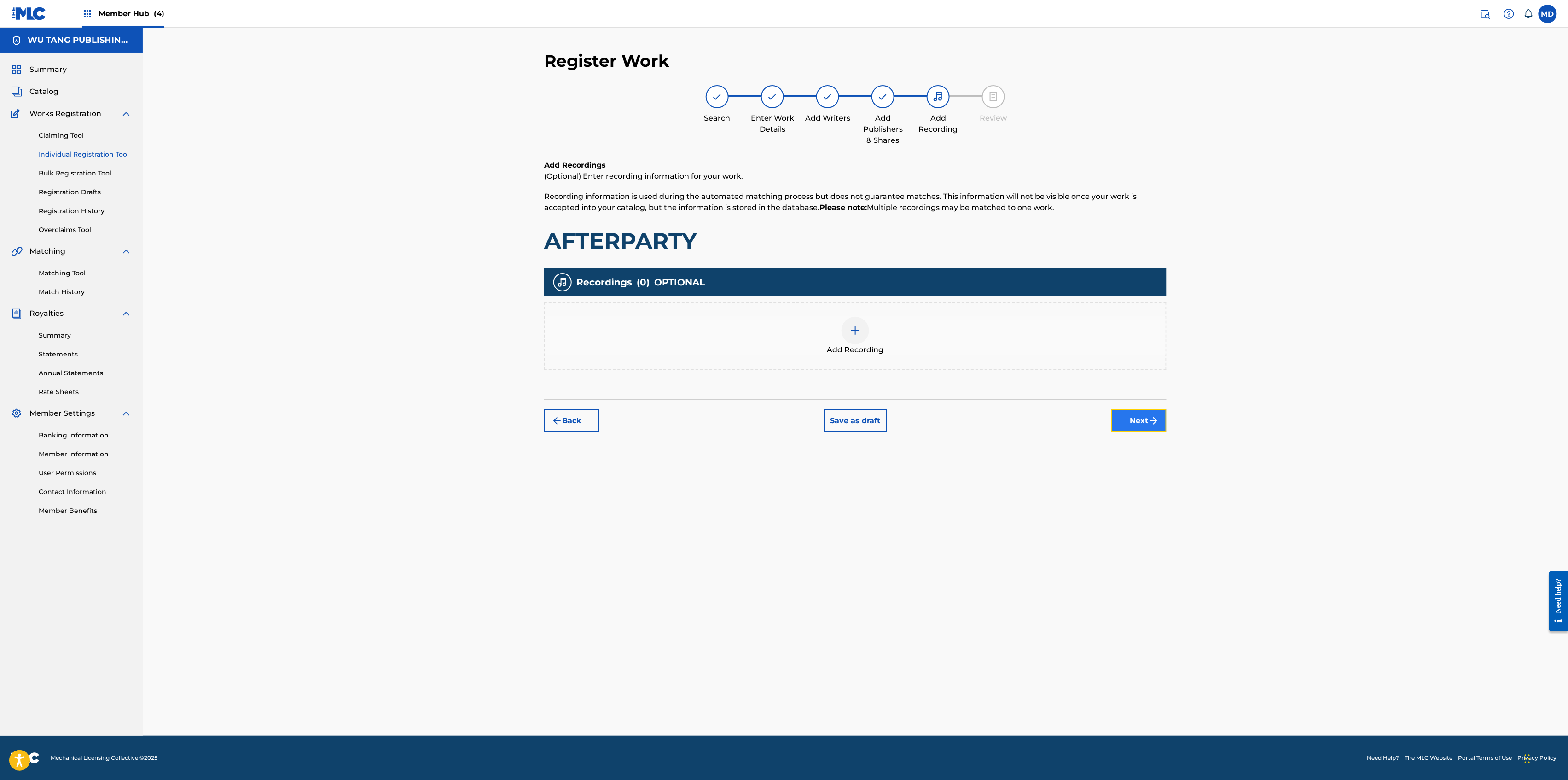
click at [1142, 422] on button "Next" at bounding box center [1138, 420] width 55 height 23
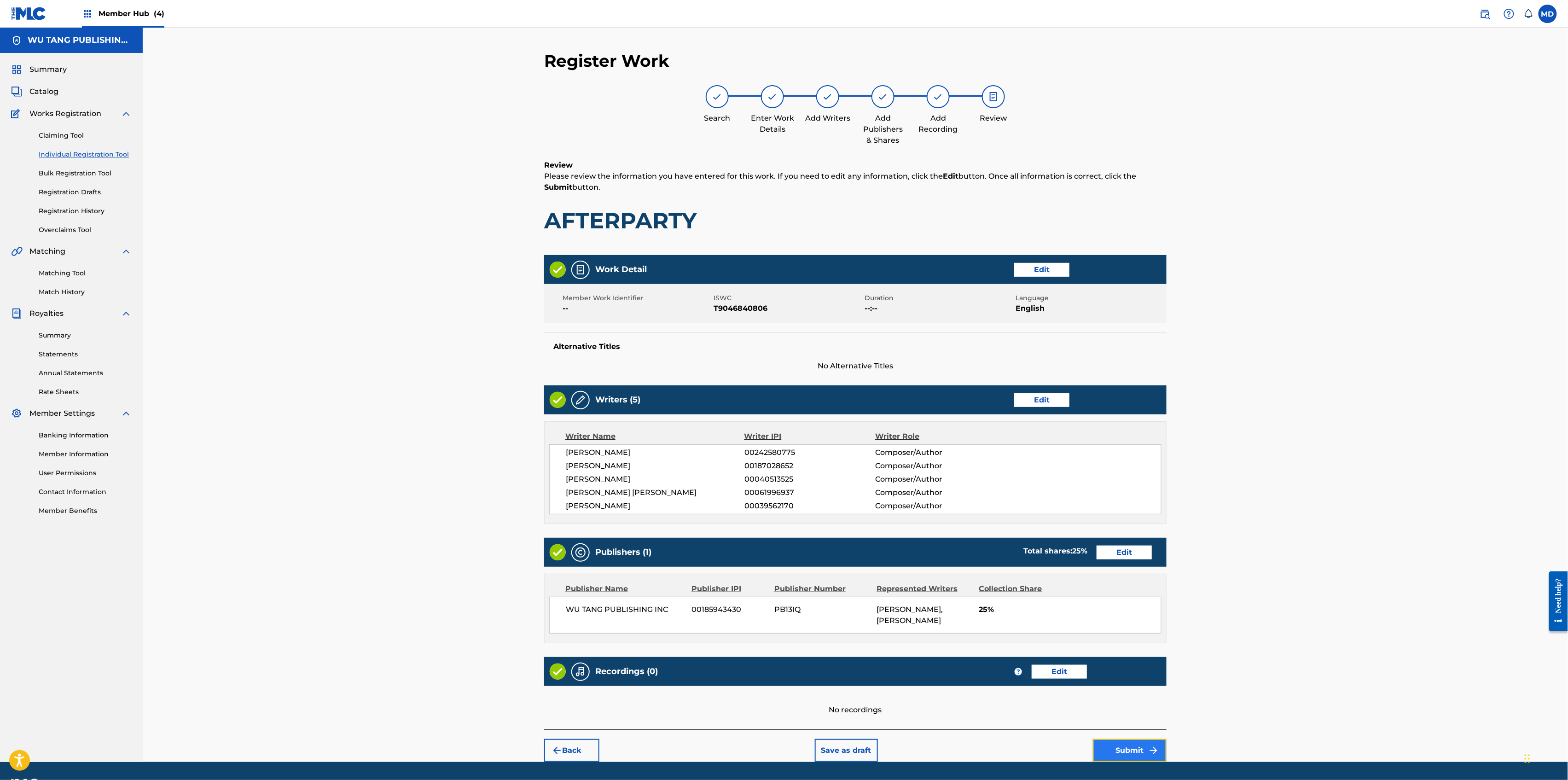
click at [1118, 754] on button "Submit" at bounding box center [1129, 750] width 73 height 23
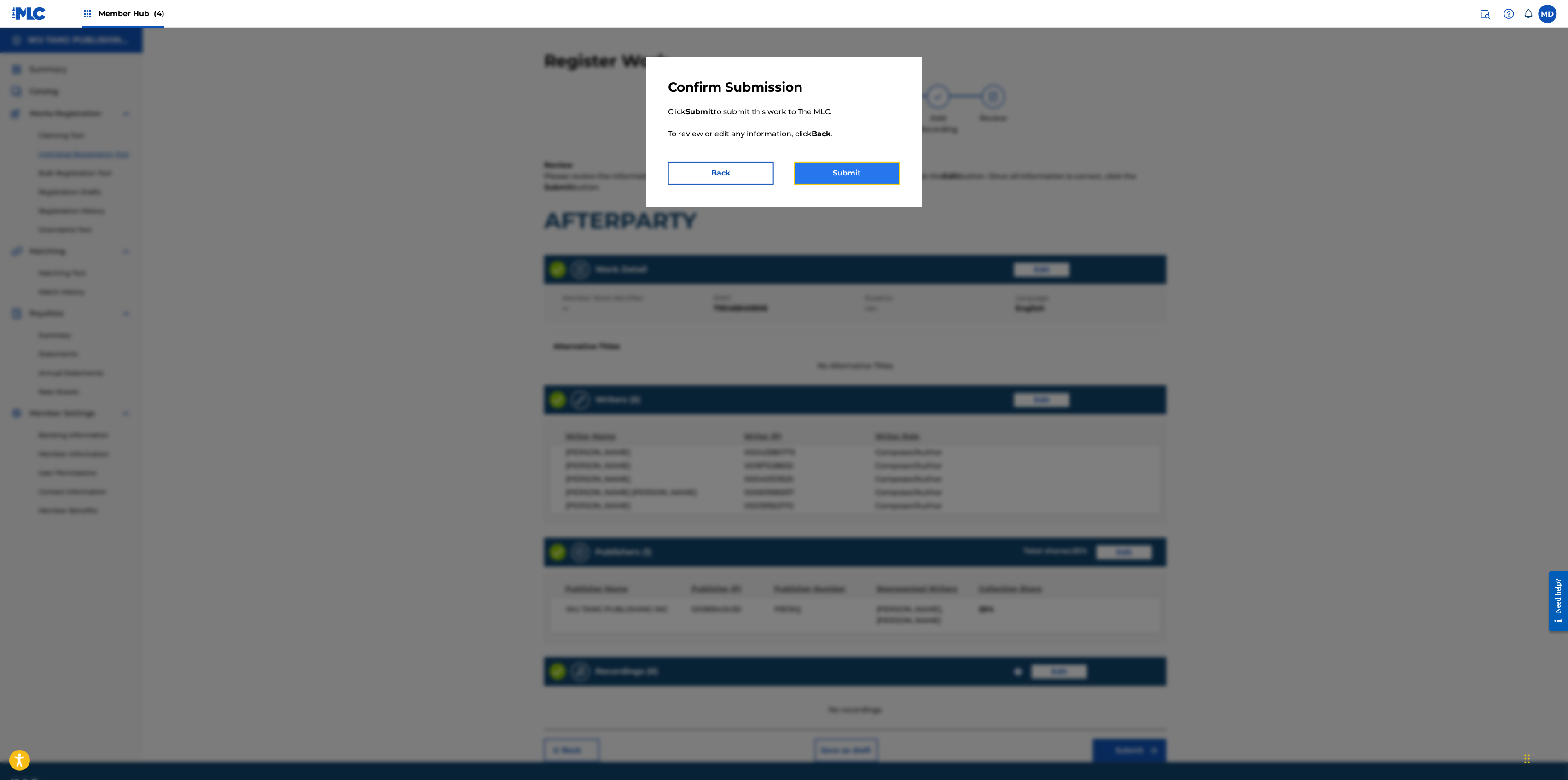
click at [862, 180] on button "Submit" at bounding box center [847, 173] width 106 height 23
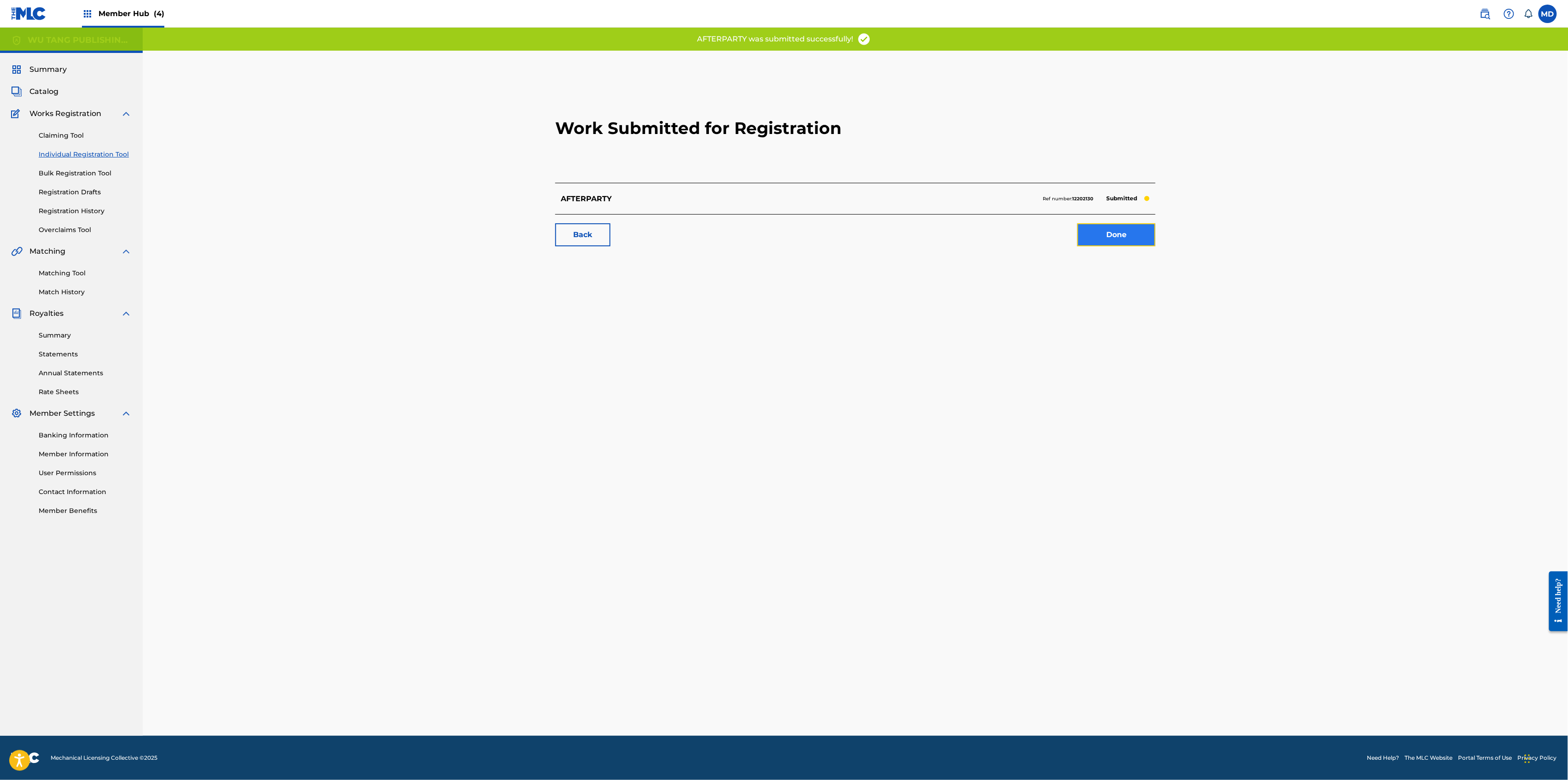
click at [1116, 235] on link "Done" at bounding box center [1117, 234] width 78 height 23
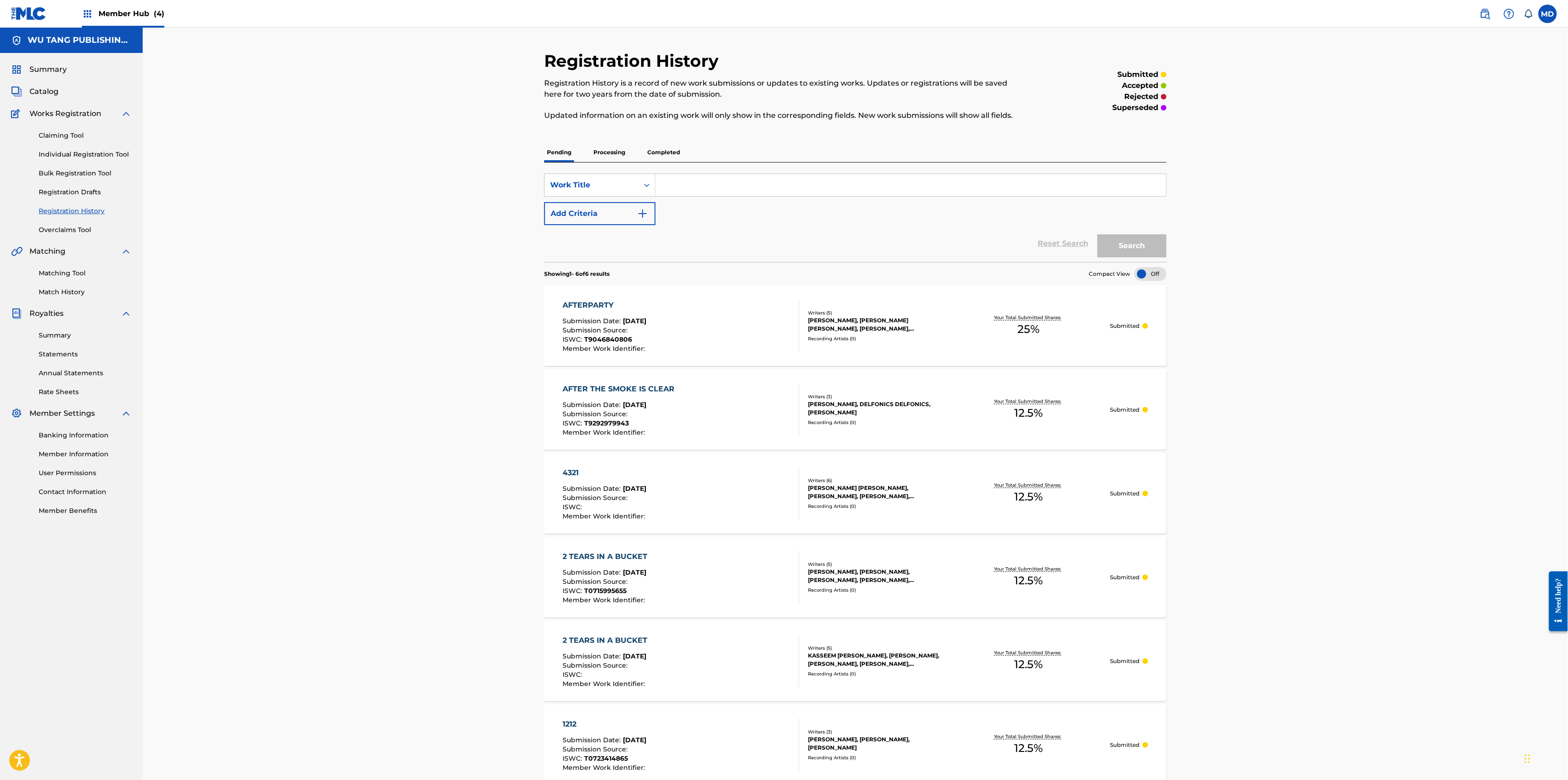
click at [693, 179] on input "Search Form" at bounding box center [911, 185] width 511 height 22
paste input "ALL I NEED"
type input "ALL I NEED"
click at [610, 151] on p "Processing" at bounding box center [609, 153] width 37 height 20
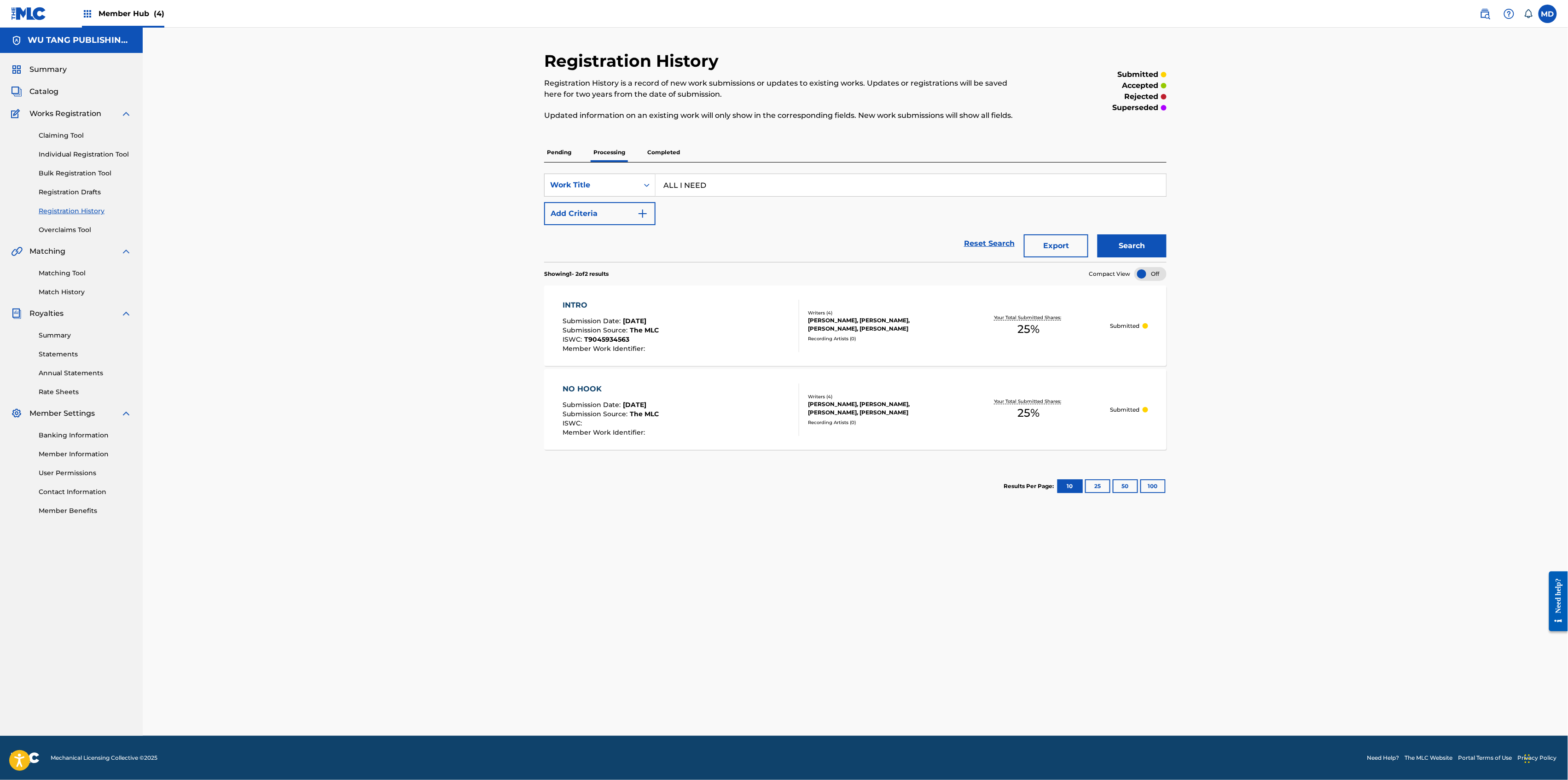
click at [658, 151] on p "Completed" at bounding box center [663, 153] width 38 height 20
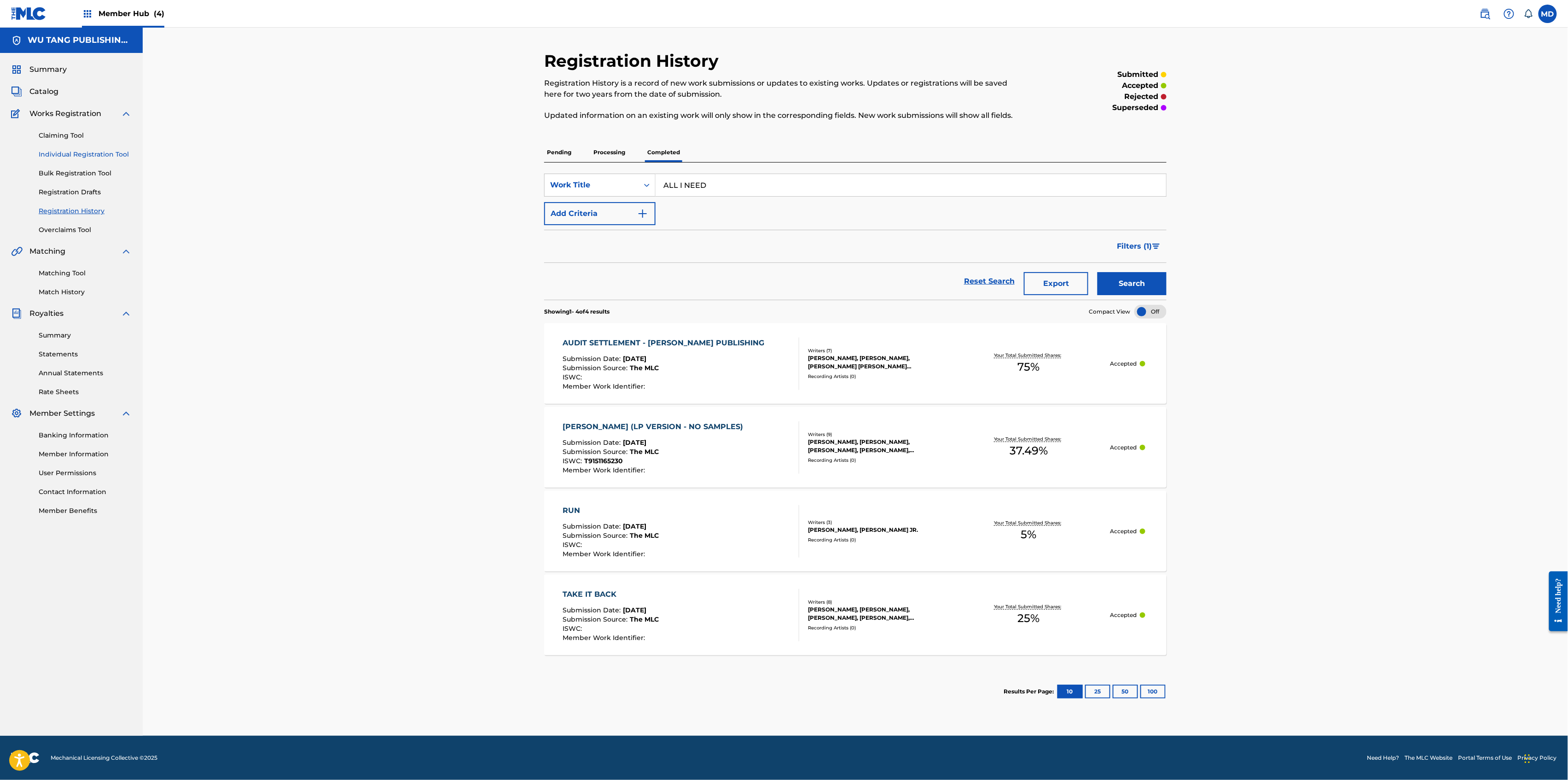
click at [48, 155] on link "Individual Registration Tool" at bounding box center [85, 155] width 93 height 10
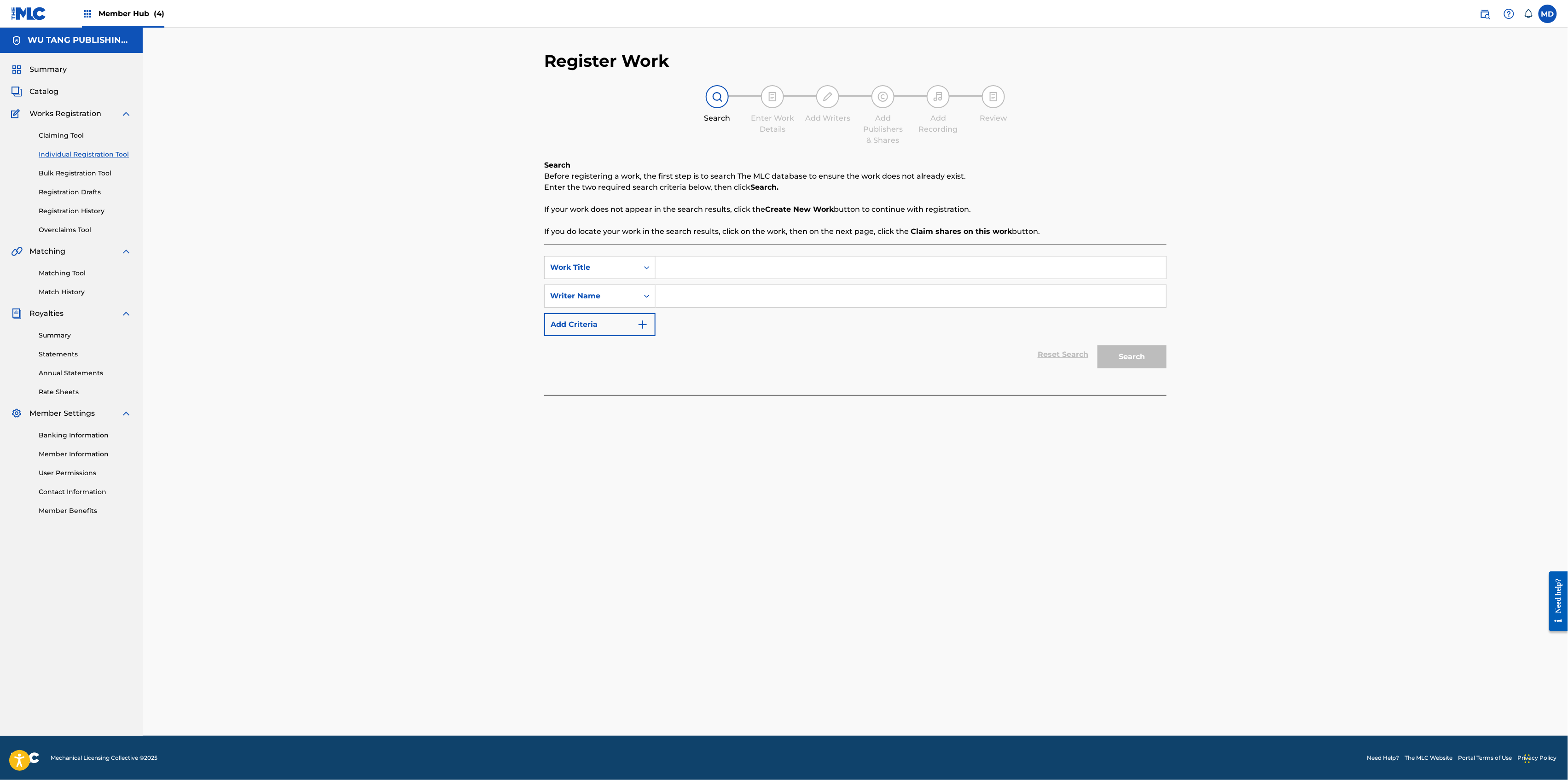
click at [693, 273] on input "Search Form" at bounding box center [911, 267] width 511 height 22
paste input "ALL I NEED"
type input "ALL I NEED"
click at [714, 295] on input "Search Form" at bounding box center [911, 296] width 511 height 22
paste input "[PERSON_NAME]"
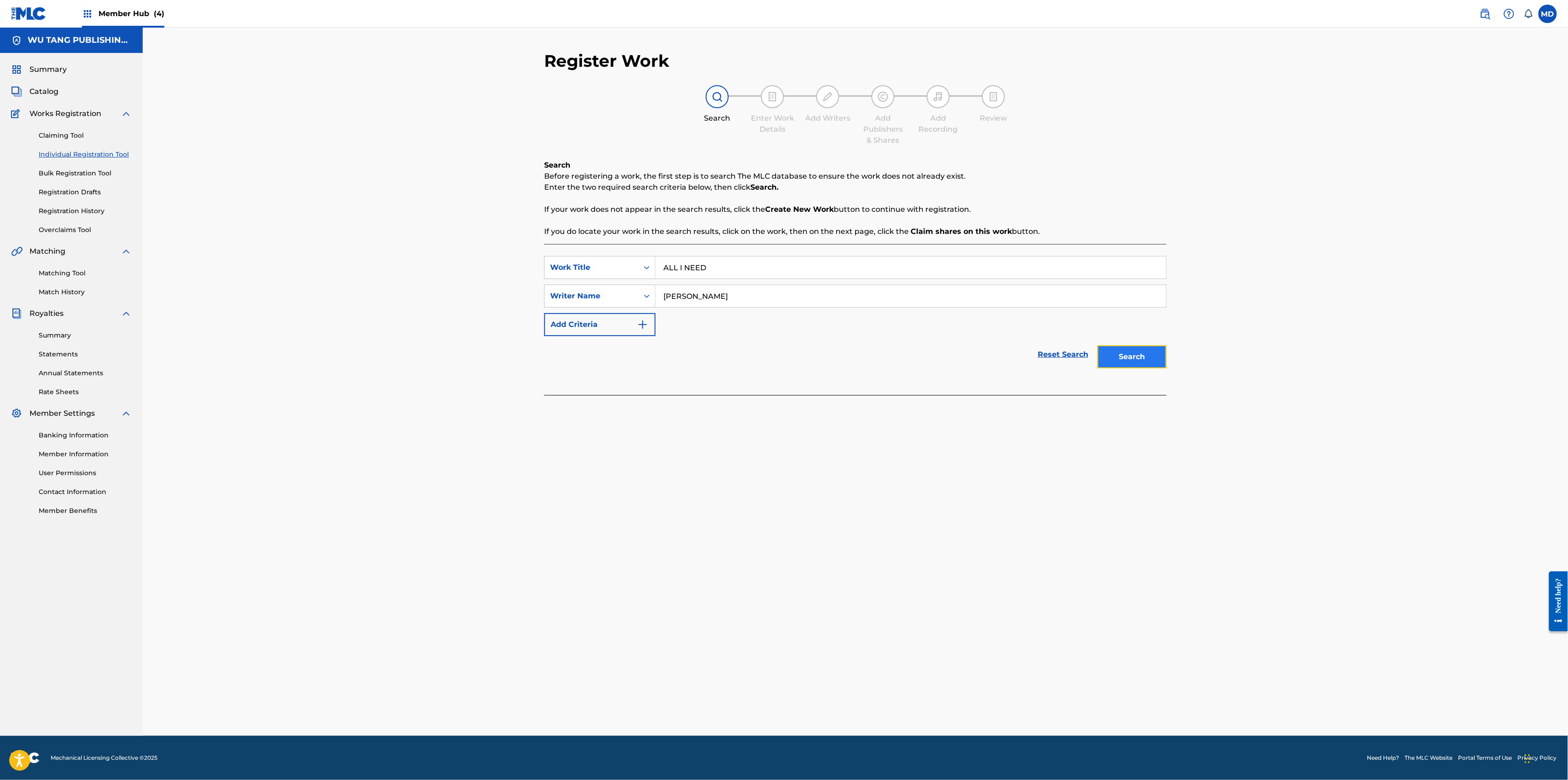
click at [1104, 365] on button "Search" at bounding box center [1132, 356] width 69 height 23
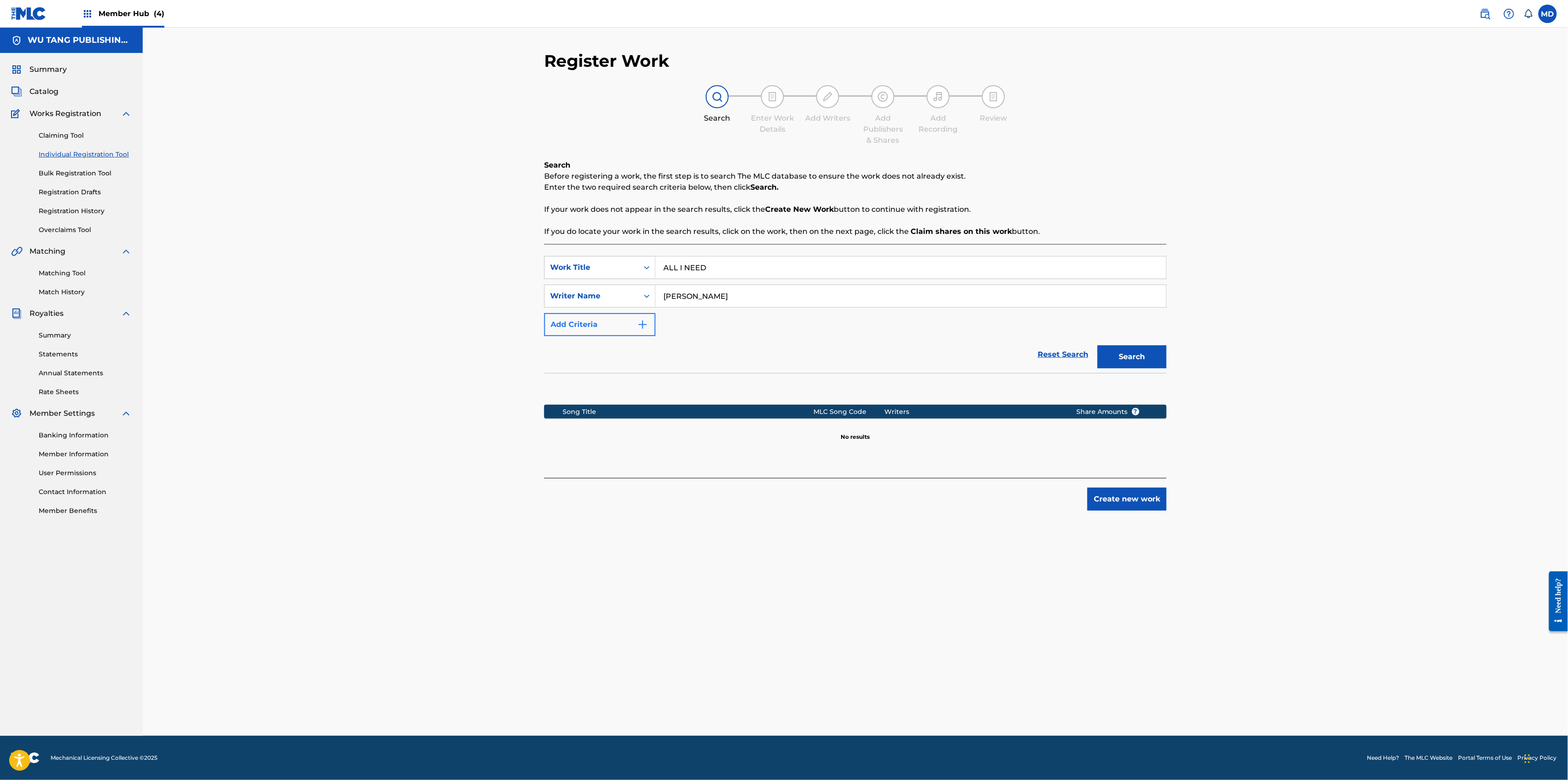
drag, startPoint x: 761, startPoint y: 294, endPoint x: 604, endPoint y: 313, distance: 158.1
click at [604, 313] on div "SearchWithCriteriad744859f-a80f-4565-9555-b6ed29c83858 Work Title ALL I NEED Se…" at bounding box center [856, 296] width 623 height 80
paste input "[PERSON_NAME]"
type input "[PERSON_NAME]"
click at [1122, 363] on button "Search" at bounding box center [1132, 356] width 69 height 23
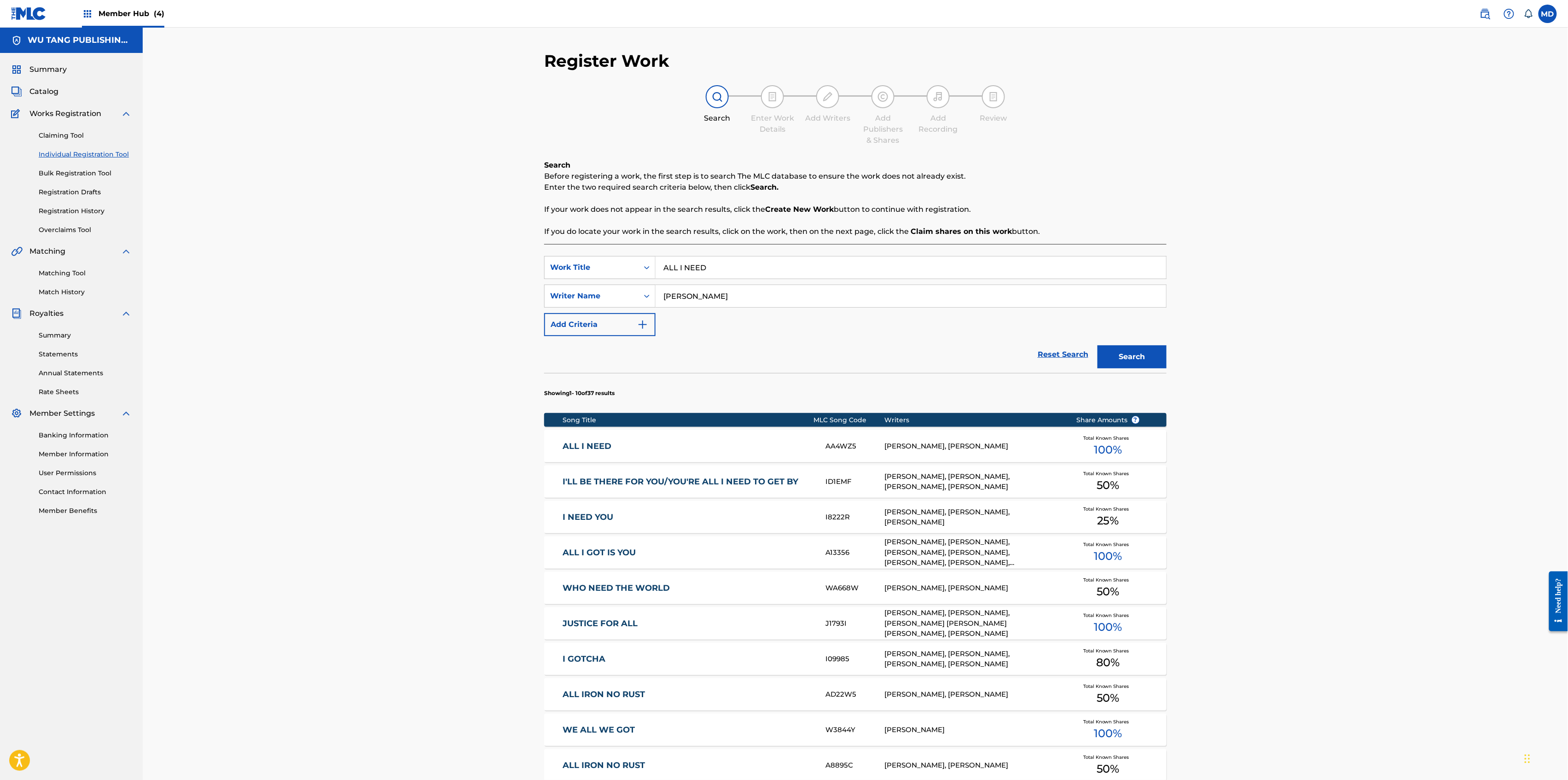
click at [703, 455] on div "ALL I NEED AA4WZ5 [PERSON_NAME], [PERSON_NAME] Total Known Shares 100 %" at bounding box center [856, 446] width 623 height 32
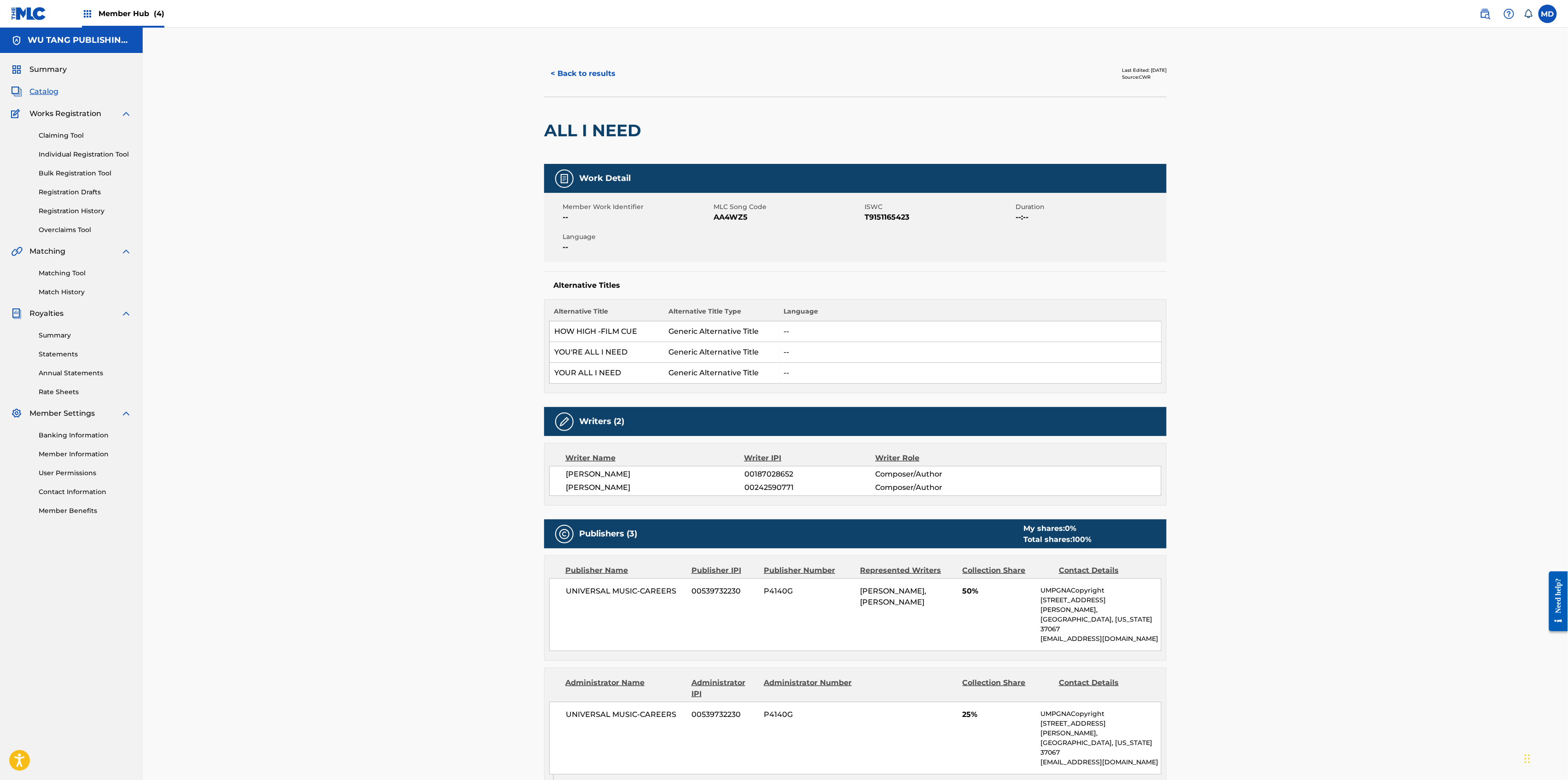
click at [733, 218] on span "AA4WZ5" at bounding box center [788, 218] width 149 height 11
copy span "AA4WZ5"
click at [464, 441] on div "< Back to results Last Edited: [DATE] Source: CWR ALL I NEED Work Detail Member…" at bounding box center [855, 725] width 1425 height 1395
